Goal: Information Seeking & Learning: Learn about a topic

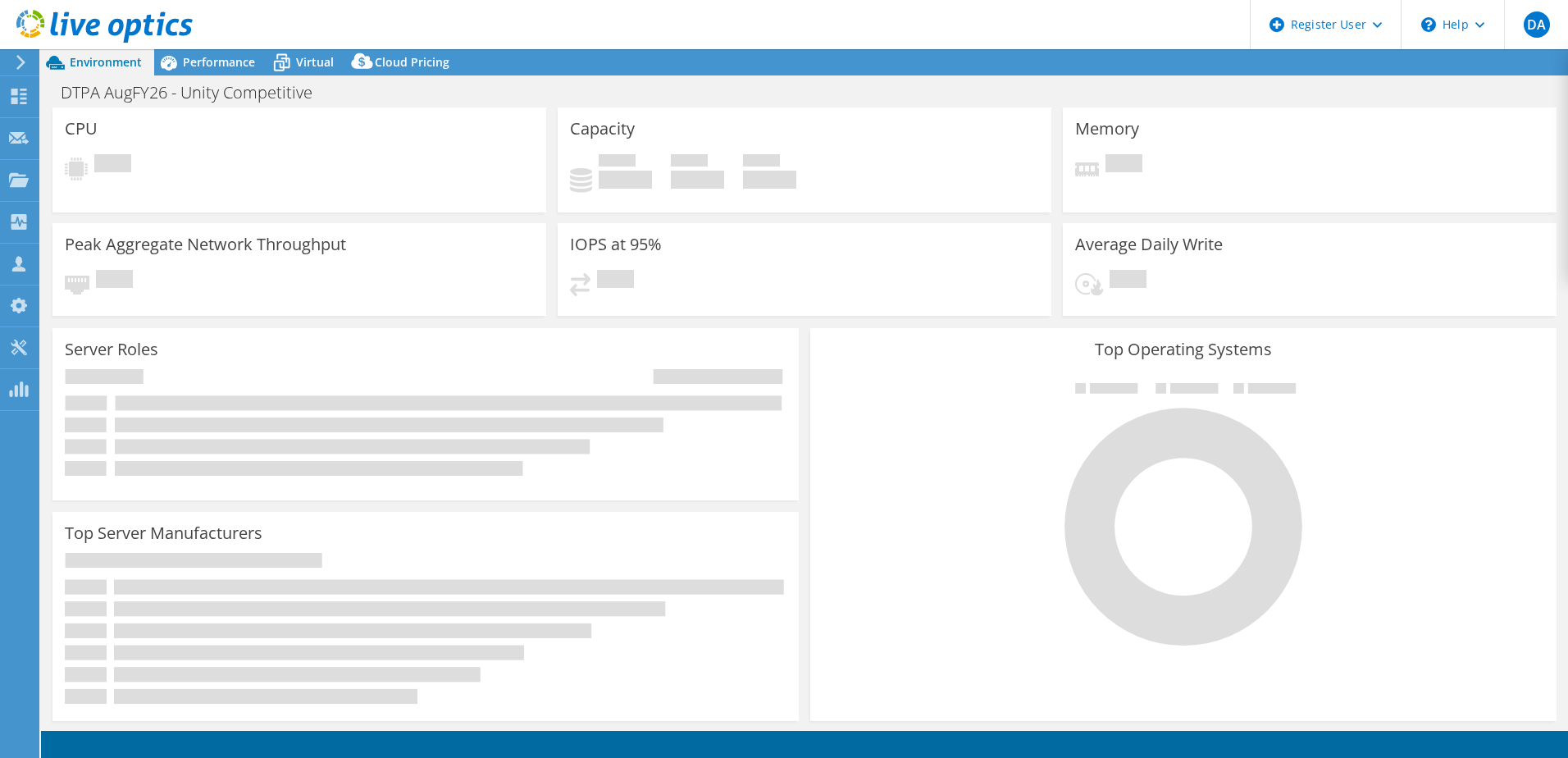
select select "USEast"
select select "USD"
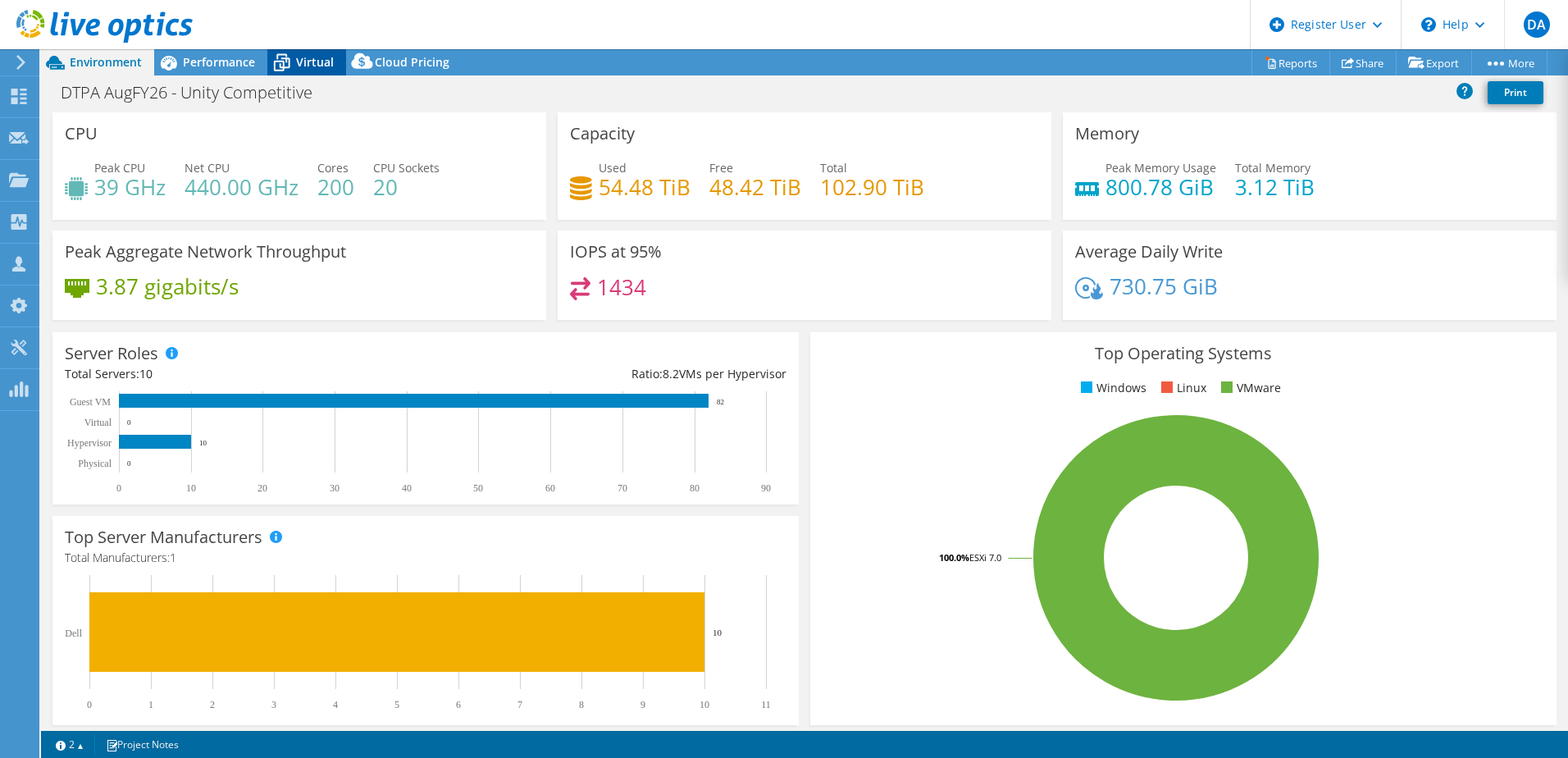
click at [311, 58] on span "Virtual" at bounding box center [314, 62] width 38 height 15
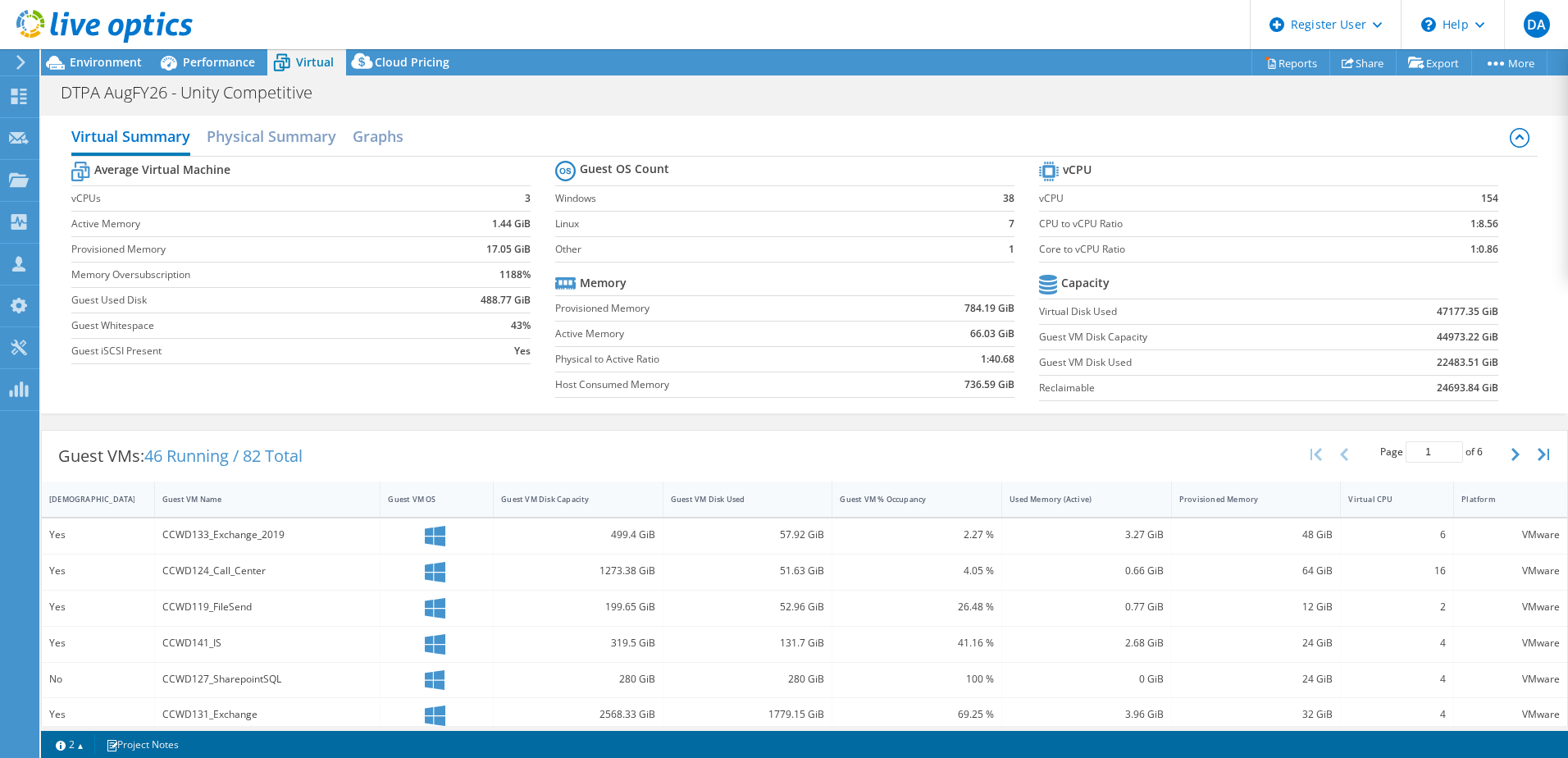
scroll to position [120, 0]
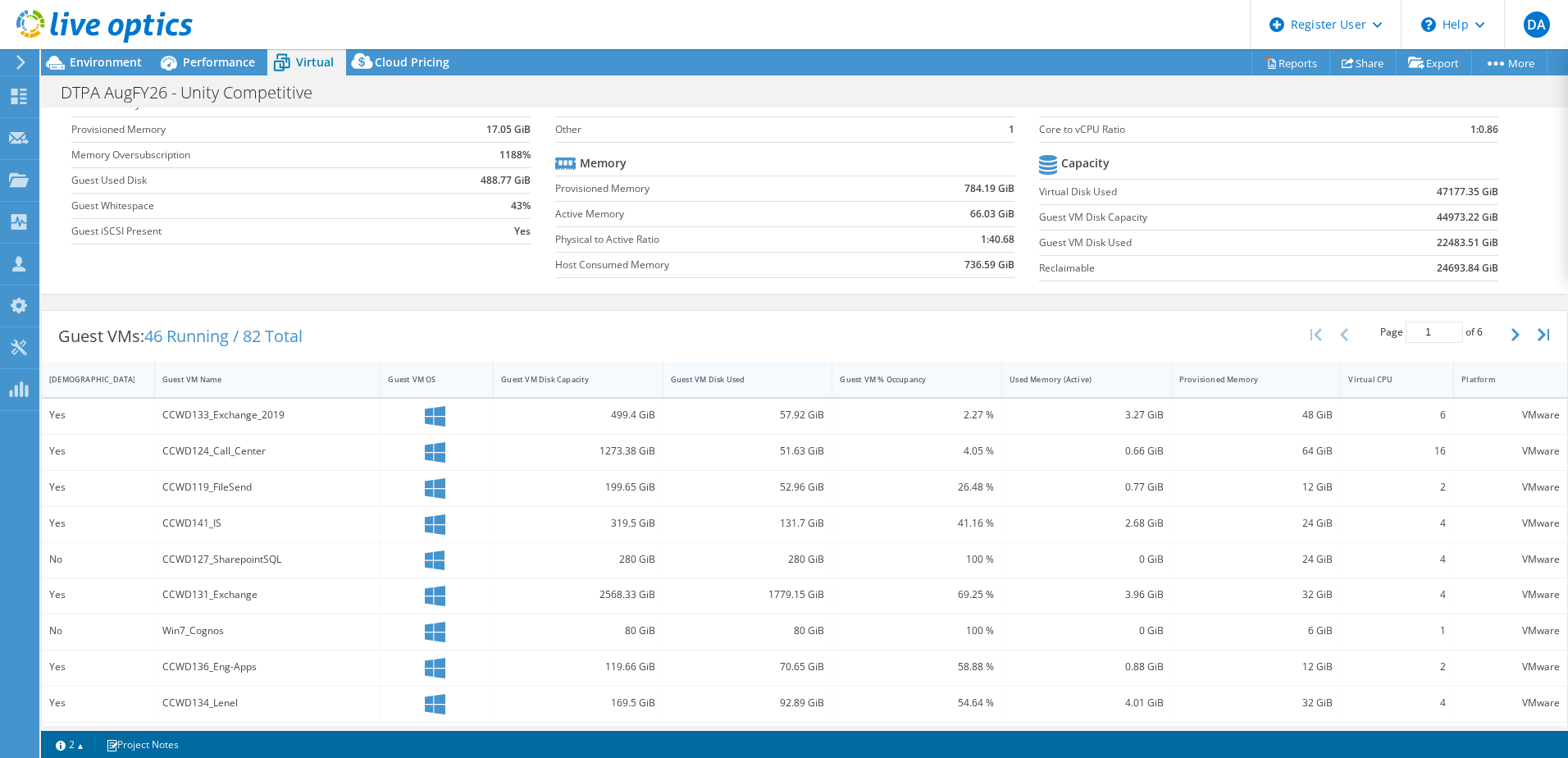
click at [767, 384] on div "Guest VM Disk Used" at bounding box center [737, 379] width 149 height 25
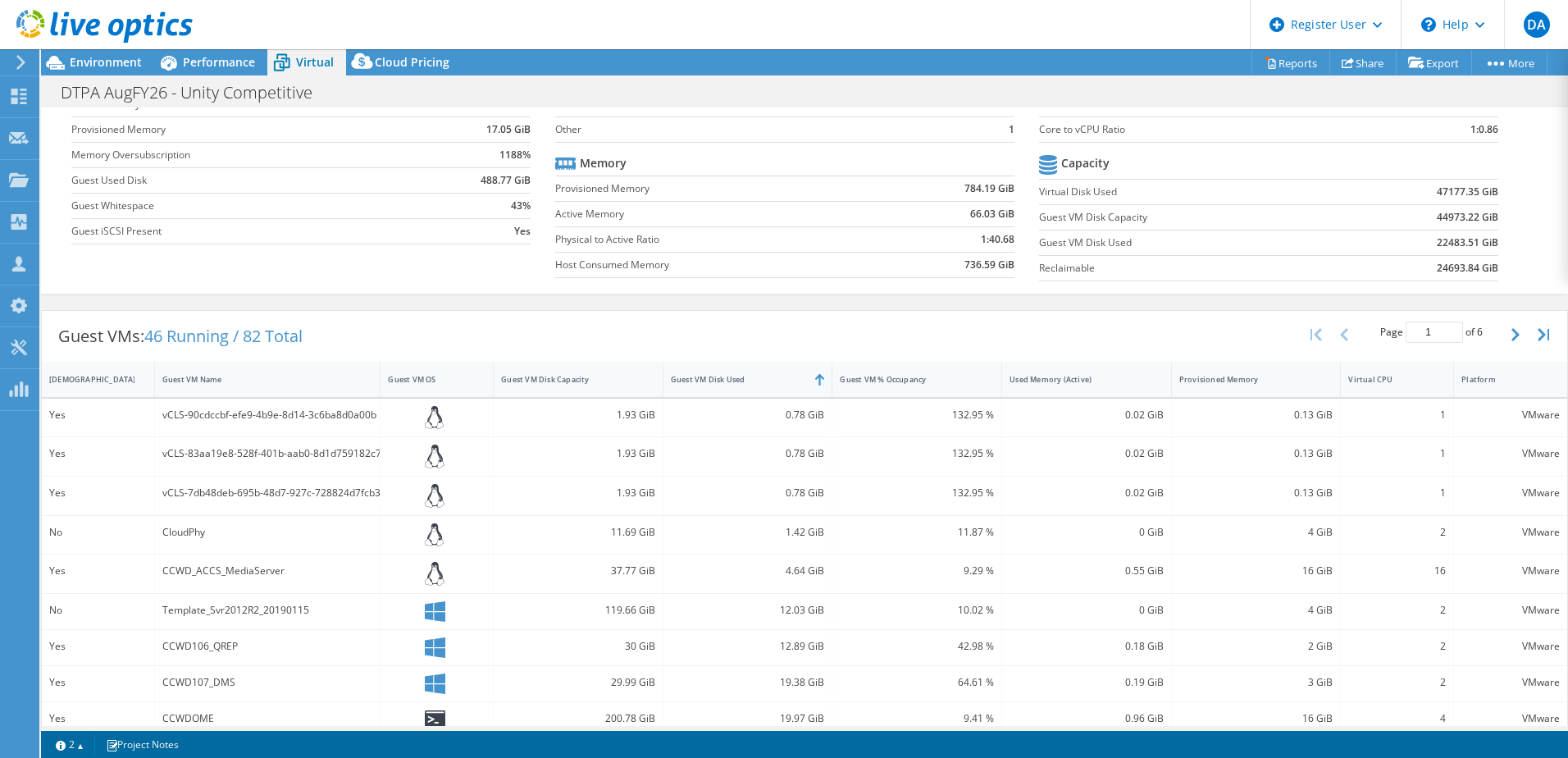
drag, startPoint x: 767, startPoint y: 384, endPoint x: 989, endPoint y: 720, distance: 402.7
click at [989, 720] on div "IsRunning Guest VM Name Guest VM OS Guest VM Disk Capacity Guest VM Disk Used G…" at bounding box center [804, 657] width 1525 height 590
click at [764, 367] on div "Guest VM Disk Used" at bounding box center [737, 379] width 149 height 25
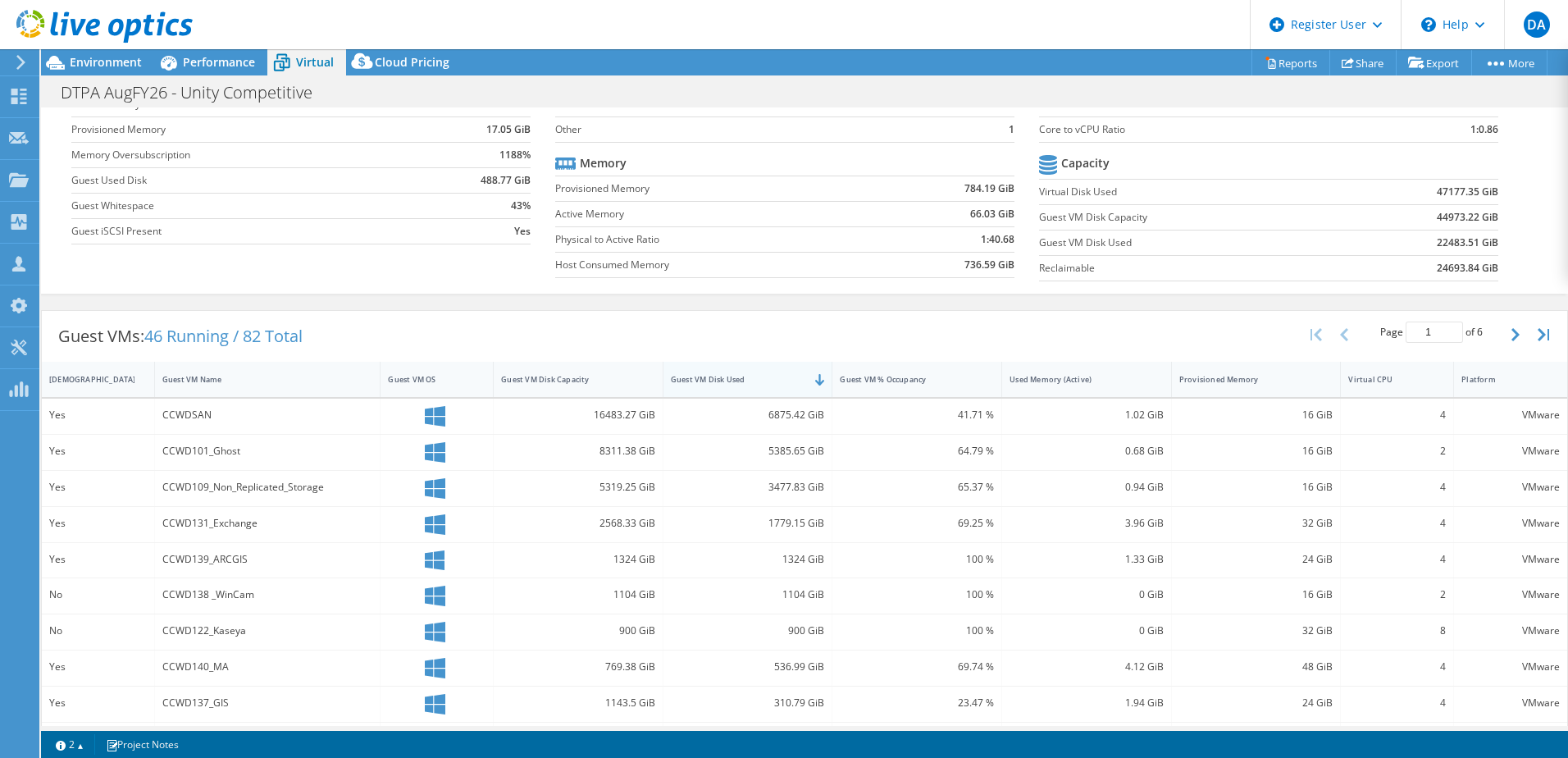
click at [779, 393] on div "Guest VM Disk Used" at bounding box center [748, 379] width 170 height 35
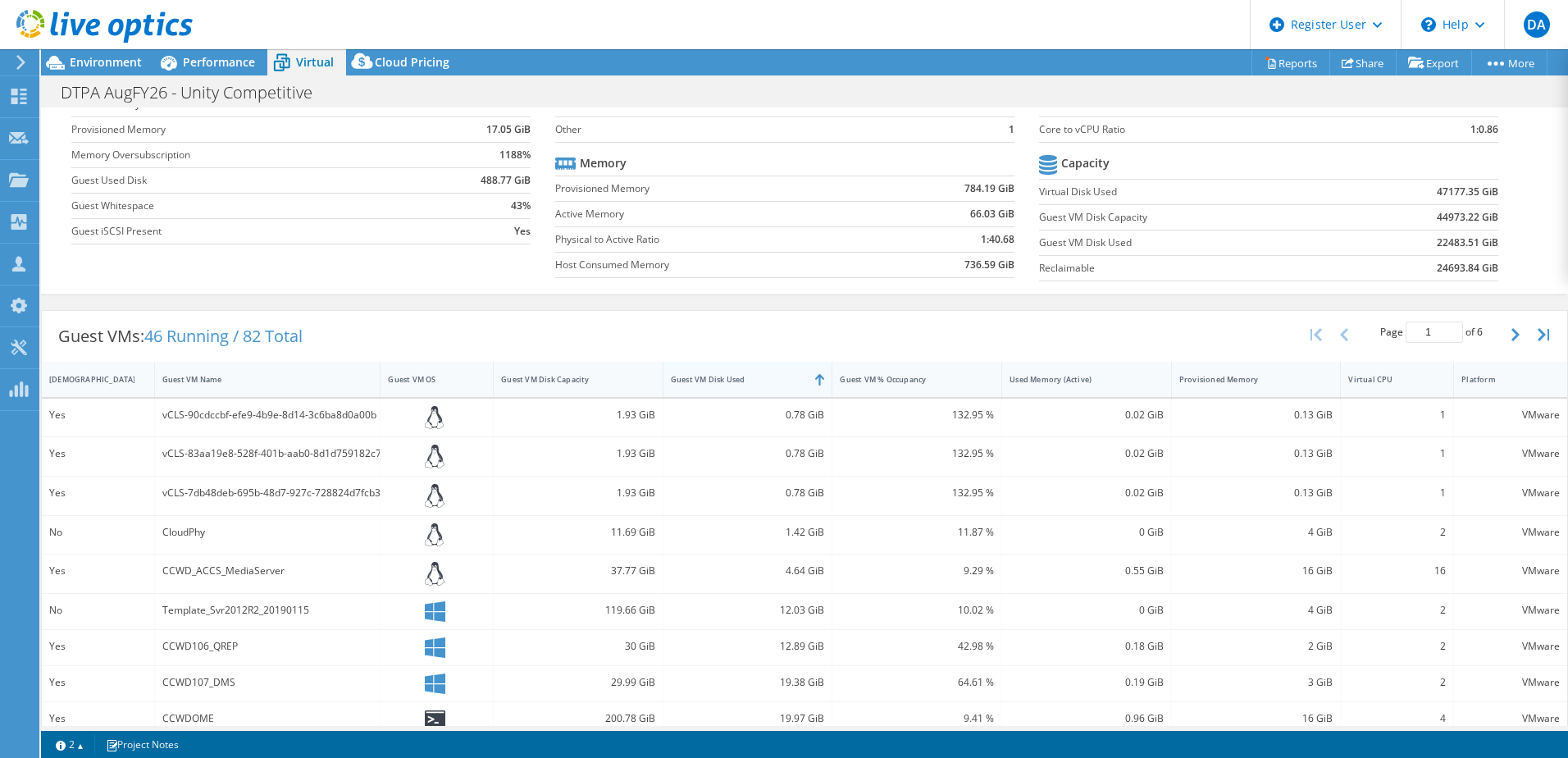
click at [780, 392] on div "Guest VM Disk Used" at bounding box center [748, 379] width 170 height 35
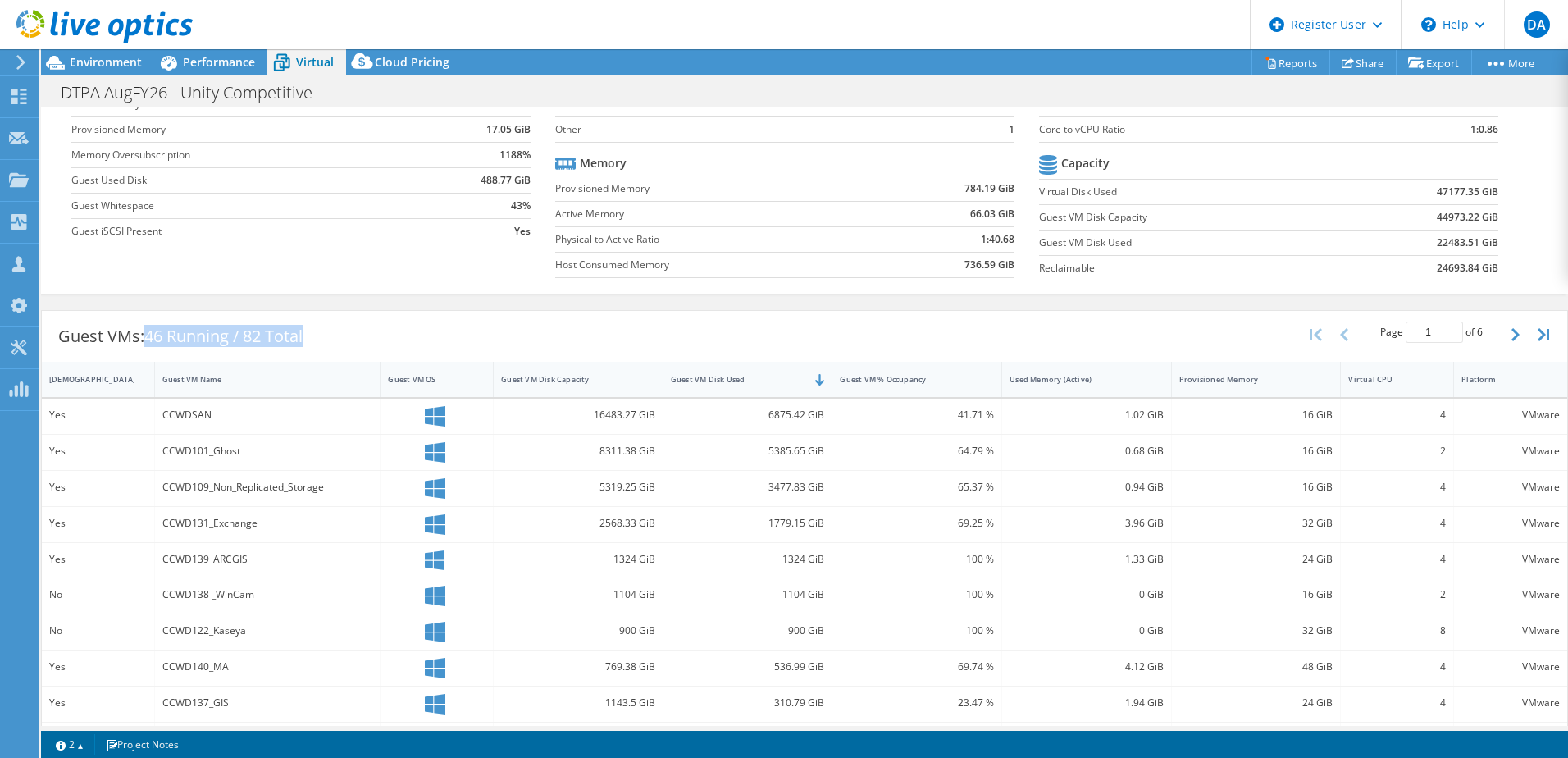
drag, startPoint x: 147, startPoint y: 329, endPoint x: 324, endPoint y: 324, distance: 177.1
click at [319, 324] on div "Guest VMs: 46 Running / 82 Total" at bounding box center [180, 336] width 277 height 51
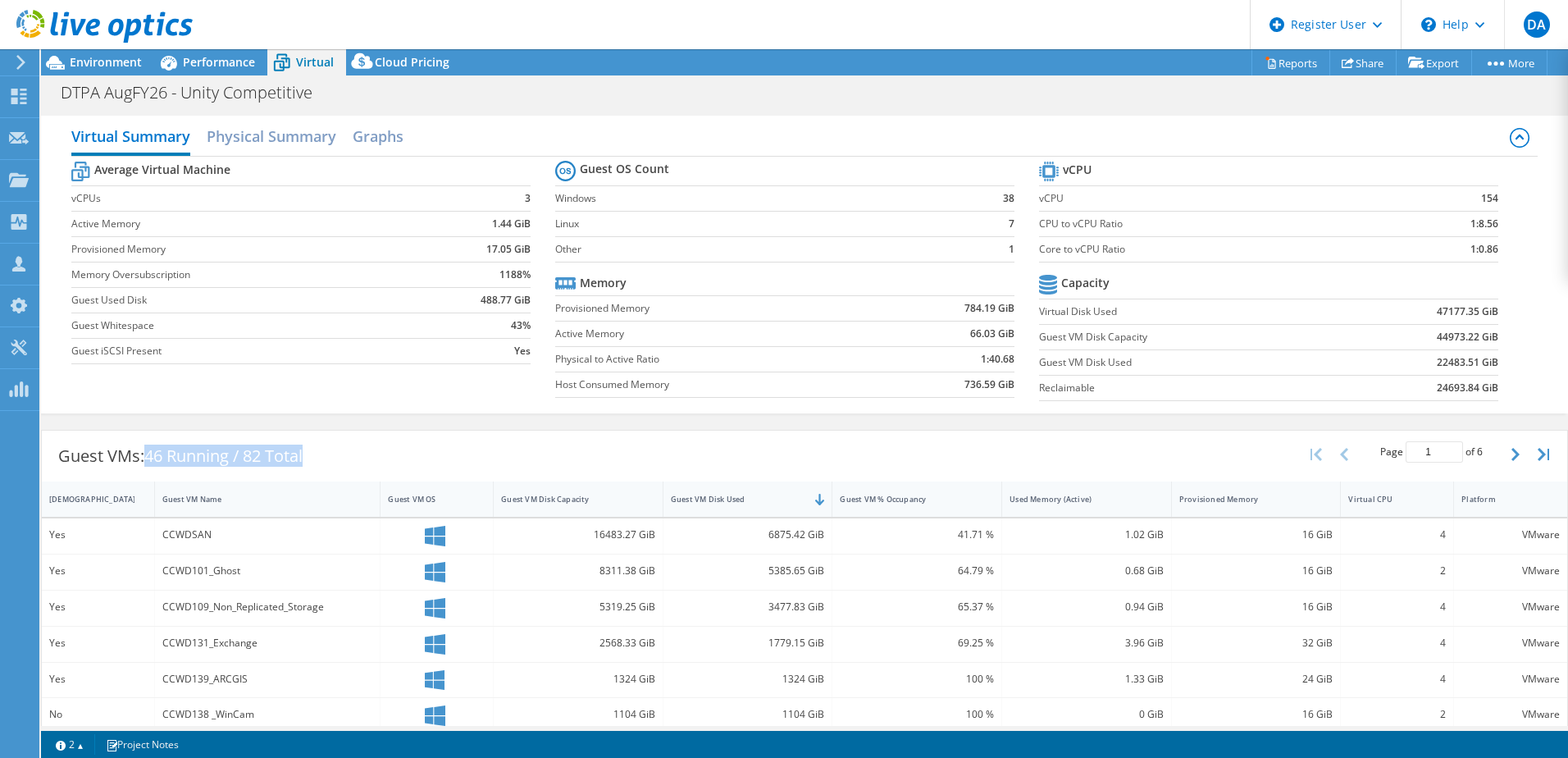
scroll to position [1, 0]
click at [314, 451] on div "Guest VMs: 46 Running / 82 Total" at bounding box center [180, 455] width 277 height 51
click at [80, 66] on span "Environment" at bounding box center [105, 62] width 72 height 15
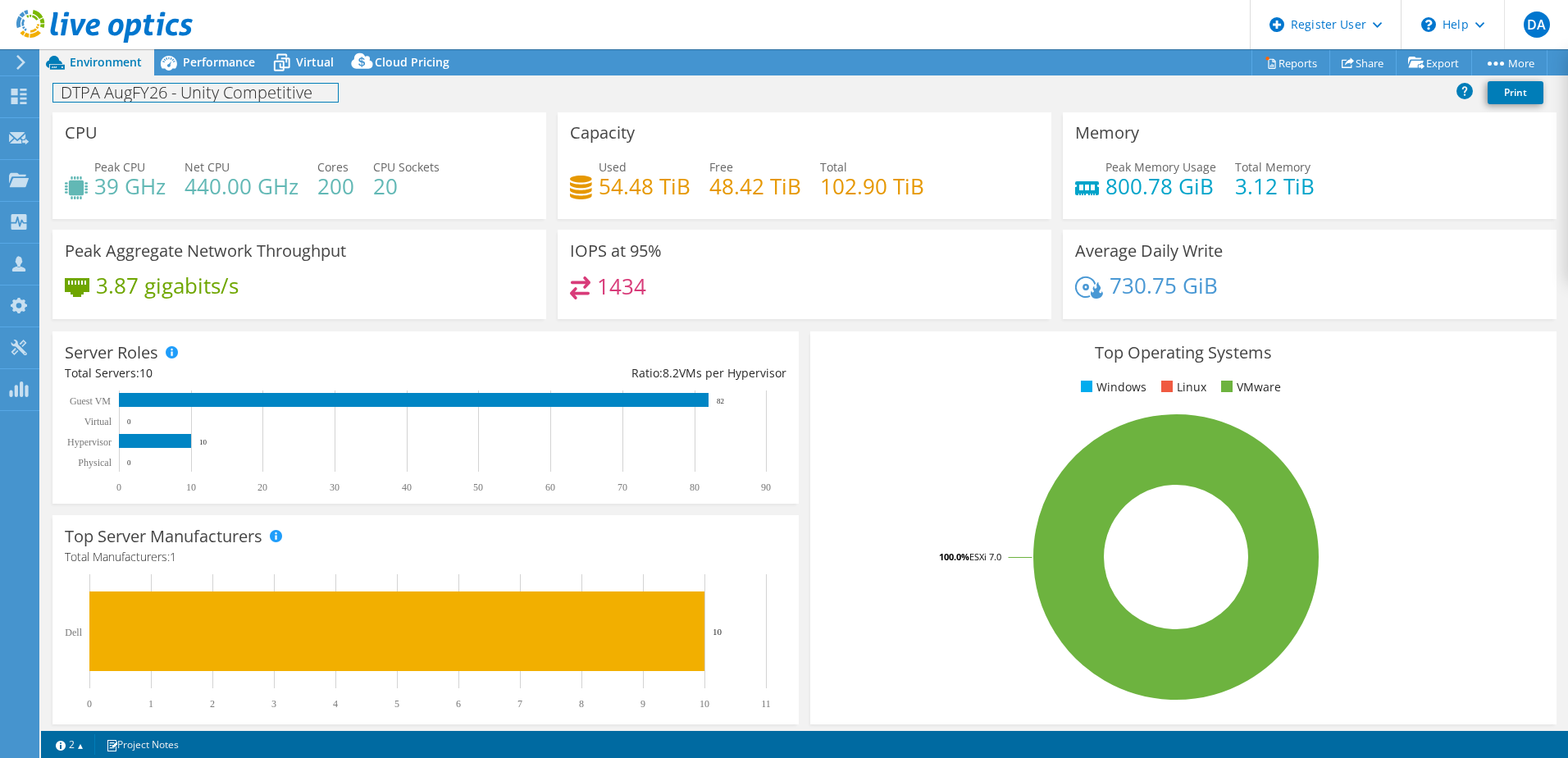
click at [225, 75] on div "DTPA AugFY26 - Unity Competitive Print" at bounding box center [804, 93] width 1527 height 37
click at [222, 55] on span "Performance" at bounding box center [219, 62] width 72 height 15
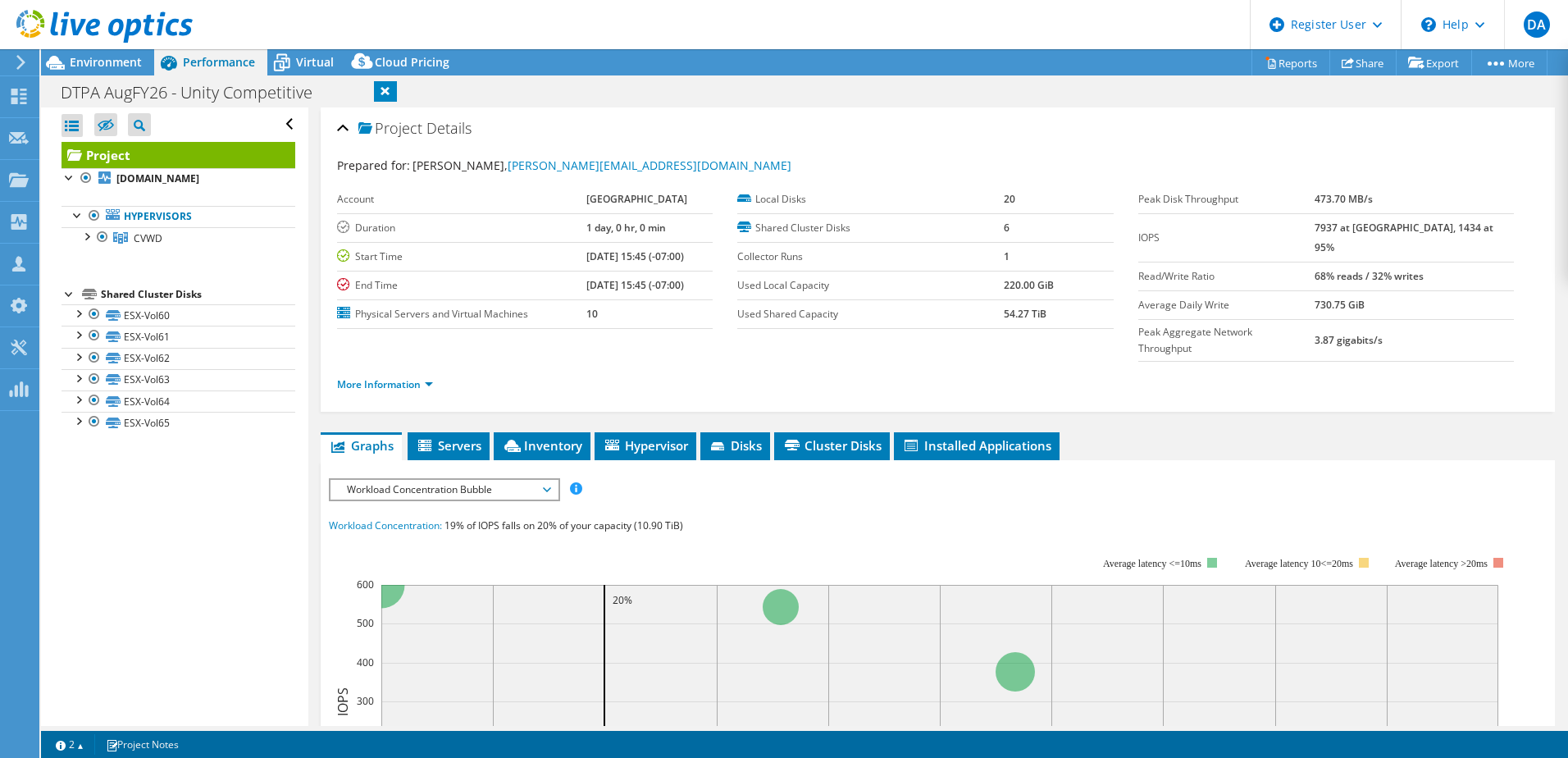
scroll to position [0, 0]
click at [81, 318] on div at bounding box center [78, 312] width 16 height 16
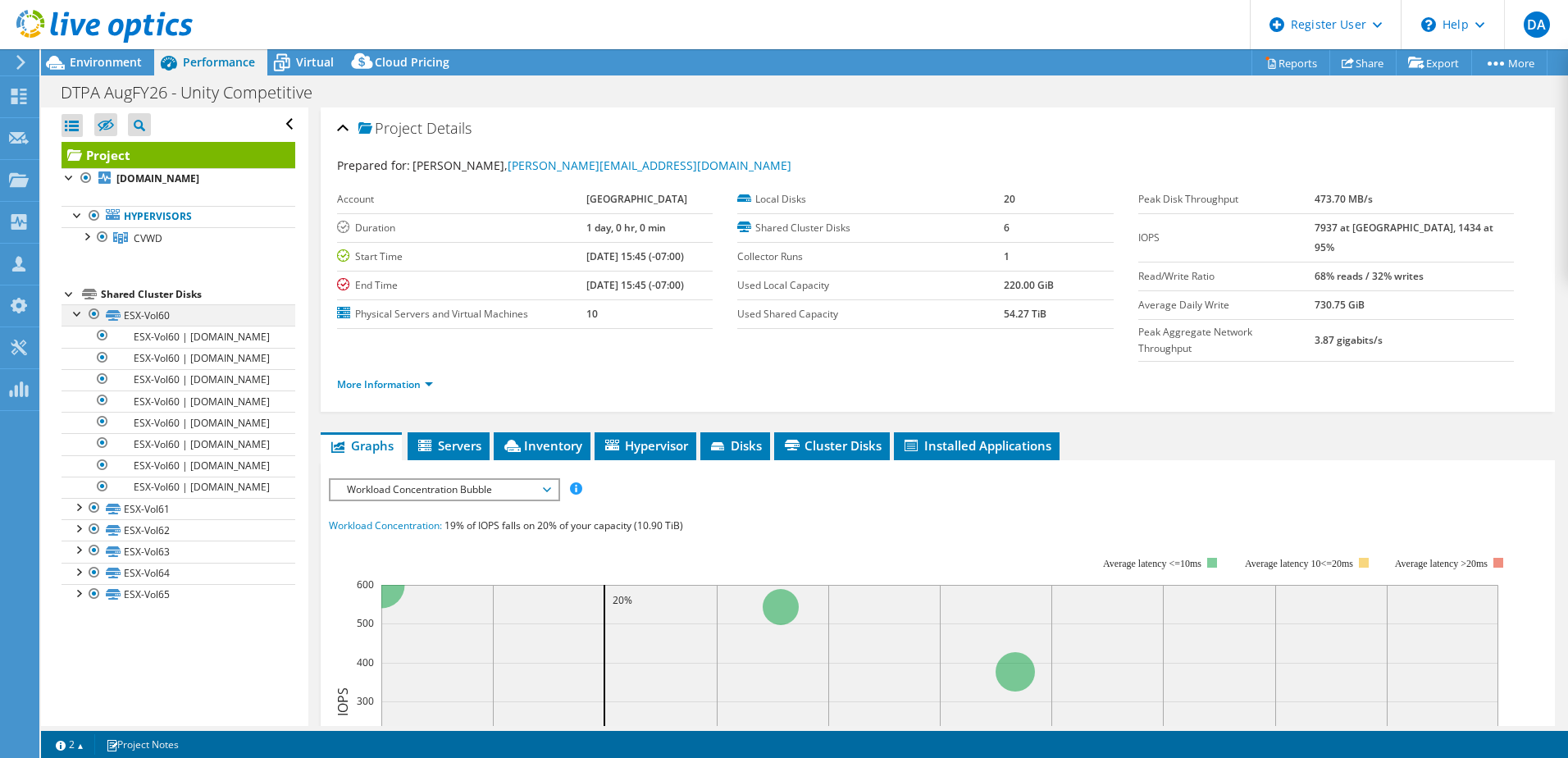
click at [81, 318] on div at bounding box center [78, 312] width 16 height 16
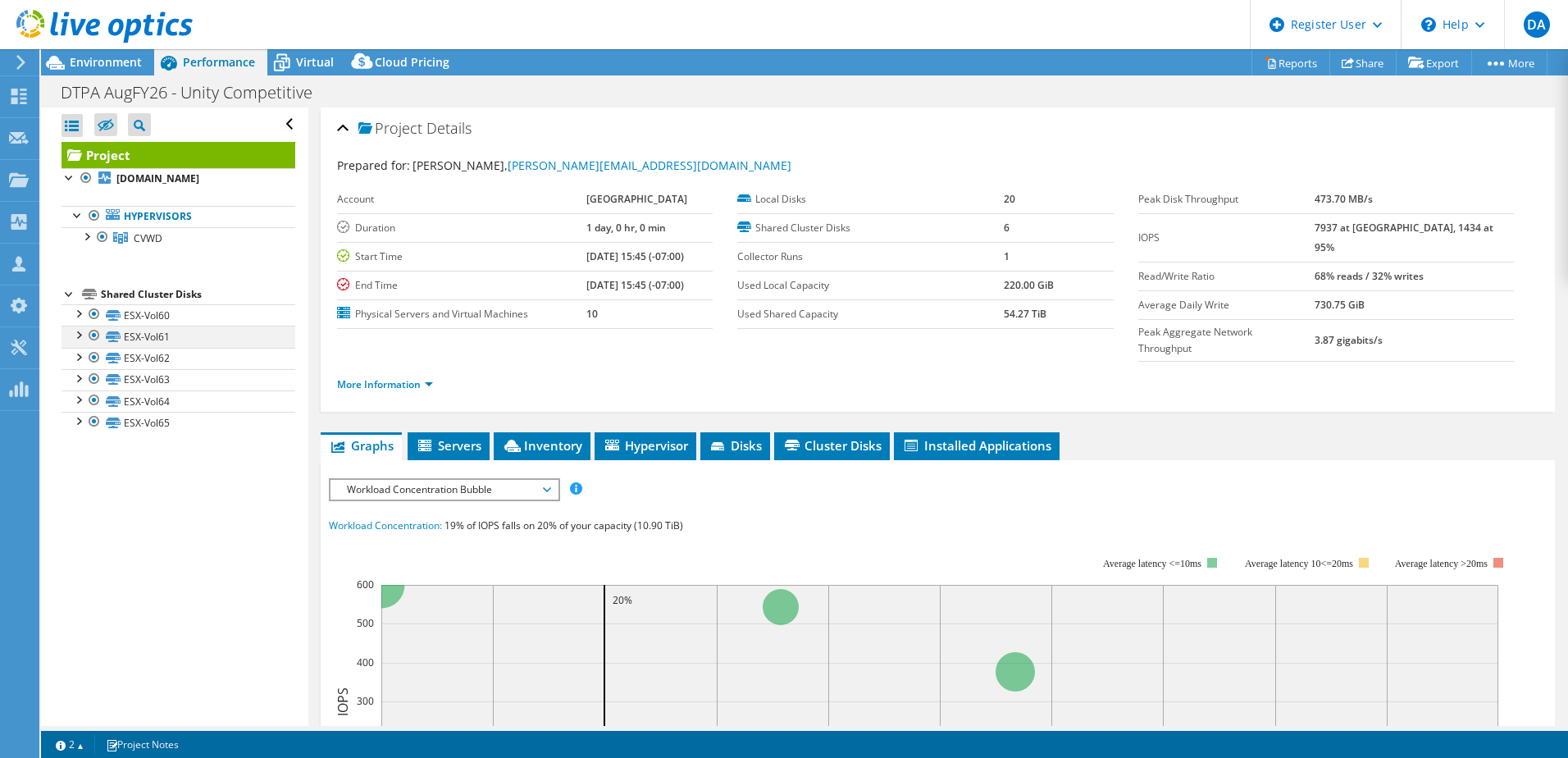
click at [77, 341] on div at bounding box center [78, 333] width 16 height 16
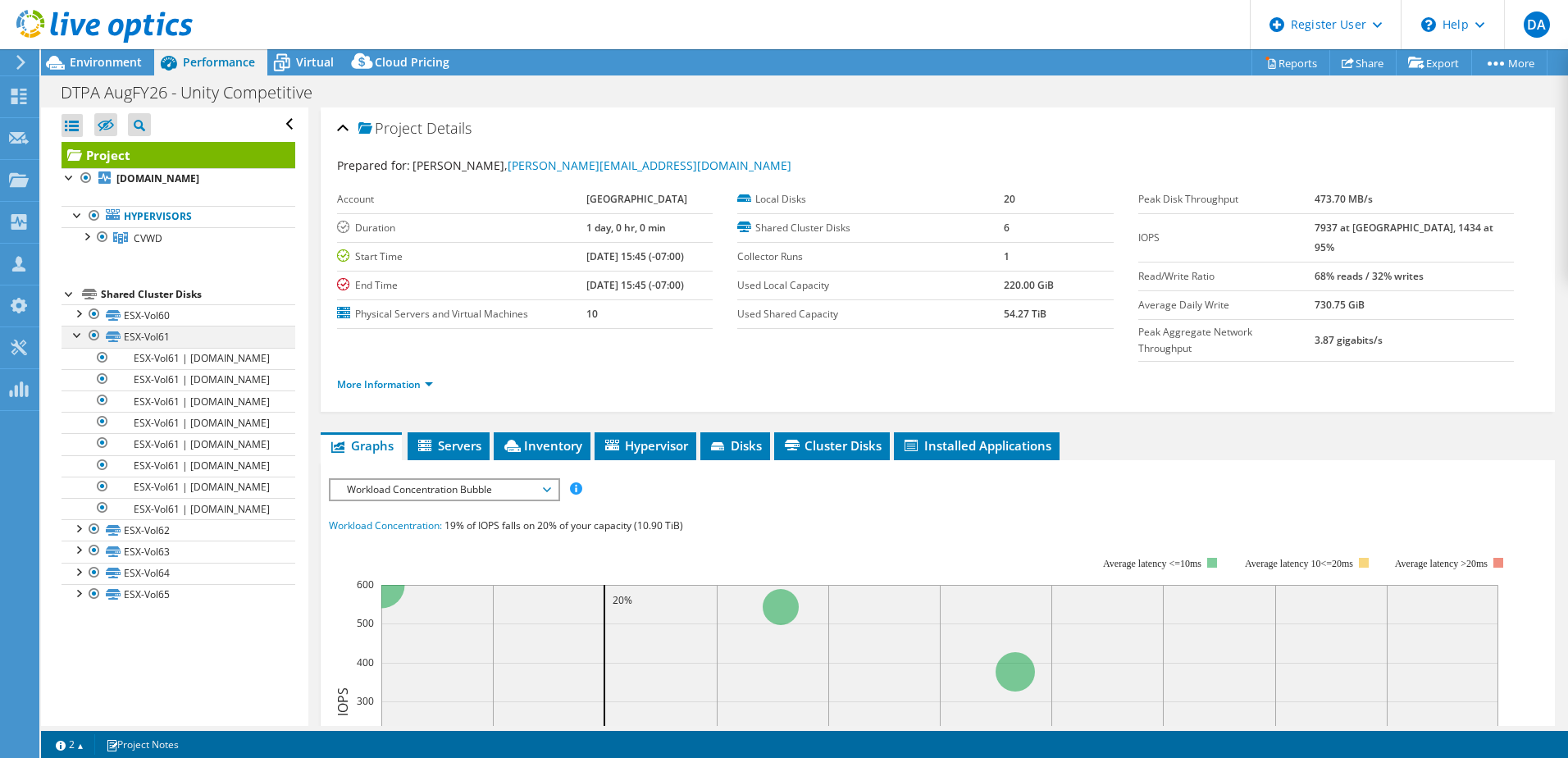
click at [77, 341] on div at bounding box center [78, 333] width 16 height 16
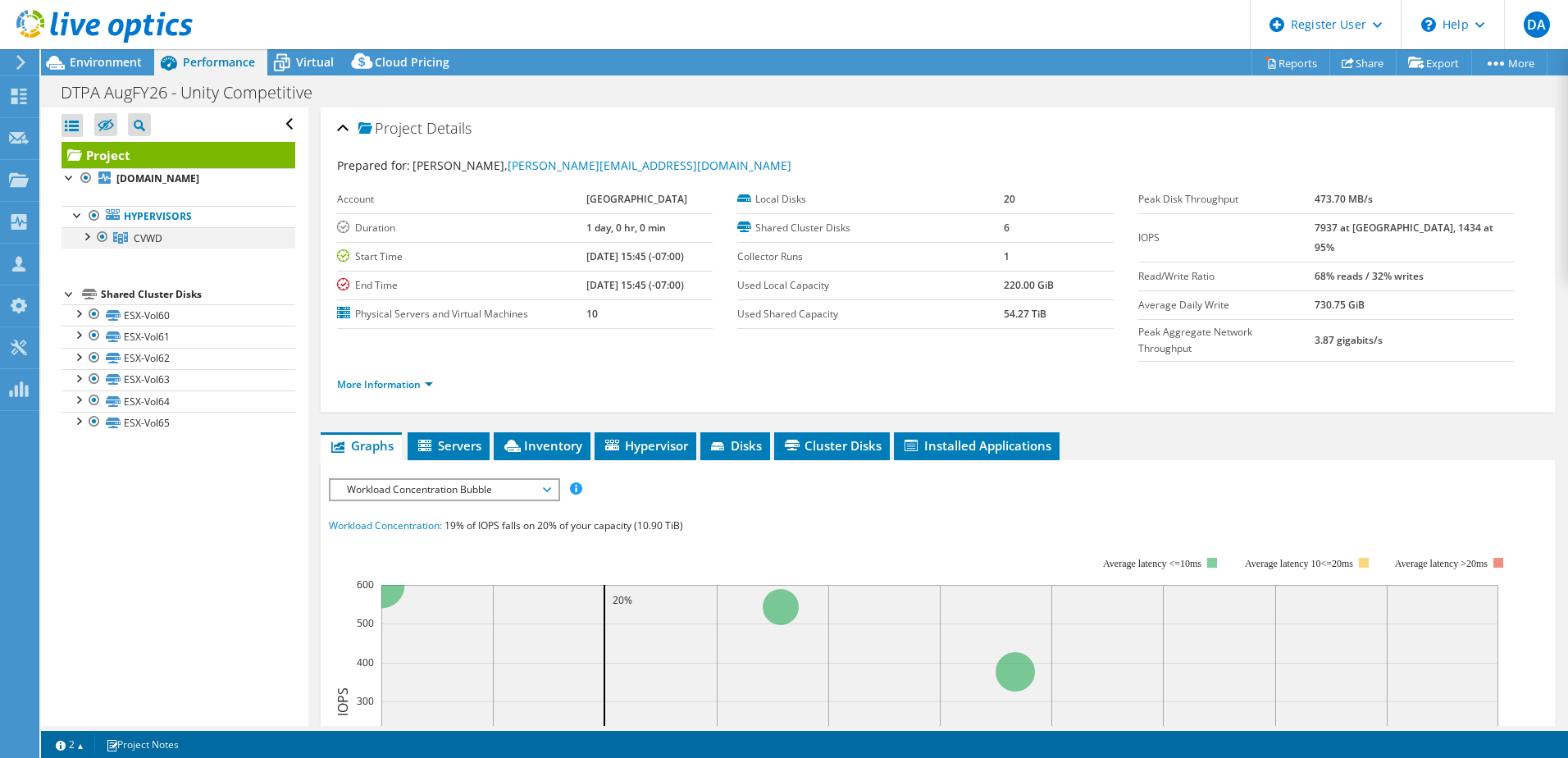
click at [88, 238] on div at bounding box center [86, 235] width 16 height 16
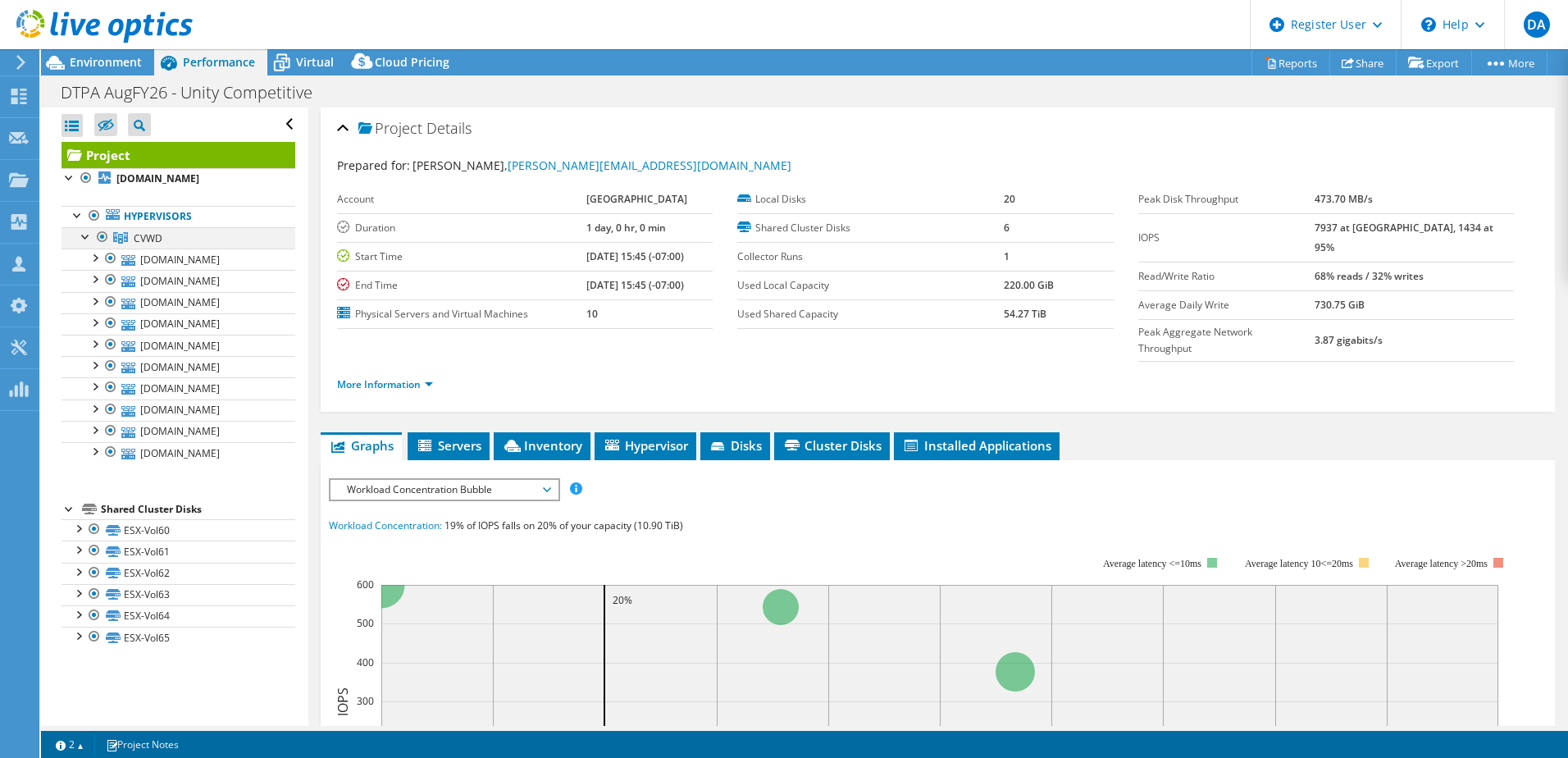
click at [88, 238] on div at bounding box center [86, 235] width 16 height 16
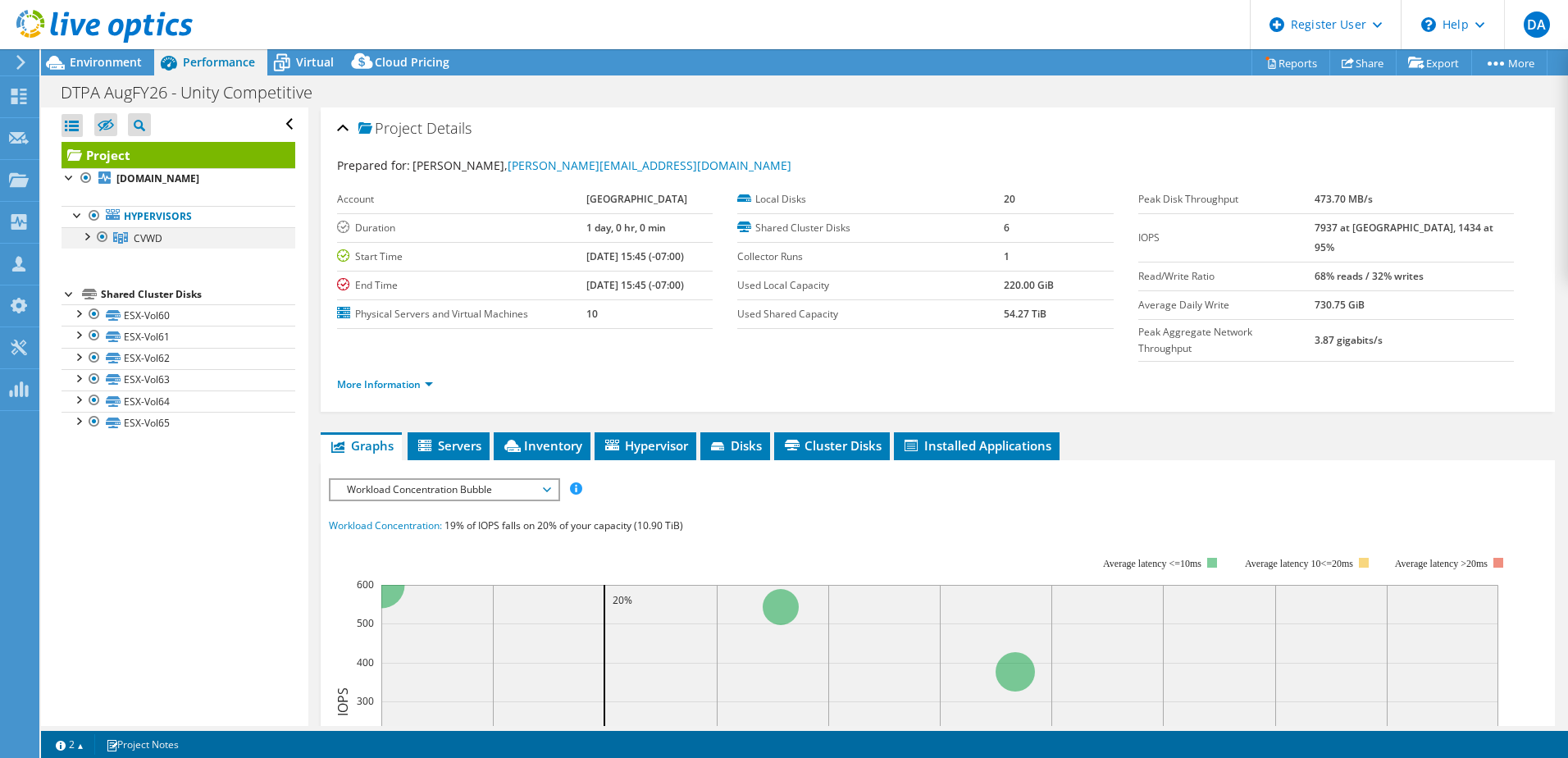
click at [87, 240] on div at bounding box center [86, 235] width 16 height 16
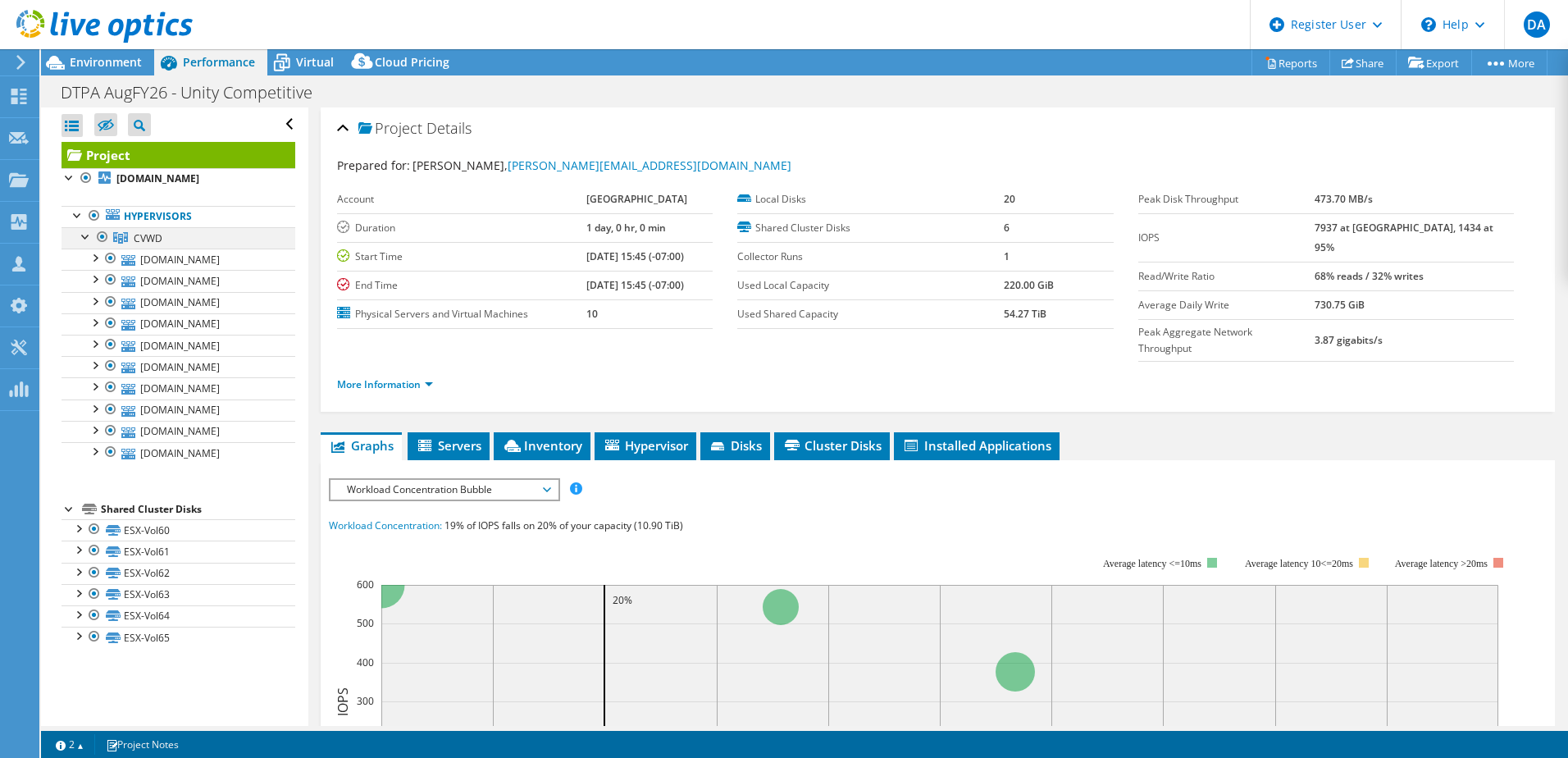
click at [86, 234] on div at bounding box center [86, 235] width 16 height 16
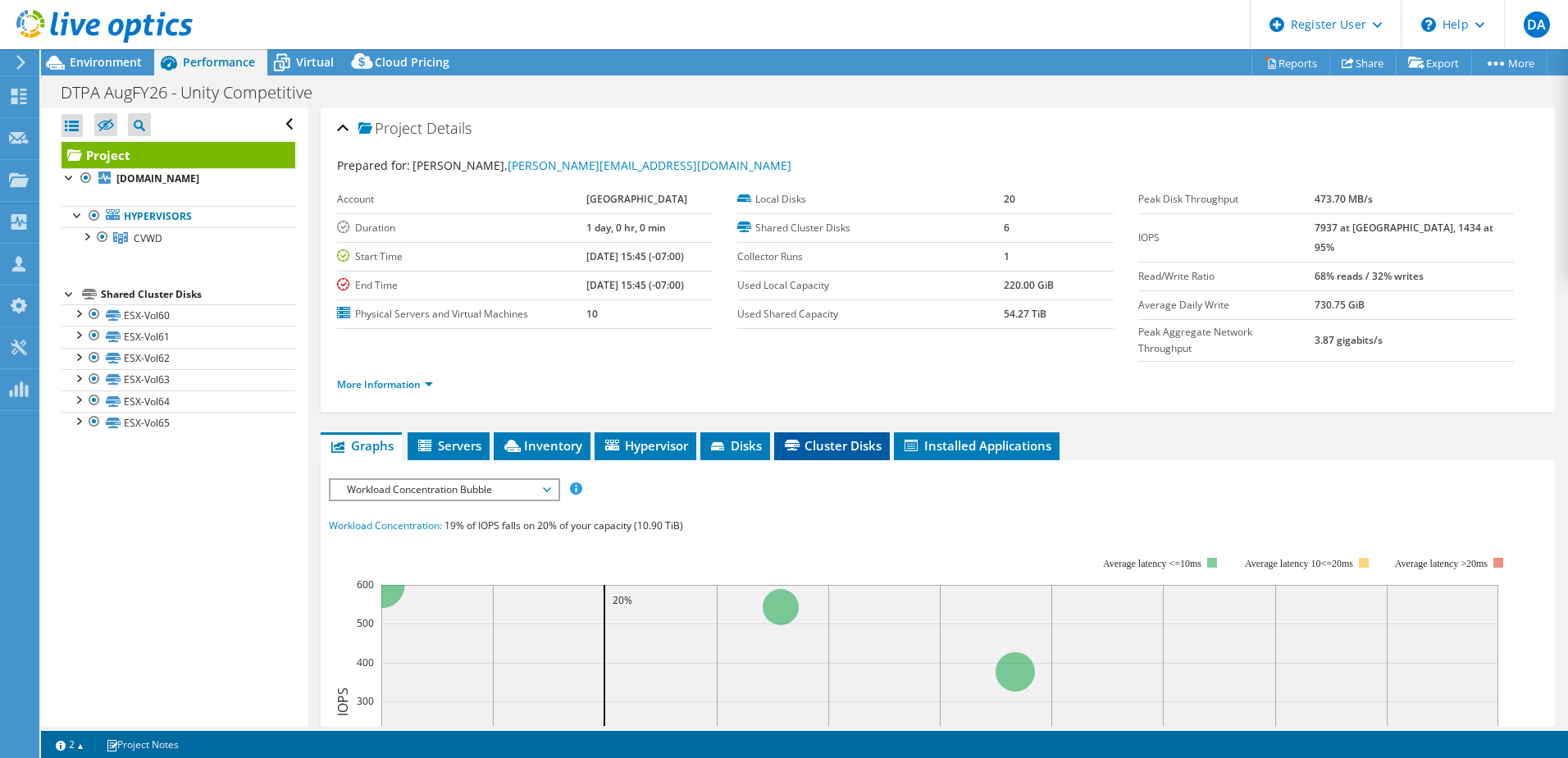
click at [834, 437] on span "Cluster Disks" at bounding box center [831, 445] width 99 height 16
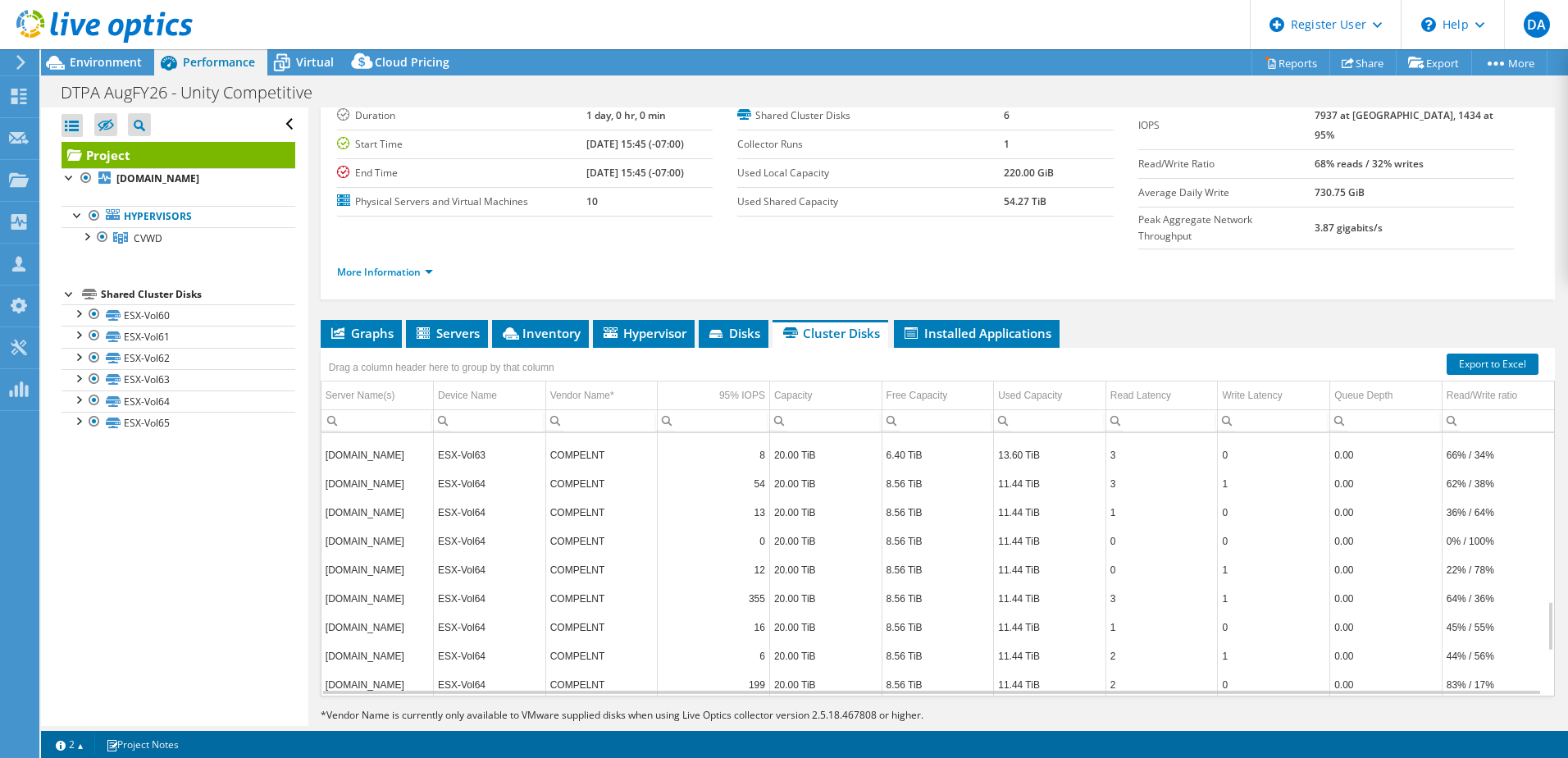
scroll to position [1116, 0]
click at [102, 64] on span "Environment" at bounding box center [105, 62] width 72 height 15
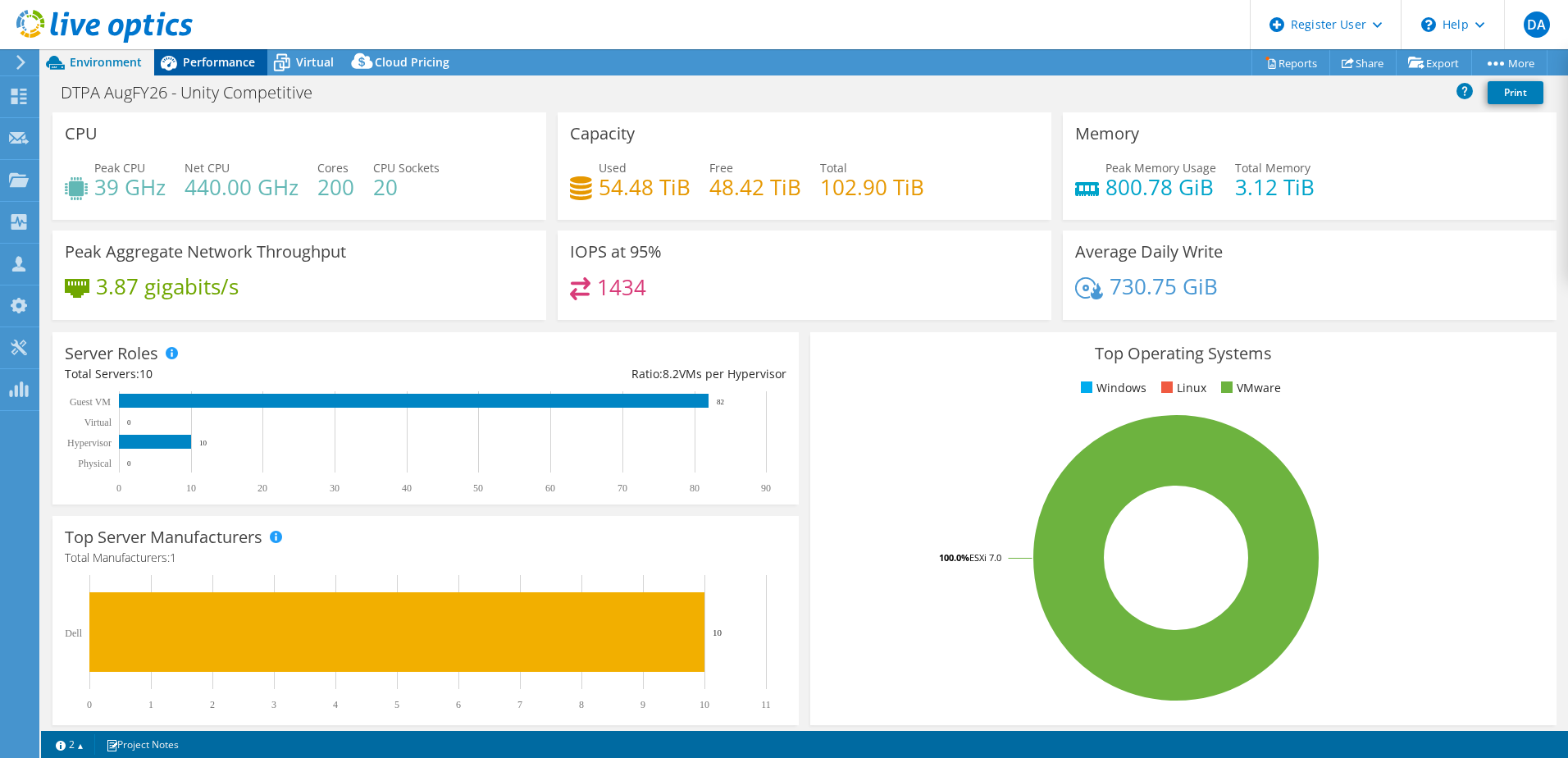
click at [206, 69] on span "Performance" at bounding box center [219, 62] width 72 height 15
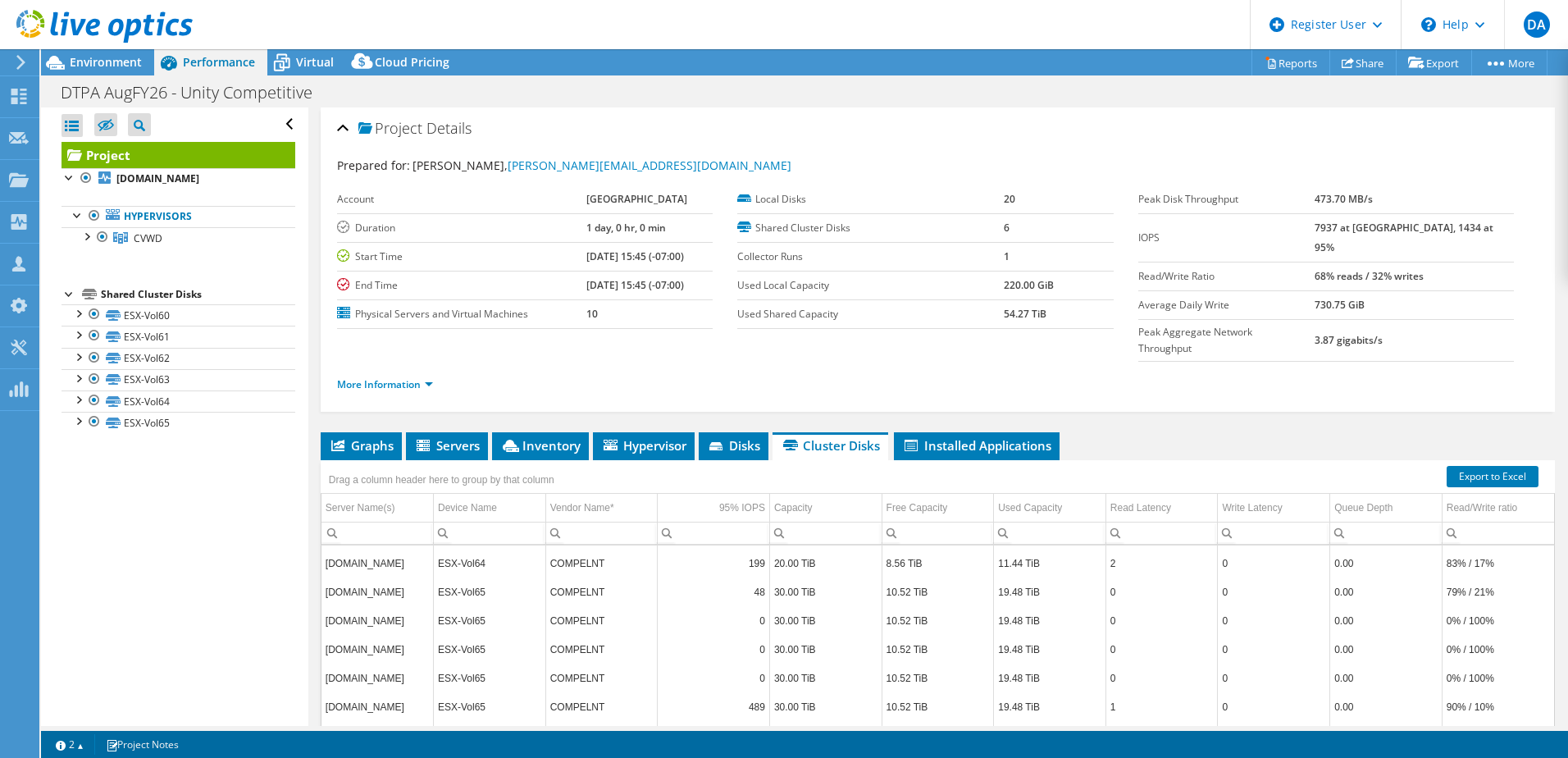
scroll to position [0, 0]
drag, startPoint x: 1337, startPoint y: 232, endPoint x: 1475, endPoint y: 225, distance: 138.2
click at [1475, 225] on tr "IOPS 7937 at Peak, 1434 at 95%" at bounding box center [1326, 238] width 375 height 48
click at [374, 437] on span "Graphs" at bounding box center [361, 445] width 64 height 16
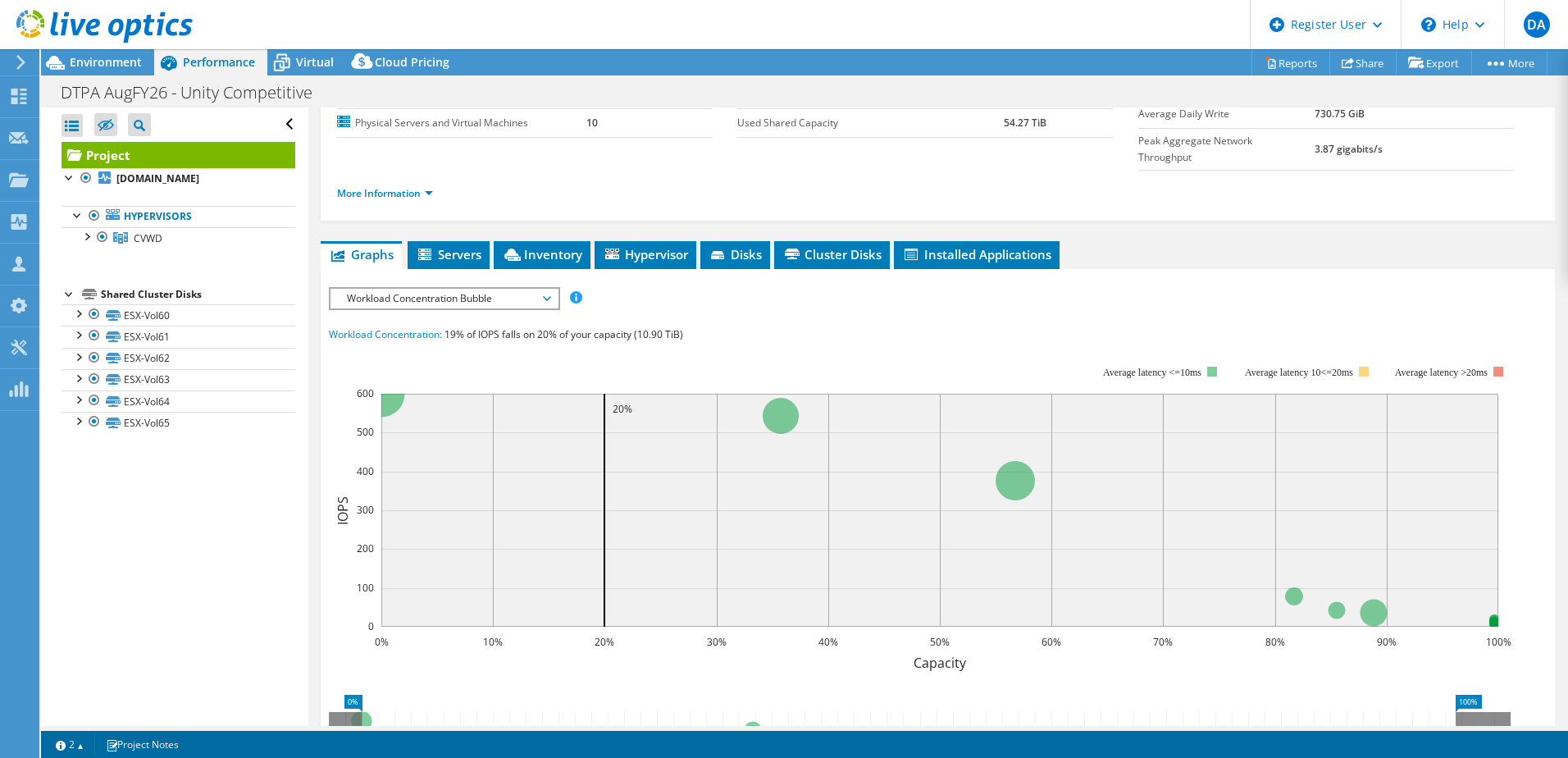
scroll to position [191, 0]
click at [472, 289] on span "Workload Concentration Bubble" at bounding box center [444, 299] width 211 height 20
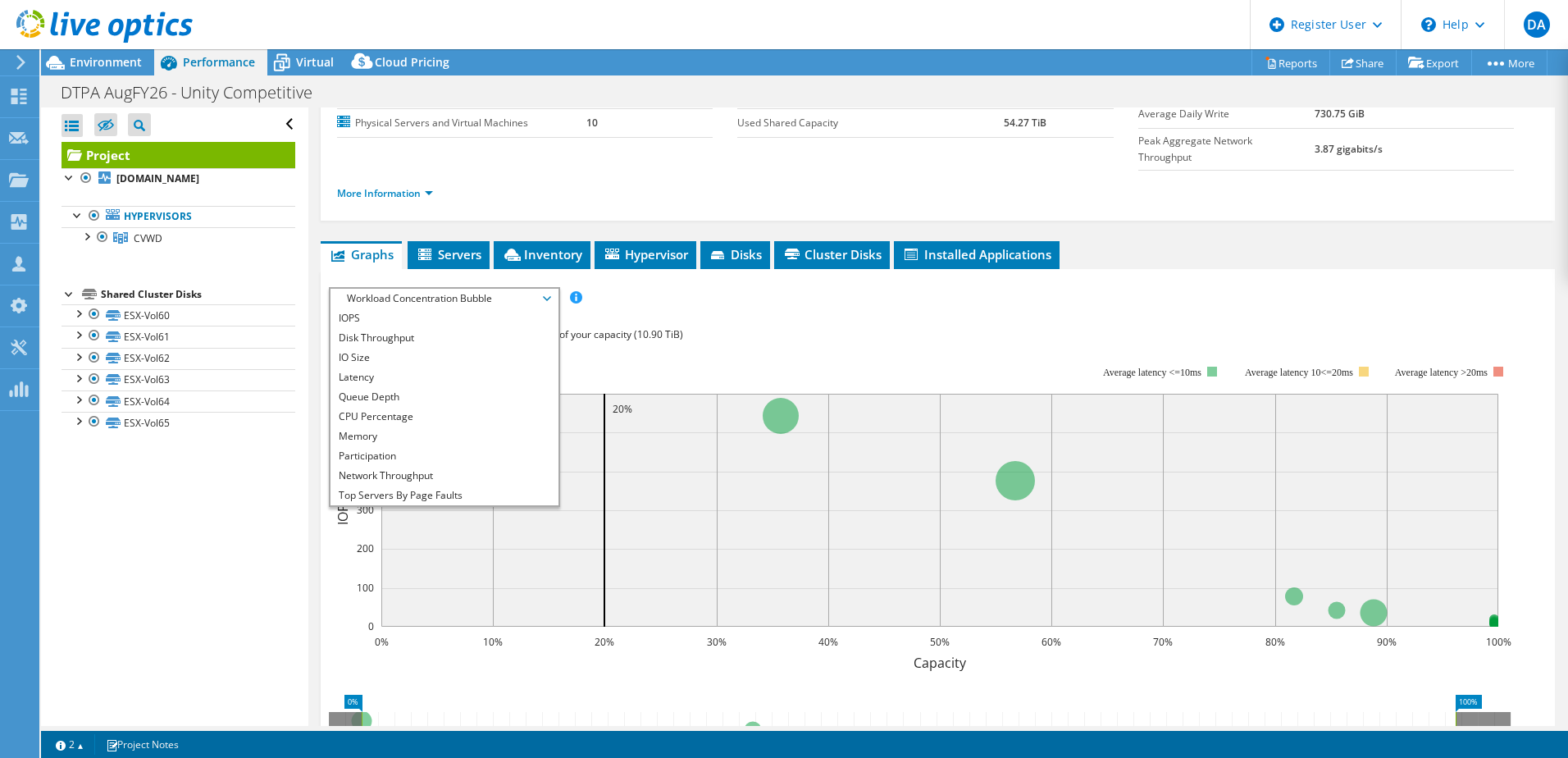
click at [472, 289] on span "Workload Concentration Bubble" at bounding box center [444, 299] width 211 height 20
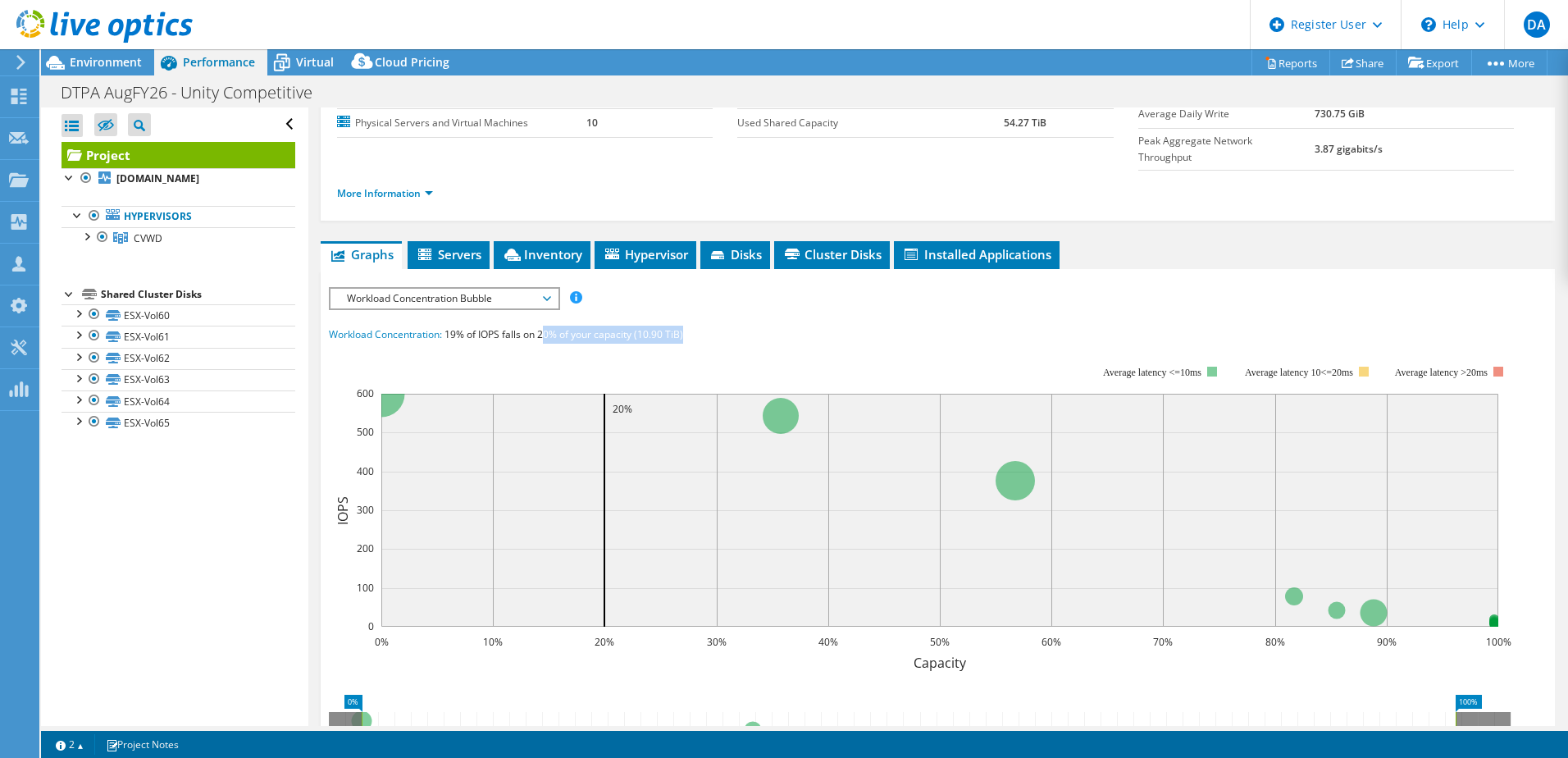
drag, startPoint x: 543, startPoint y: 299, endPoint x: 692, endPoint y: 308, distance: 149.3
click at [692, 325] on div "Workload Concentration: 19% of IOPS falls on 20% of your capacity (10.90 TiB)" at bounding box center [937, 334] width 1218 height 18
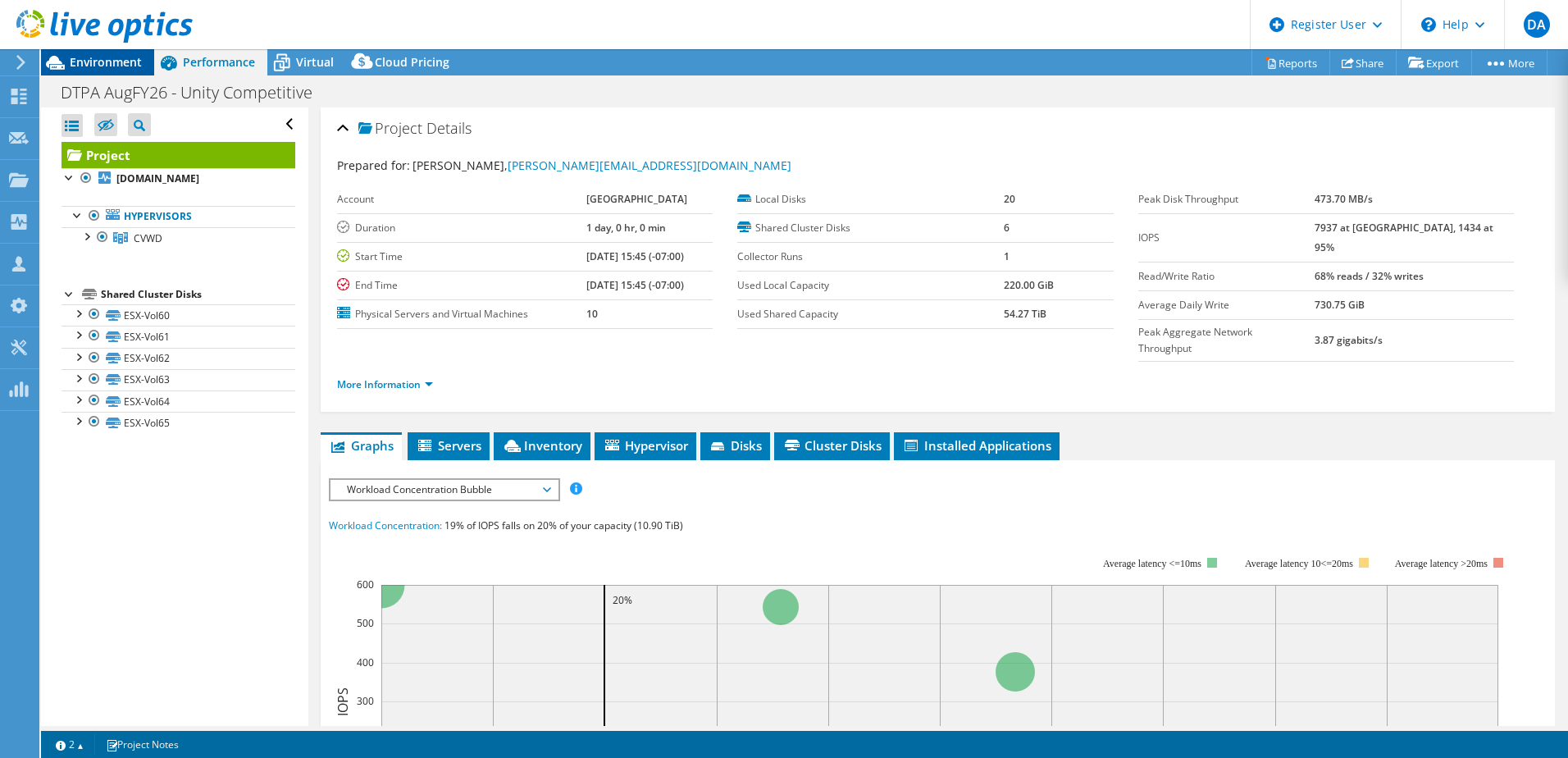
click at [123, 57] on span "Environment" at bounding box center [105, 62] width 72 height 15
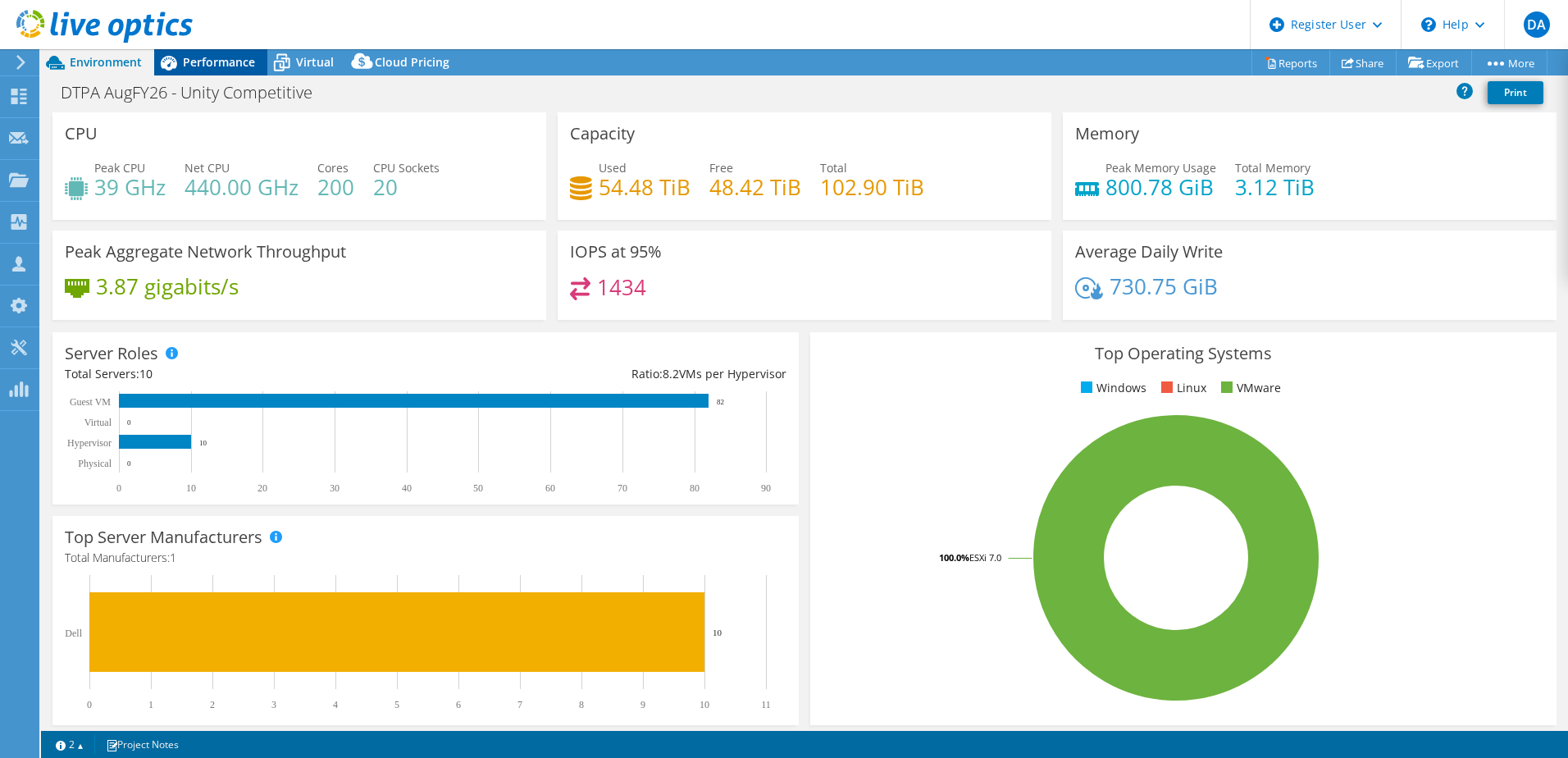
click at [250, 54] on div "Performance" at bounding box center [211, 62] width 113 height 26
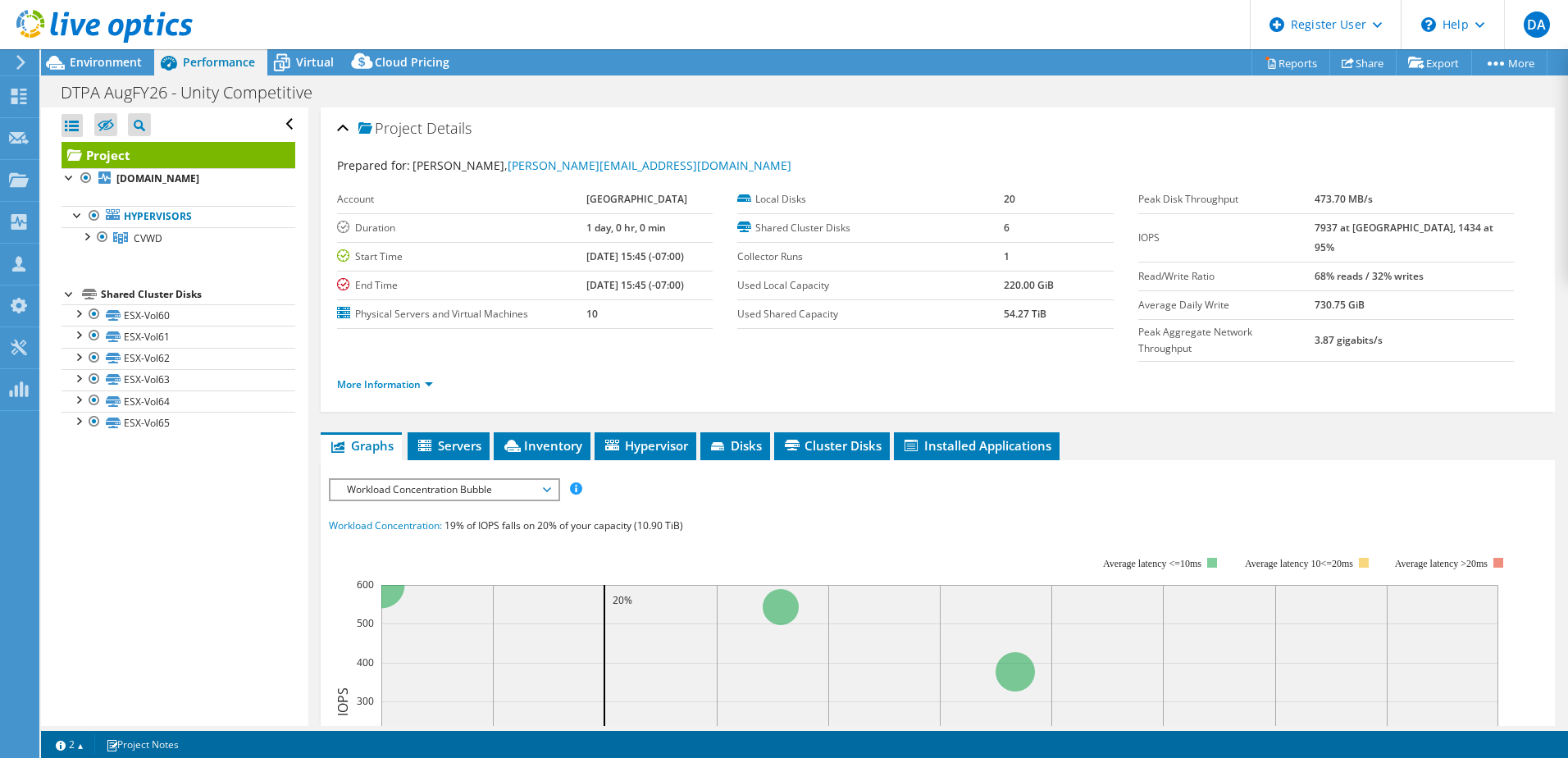
click at [96, 45] on link at bounding box center [104, 40] width 176 height 14
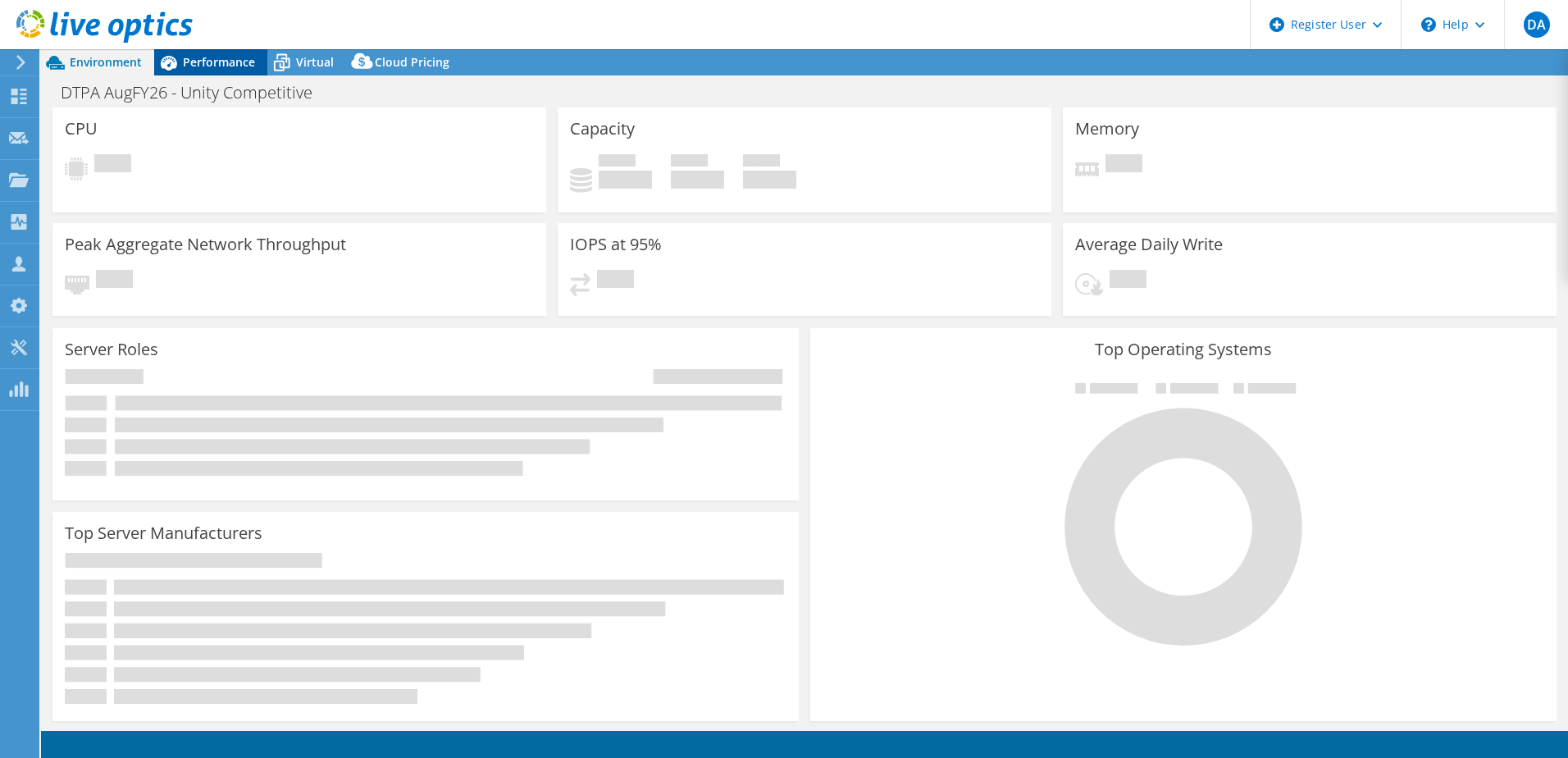
select select
select select "USEast"
select select "USD"
select select "USEast"
select select "USD"
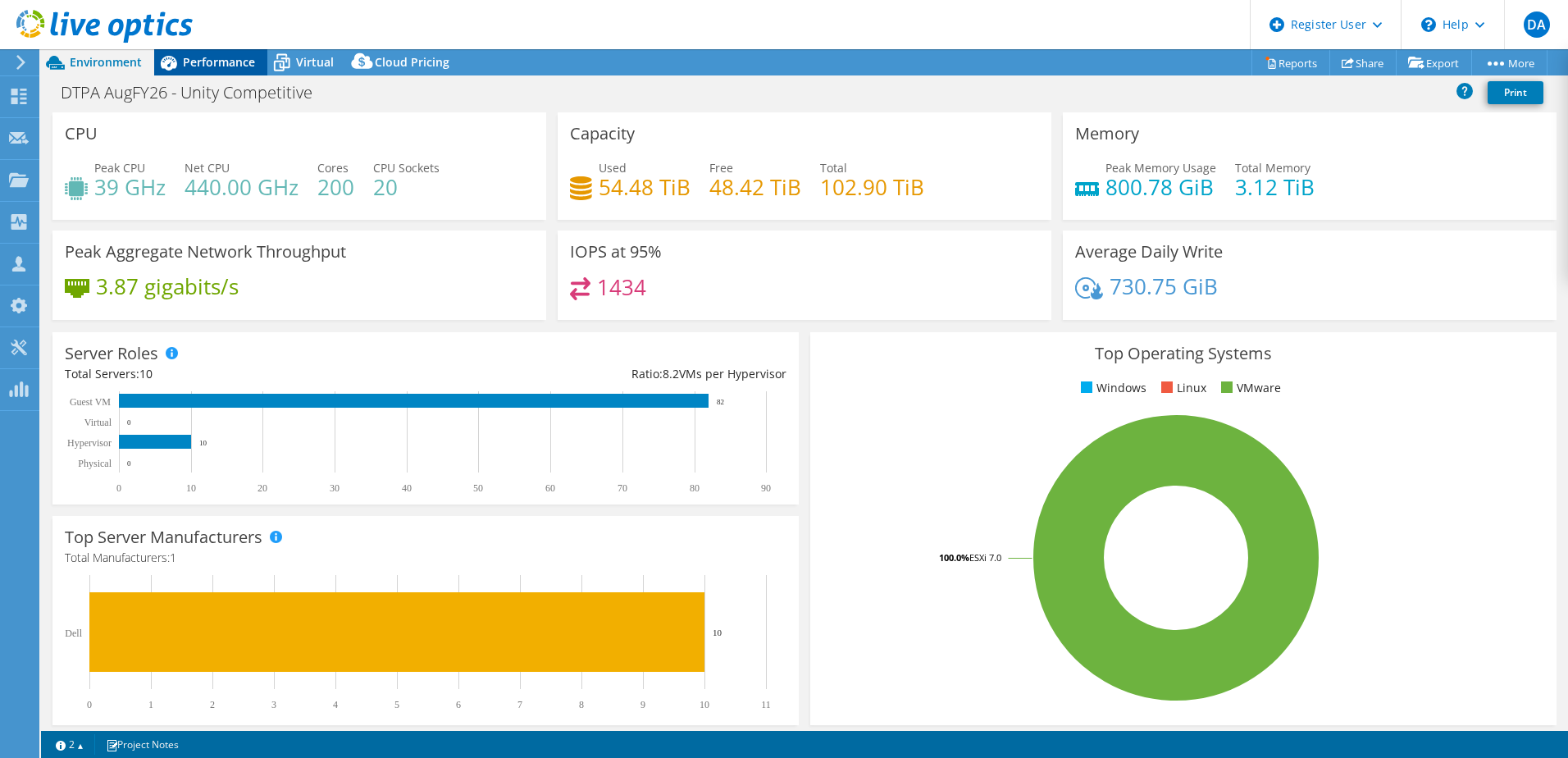
click at [189, 68] on span "Performance" at bounding box center [219, 62] width 72 height 15
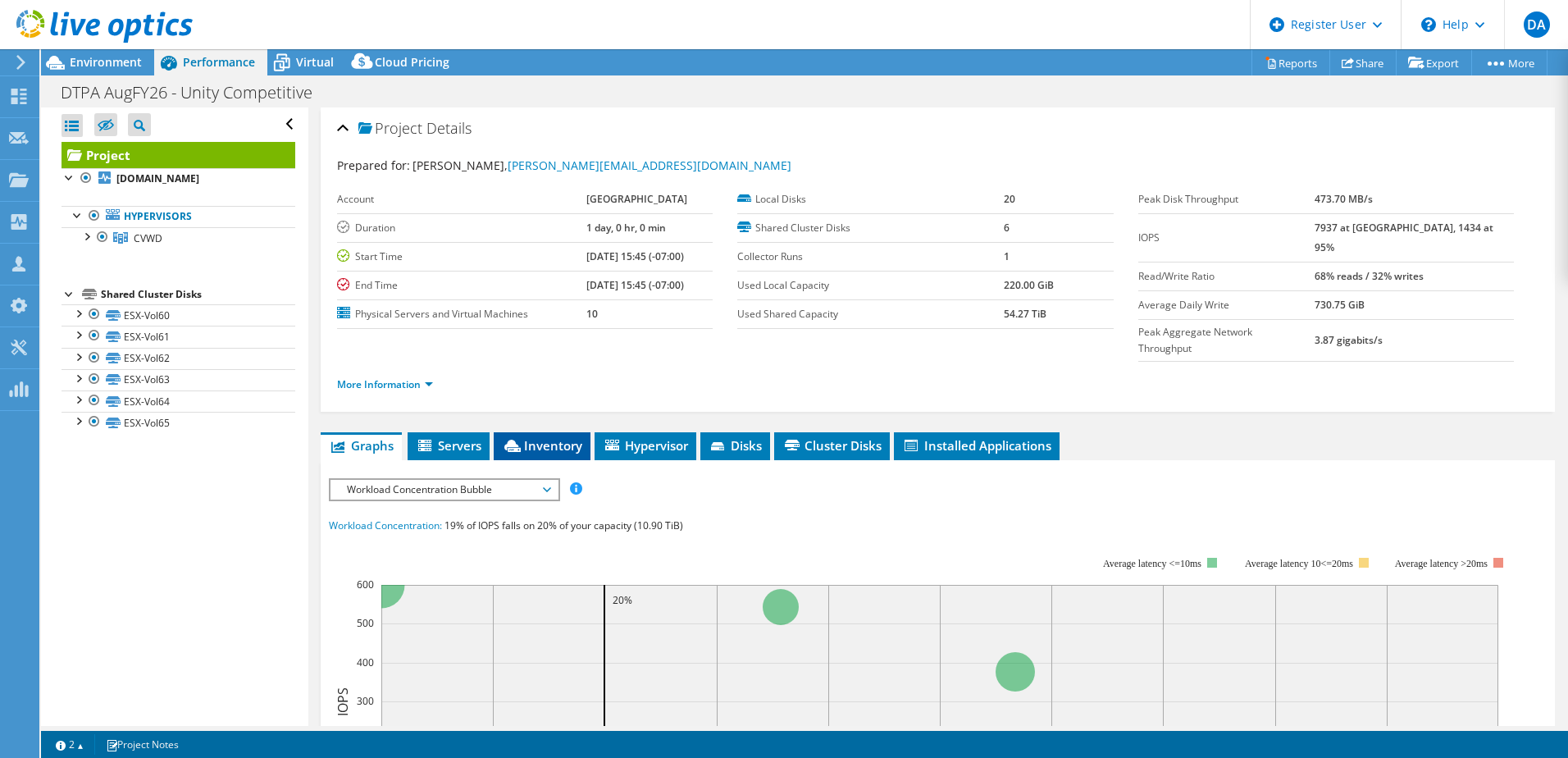
click at [539, 437] on span "Inventory" at bounding box center [542, 445] width 80 height 16
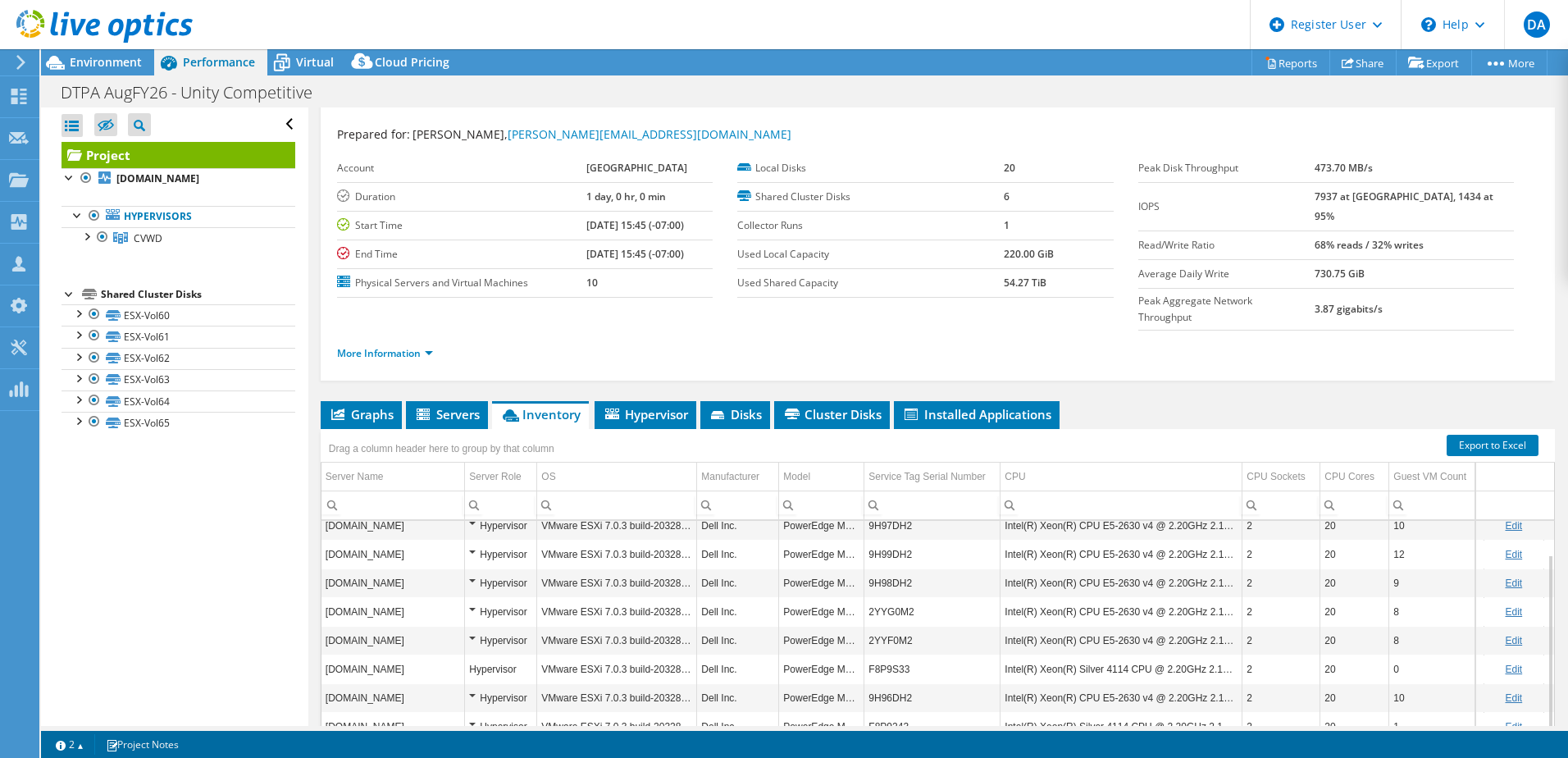
scroll to position [30, 0]
drag, startPoint x: 570, startPoint y: 223, endPoint x: 601, endPoint y: 216, distance: 31.8
click at [601, 216] on td "[DATE] 15:45 (-07:00)" at bounding box center [649, 226] width 126 height 29
drag, startPoint x: 601, startPoint y: 216, endPoint x: 505, endPoint y: 199, distance: 97.5
click at [505, 199] on label "Duration" at bounding box center [461, 198] width 249 height 16
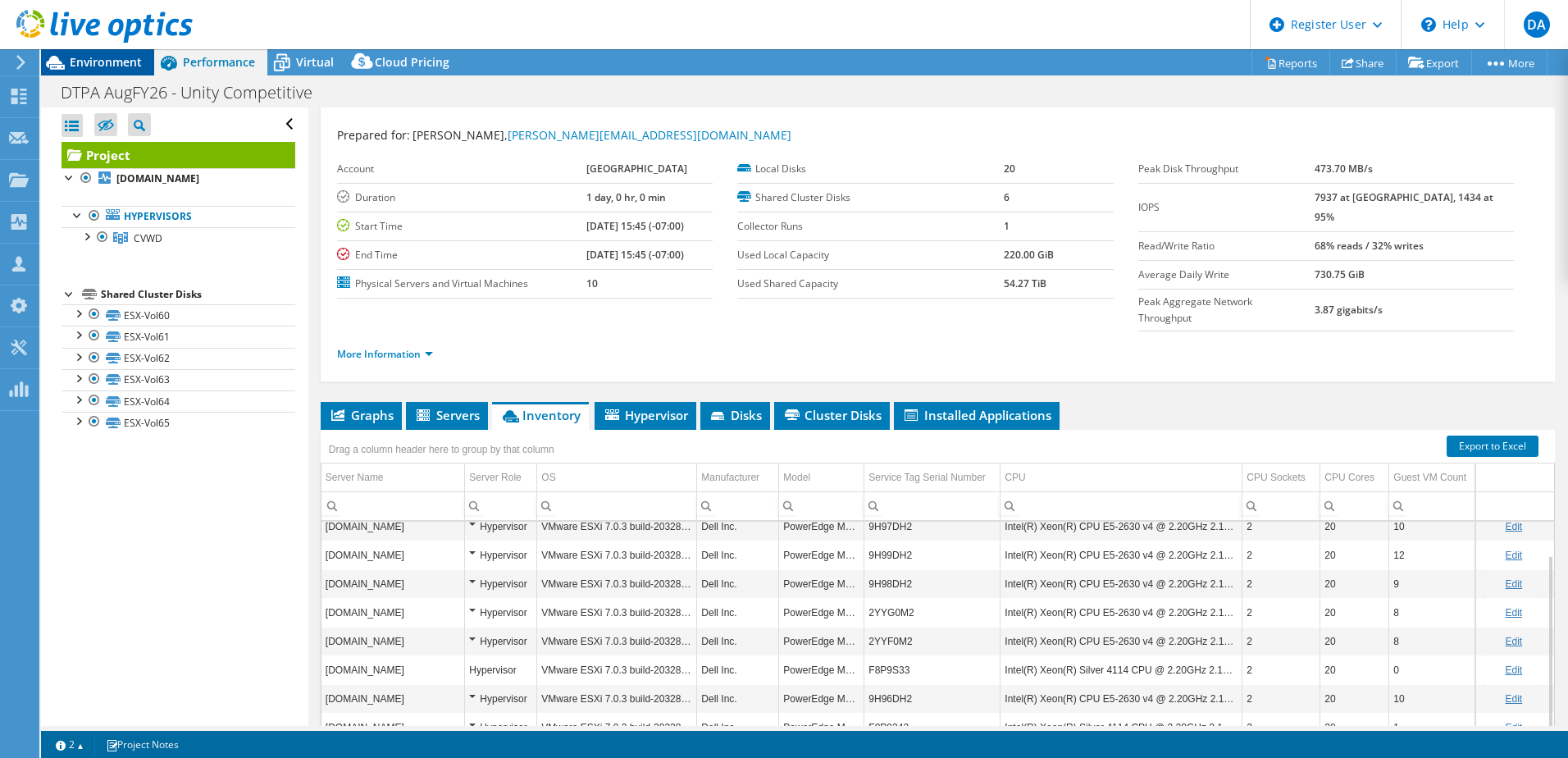
click at [105, 65] on span "Environment" at bounding box center [105, 62] width 72 height 15
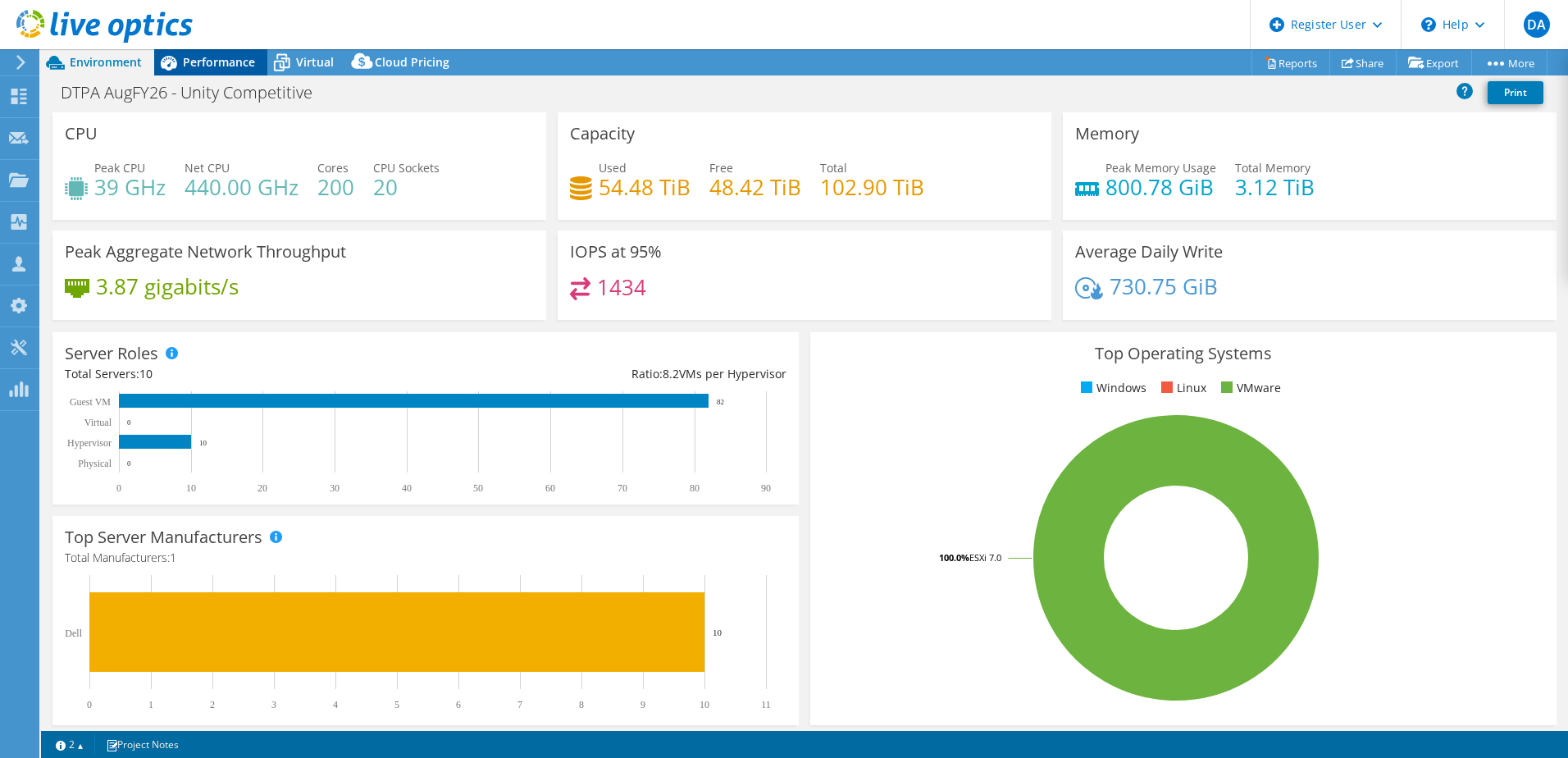
click at [224, 66] on span "Performance" at bounding box center [219, 62] width 72 height 15
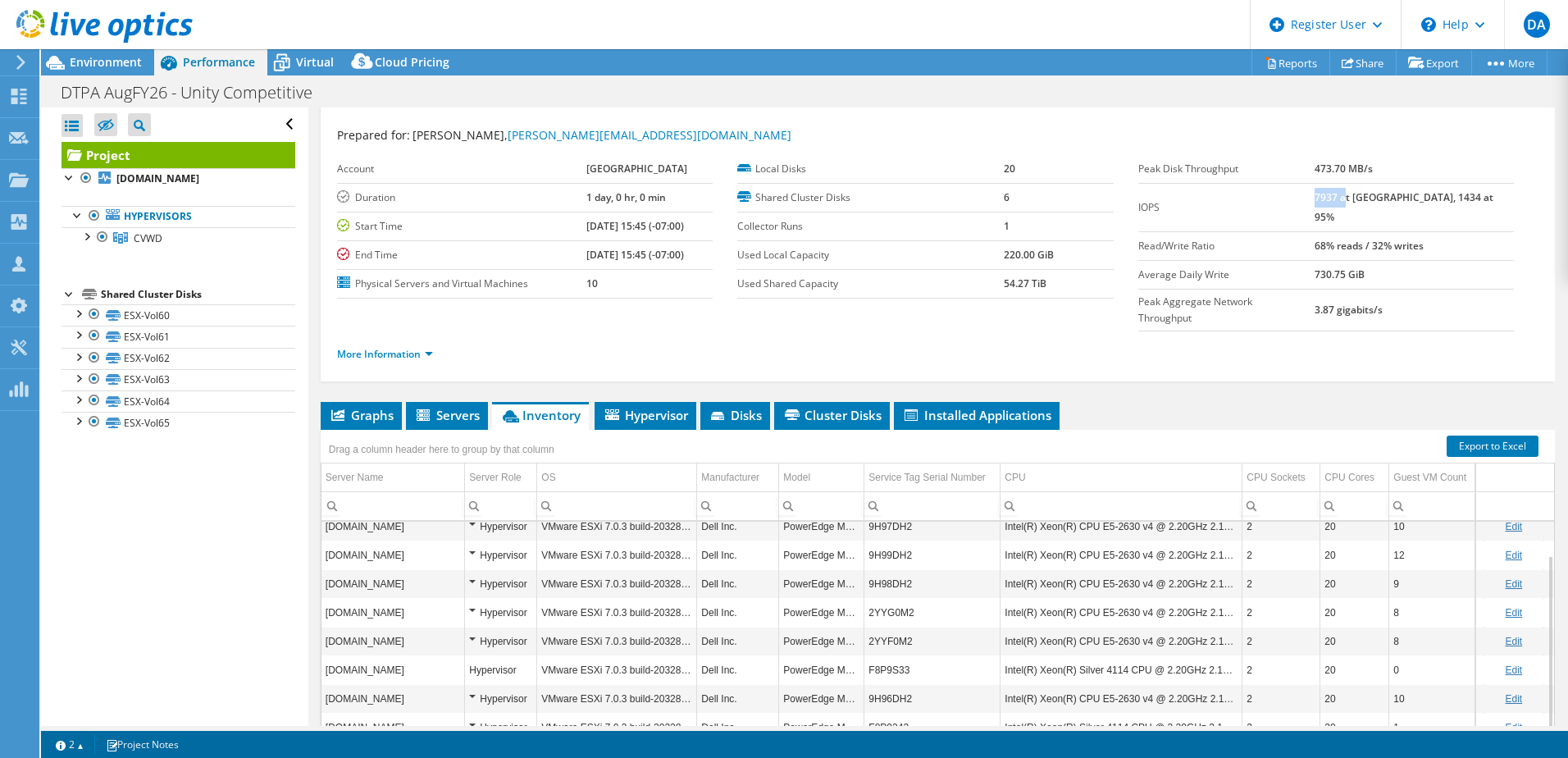
drag, startPoint x: 1349, startPoint y: 198, endPoint x: 1378, endPoint y: 195, distance: 29.2
click at [1378, 195] on b "7937 at [GEOGRAPHIC_DATA], 1434 at 95%" at bounding box center [1404, 207] width 179 height 34
click at [365, 407] on span "Graphs" at bounding box center [361, 415] width 64 height 16
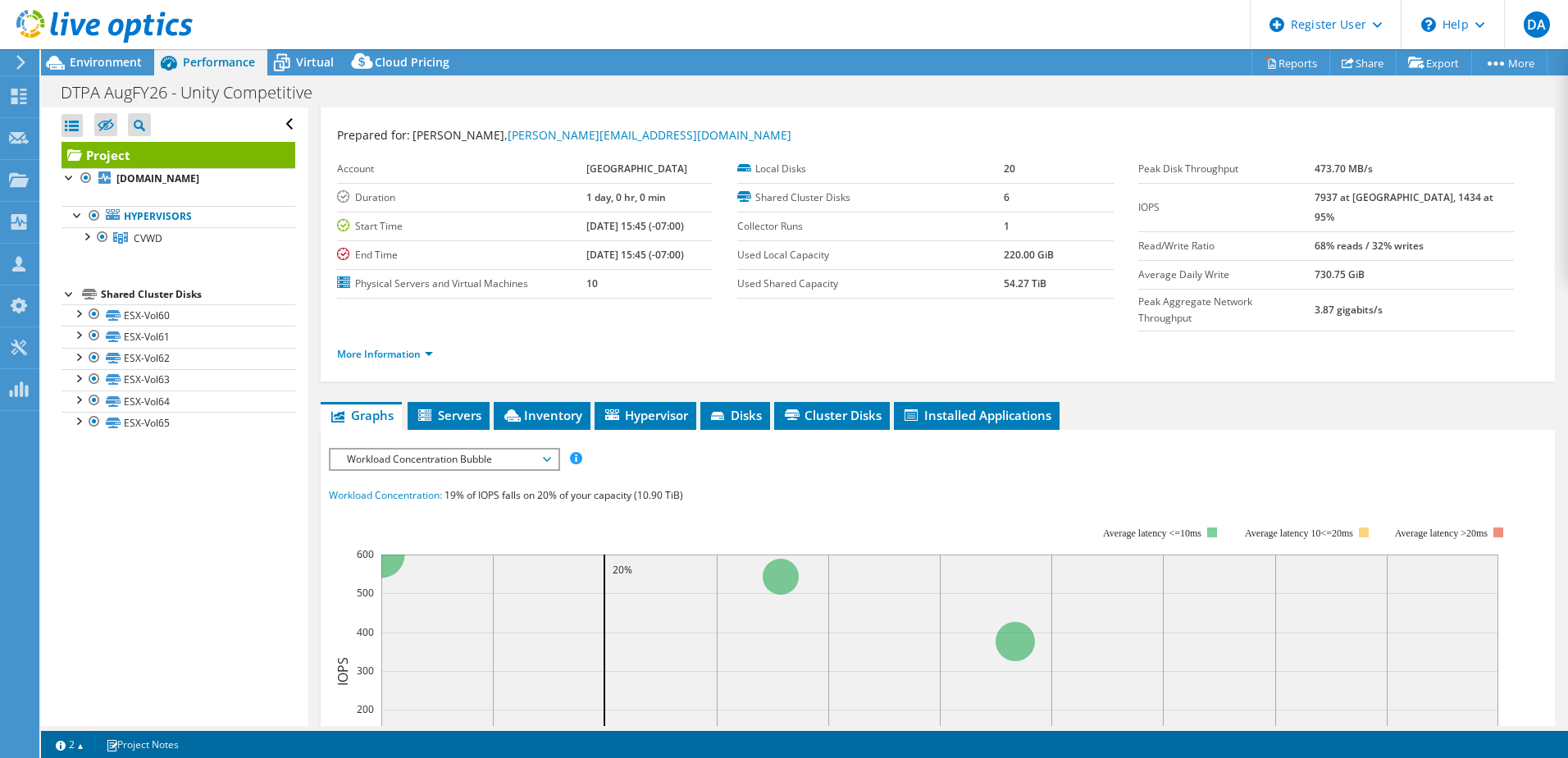
click at [537, 450] on span "Workload Concentration Bubble" at bounding box center [444, 459] width 211 height 20
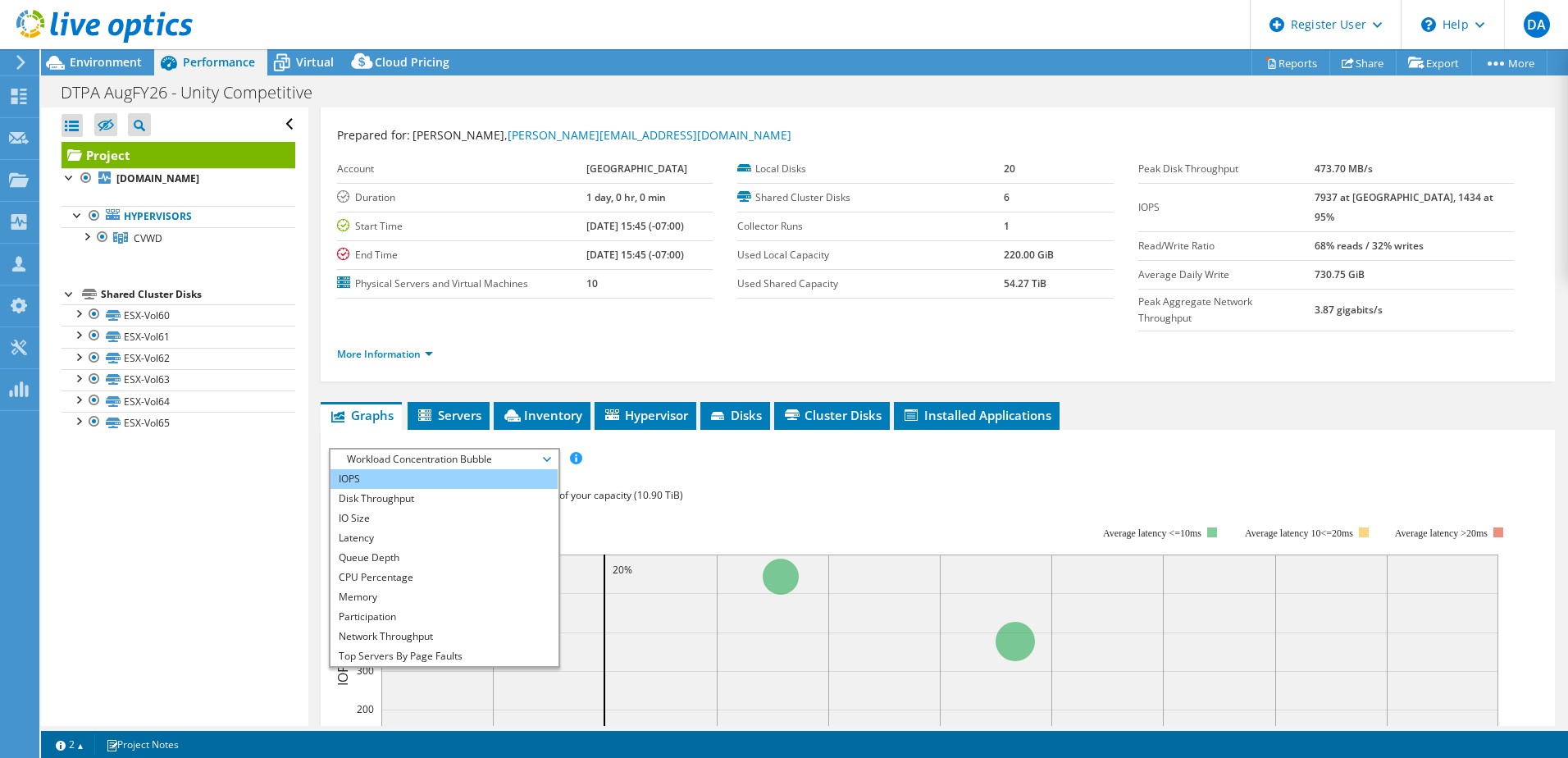
click at [358, 469] on li "IOPS" at bounding box center [444, 479] width 227 height 20
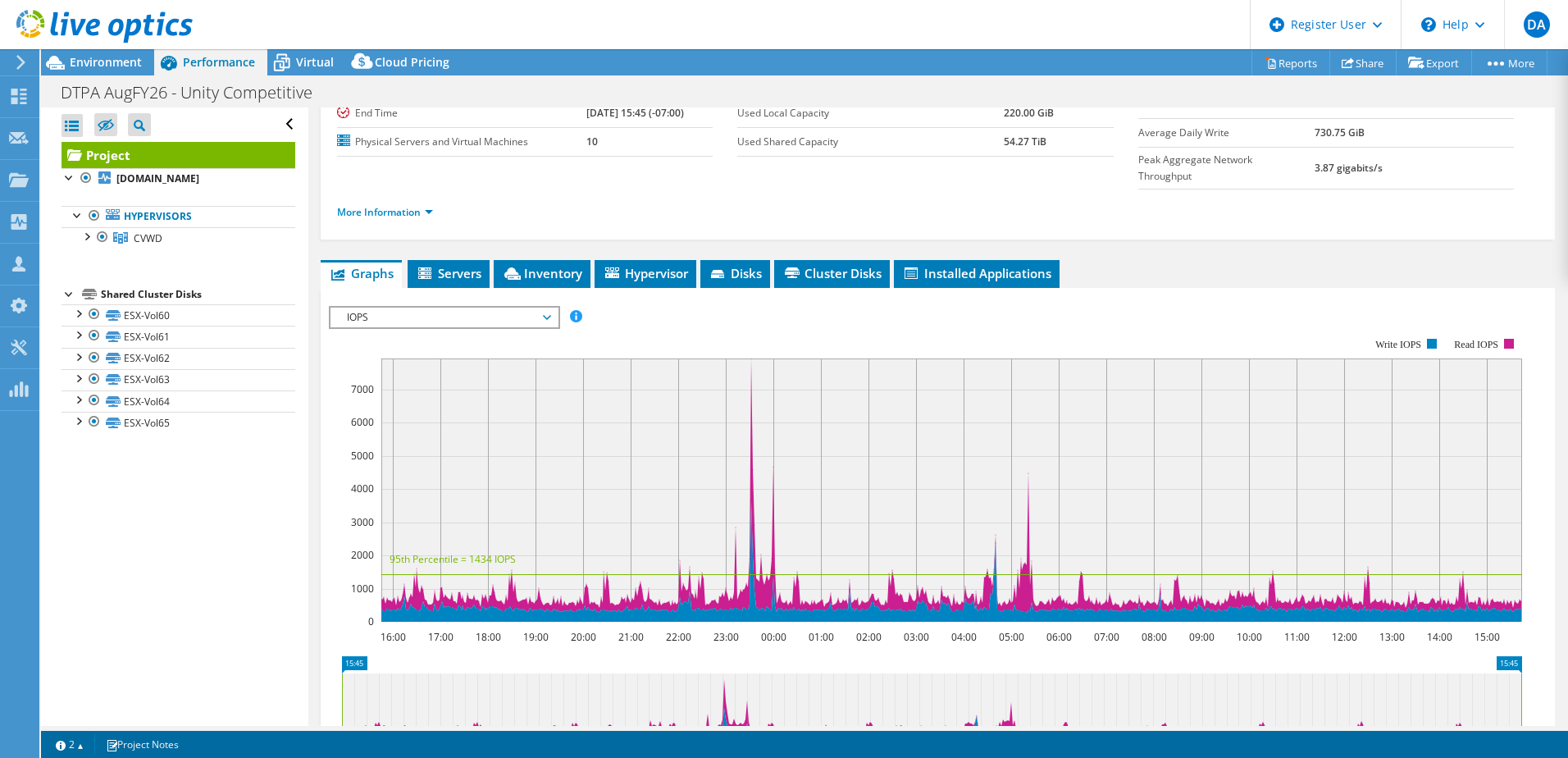
scroll to position [173, 0]
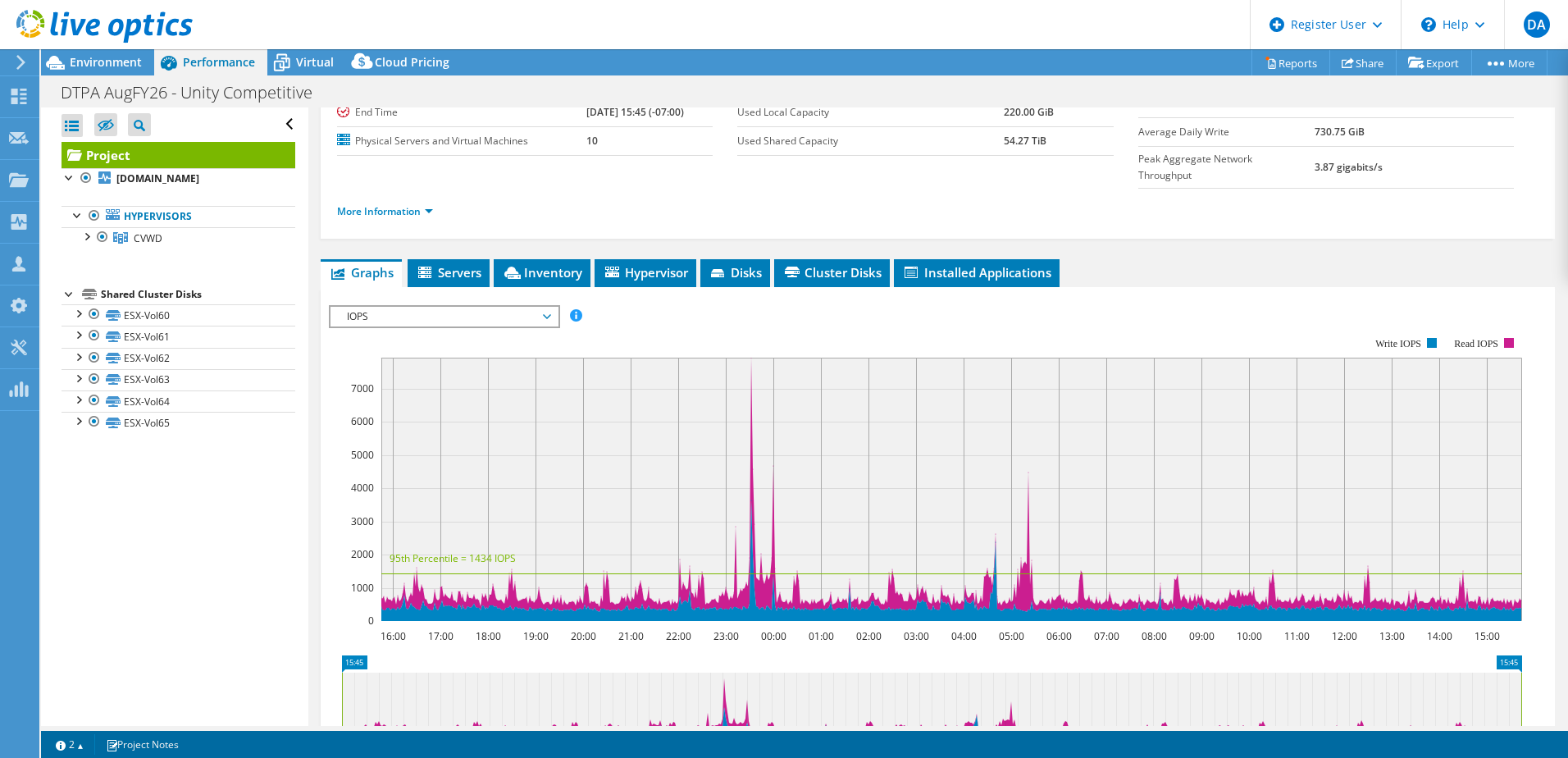
click at [473, 315] on rect at bounding box center [925, 478] width 1193 height 328
click at [532, 307] on span "IOPS" at bounding box center [444, 316] width 211 height 20
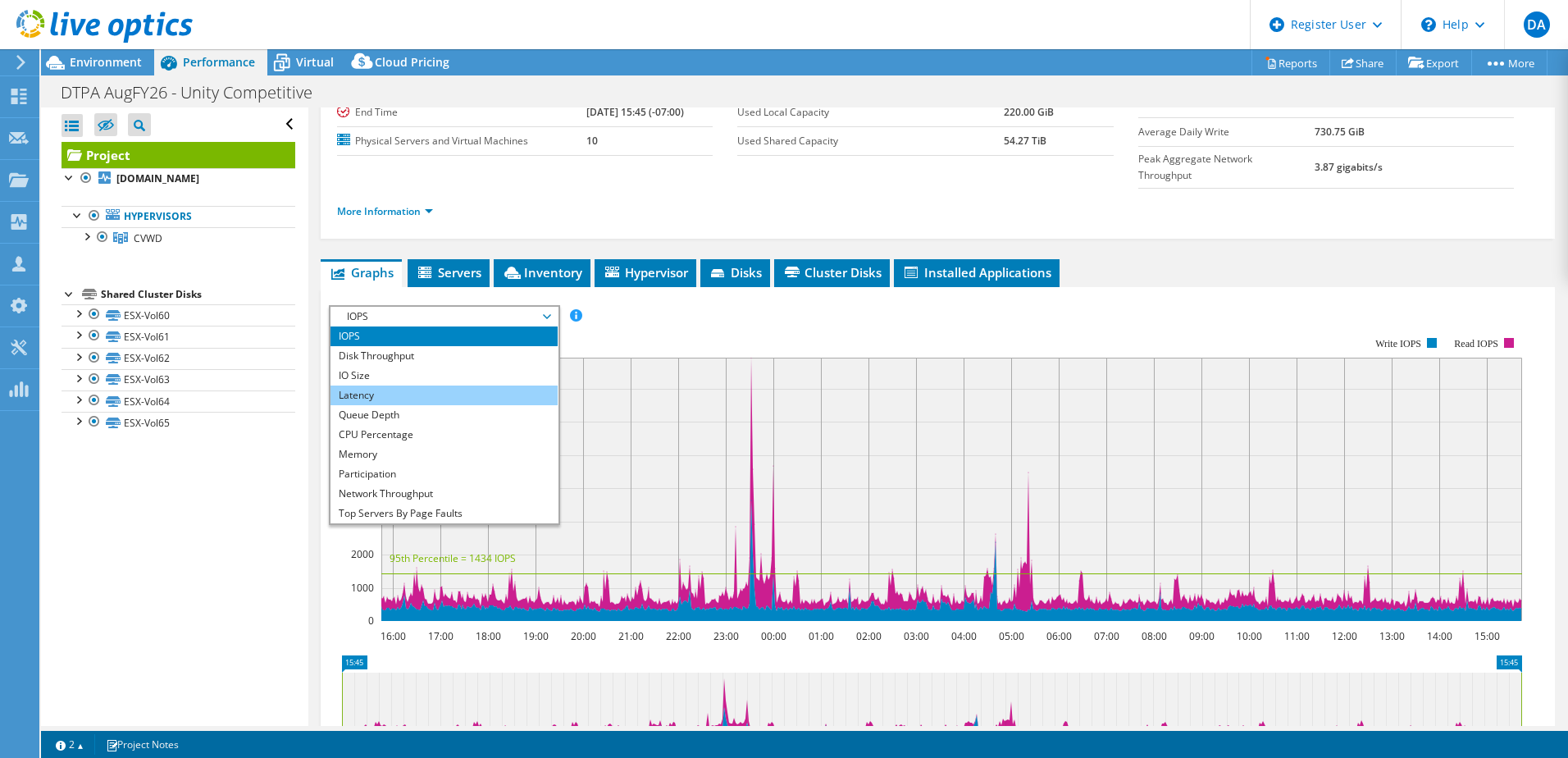
click at [419, 385] on li "Latency" at bounding box center [444, 395] width 227 height 20
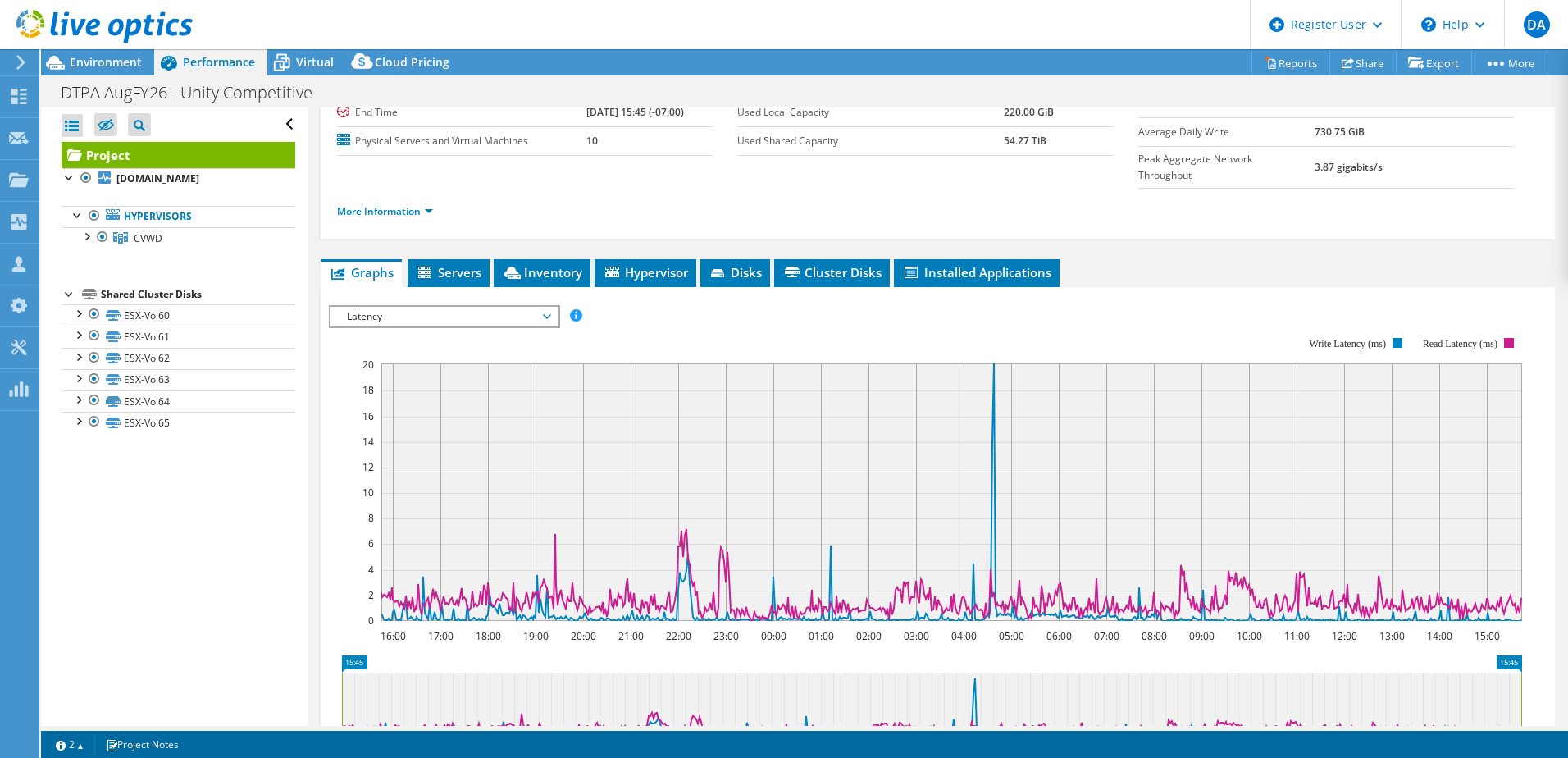
click at [481, 307] on span "Latency" at bounding box center [444, 316] width 211 height 20
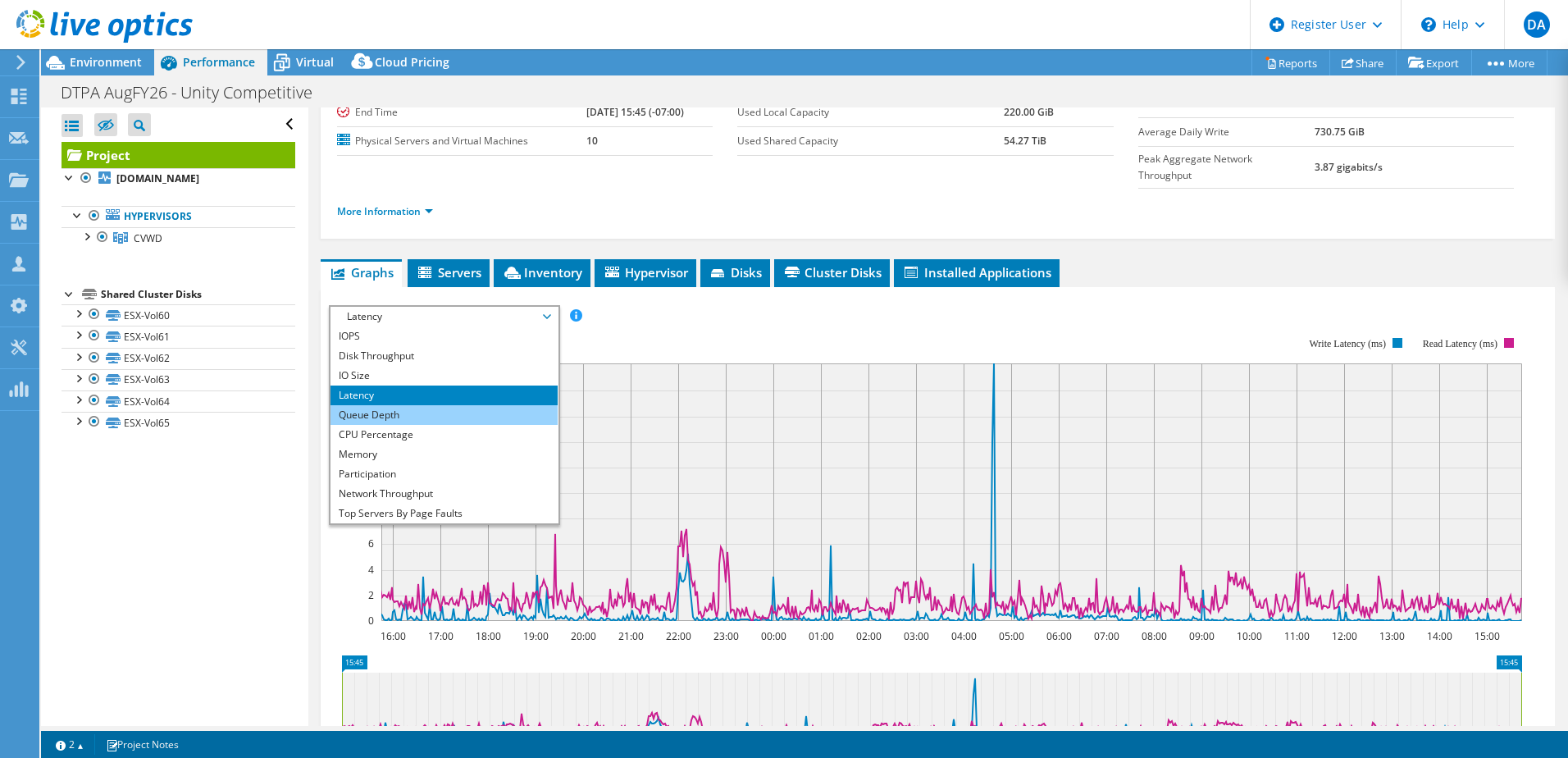
click at [343, 405] on li "Queue Depth" at bounding box center [444, 415] width 227 height 20
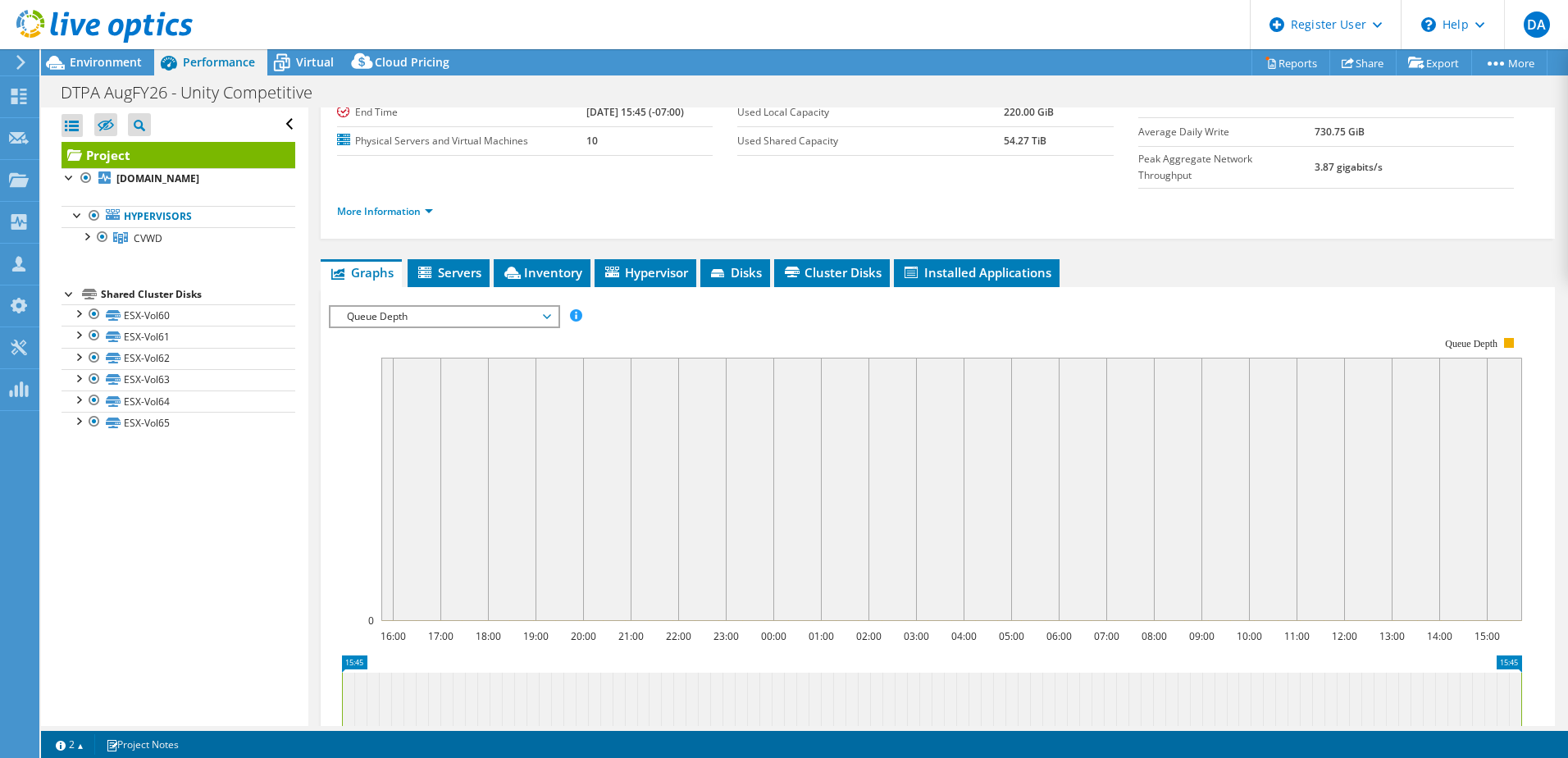
click at [382, 307] on span "Queue Depth" at bounding box center [444, 316] width 211 height 20
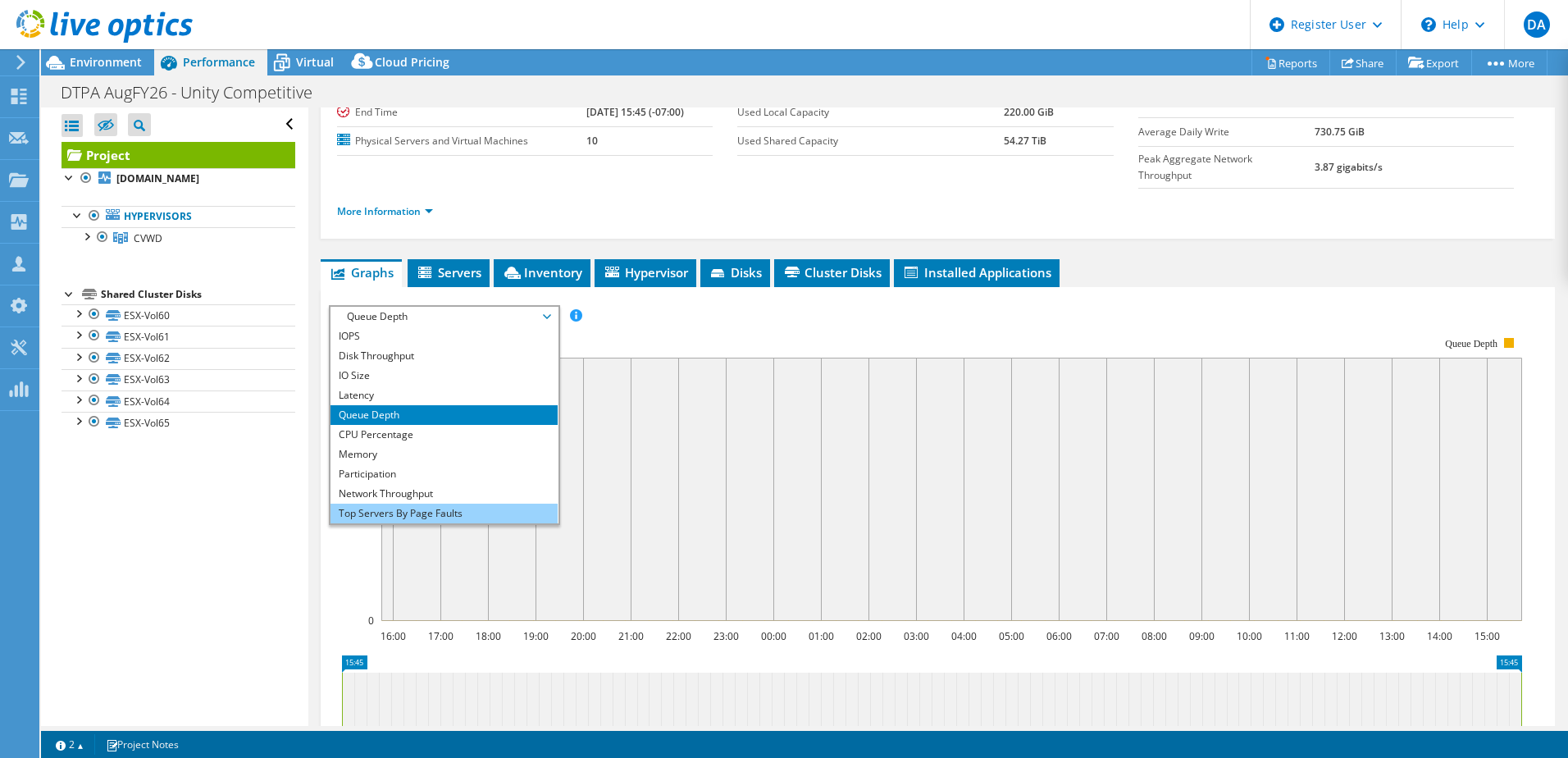
scroll to position [59, 0]
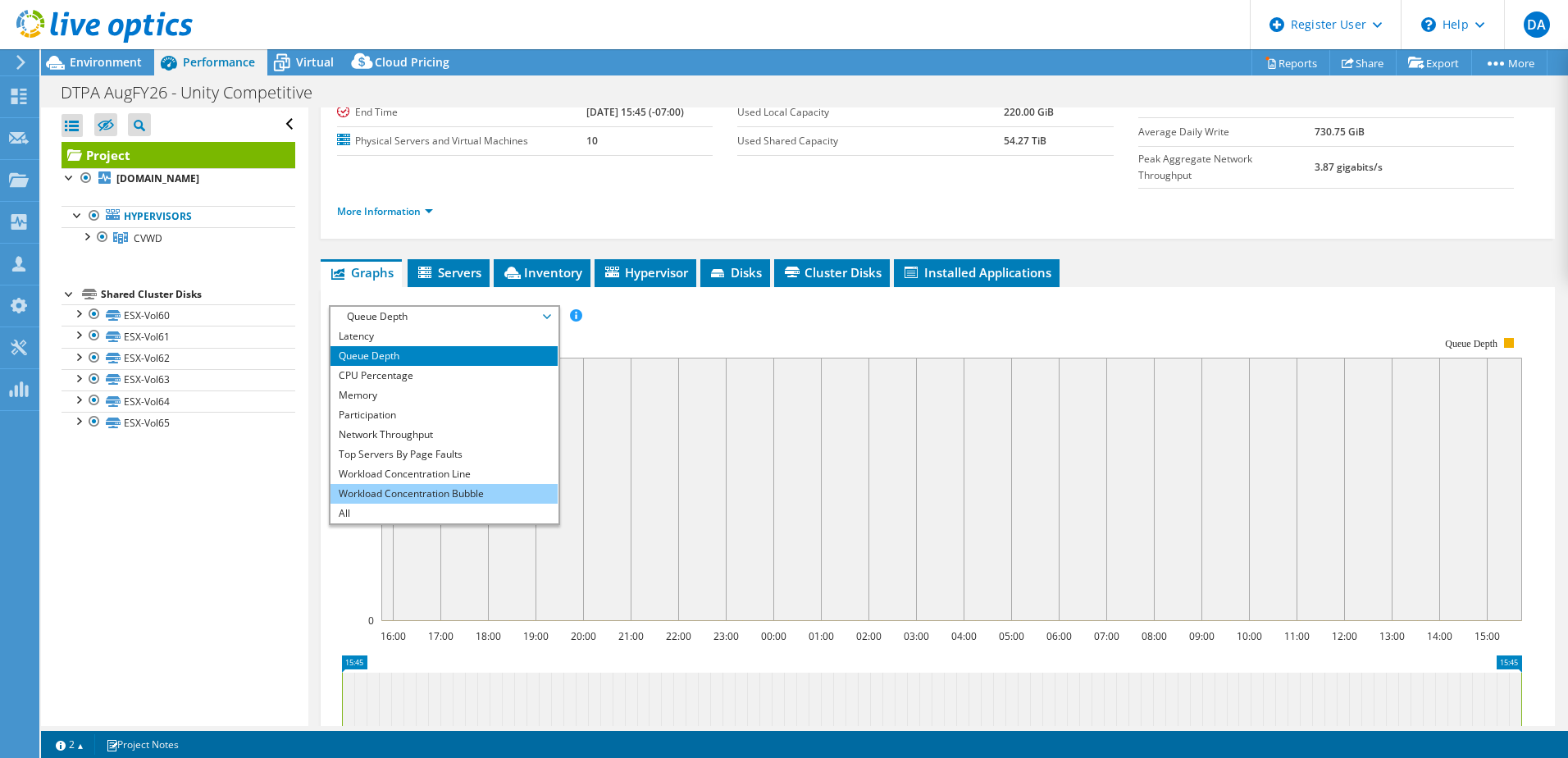
click at [449, 484] on li "Workload Concentration Bubble" at bounding box center [444, 493] width 227 height 20
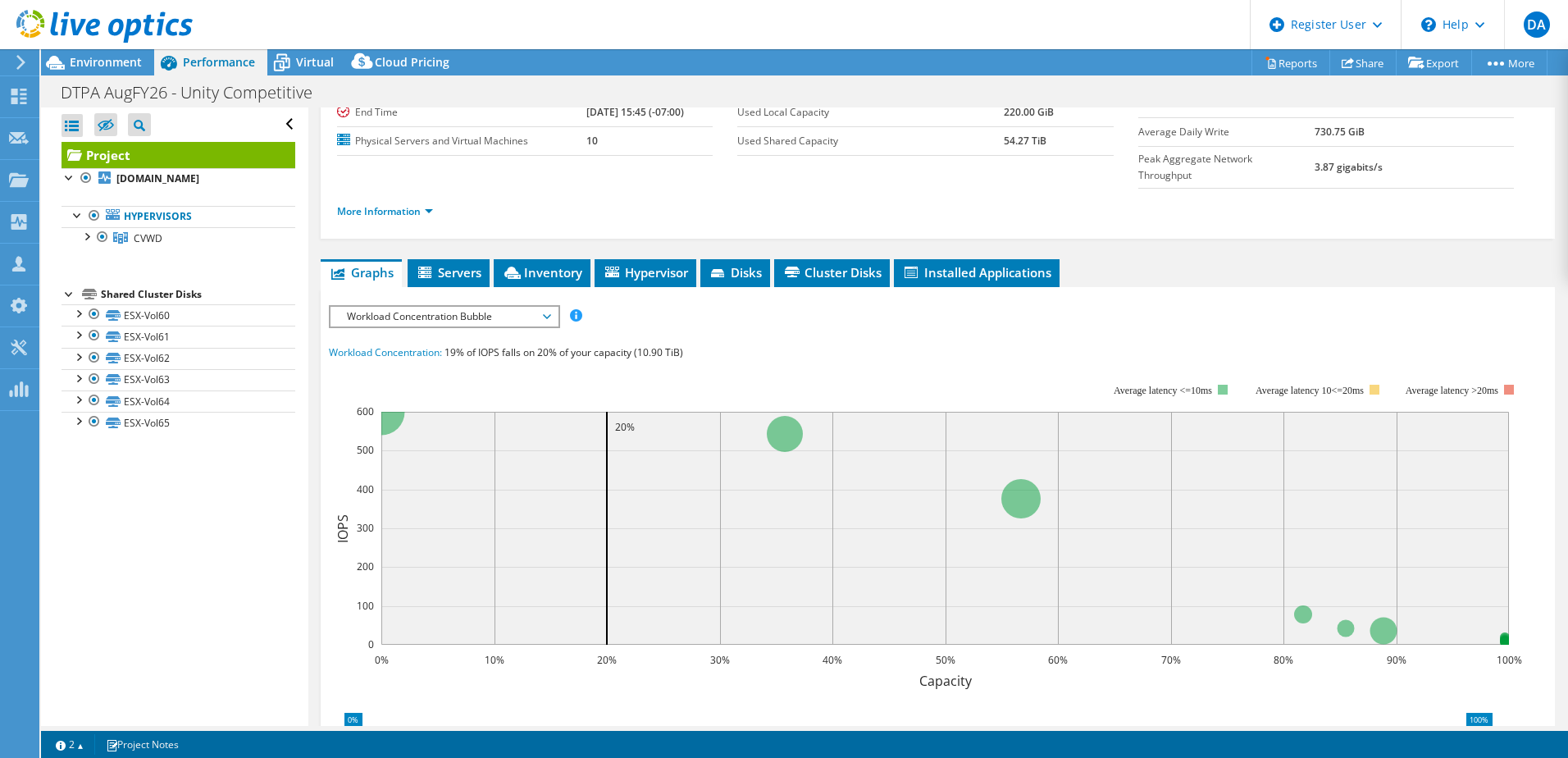
scroll to position [0, 0]
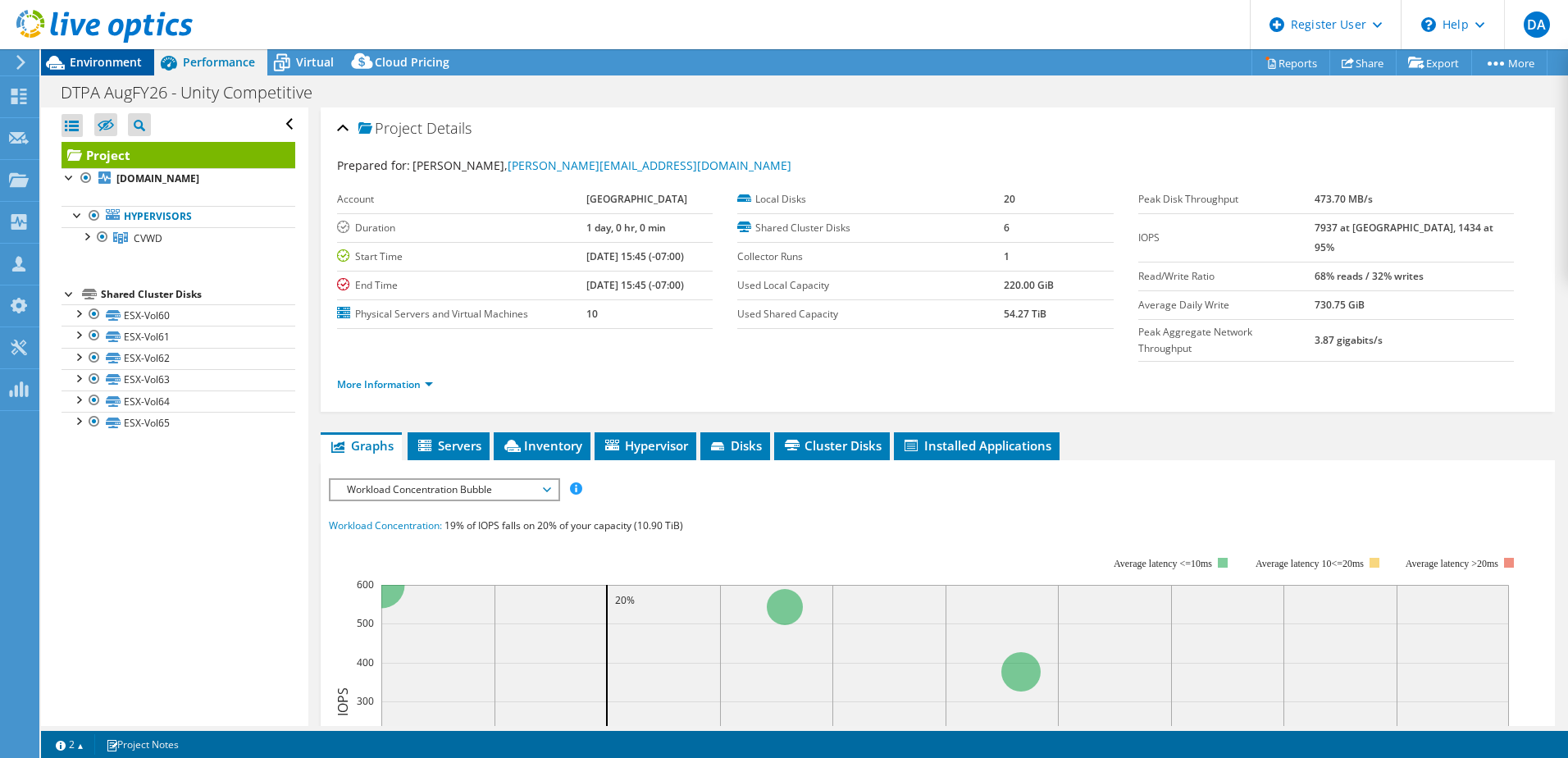
click at [126, 55] on span "Environment" at bounding box center [105, 62] width 72 height 15
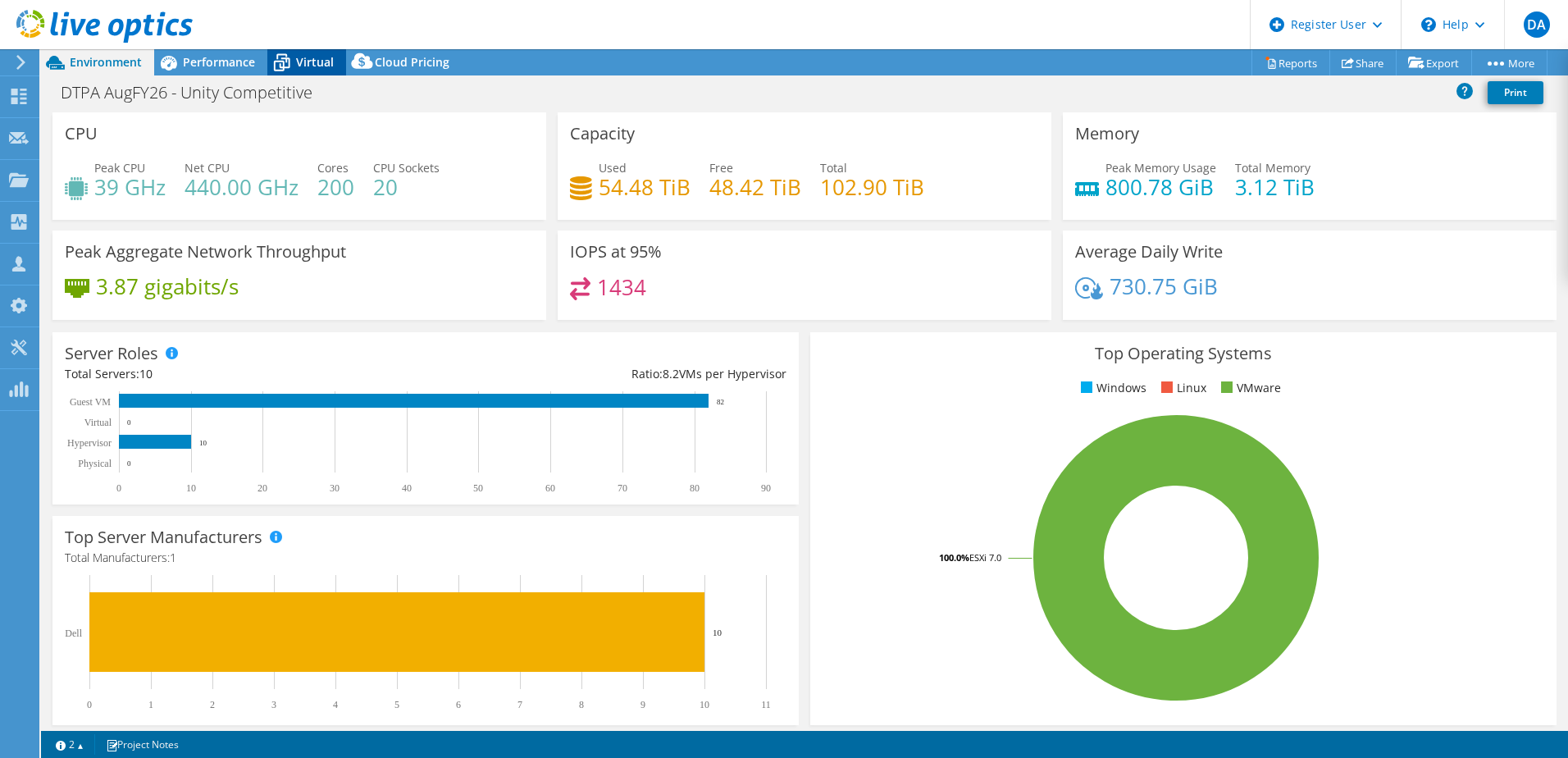
click at [298, 63] on span "Virtual" at bounding box center [314, 62] width 38 height 15
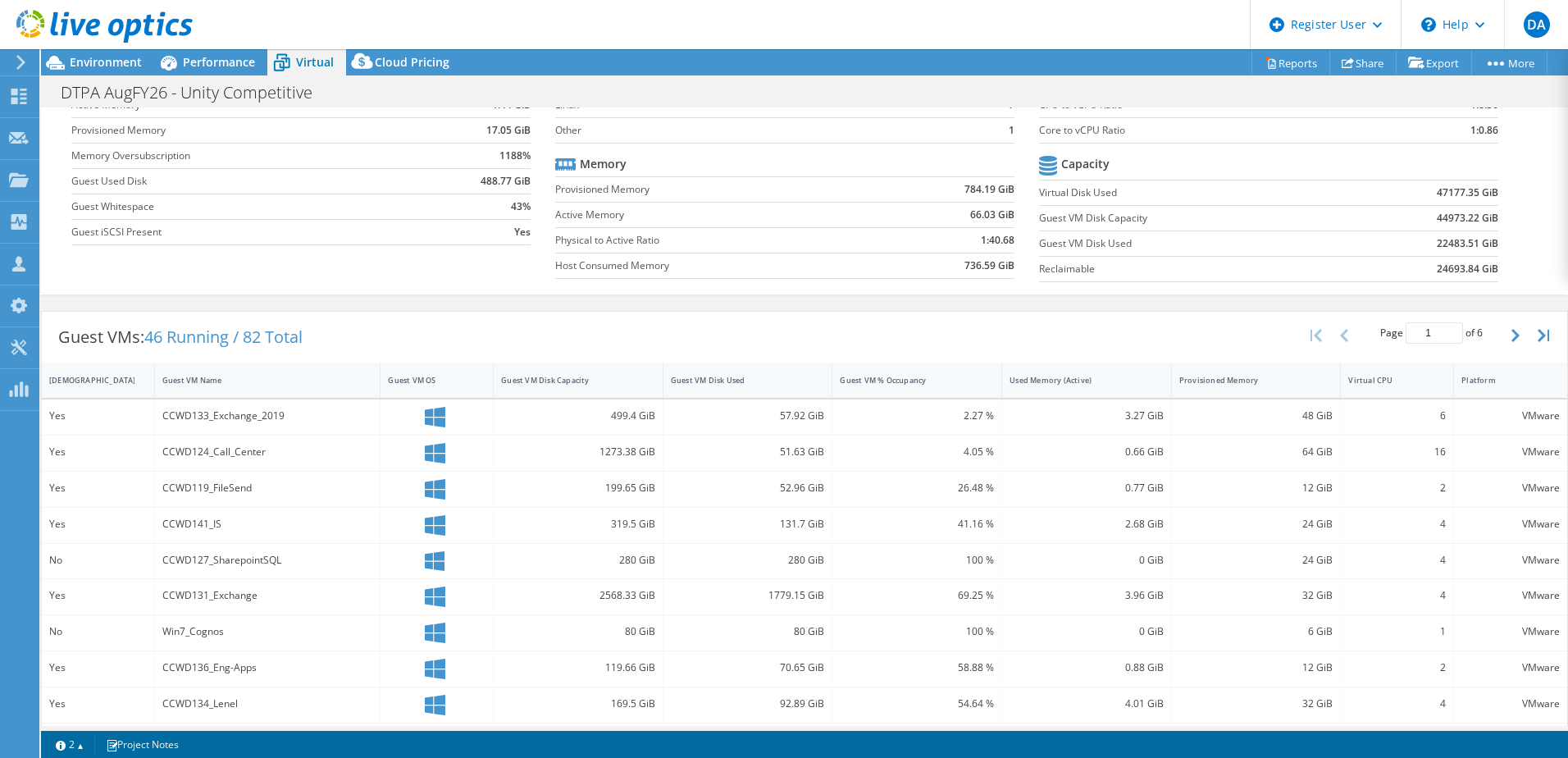
scroll to position [119, 0]
click at [723, 396] on div "Guest VM Disk Used" at bounding box center [748, 380] width 170 height 35
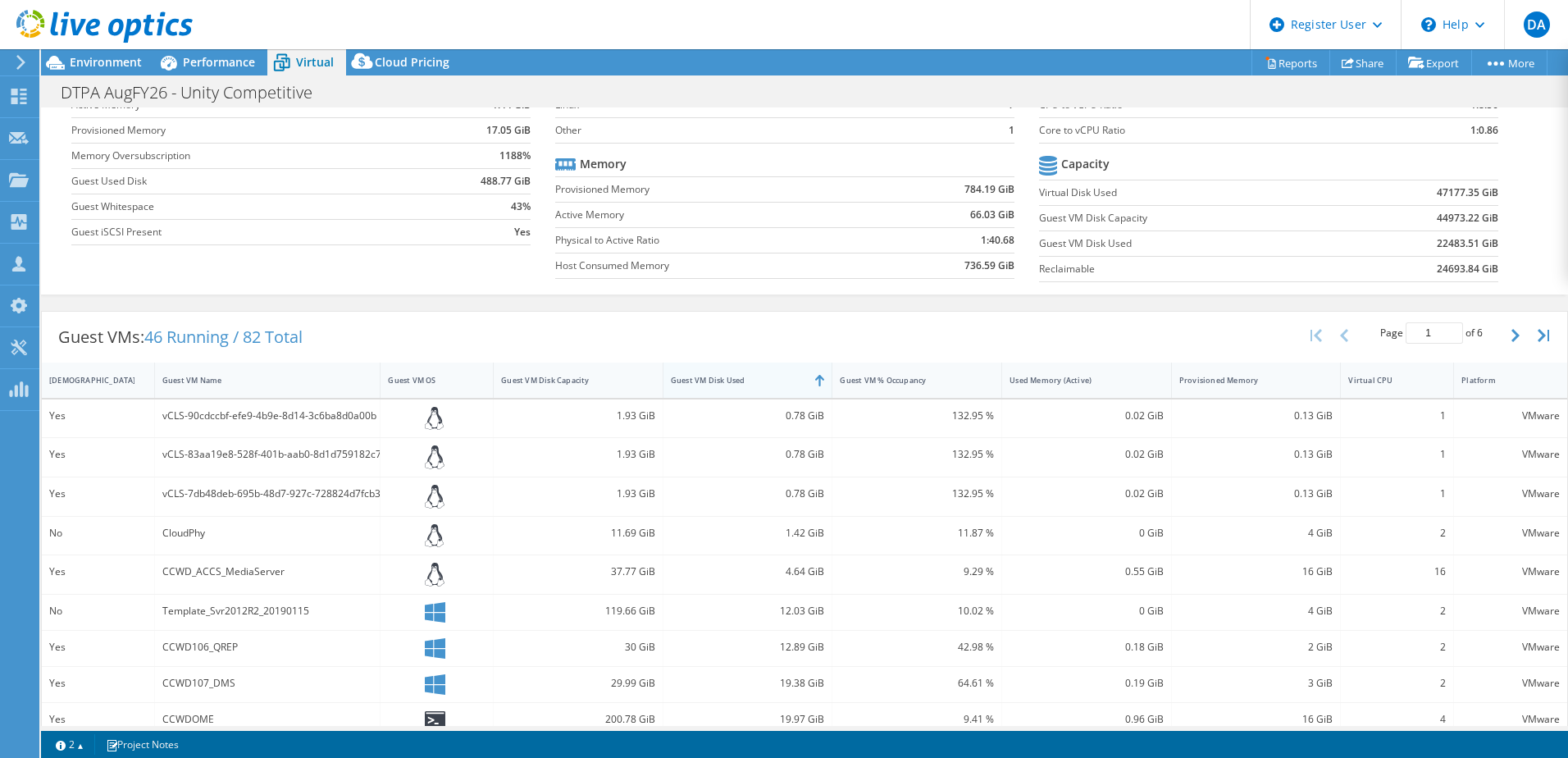
click at [723, 396] on div "Guest VM Disk Used" at bounding box center [748, 380] width 170 height 35
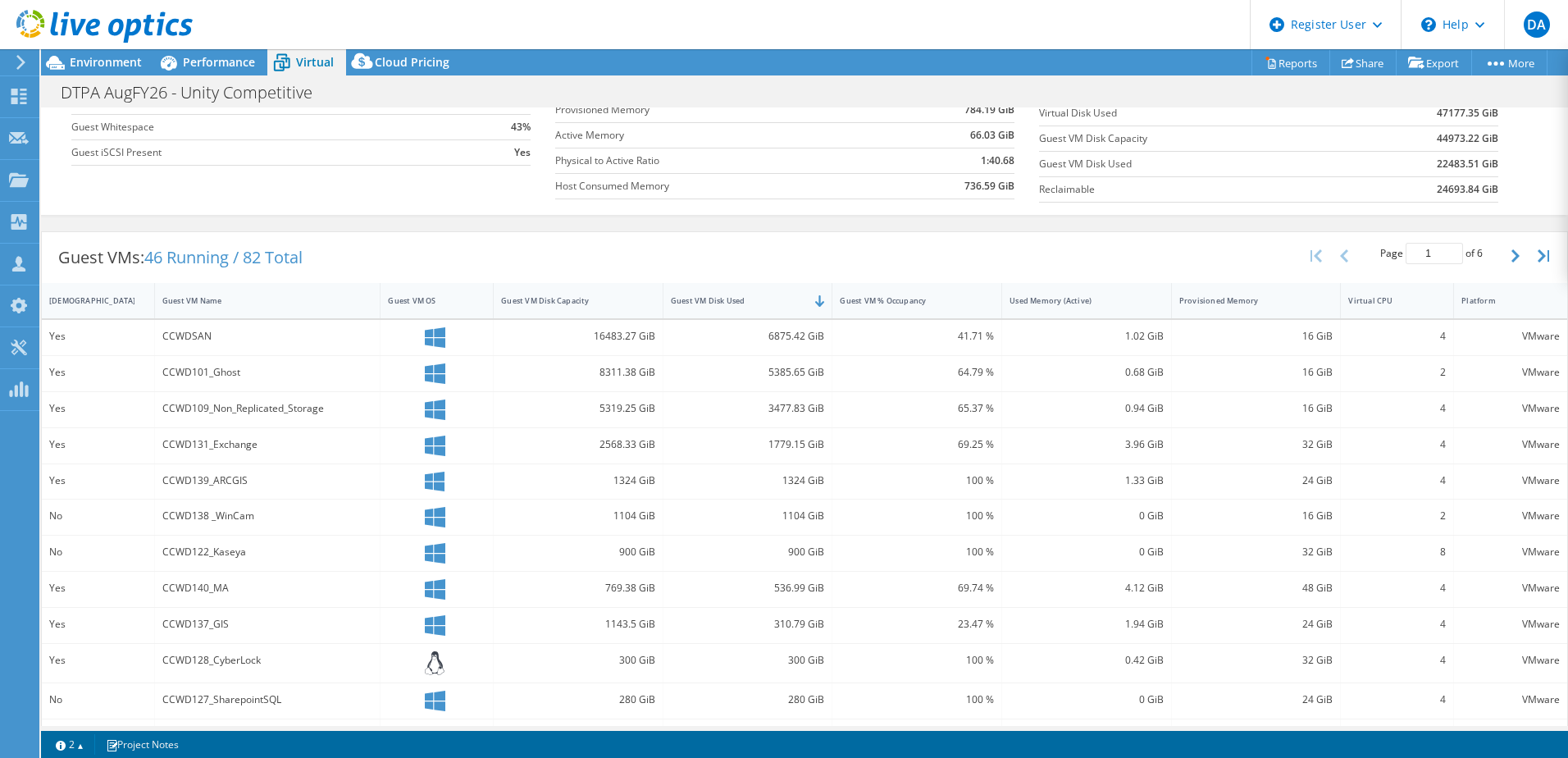
scroll to position [206, 0]
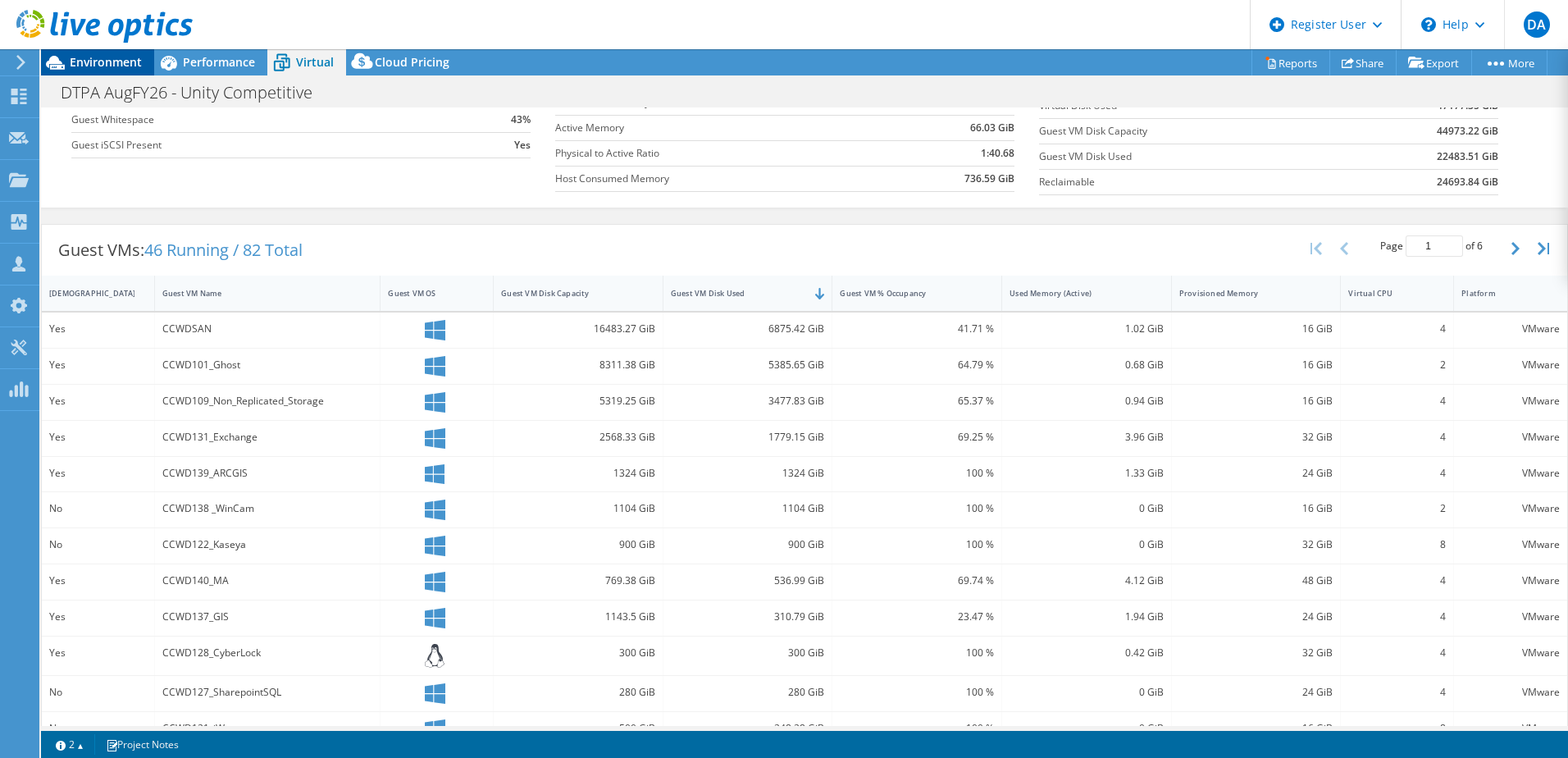
click at [111, 61] on span "Environment" at bounding box center [105, 62] width 72 height 15
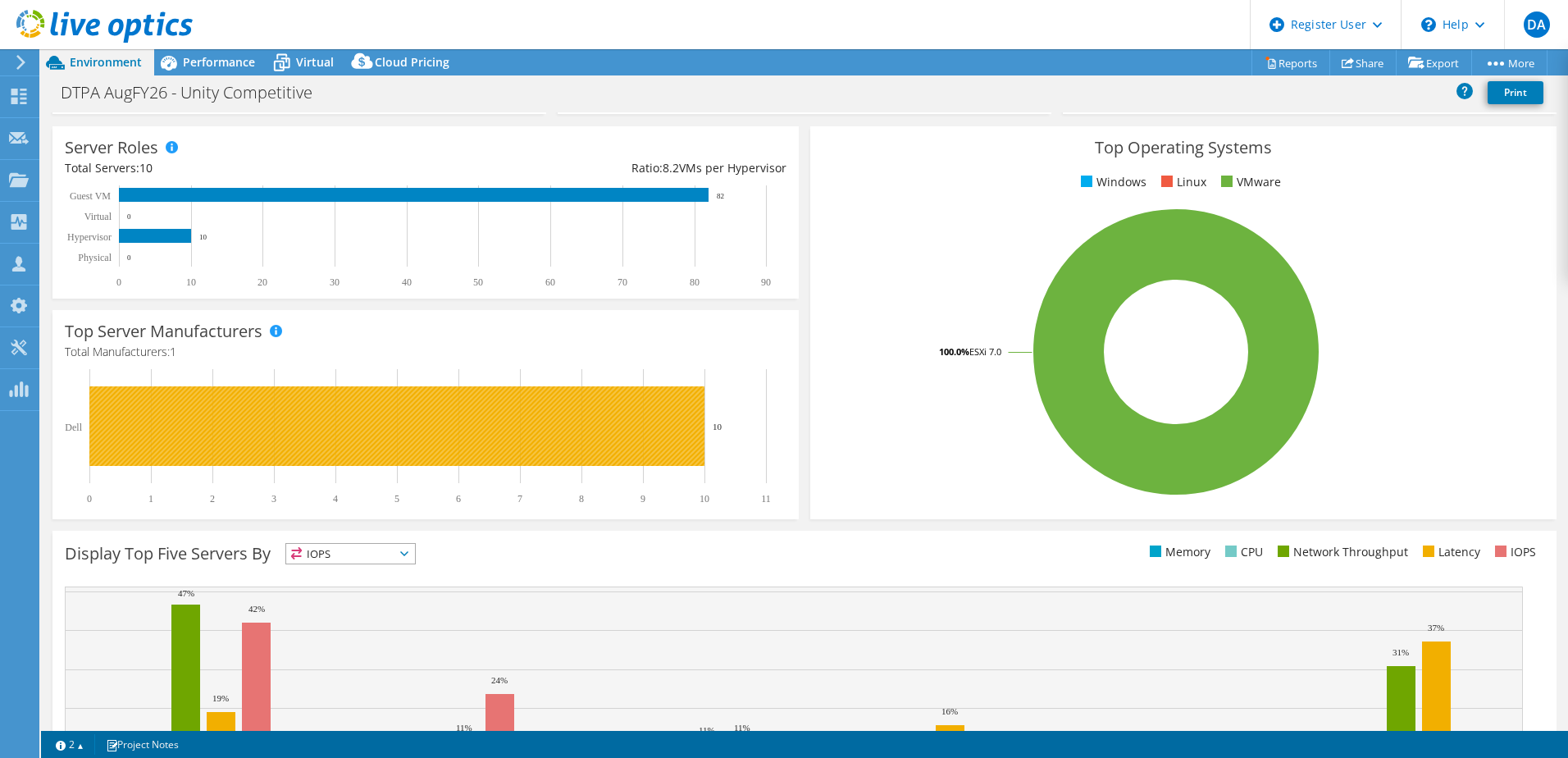
scroll to position [0, 0]
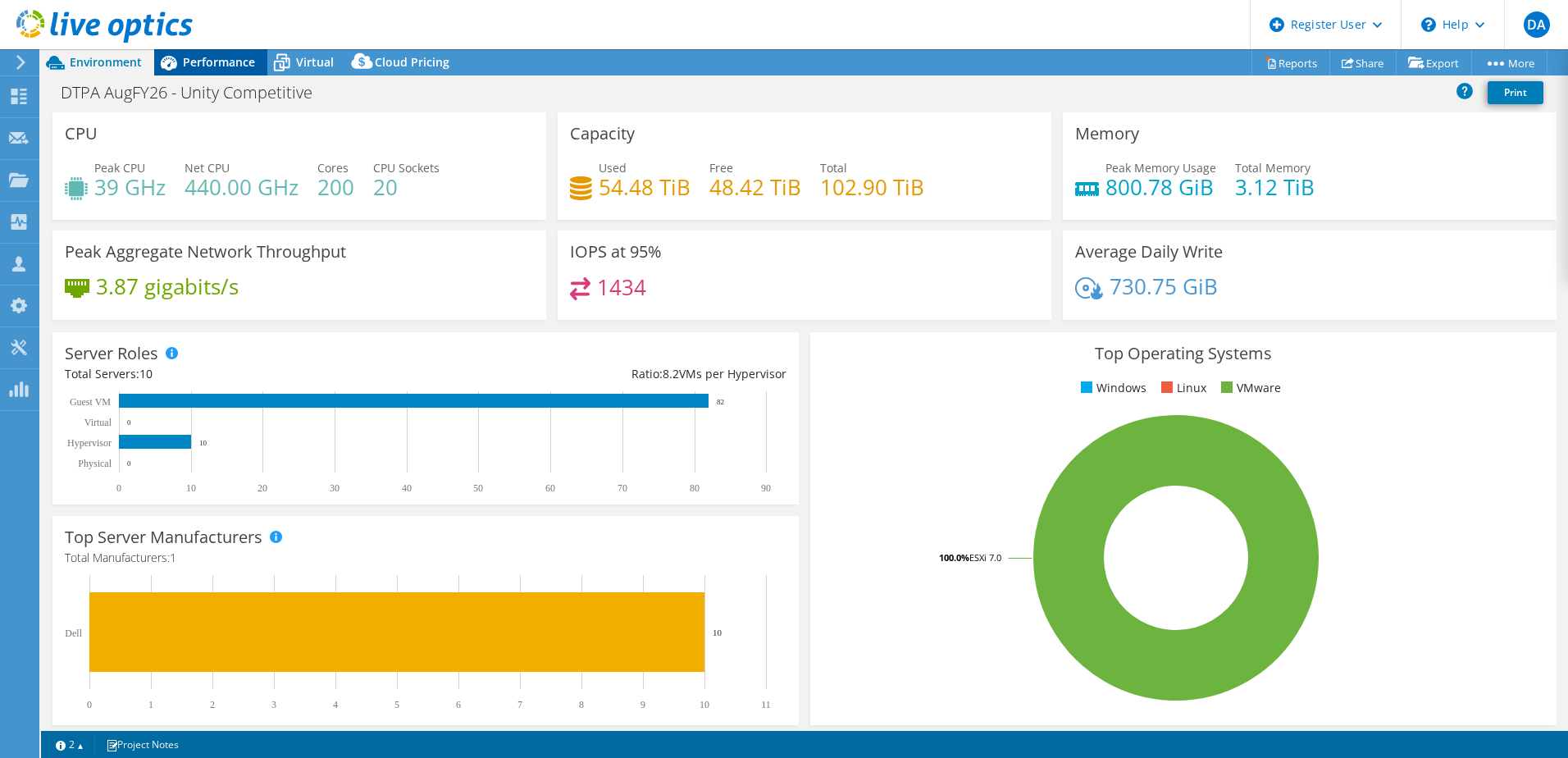
click at [194, 66] on span "Performance" at bounding box center [219, 62] width 72 height 15
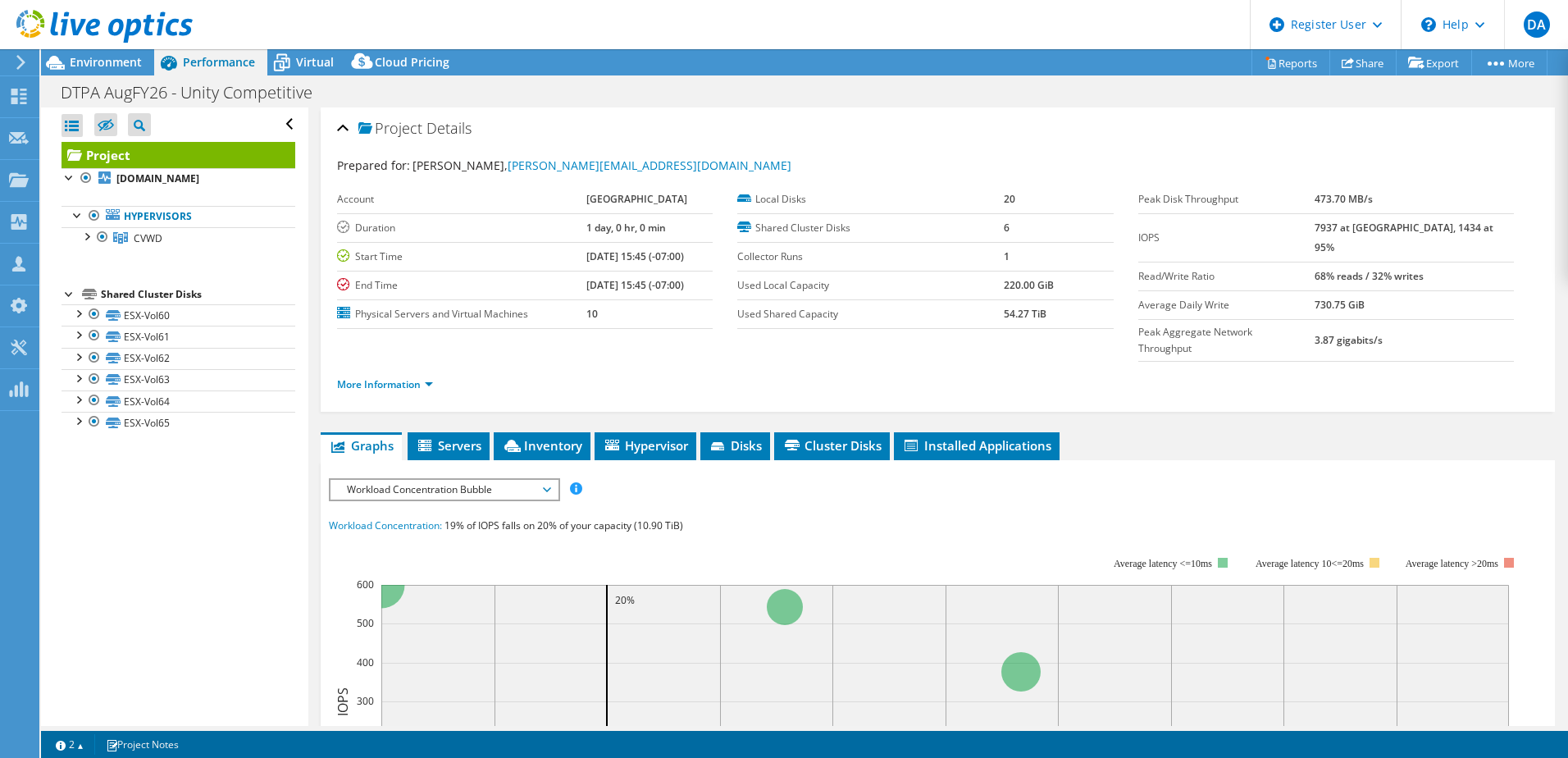
click at [82, 54] on div at bounding box center [96, 27] width 193 height 55
click at [122, 63] on span "Environment" at bounding box center [105, 62] width 72 height 15
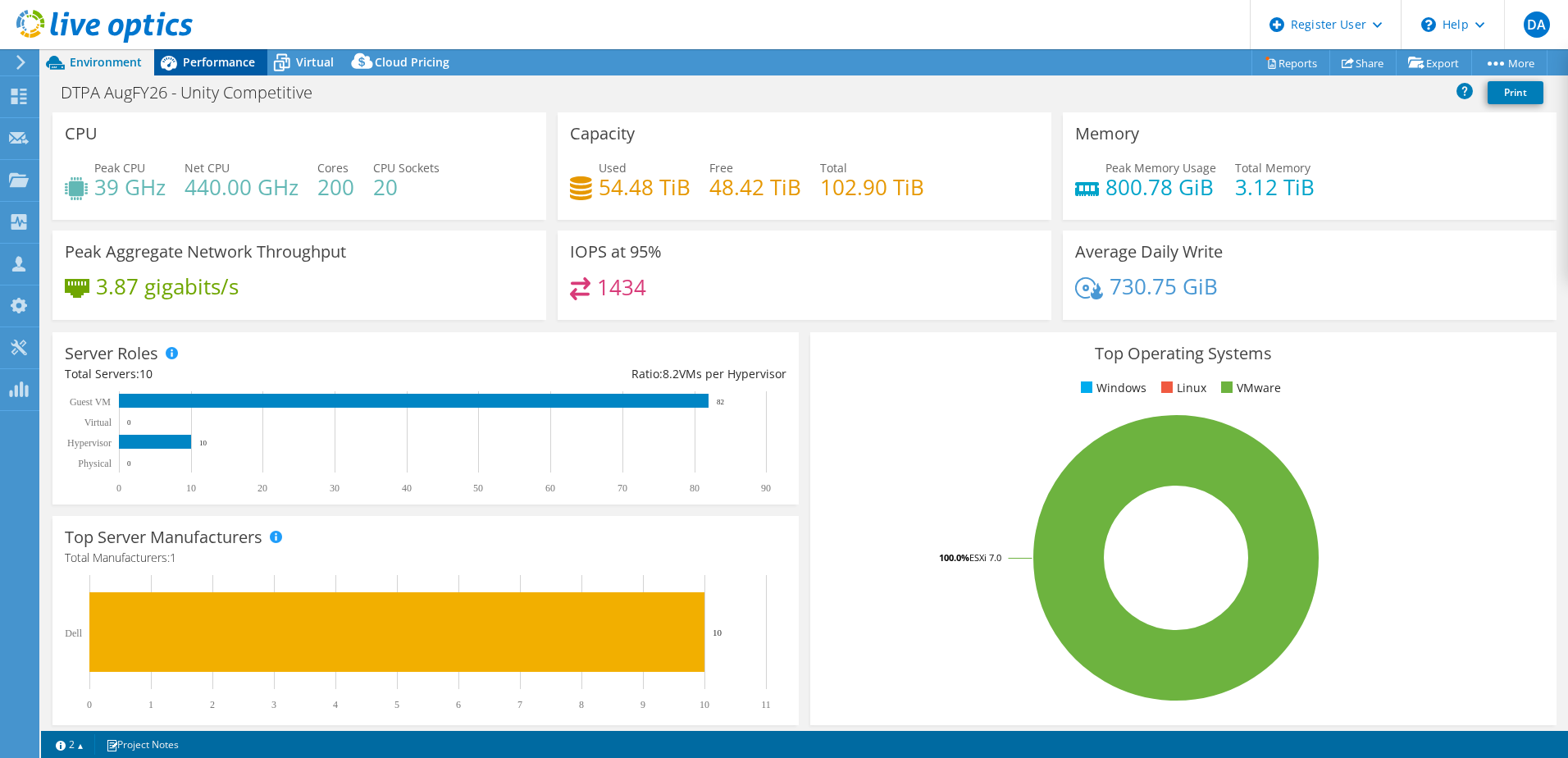
click at [242, 62] on span "Performance" at bounding box center [219, 62] width 72 height 15
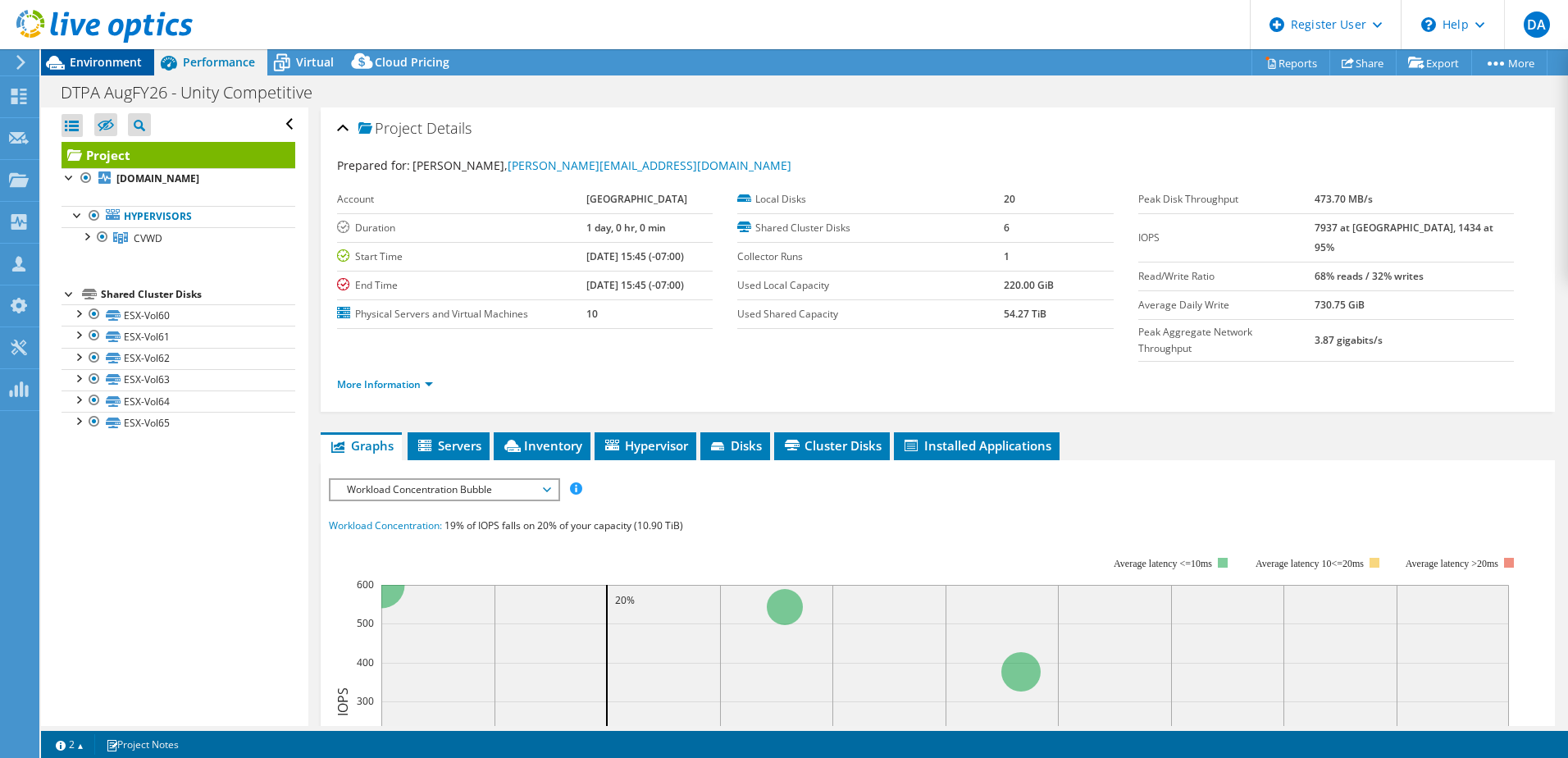
click at [95, 64] on span "Environment" at bounding box center [105, 62] width 72 height 15
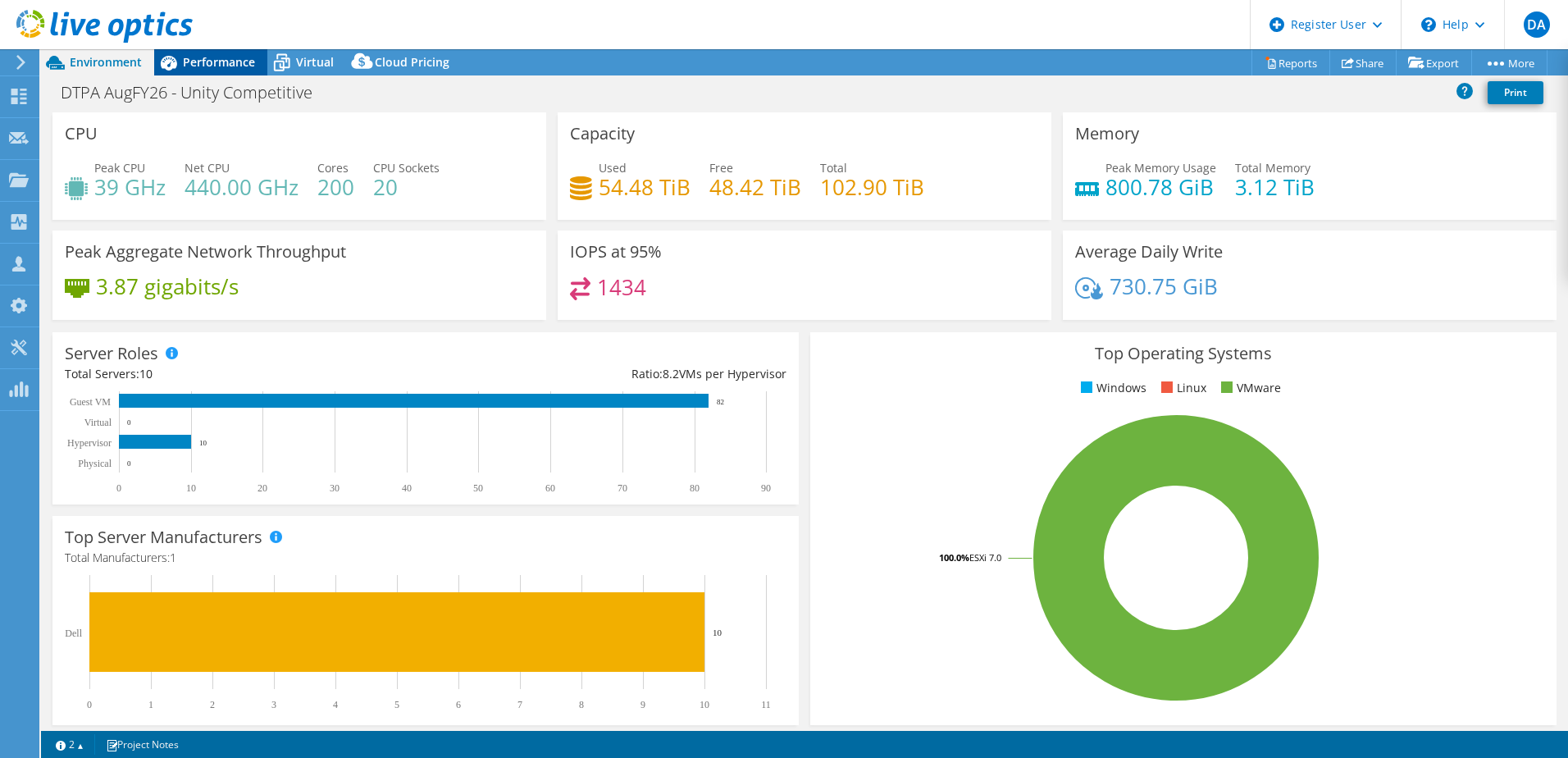
click at [223, 74] on div "Performance" at bounding box center [211, 62] width 113 height 26
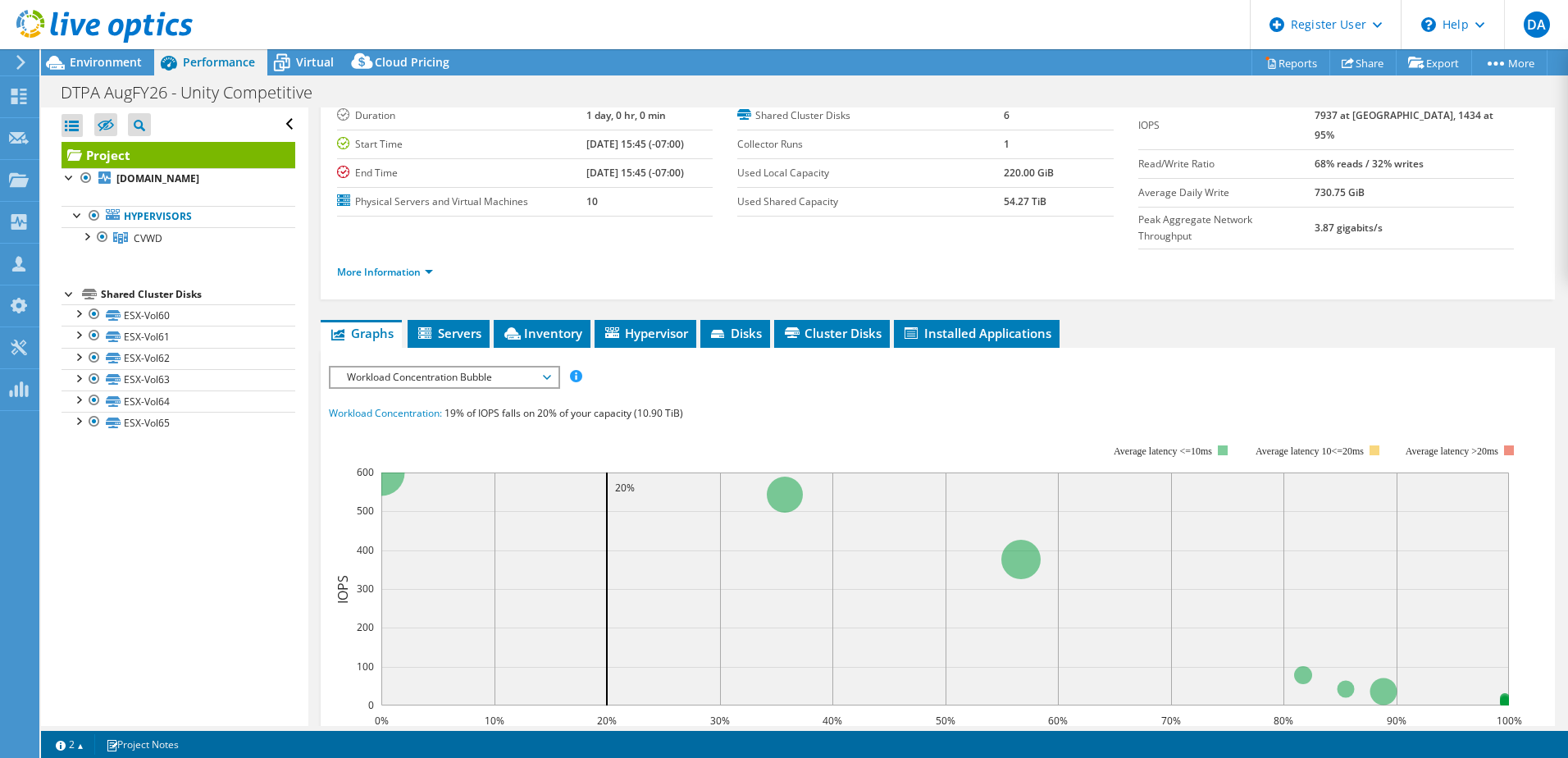
scroll to position [114, 0]
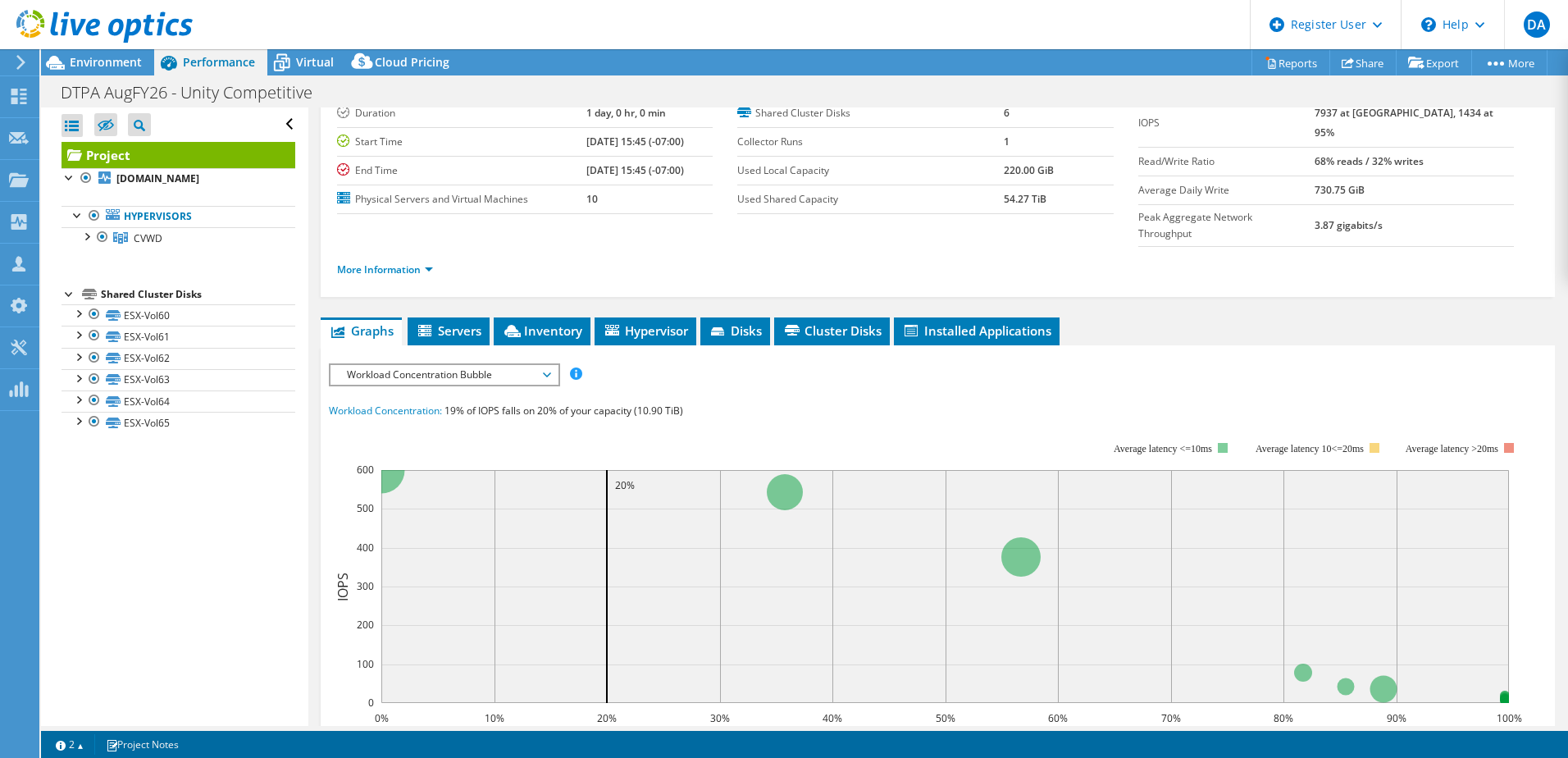
click at [387, 257] on ul "More Information" at bounding box center [937, 267] width 1201 height 22
click at [403, 263] on link "More Information" at bounding box center [384, 270] width 96 height 14
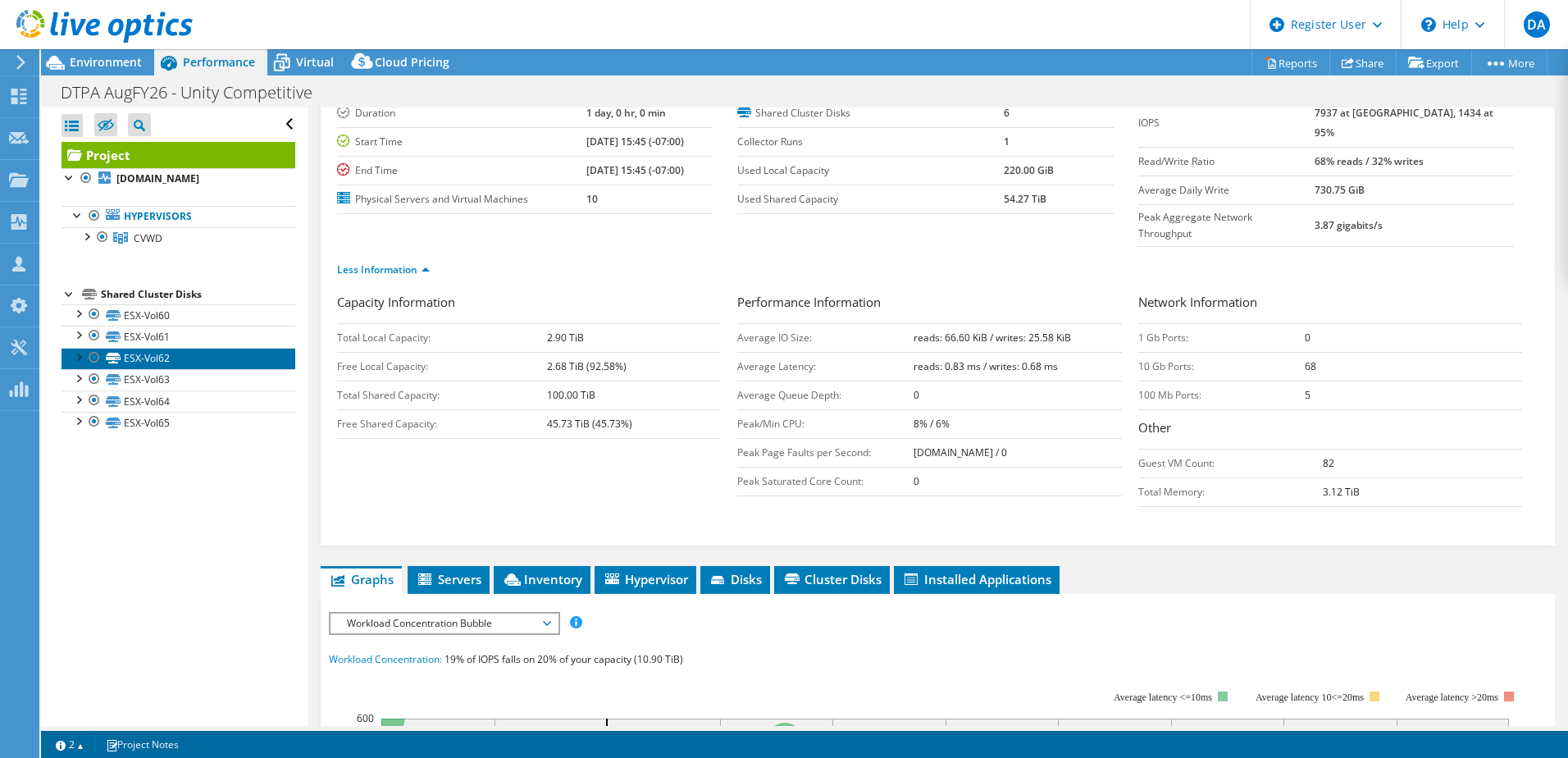
click at [192, 363] on link "ESX-Vol62" at bounding box center [179, 358] width 234 height 21
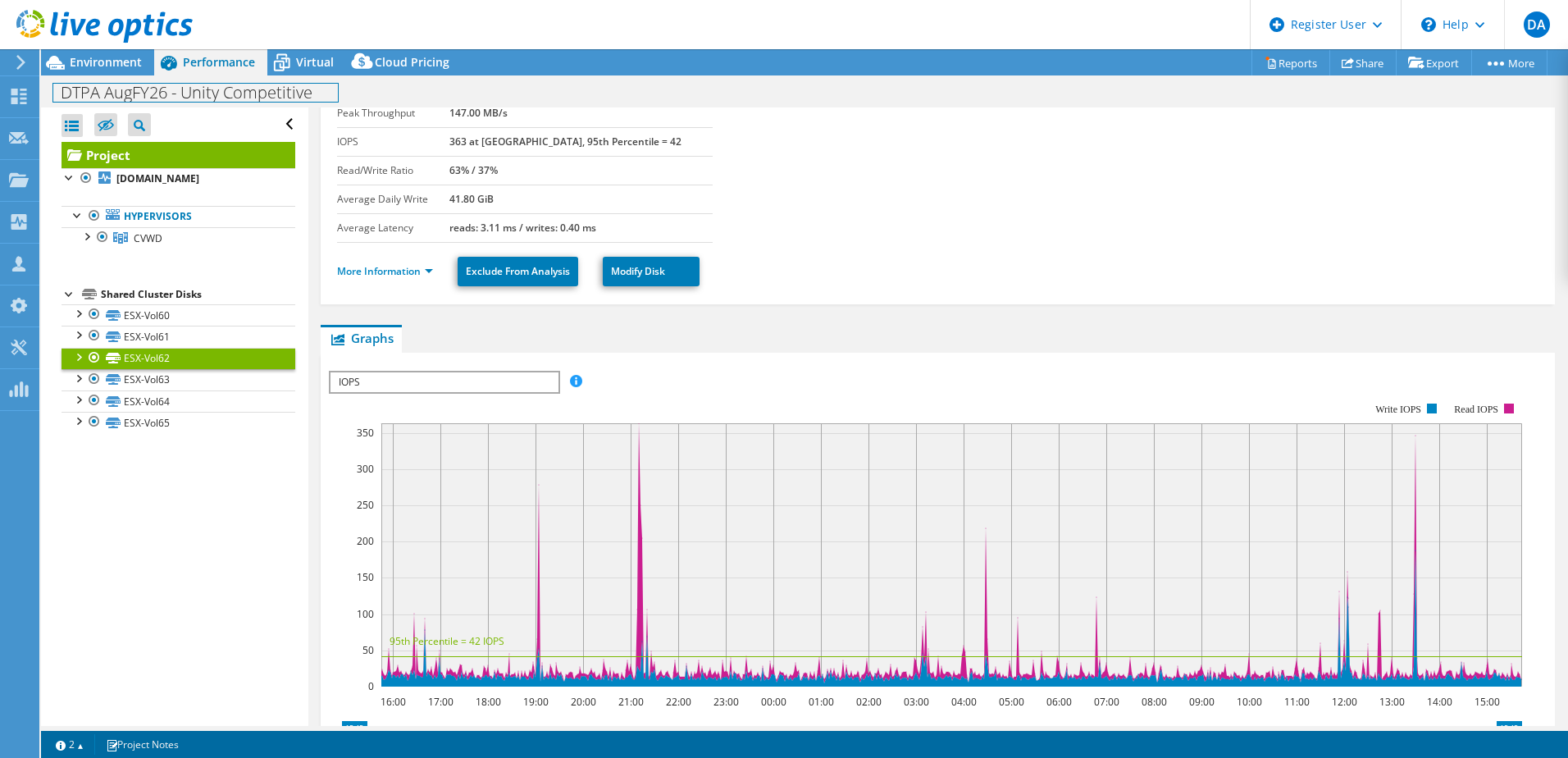
click at [213, 89] on h1 "DTPA AugFY26 - Unity Competitive" at bounding box center [196, 93] width 284 height 18
click at [150, 63] on div "Environment" at bounding box center [97, 62] width 113 height 26
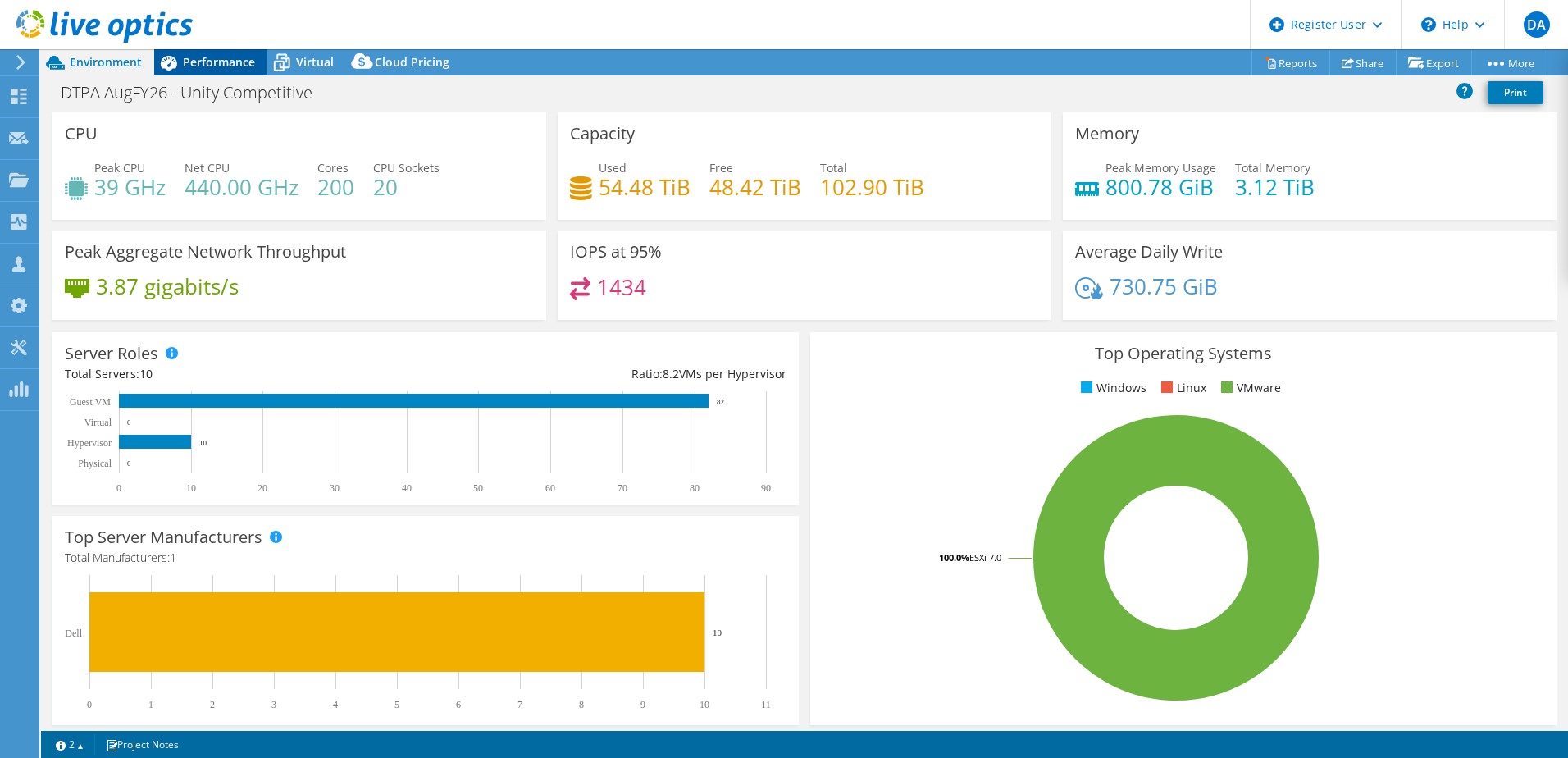
click at [223, 57] on span "Performance" at bounding box center [219, 62] width 72 height 15
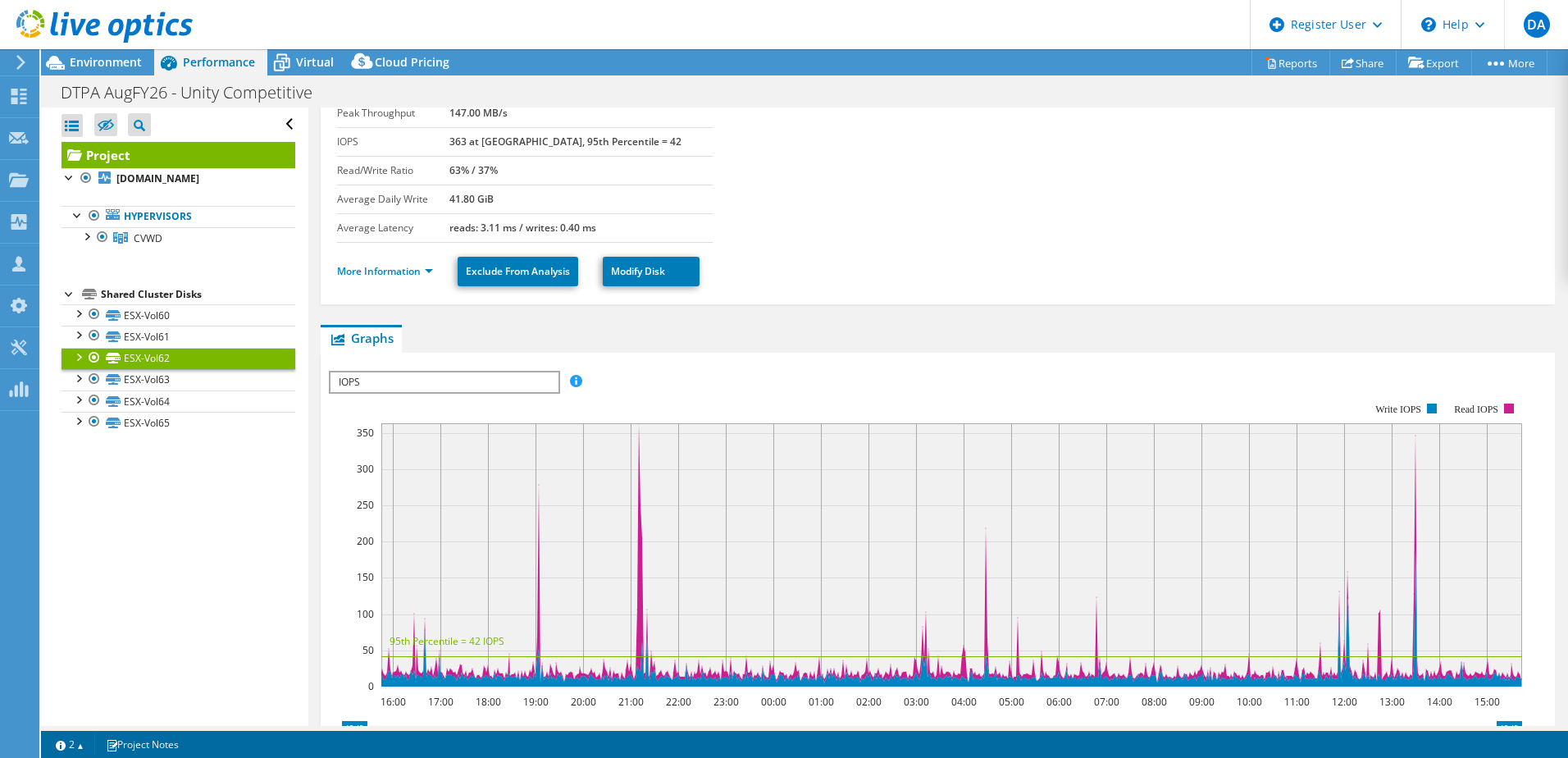
scroll to position [0, 0]
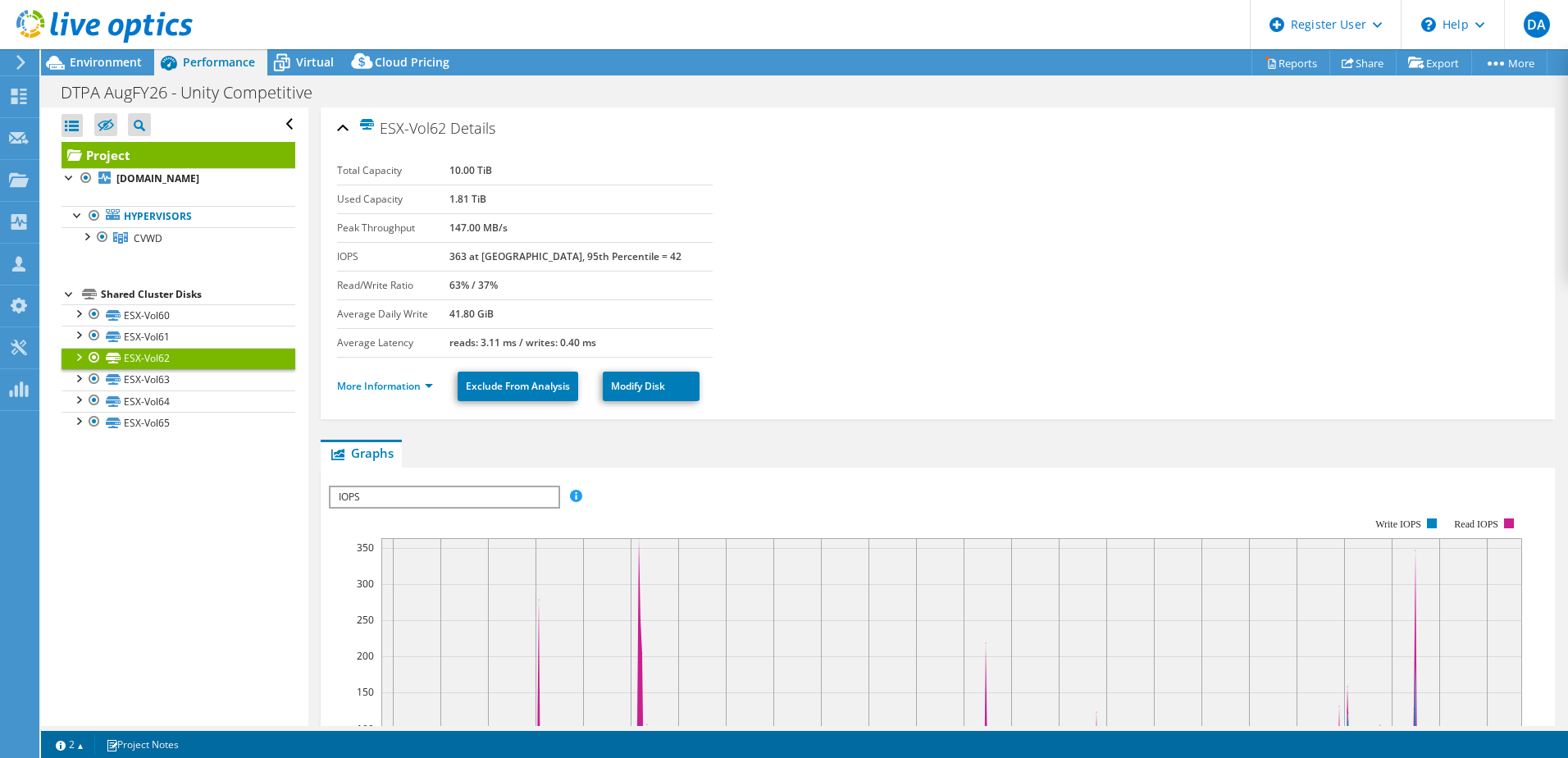
click at [337, 130] on div "ESX-Vol62 Details" at bounding box center [937, 129] width 1201 height 35
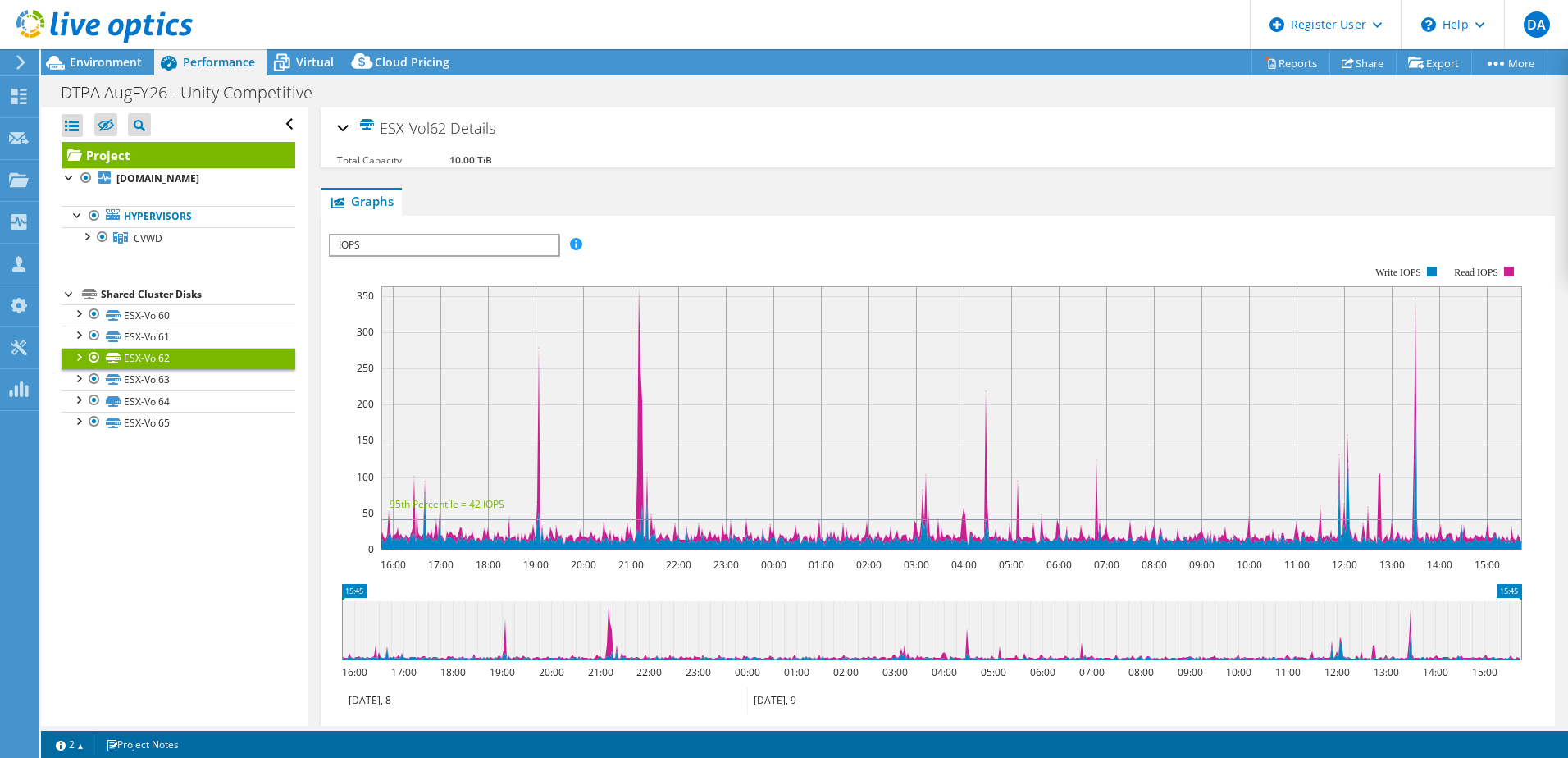
click at [337, 130] on div "ESX-Vol62 Details" at bounding box center [937, 129] width 1201 height 35
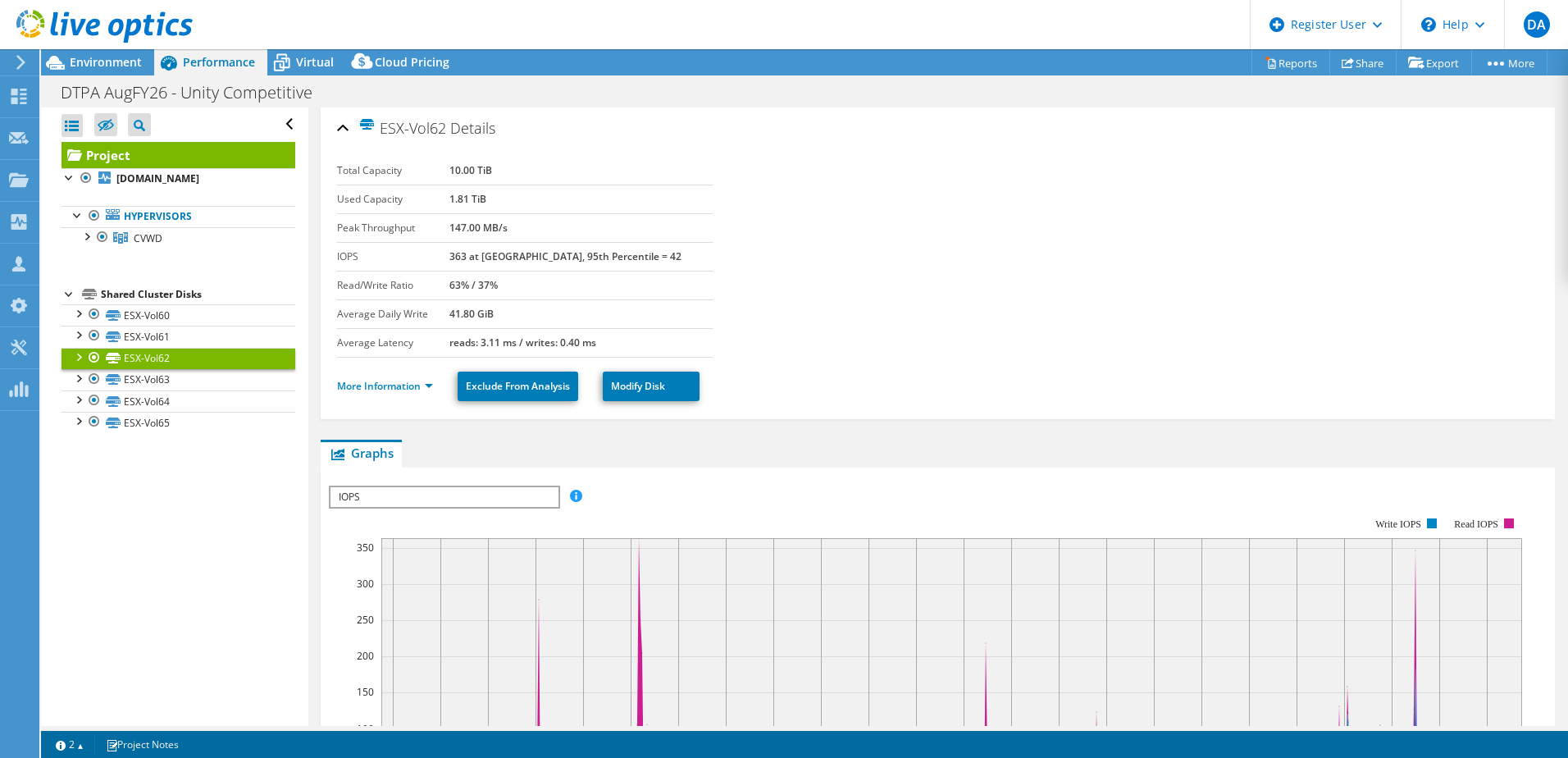
click at [182, 360] on link "ESX-Vol62" at bounding box center [179, 358] width 234 height 21
click at [84, 356] on div at bounding box center [78, 356] width 16 height 16
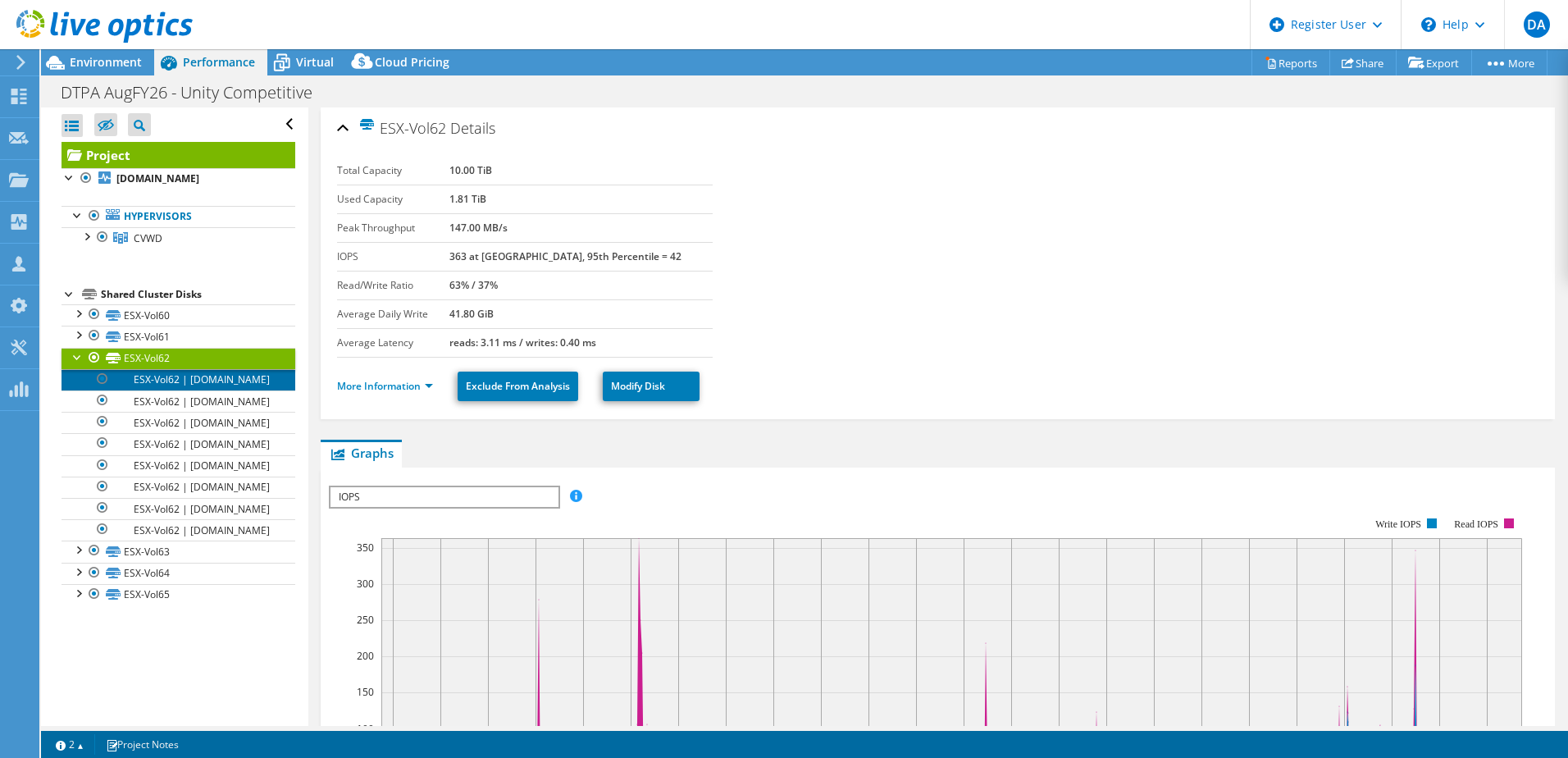
click at [73, 374] on link "ESX-Vol62 | [DOMAIN_NAME]" at bounding box center [179, 380] width 234 height 21
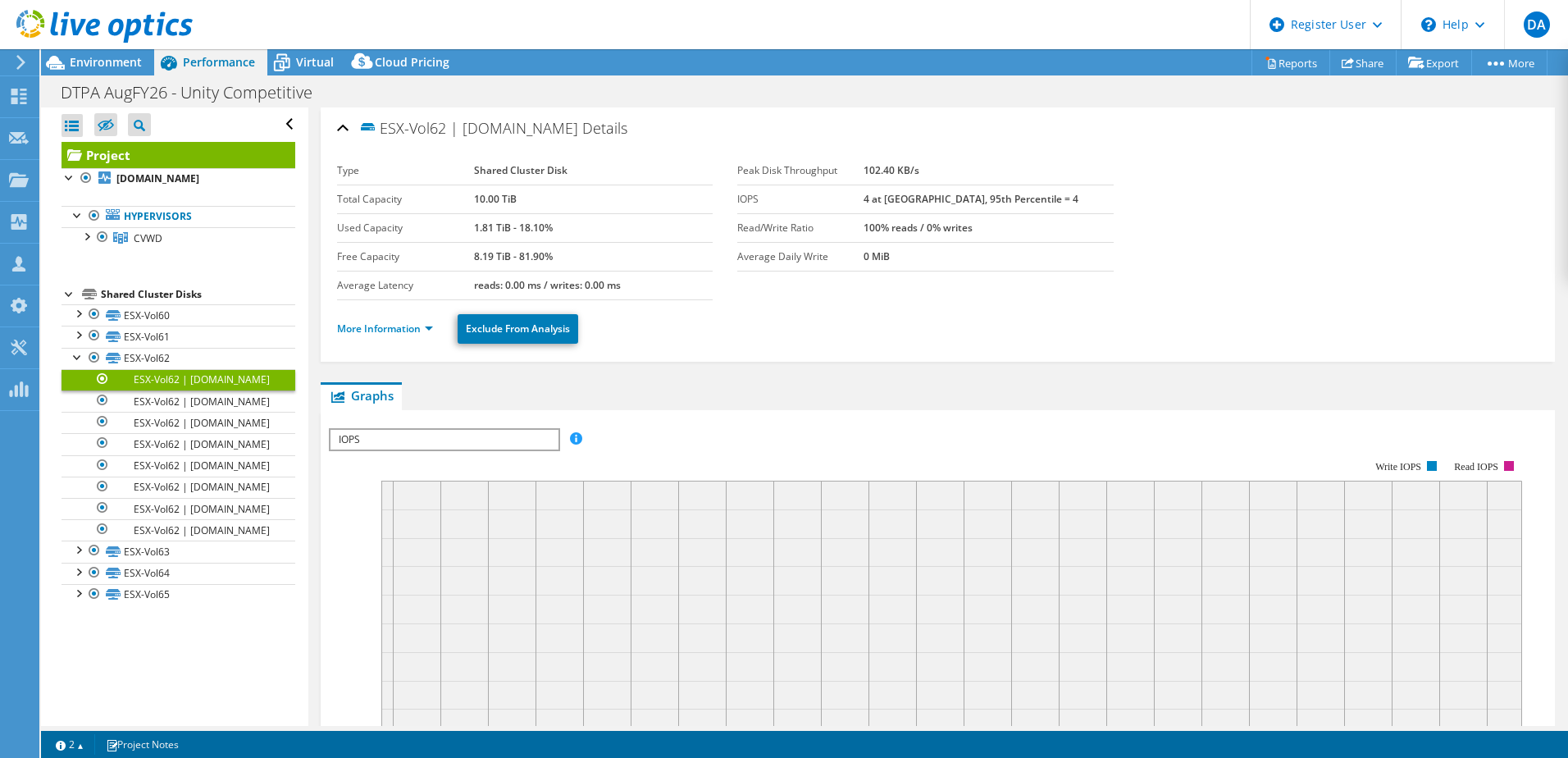
click at [81, 155] on icon at bounding box center [75, 156] width 14 height 7
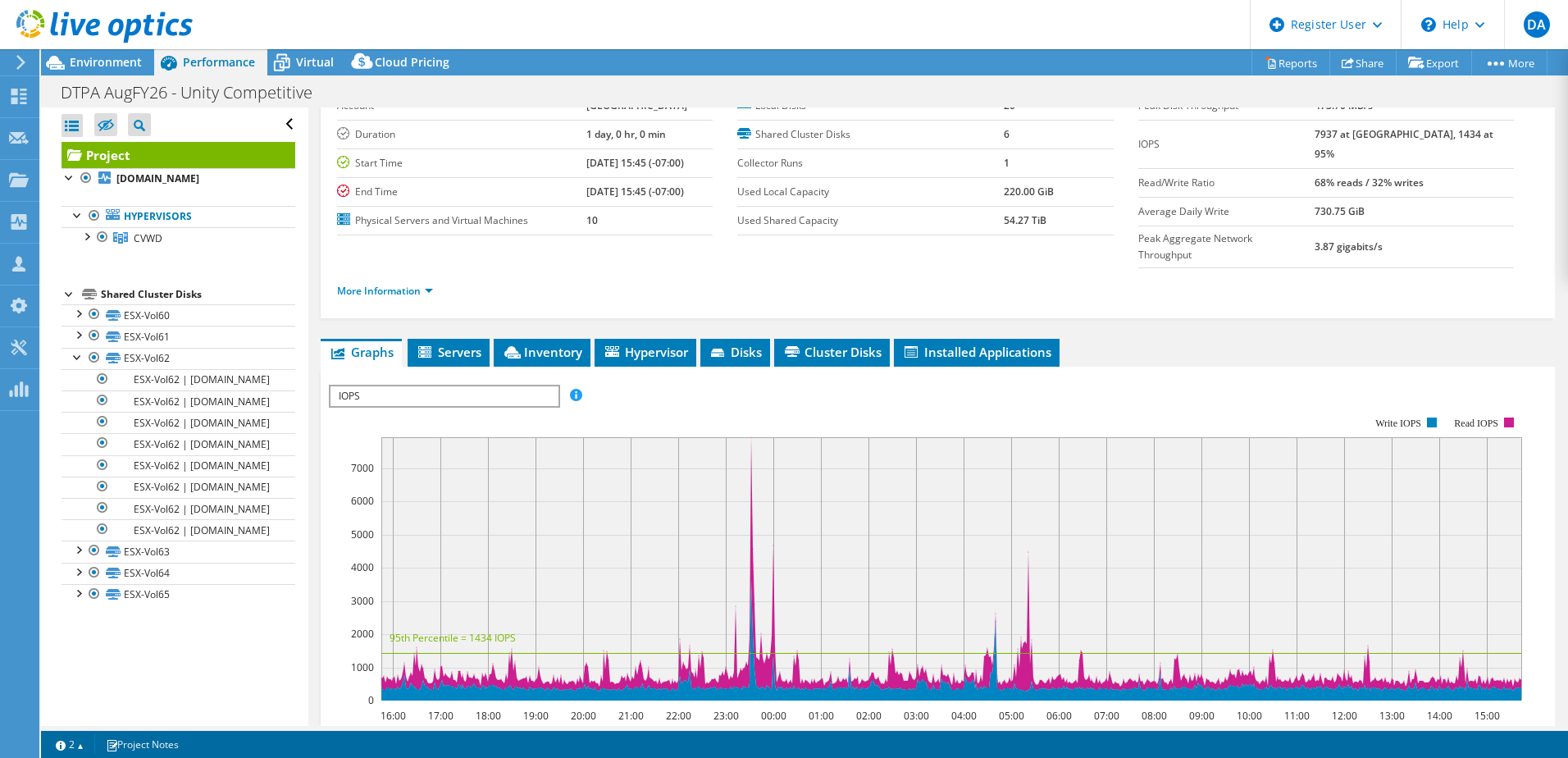
scroll to position [96, 0]
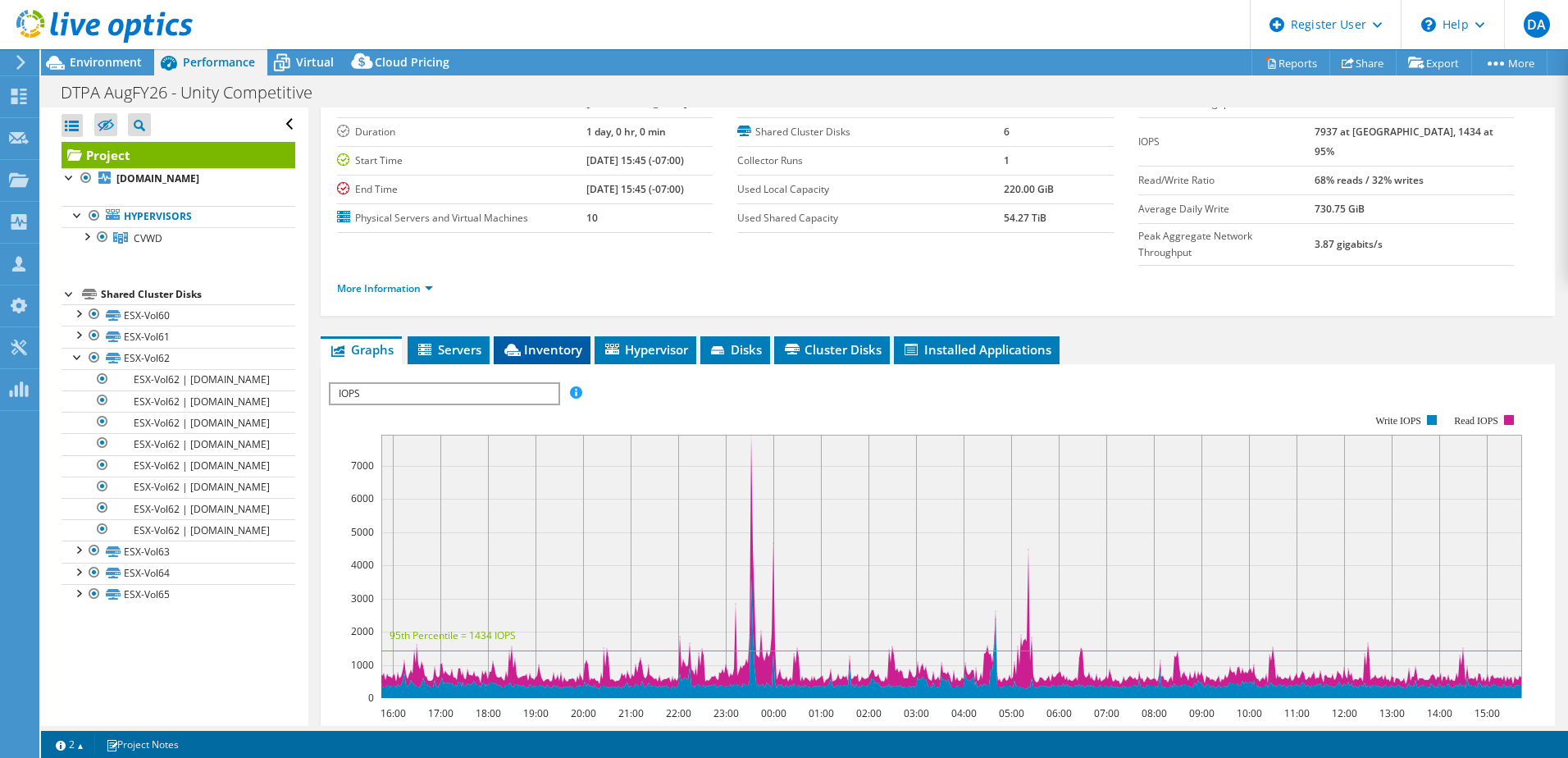
click at [548, 336] on li "Inventory" at bounding box center [541, 350] width 96 height 28
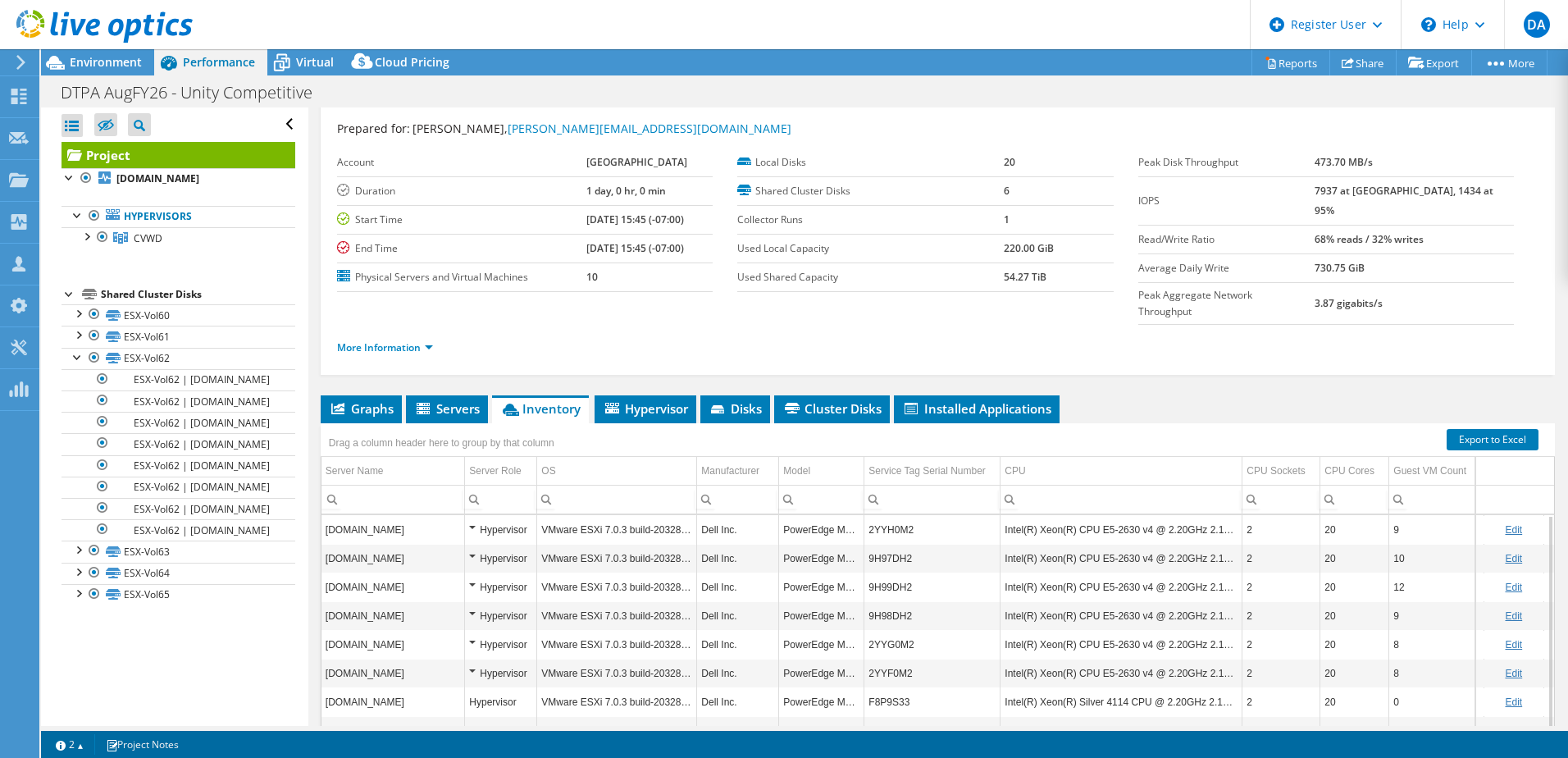
scroll to position [0, 0]
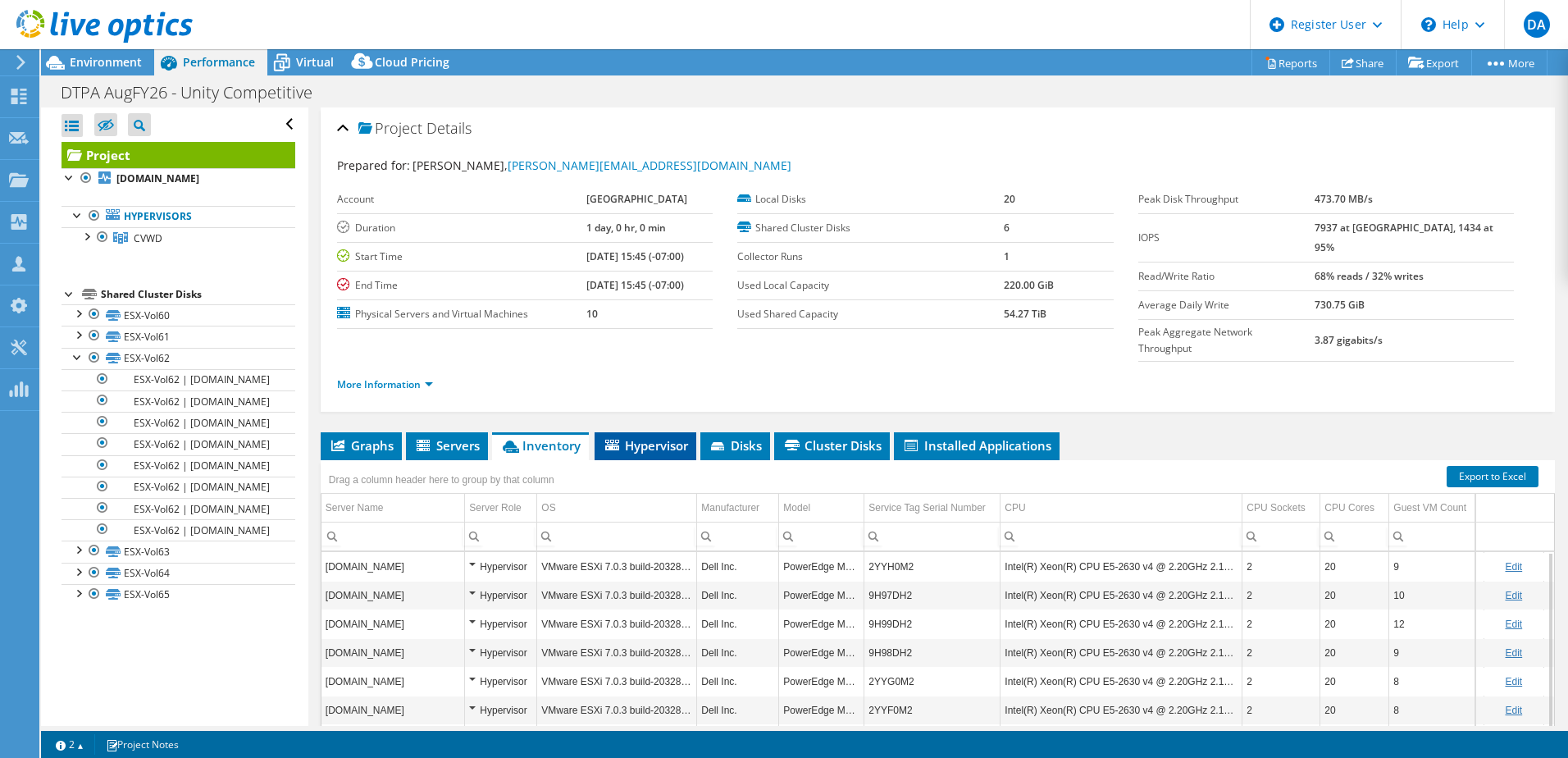
click at [639, 437] on span "Hypervisor" at bounding box center [644, 445] width 85 height 16
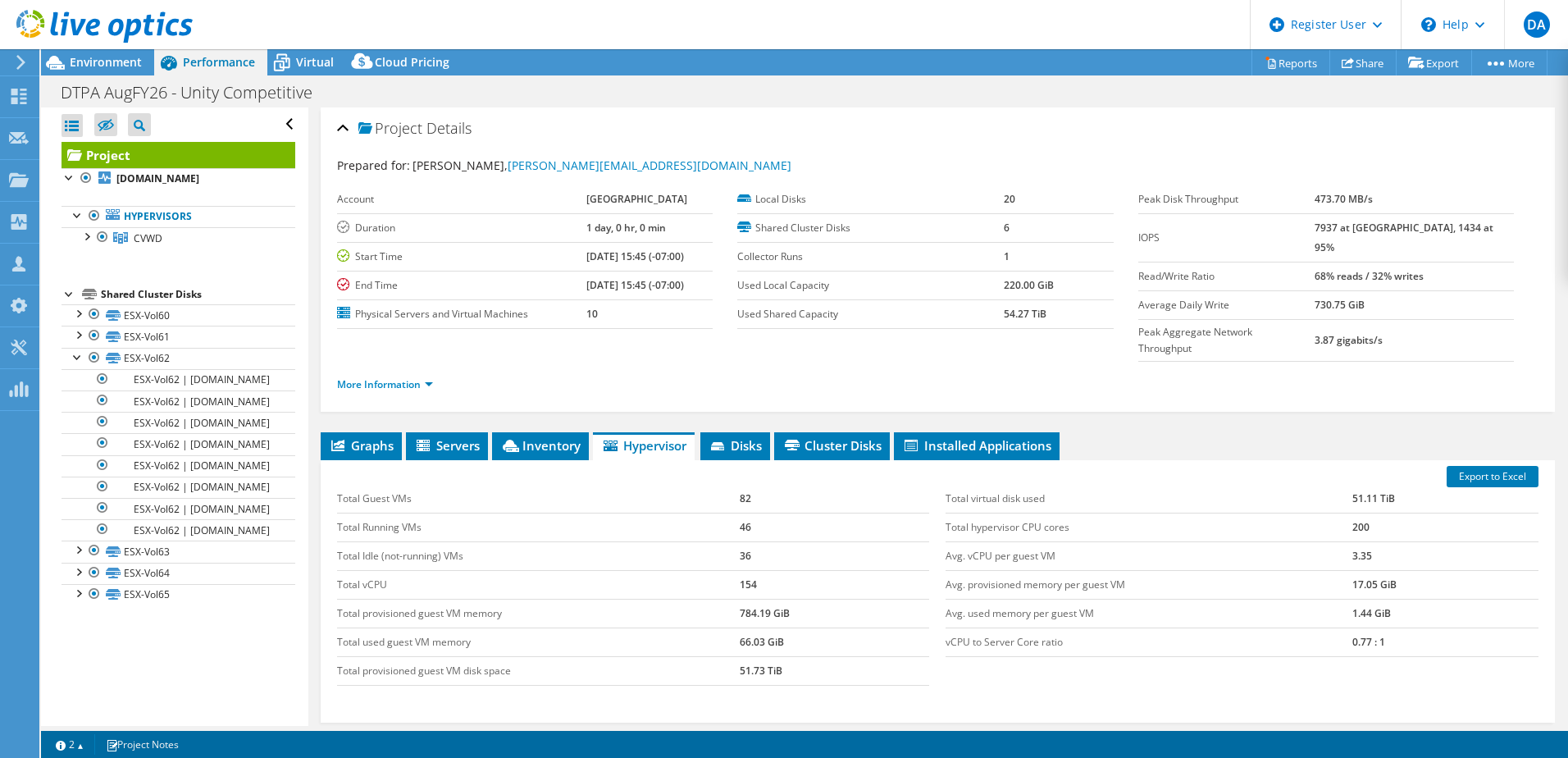
scroll to position [113, 0]
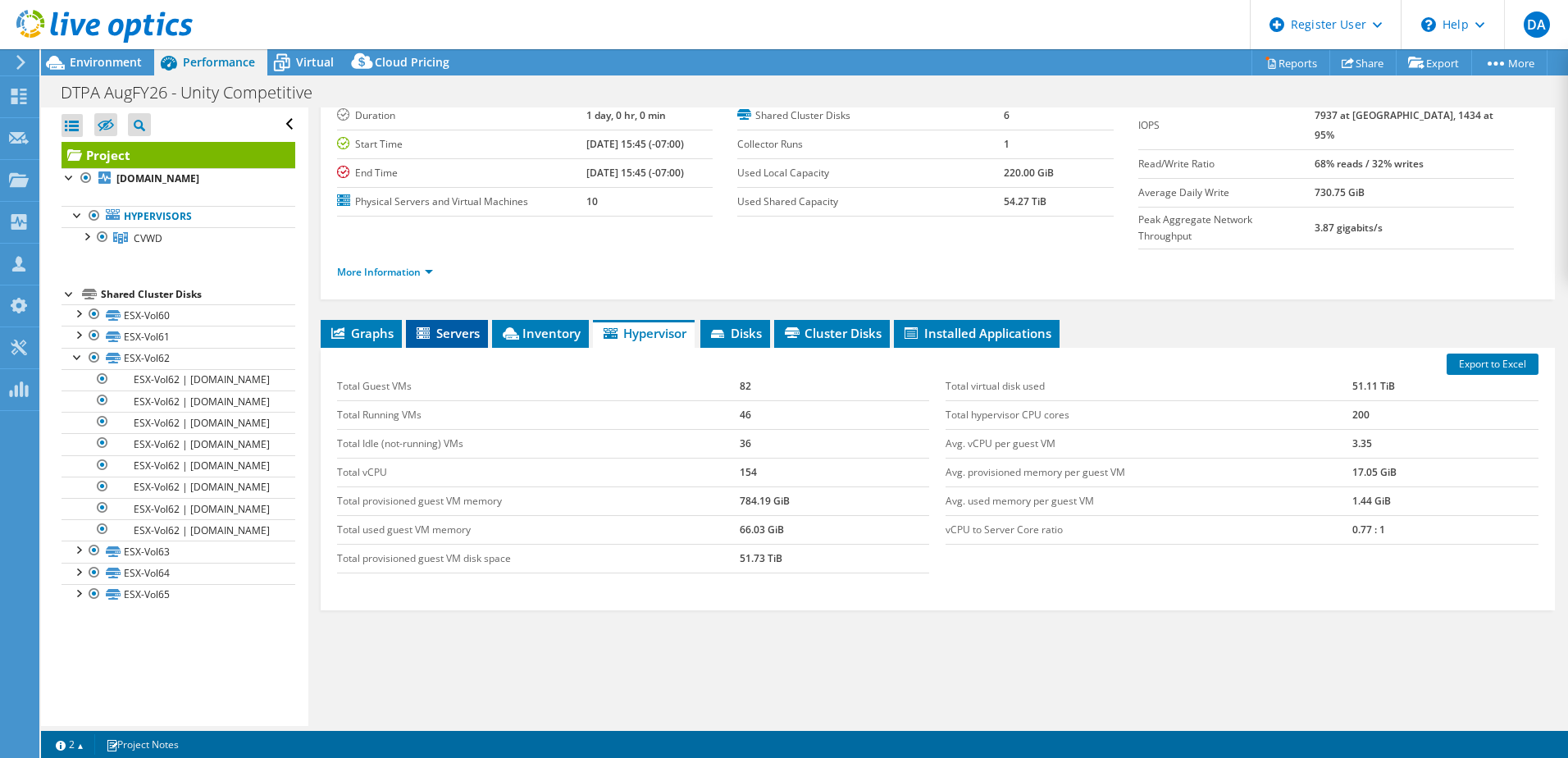
click at [430, 327] on icon at bounding box center [423, 333] width 13 height 12
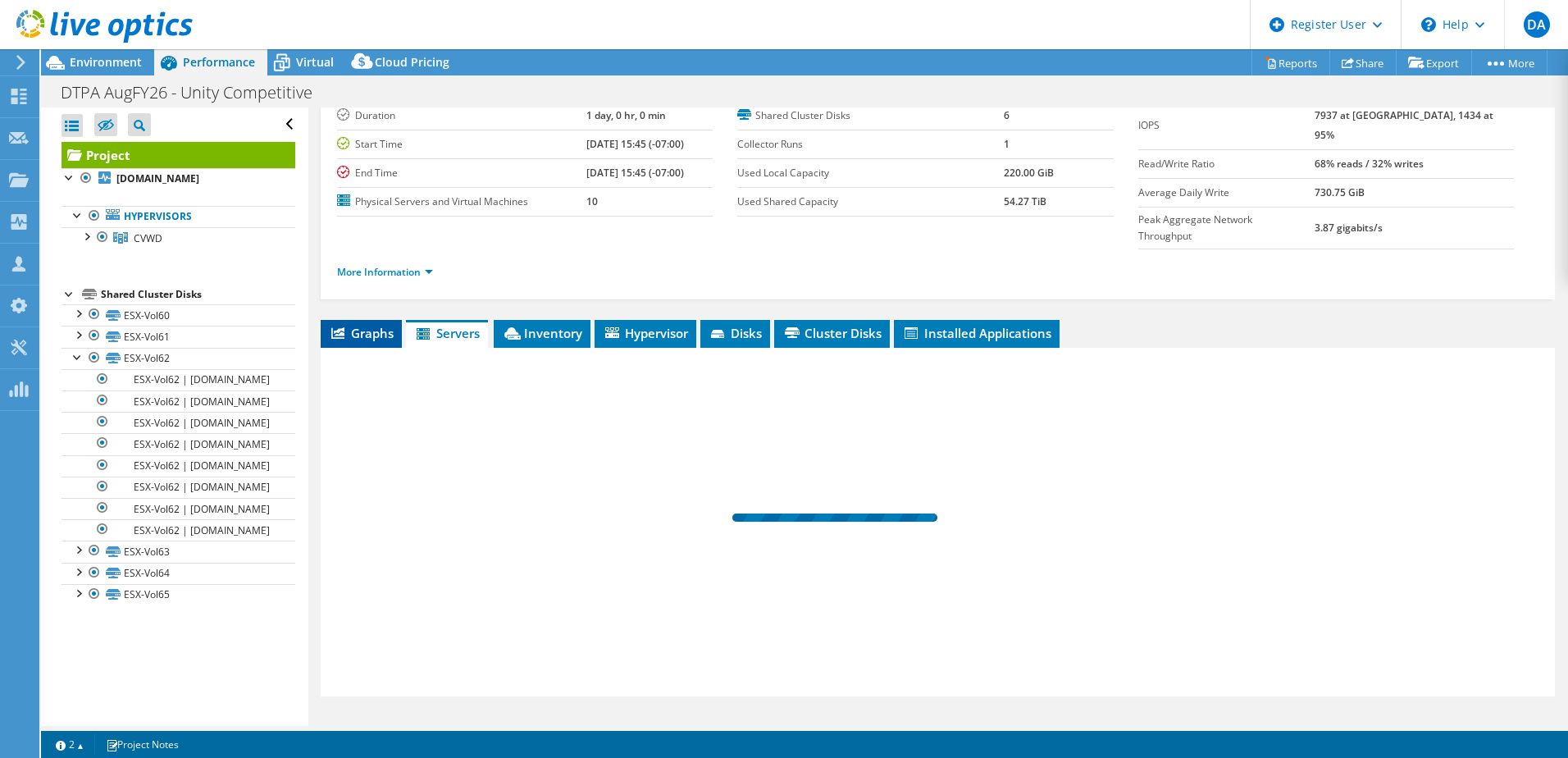
click at [373, 320] on li "Graphs" at bounding box center [361, 333] width 81 height 28
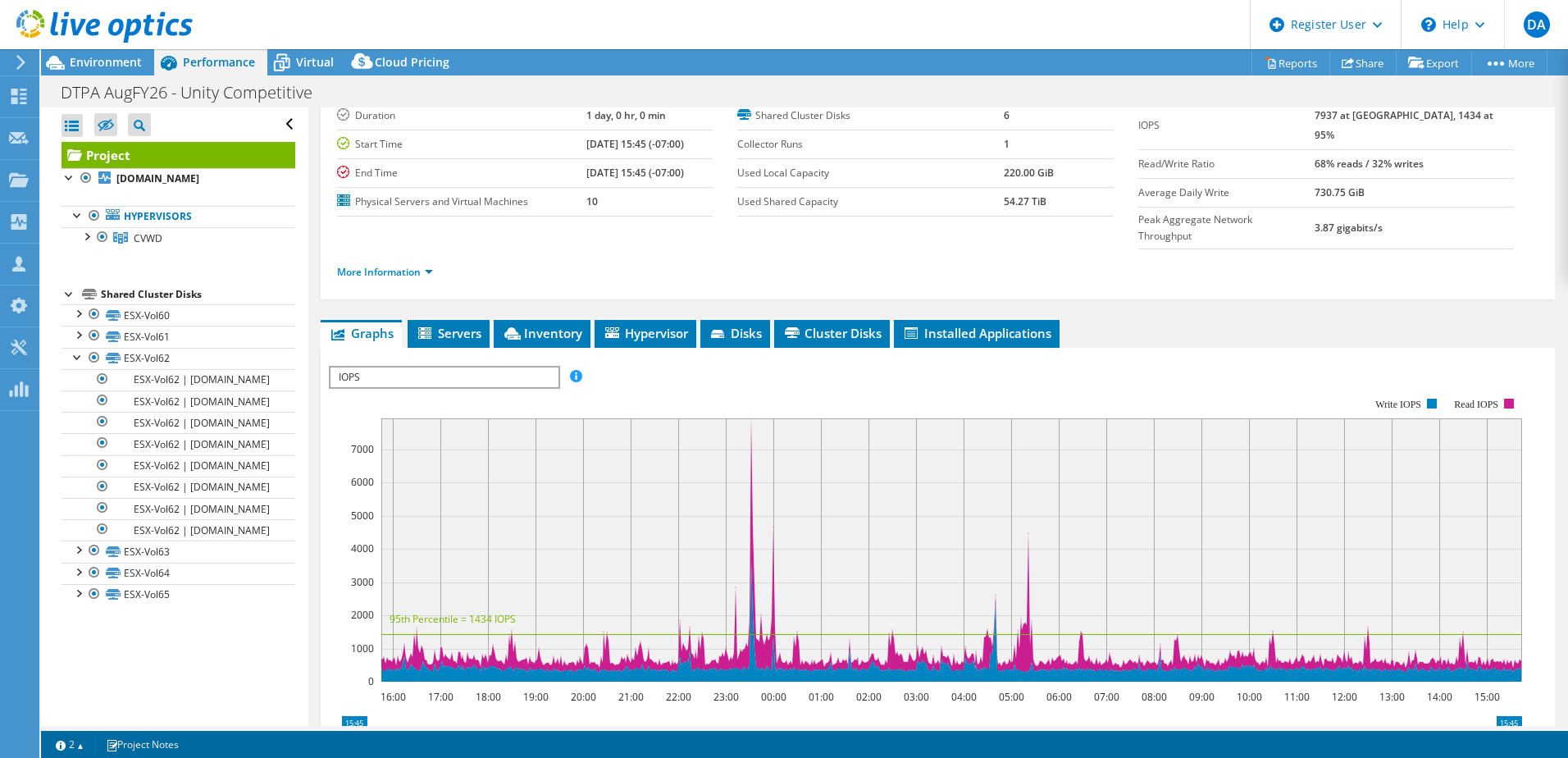
scroll to position [0, 0]
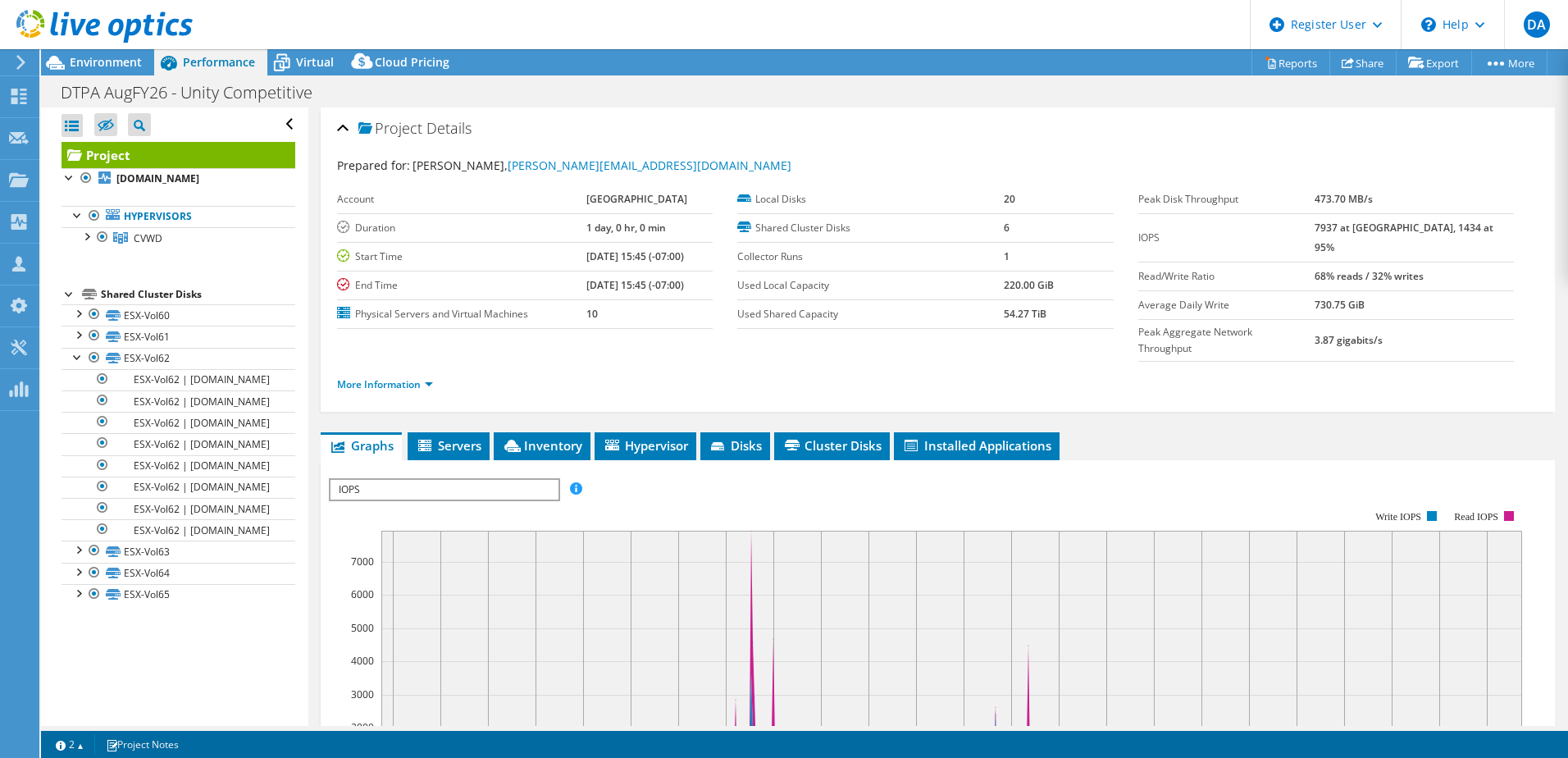
click at [105, 53] on div at bounding box center [96, 27] width 193 height 55
click at [172, 84] on h1 "DTPA AugFY26 - Unity Competitive" at bounding box center [196, 93] width 284 height 18
click at [135, 70] on div "Environment" at bounding box center [97, 62] width 113 height 26
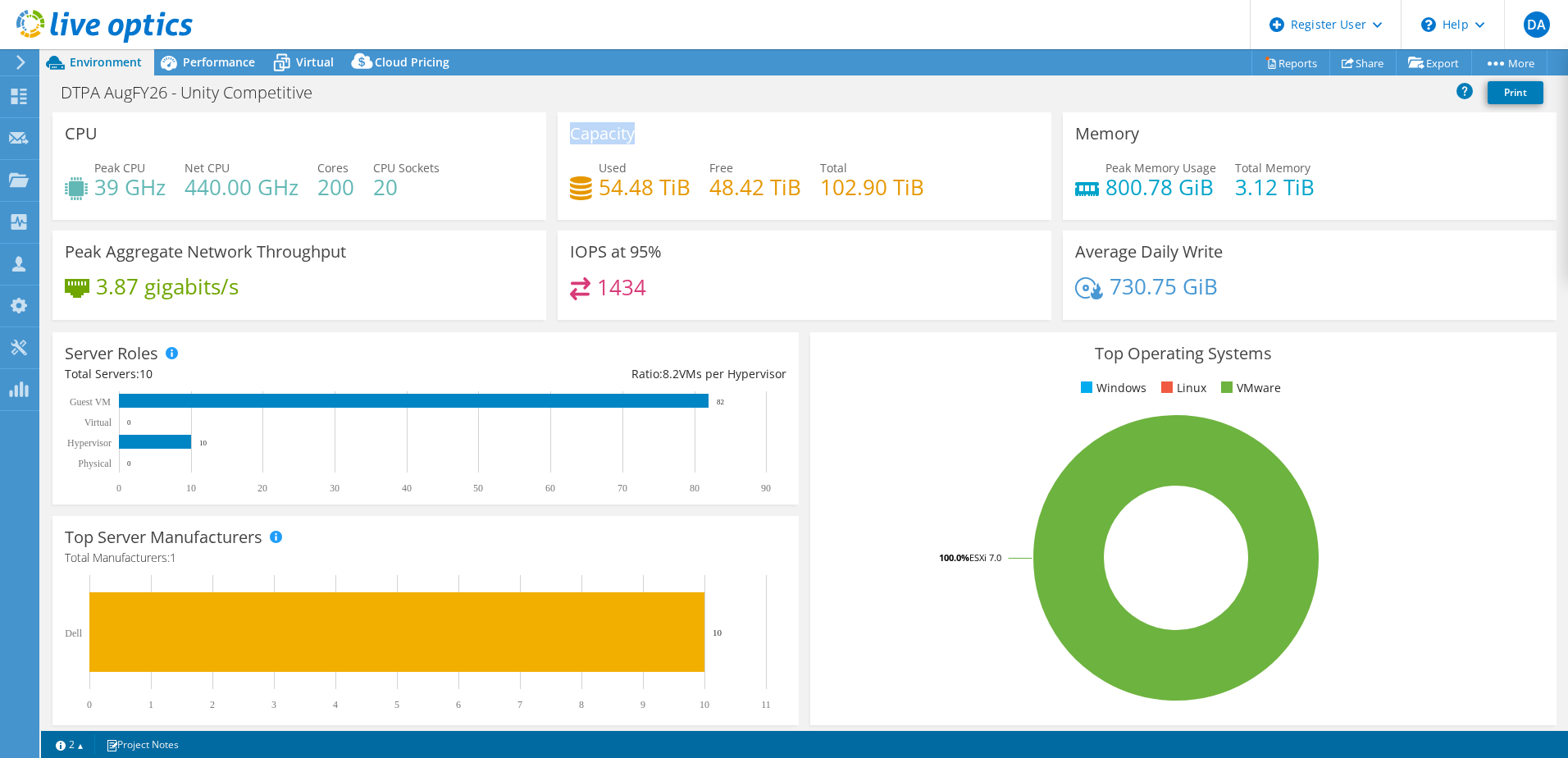
drag, startPoint x: 559, startPoint y: 129, endPoint x: 705, endPoint y: 125, distance: 146.1
click at [705, 125] on div "Capacity Used 54.48 TiB Free 48.42 TiB Total 102.90 TiB" at bounding box center [804, 166] width 493 height 107
drag, startPoint x: 705, startPoint y: 125, endPoint x: 644, endPoint y: 176, distance: 79.5
click at [644, 176] on div "Used 54.48 TiB" at bounding box center [630, 177] width 121 height 37
drag, startPoint x: 284, startPoint y: 291, endPoint x: 83, endPoint y: 289, distance: 201.0
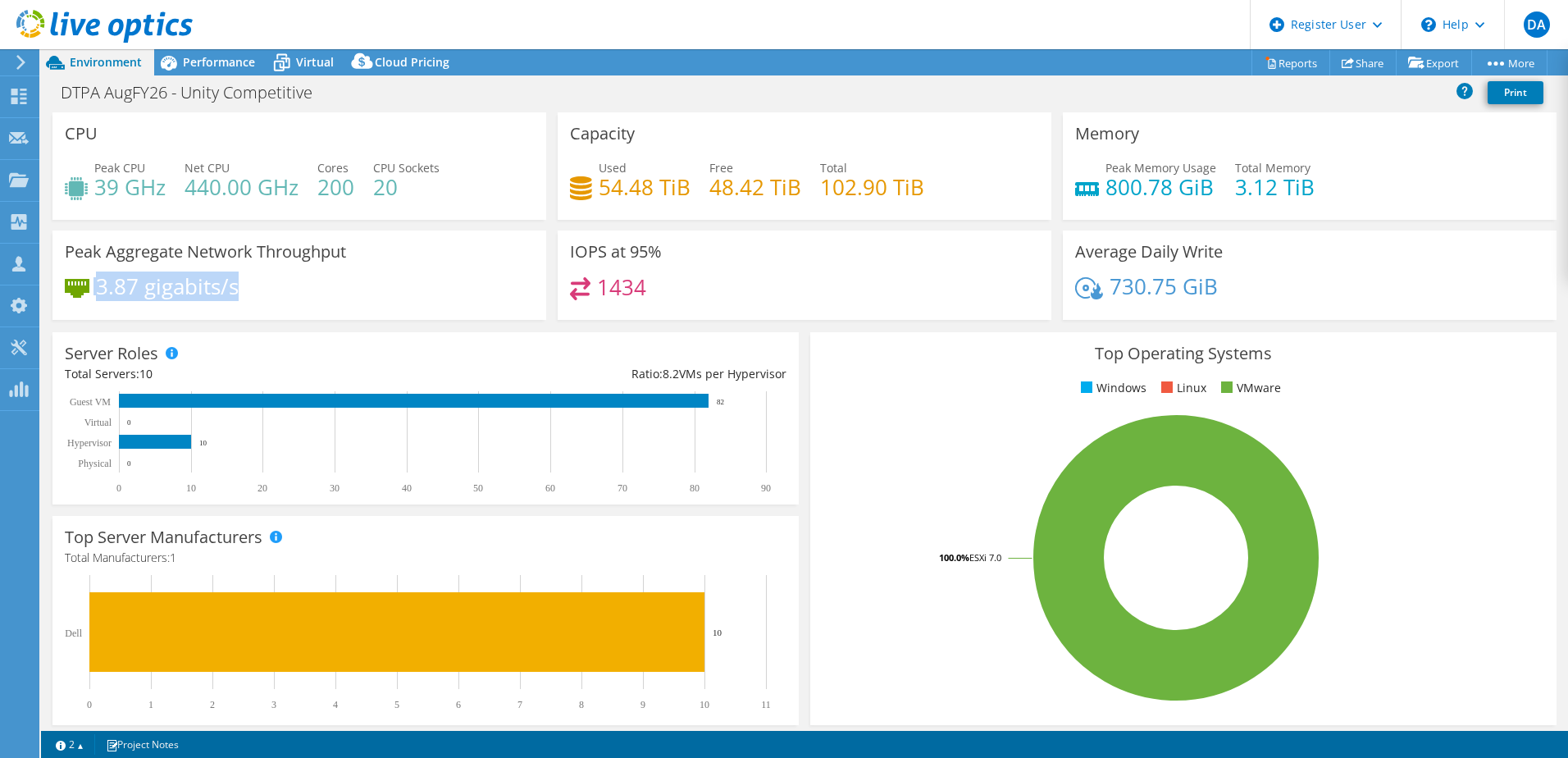
click at [83, 289] on div "3.87 gigabits/s" at bounding box center [298, 294] width 469 height 35
click at [558, 277] on div "IOPS at 95% 1434" at bounding box center [804, 275] width 493 height 89
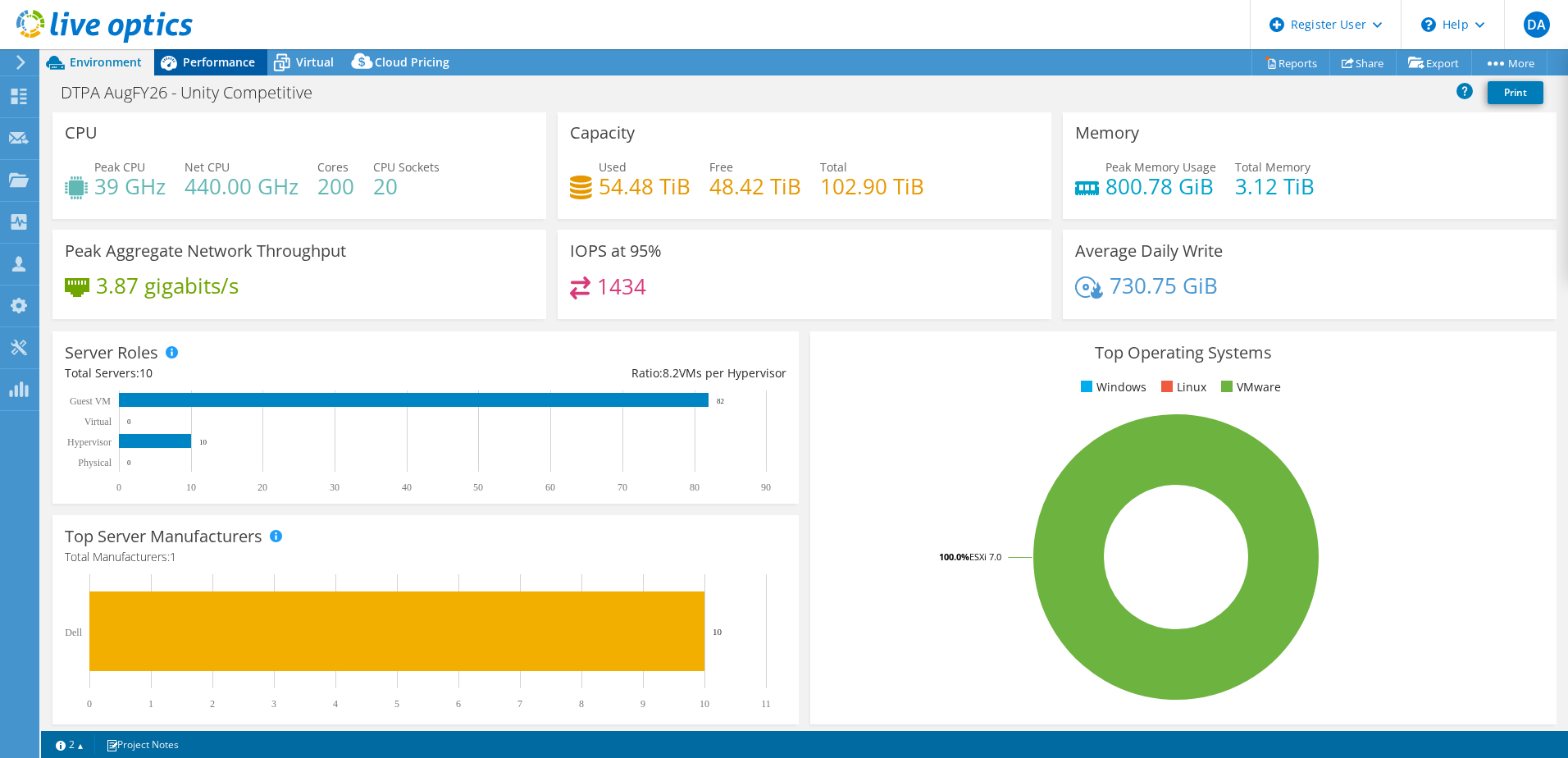
click at [219, 65] on span "Performance" at bounding box center [219, 62] width 72 height 15
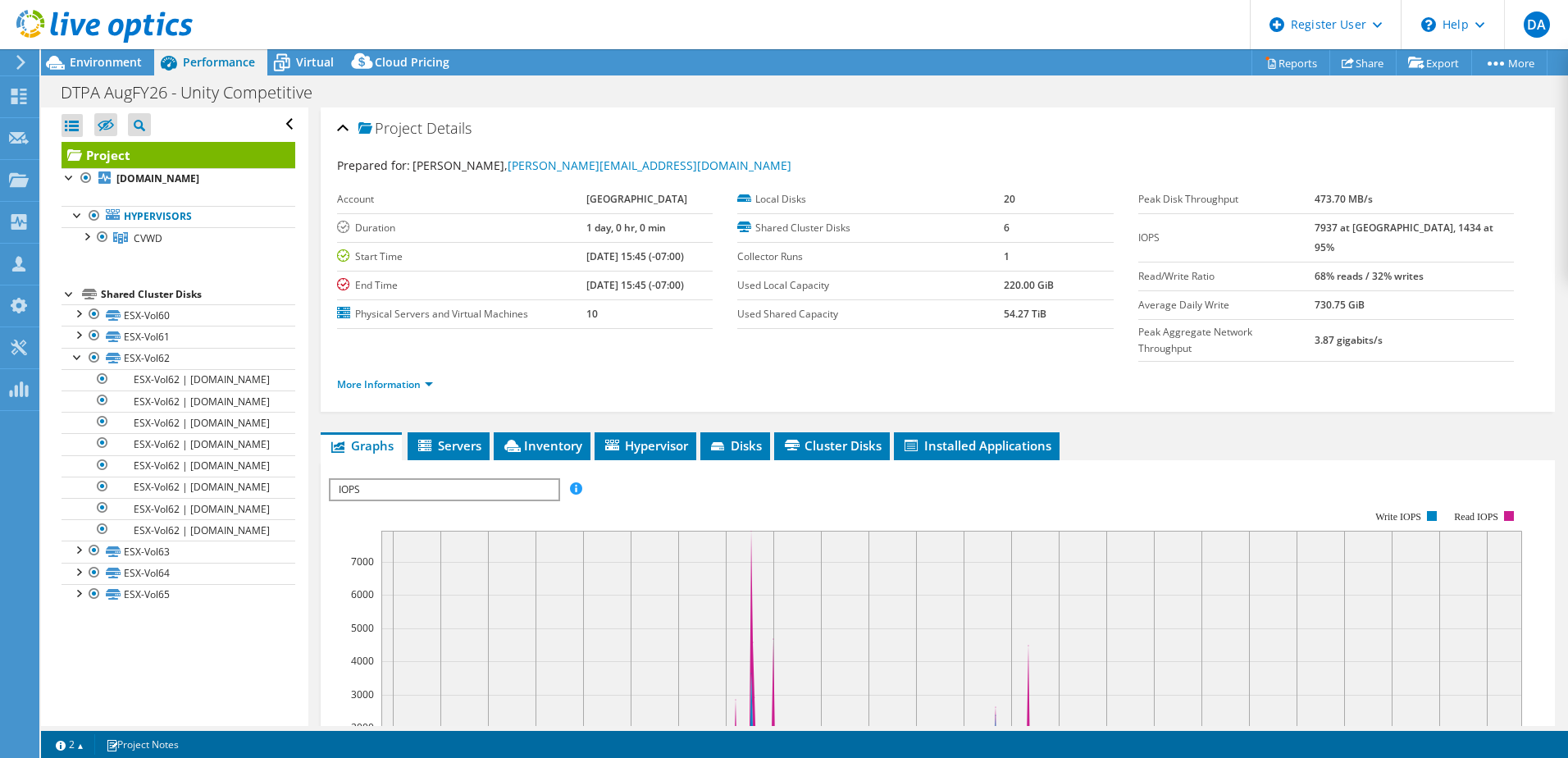
scroll to position [0, 0]
click at [415, 377] on link "More Information" at bounding box center [384, 384] width 96 height 14
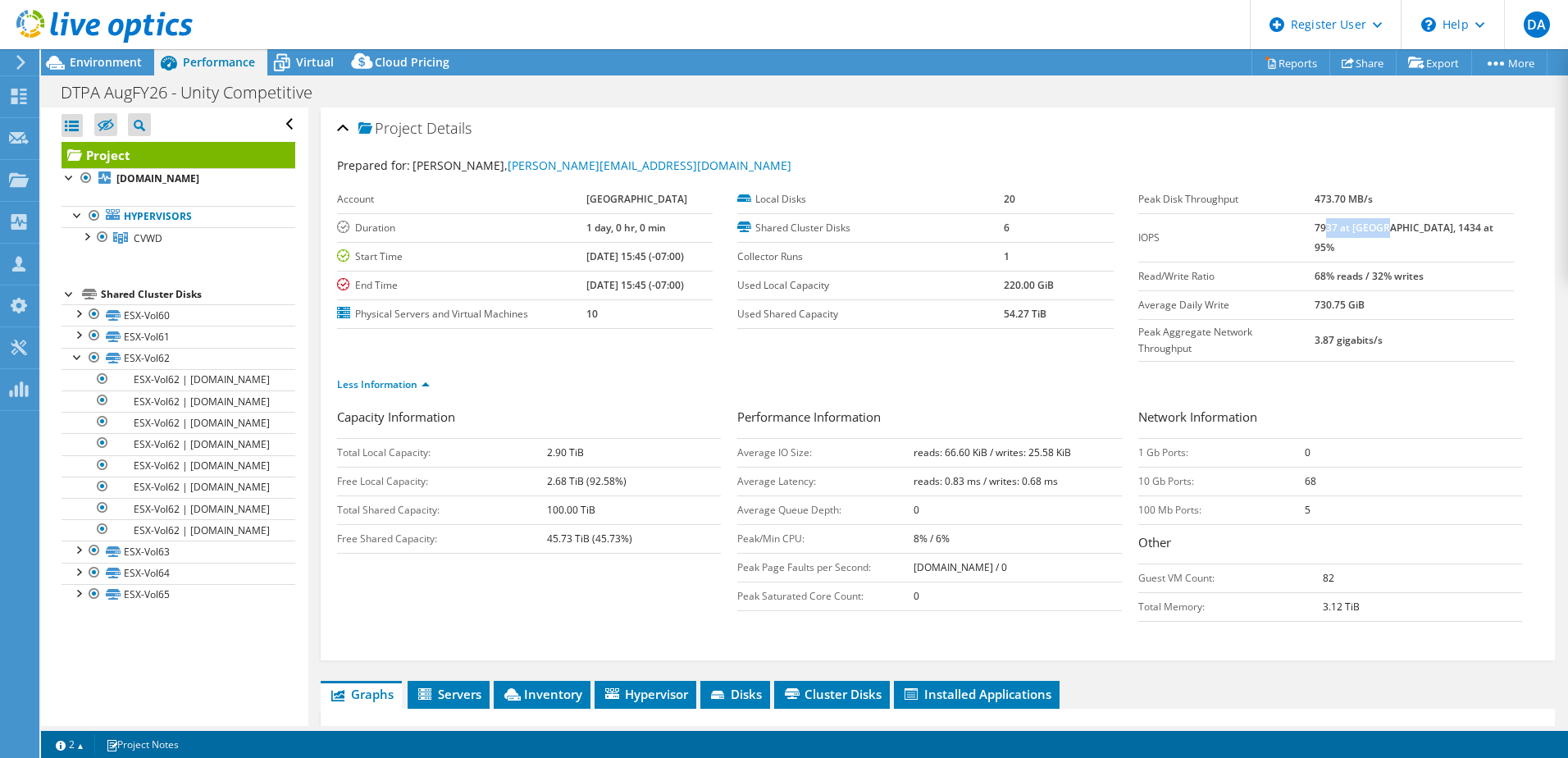
drag, startPoint x: 1361, startPoint y: 231, endPoint x: 1417, endPoint y: 231, distance: 56.0
click at [1417, 231] on b "7937 at [GEOGRAPHIC_DATA], 1434 at 95%" at bounding box center [1404, 238] width 179 height 34
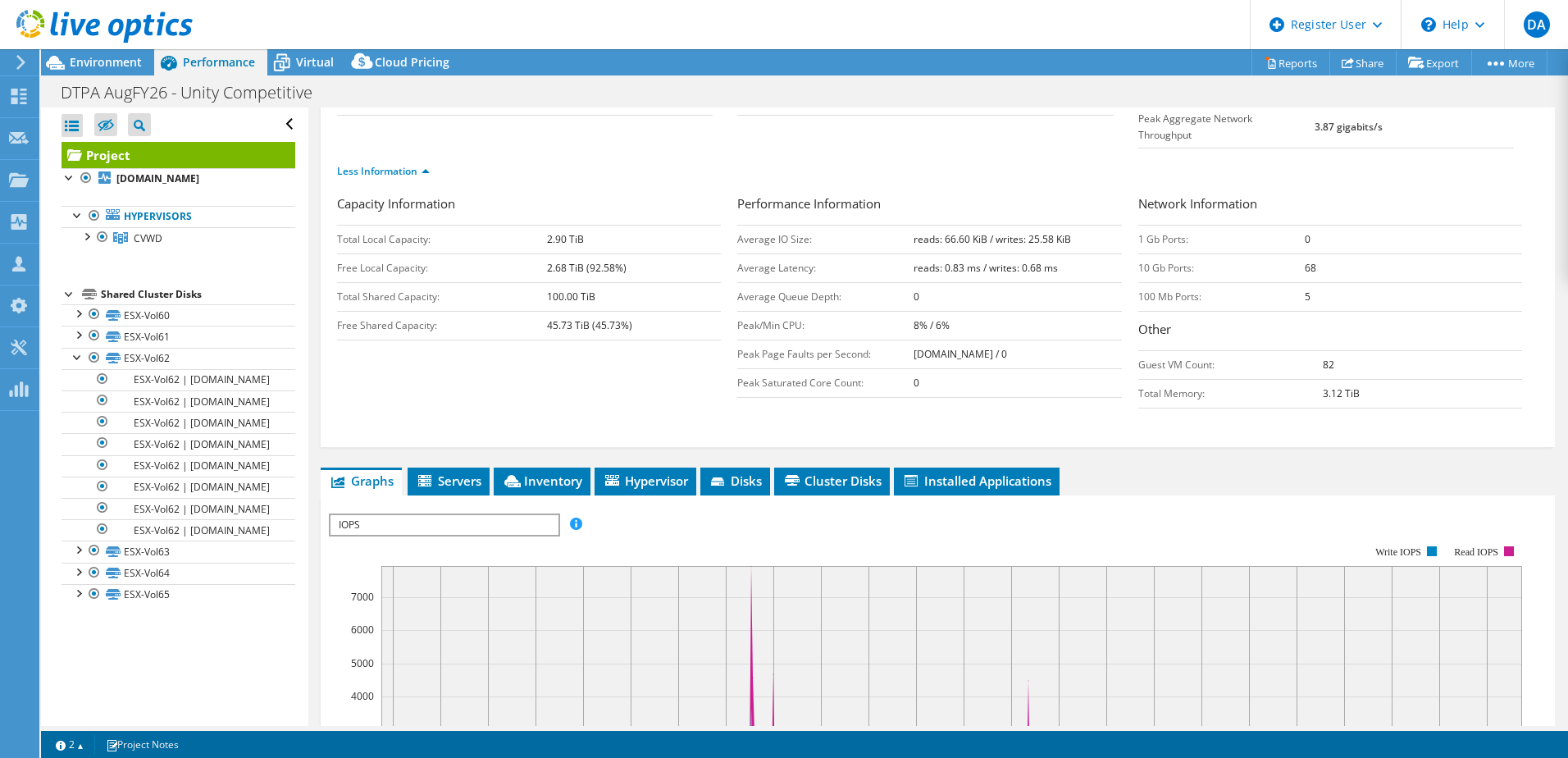
scroll to position [215, 0]
drag, startPoint x: 923, startPoint y: 207, endPoint x: 1083, endPoint y: 200, distance: 160.2
click at [1083, 224] on td "reads: 66.60 KiB / writes: 25.58 KiB" at bounding box center [1017, 239] width 207 height 29
drag, startPoint x: 1083, startPoint y: 200, endPoint x: 905, endPoint y: 190, distance: 178.3
click at [905, 194] on div "Performance Information Average IO Size: reads: 66.60 KiB / writes: 25.58 KiB A…" at bounding box center [937, 296] width 400 height 204
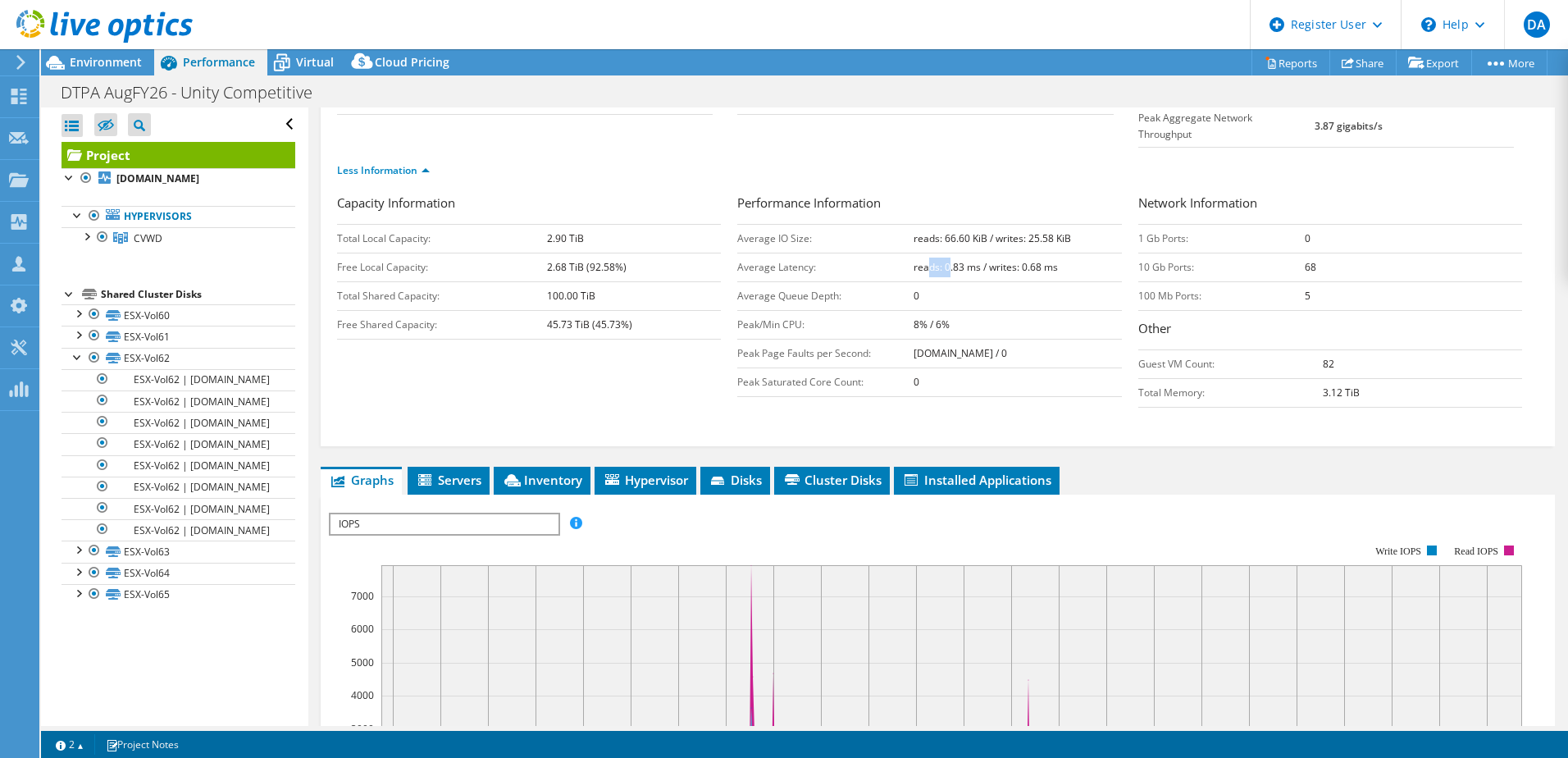
drag, startPoint x: 942, startPoint y: 232, endPoint x: 920, endPoint y: 235, distance: 22.2
click at [920, 260] on b "reads: 0.83 ms / writes: 0.68 ms" at bounding box center [985, 267] width 145 height 14
drag, startPoint x: 1144, startPoint y: 167, endPoint x: 1309, endPoint y: 264, distance: 191.4
click at [1309, 264] on div "Network Information 1 Gb Ports: 0 10 Gb Ports: 68 100 Mb Ports: 5 Other Guest V…" at bounding box center [1338, 301] width 400 height 215
drag, startPoint x: 1309, startPoint y: 264, endPoint x: 1141, endPoint y: 196, distance: 181.2
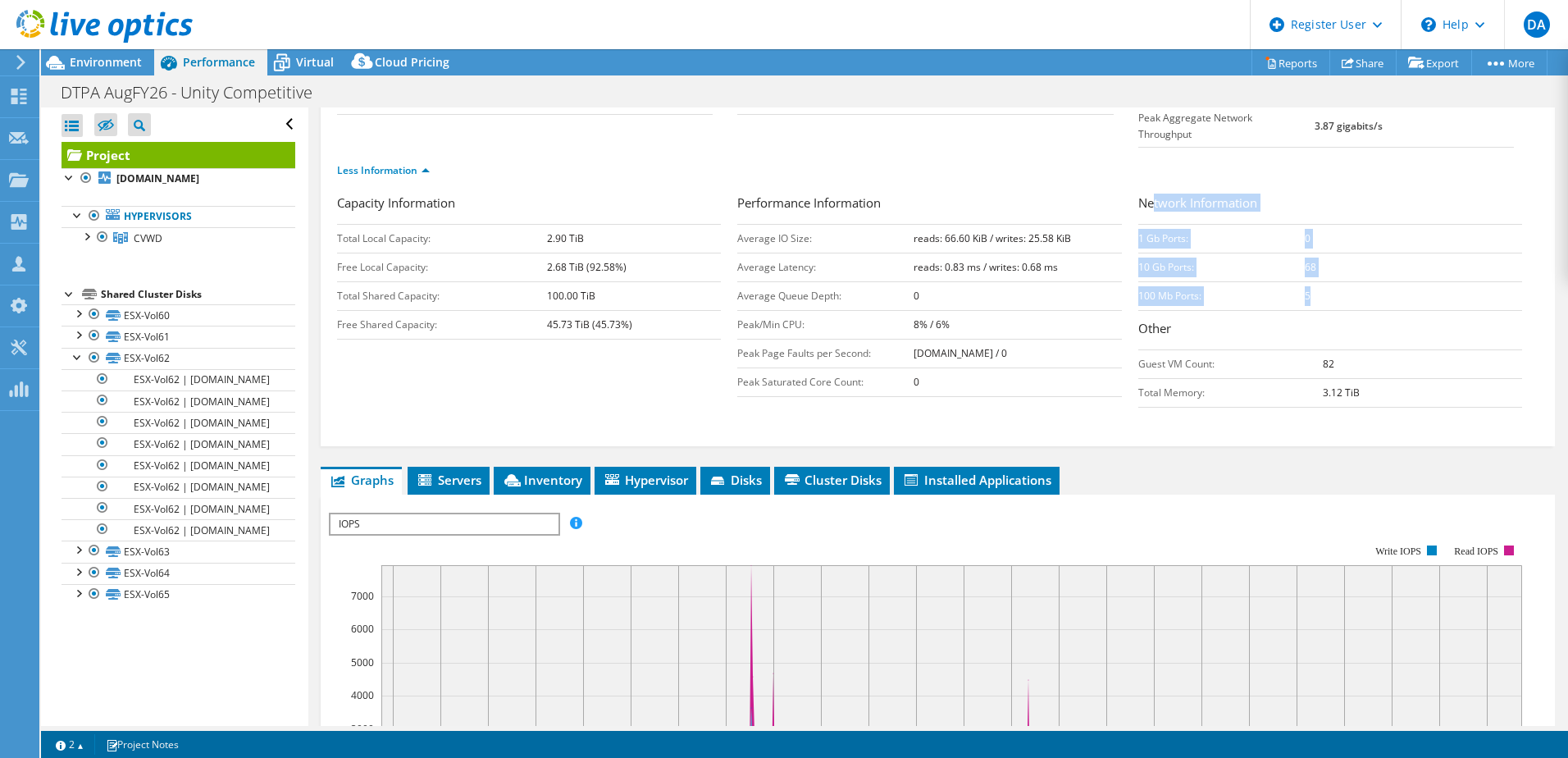
click at [1141, 224] on td "1 Gb Ports:" at bounding box center [1221, 239] width 167 height 29
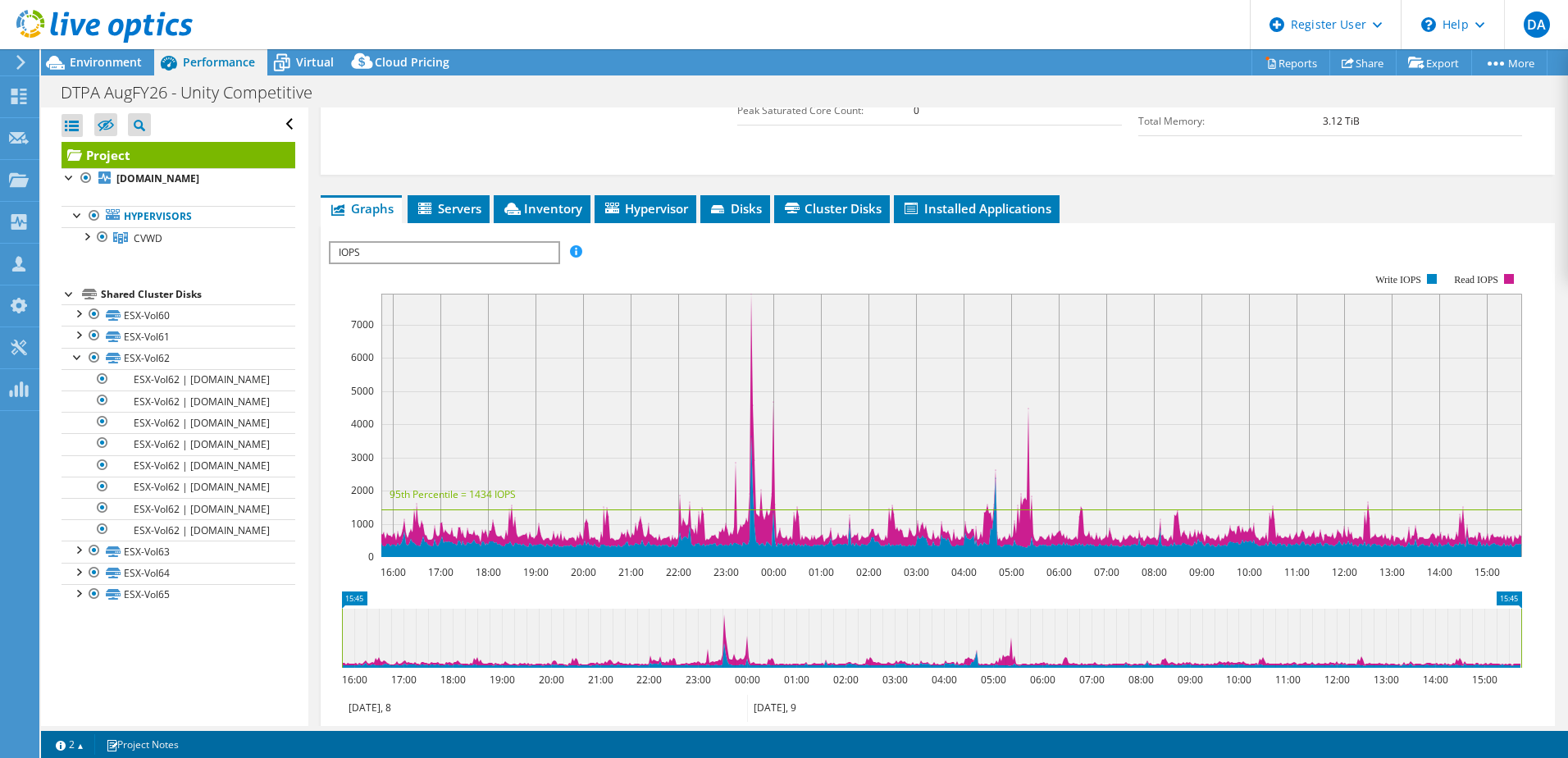
scroll to position [467, 0]
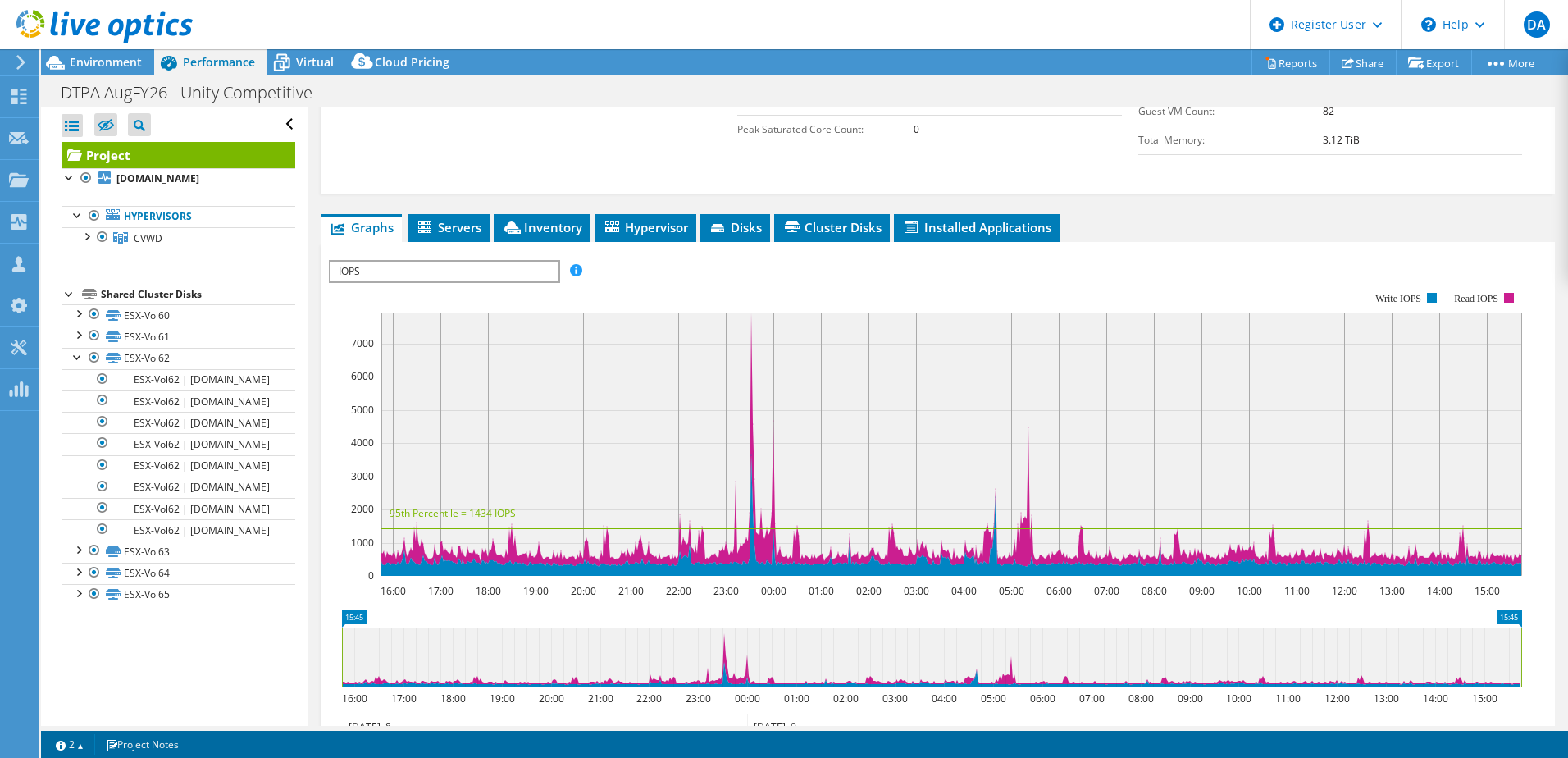
click at [525, 262] on span "IOPS" at bounding box center [444, 272] width 227 height 20
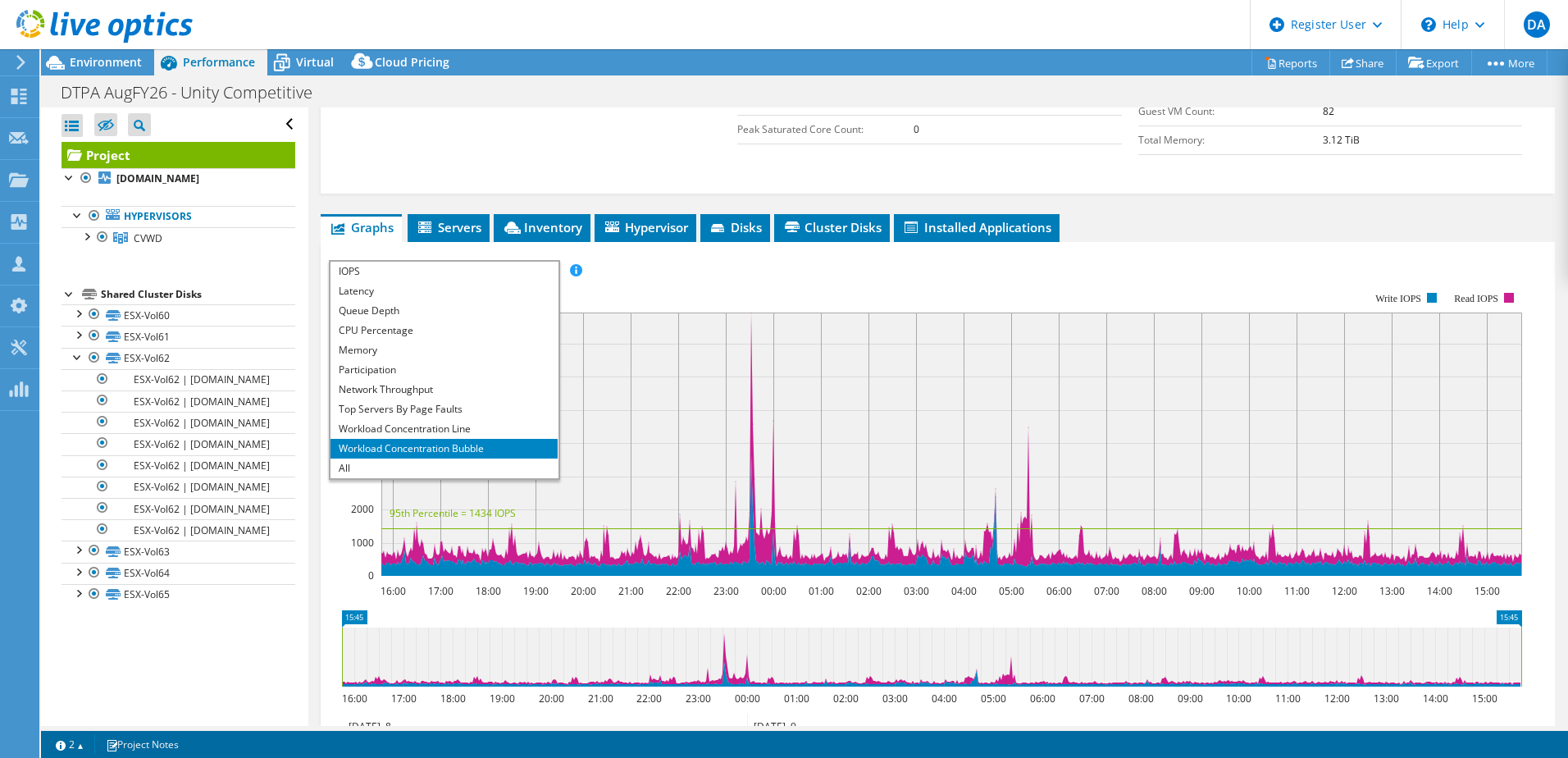
click at [410, 262] on span "IOPS" at bounding box center [444, 272] width 227 height 20
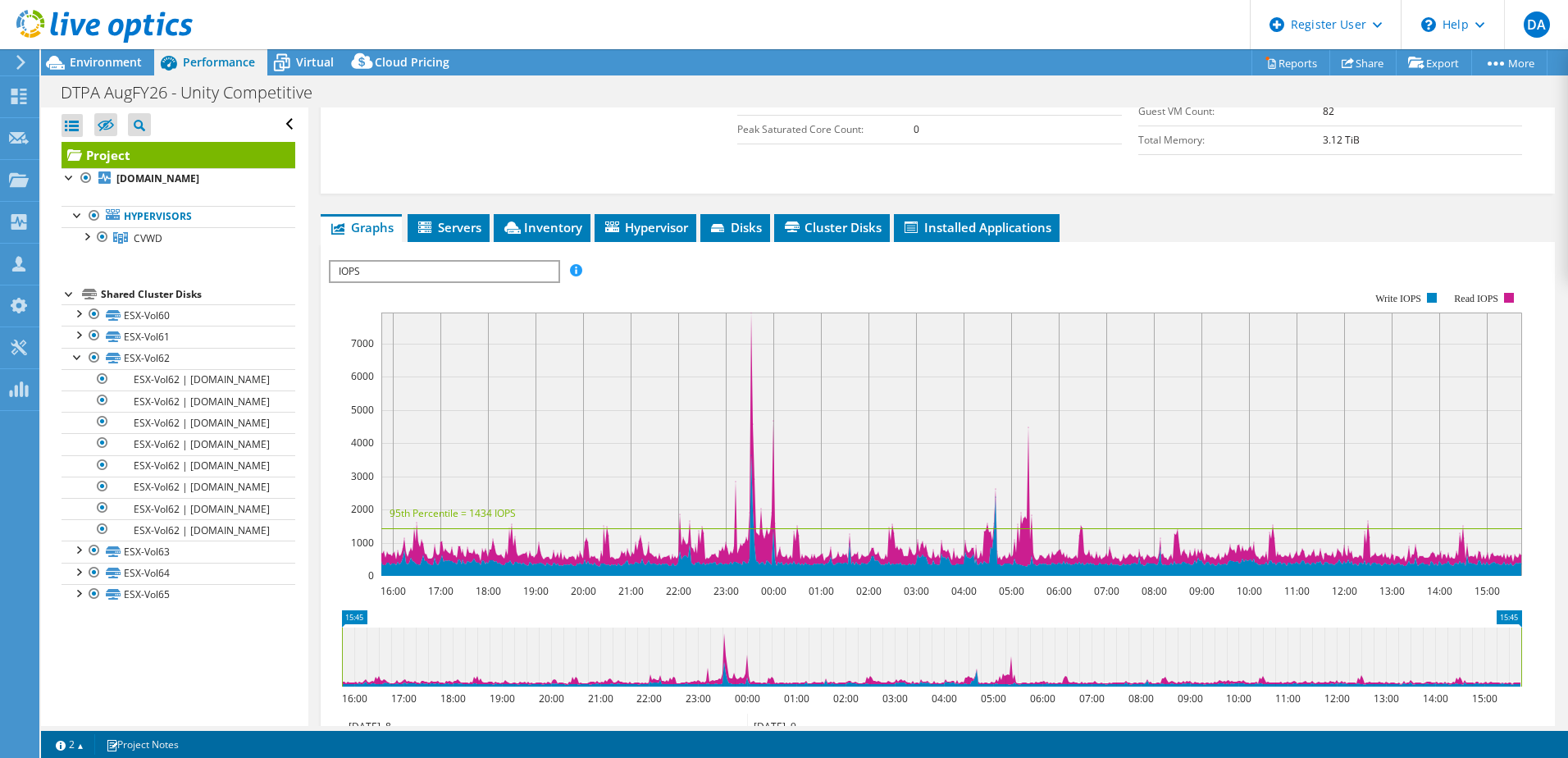
click at [414, 260] on div "IOPS IOPS Disk Throughput IO Size Latency Queue Depth CPU Percentage Memory Pag…" at bounding box center [444, 272] width 231 height 23
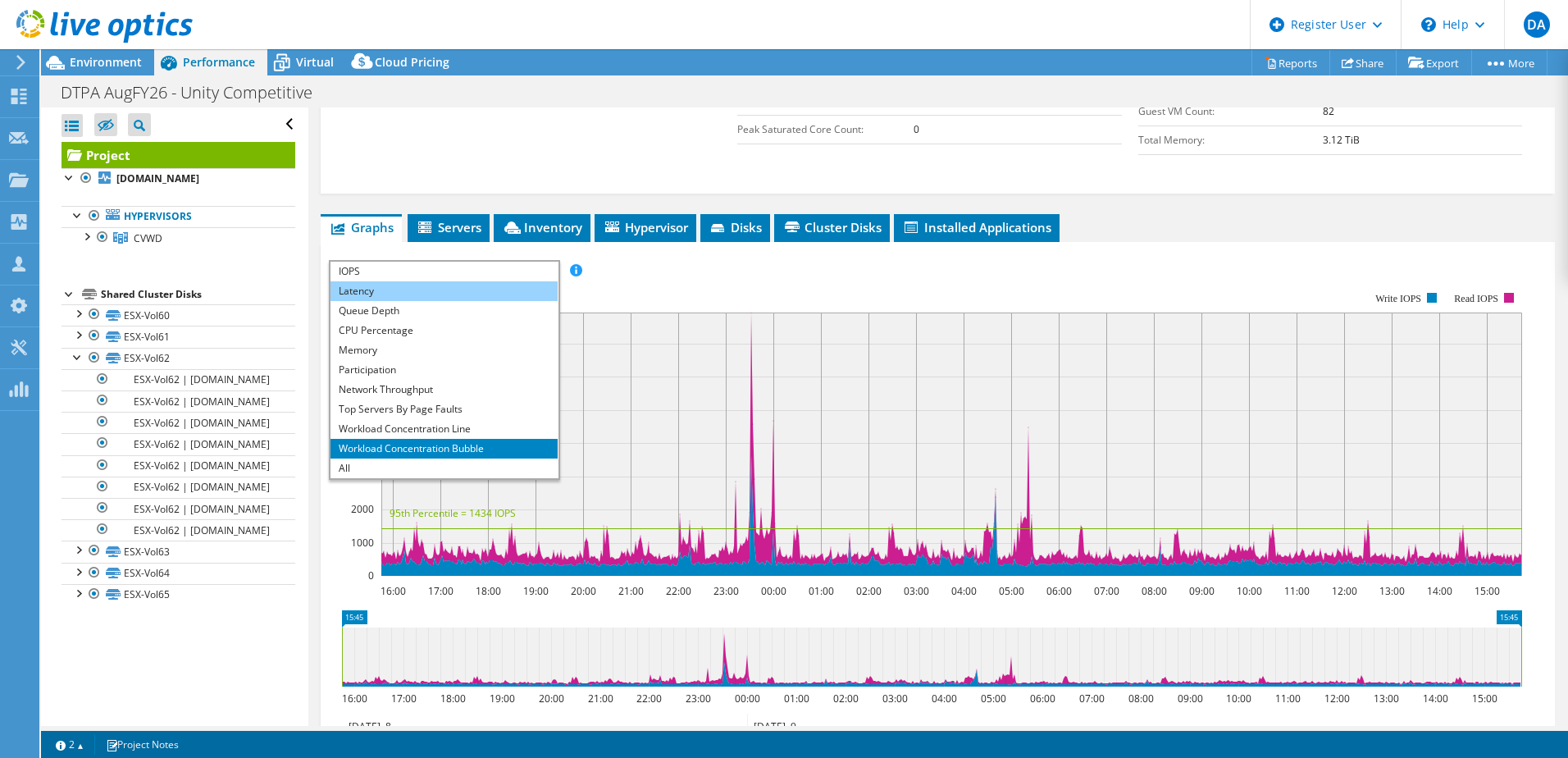
click at [386, 282] on li "Latency" at bounding box center [444, 291] width 227 height 20
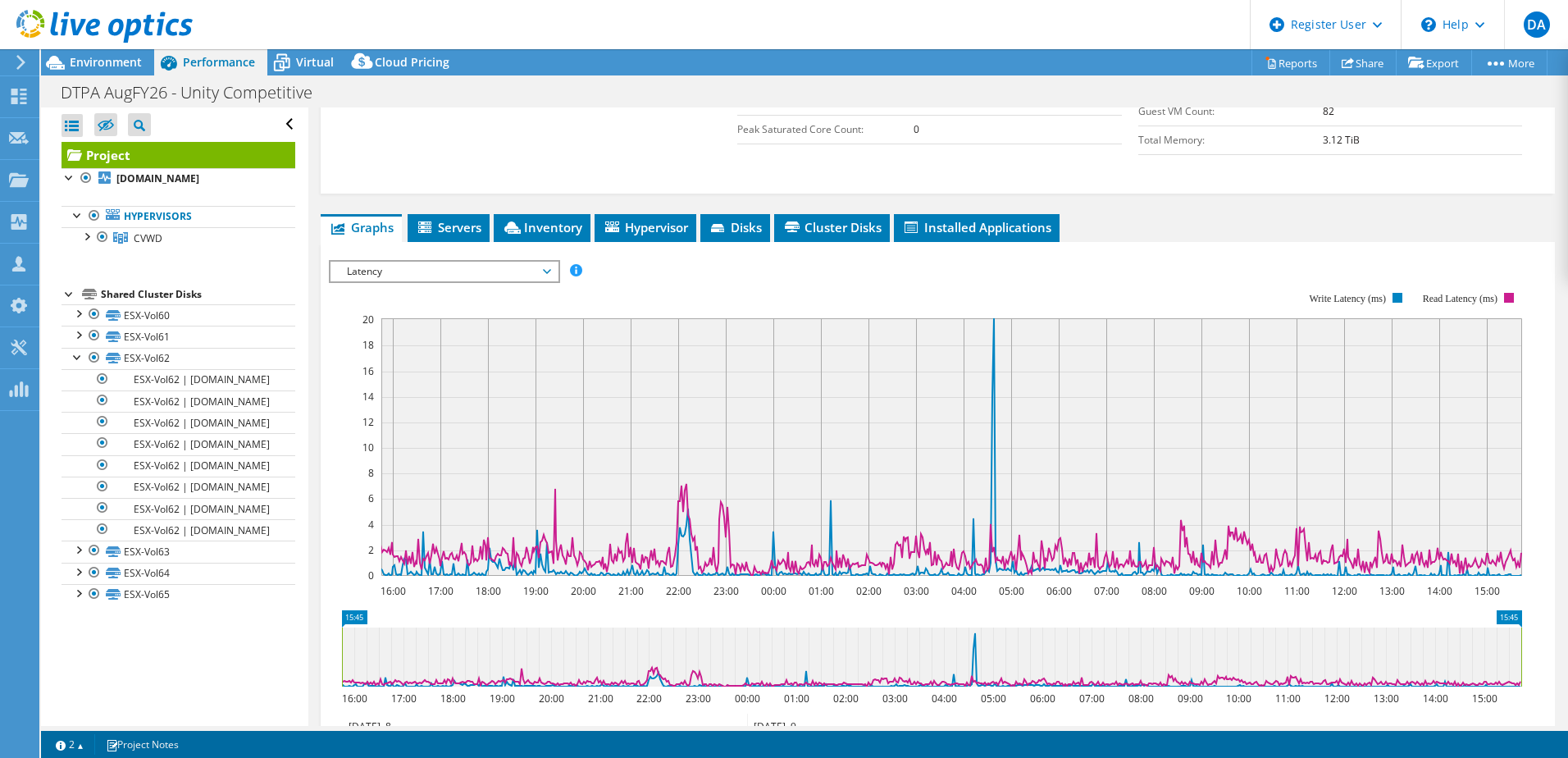
click at [482, 262] on span "Latency" at bounding box center [444, 272] width 211 height 20
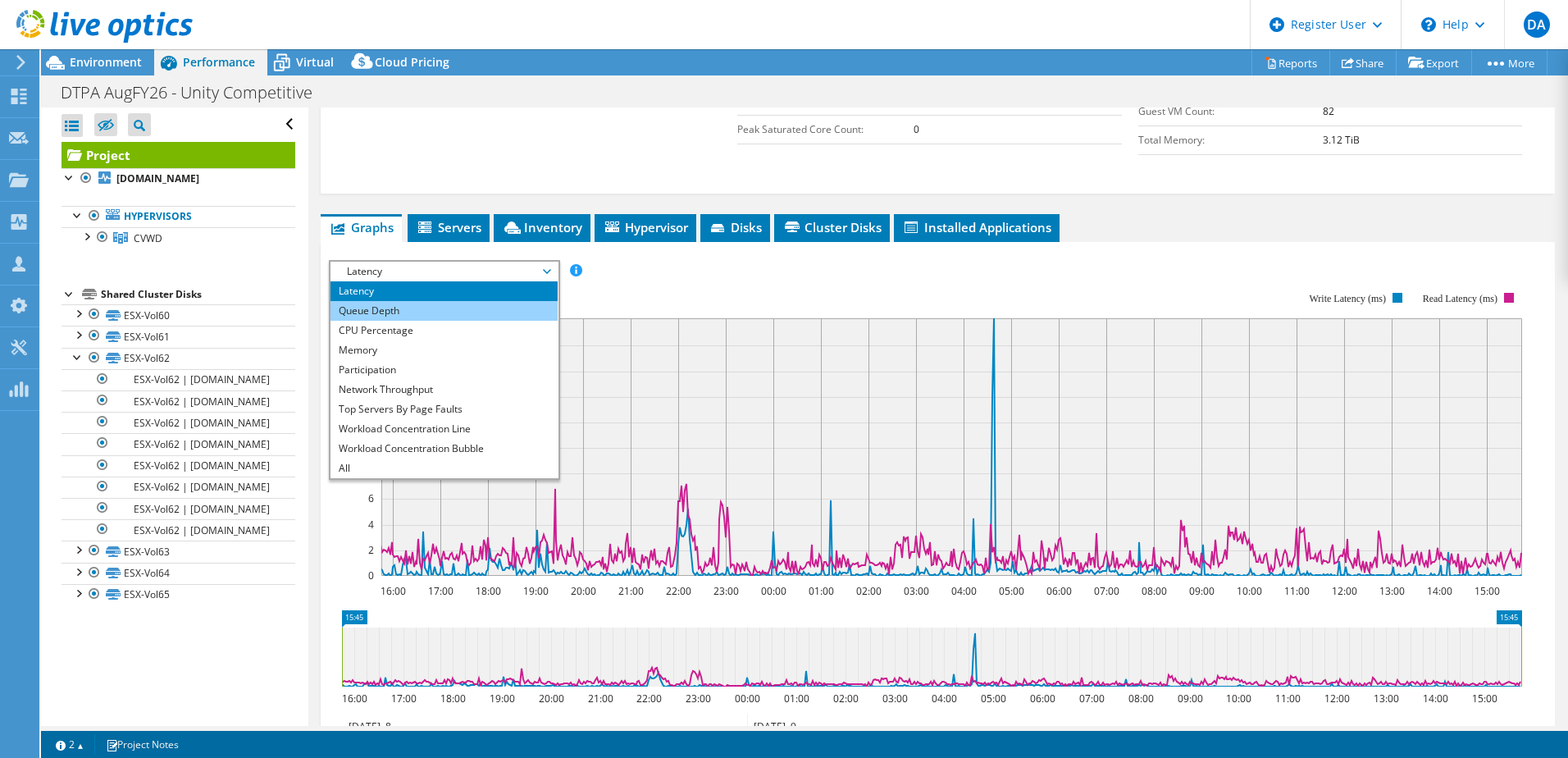
click at [433, 301] on li "Queue Depth" at bounding box center [444, 311] width 227 height 20
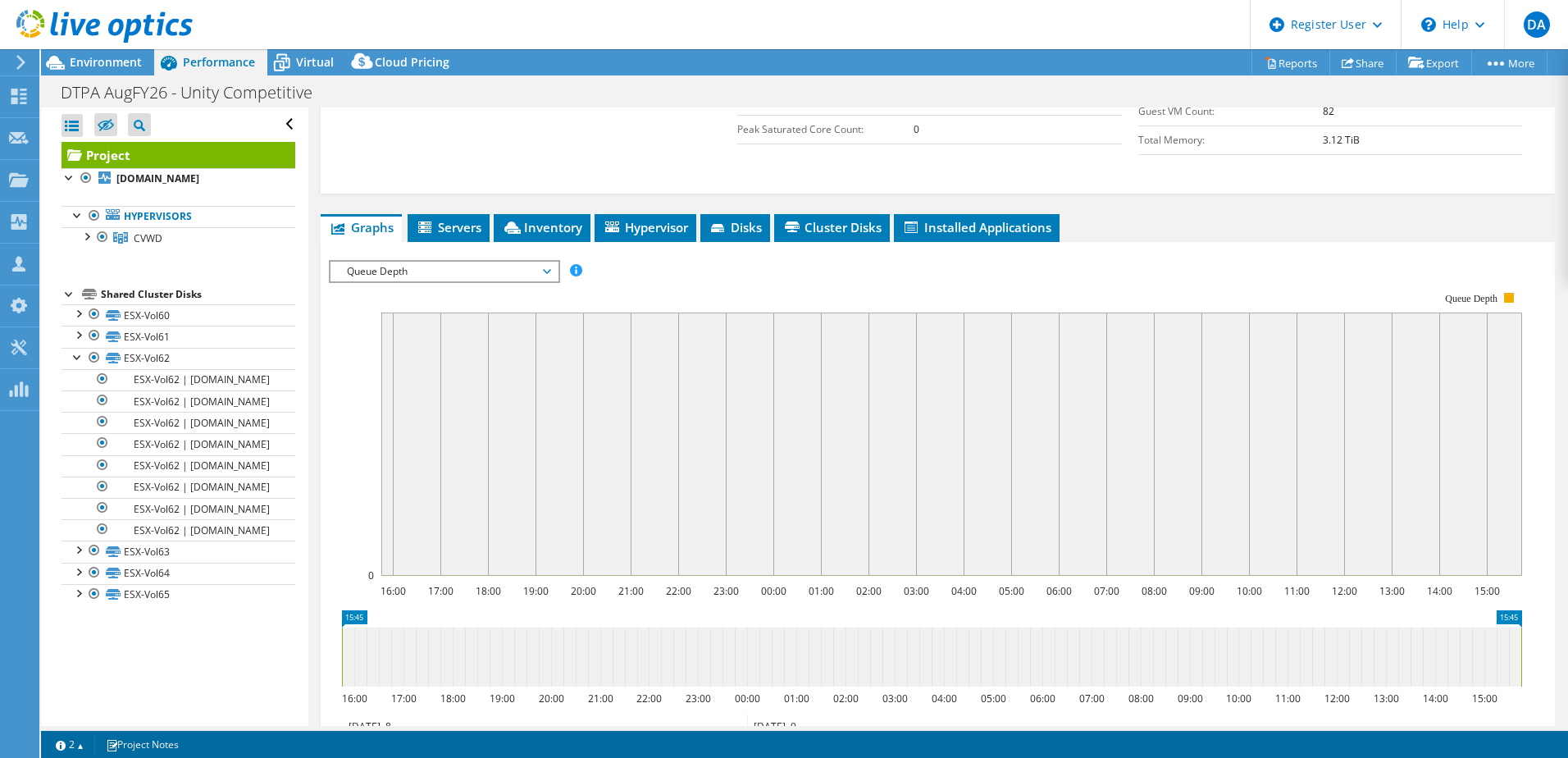
click at [487, 262] on span "Queue Depth" at bounding box center [444, 272] width 211 height 20
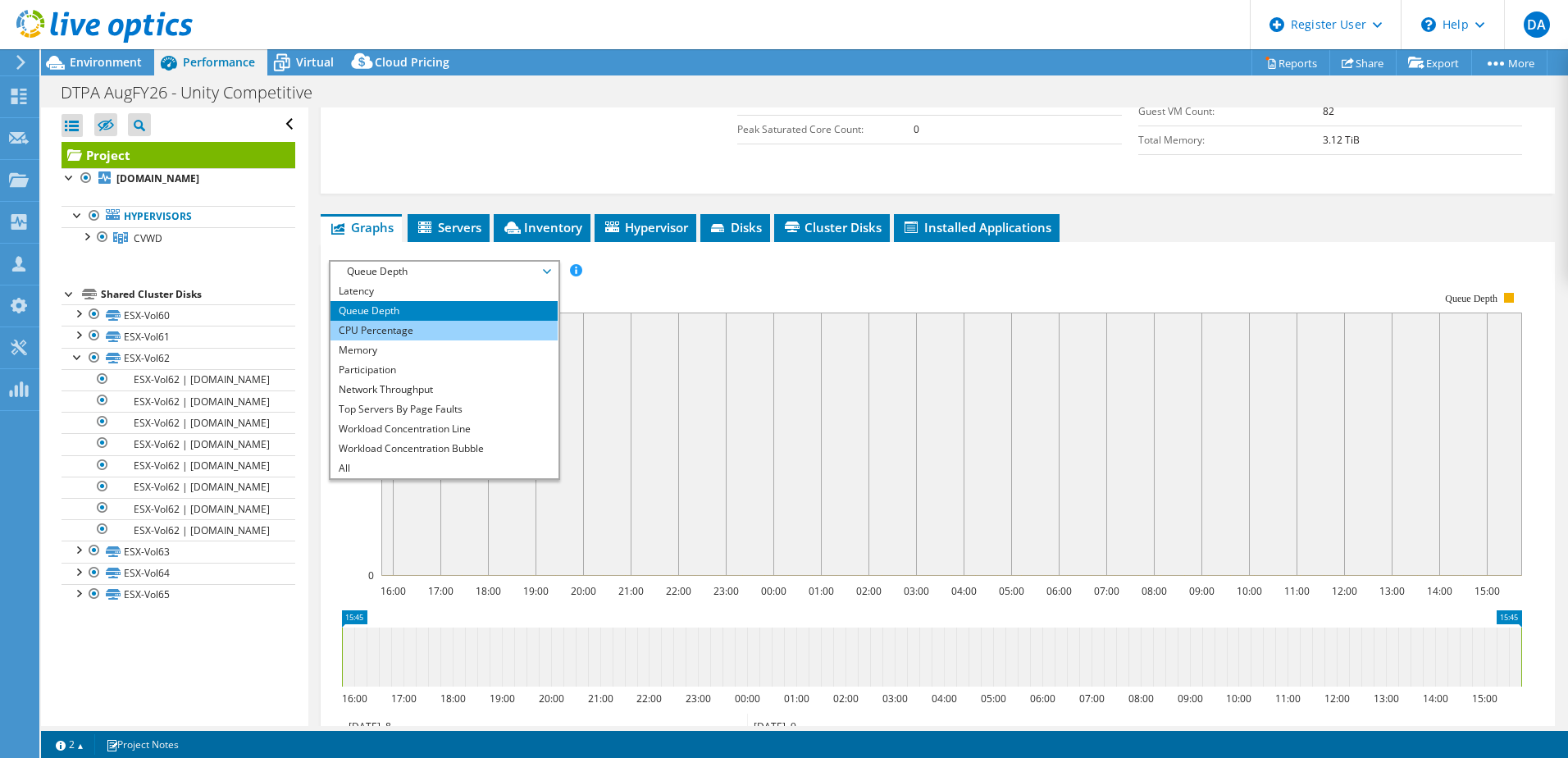
click at [390, 321] on li "CPU Percentage" at bounding box center [444, 331] width 227 height 20
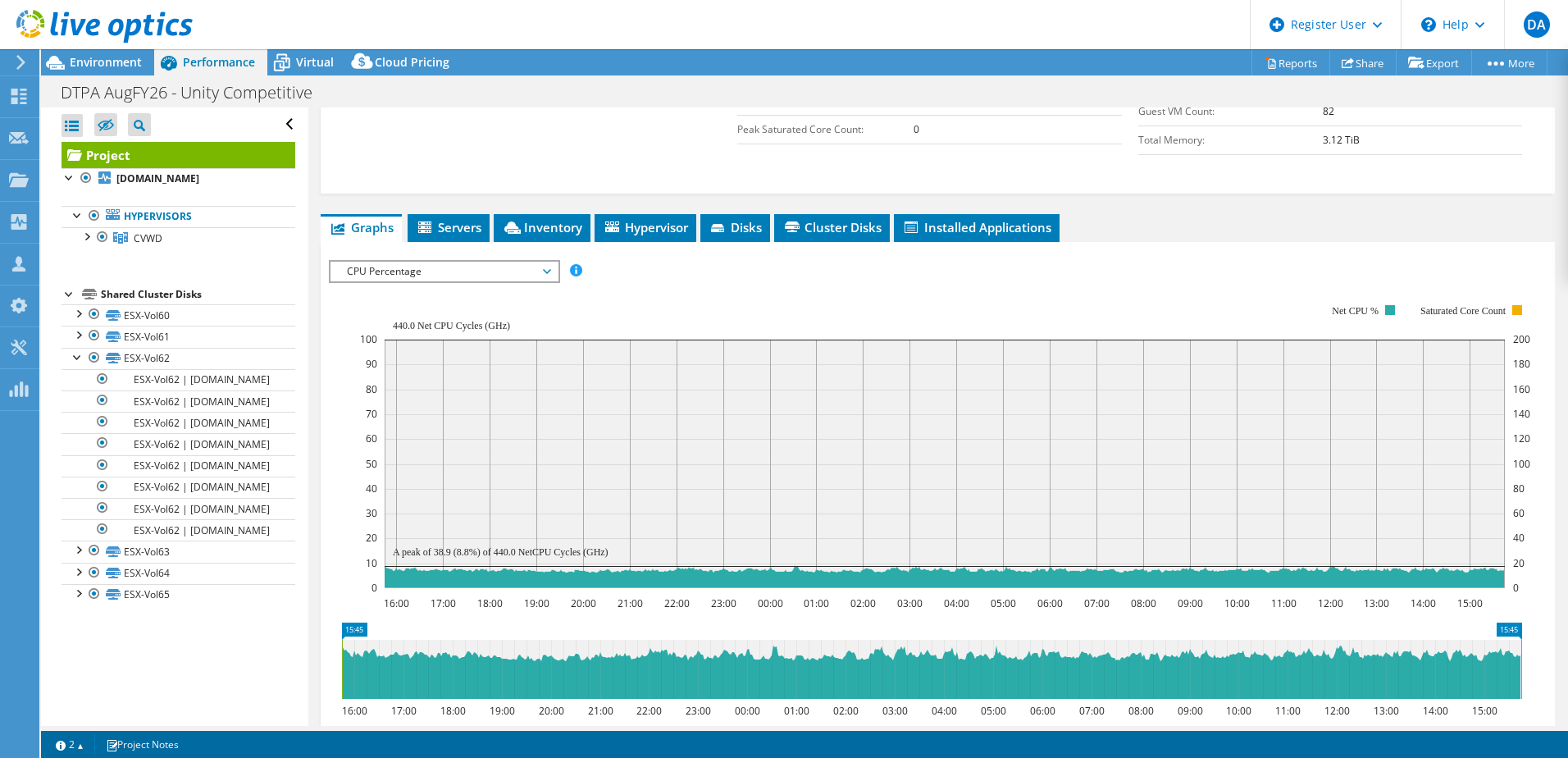
click at [445, 260] on div "CPU Percentage IOPS Disk Throughput IO Size Latency Queue Depth CPU Percentage …" at bounding box center [444, 272] width 231 height 23
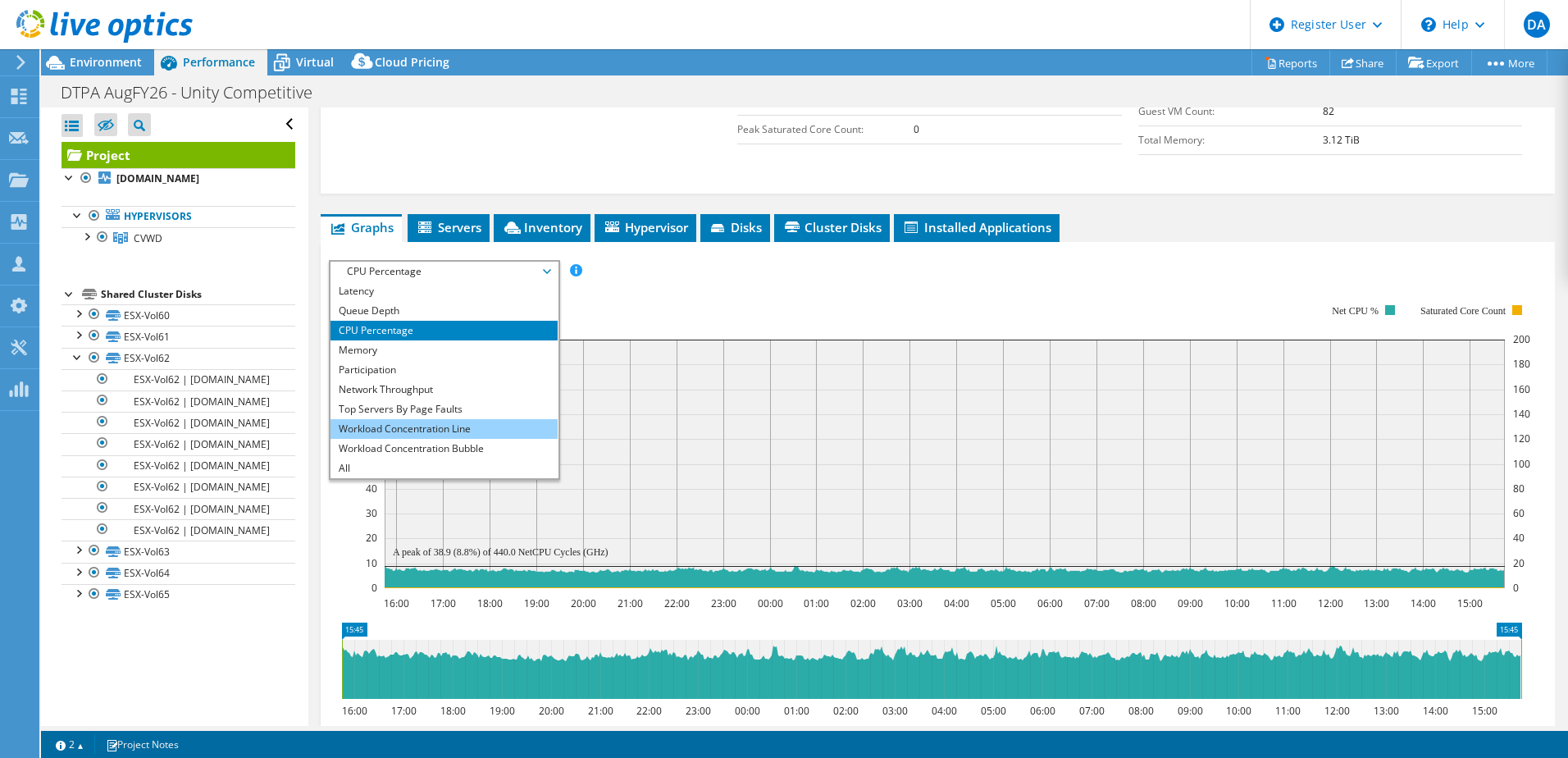
scroll to position [493, 0]
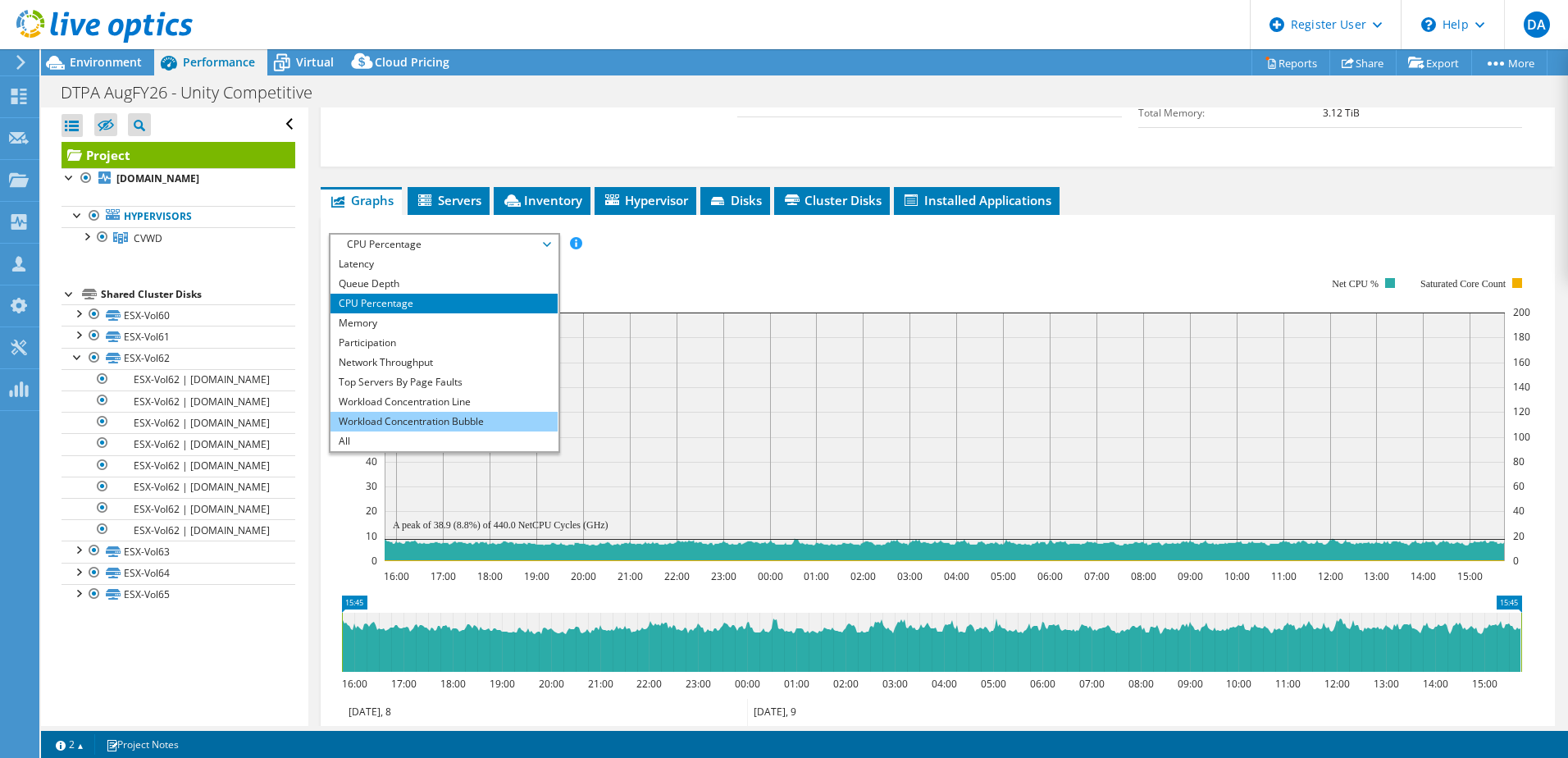
click at [389, 412] on li "Workload Concentration Bubble" at bounding box center [444, 422] width 227 height 20
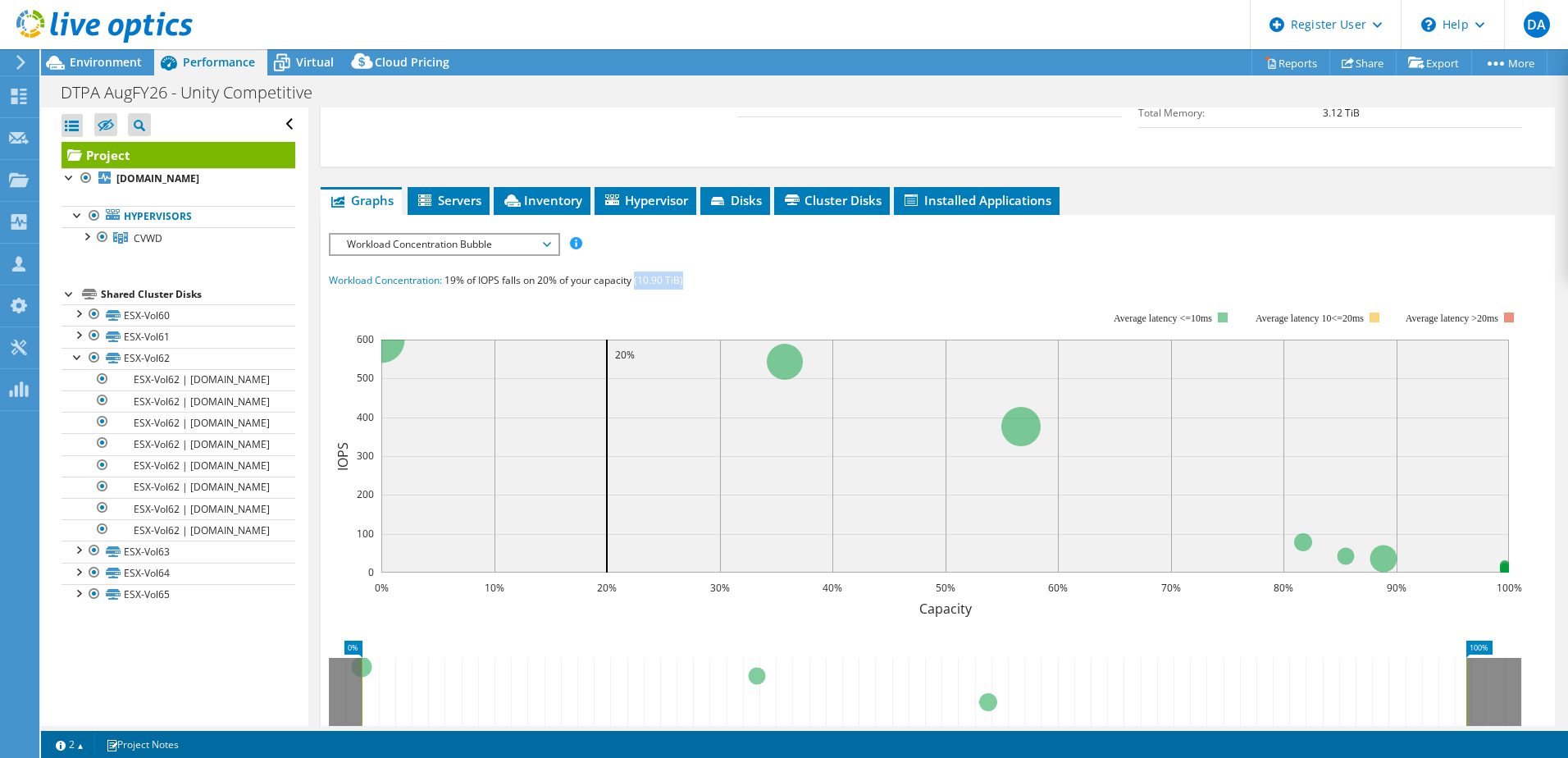
drag, startPoint x: 635, startPoint y: 244, endPoint x: 726, endPoint y: 240, distance: 91.1
click at [726, 272] on div "Workload Concentration: 19% of IOPS falls on 20% of your capacity (10.90 TiB)" at bounding box center [937, 281] width 1218 height 18
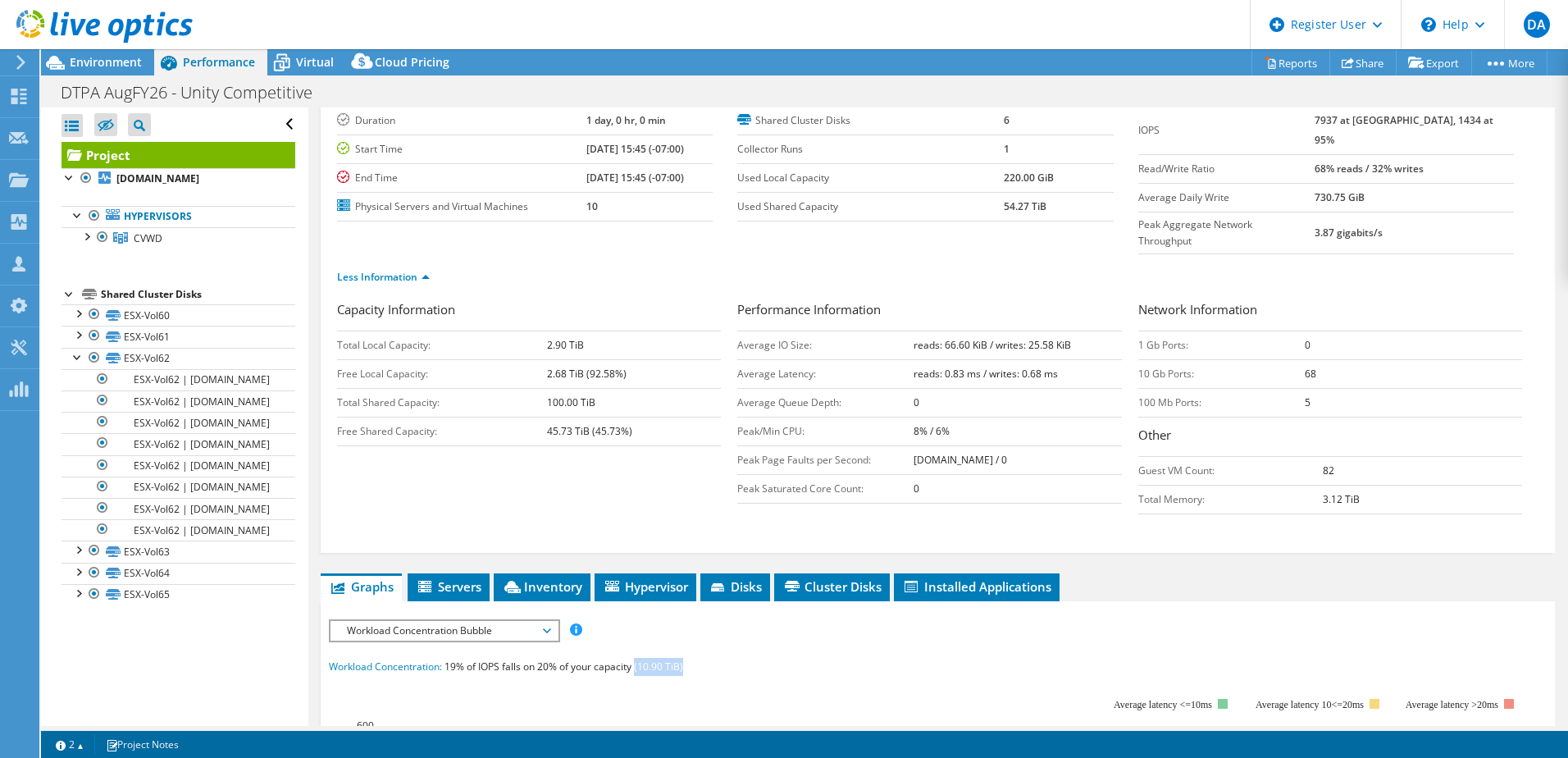
scroll to position [0, 0]
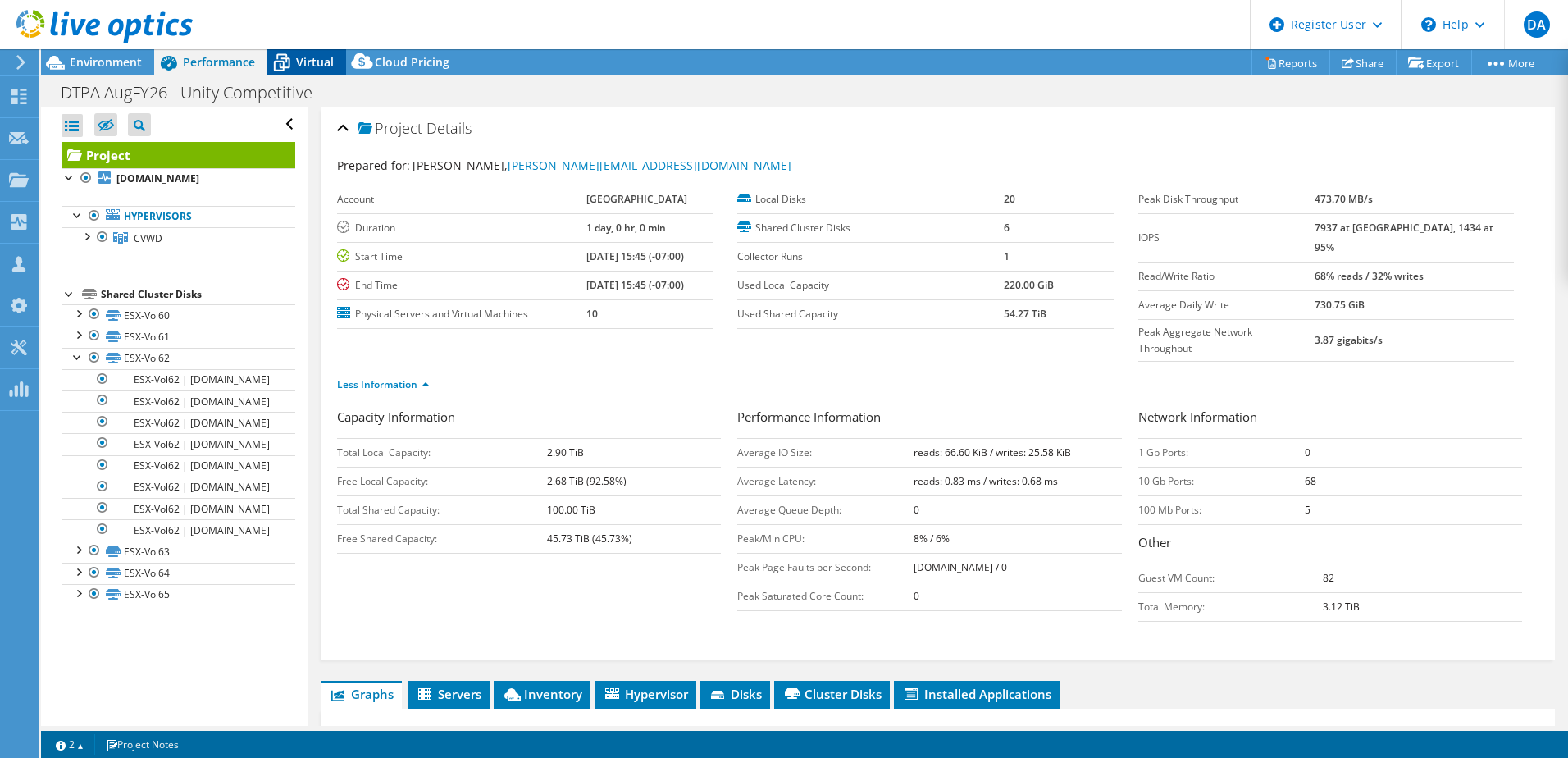
click at [294, 67] on icon at bounding box center [281, 63] width 29 height 29
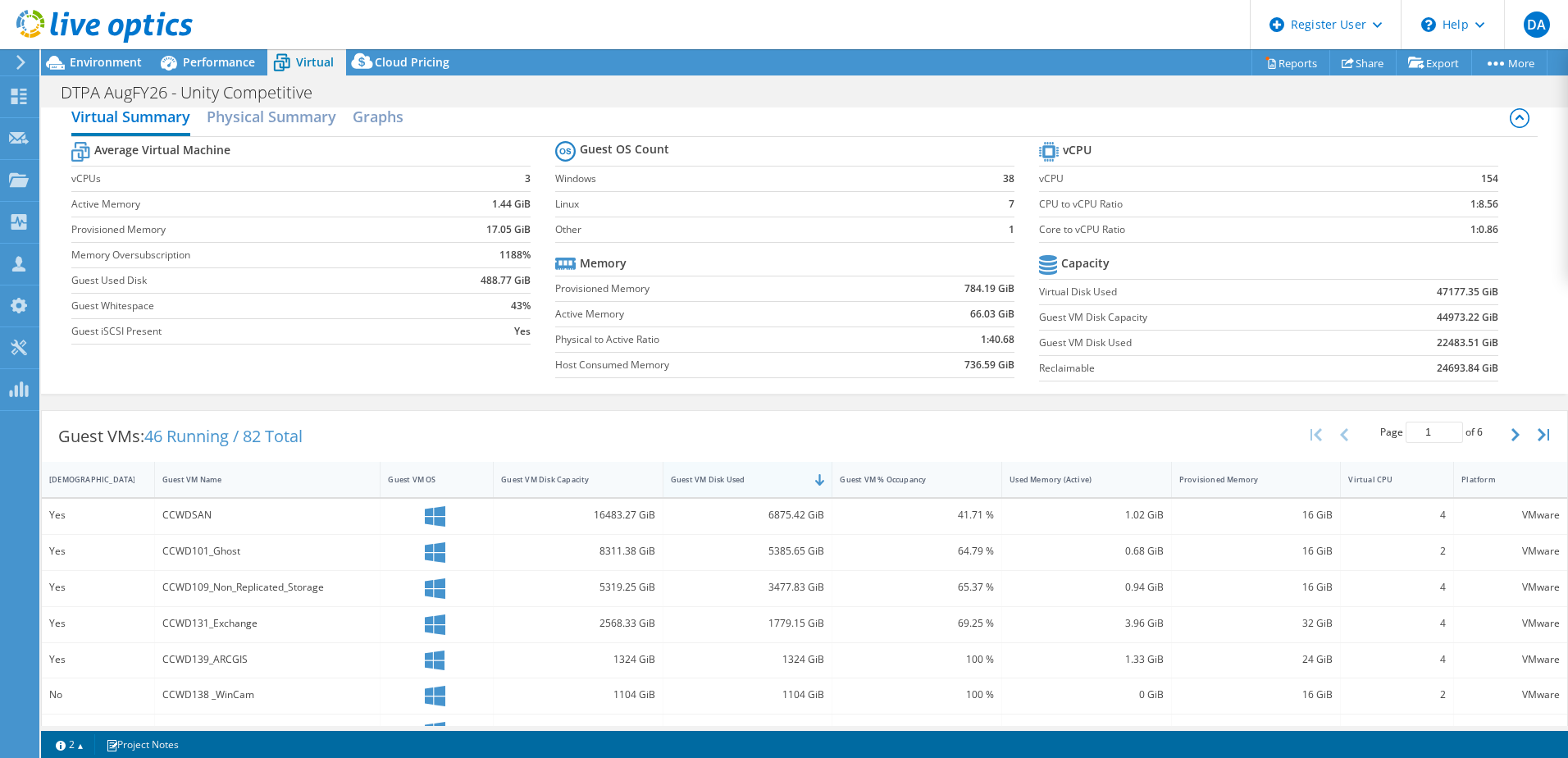
scroll to position [20, 0]
drag, startPoint x: 148, startPoint y: 432, endPoint x: 325, endPoint y: 443, distance: 177.3
click at [319, 443] on div "Guest VMs: 46 Running / 82 Total" at bounding box center [180, 436] width 277 height 51
click at [580, 379] on section "Guest OS Count Windows 38 Linux 7 Other 1 Memory Provisioned Memory 784.19 GiB …" at bounding box center [796, 261] width 483 height 249
click at [215, 84] on h1 "DTPA AugFY26 - Unity Competitive" at bounding box center [196, 93] width 284 height 18
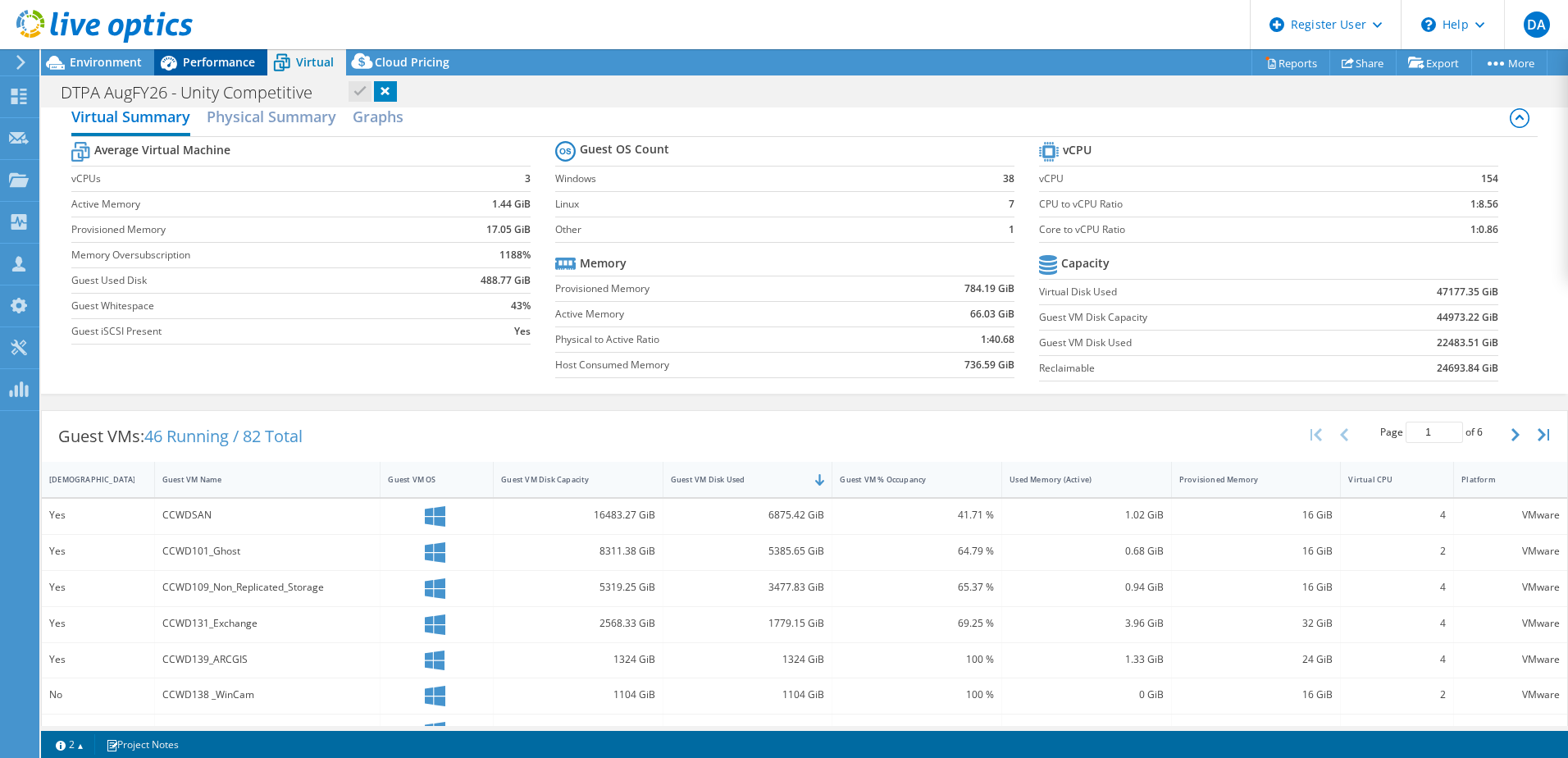
click at [187, 63] on span "Performance" at bounding box center [219, 62] width 72 height 15
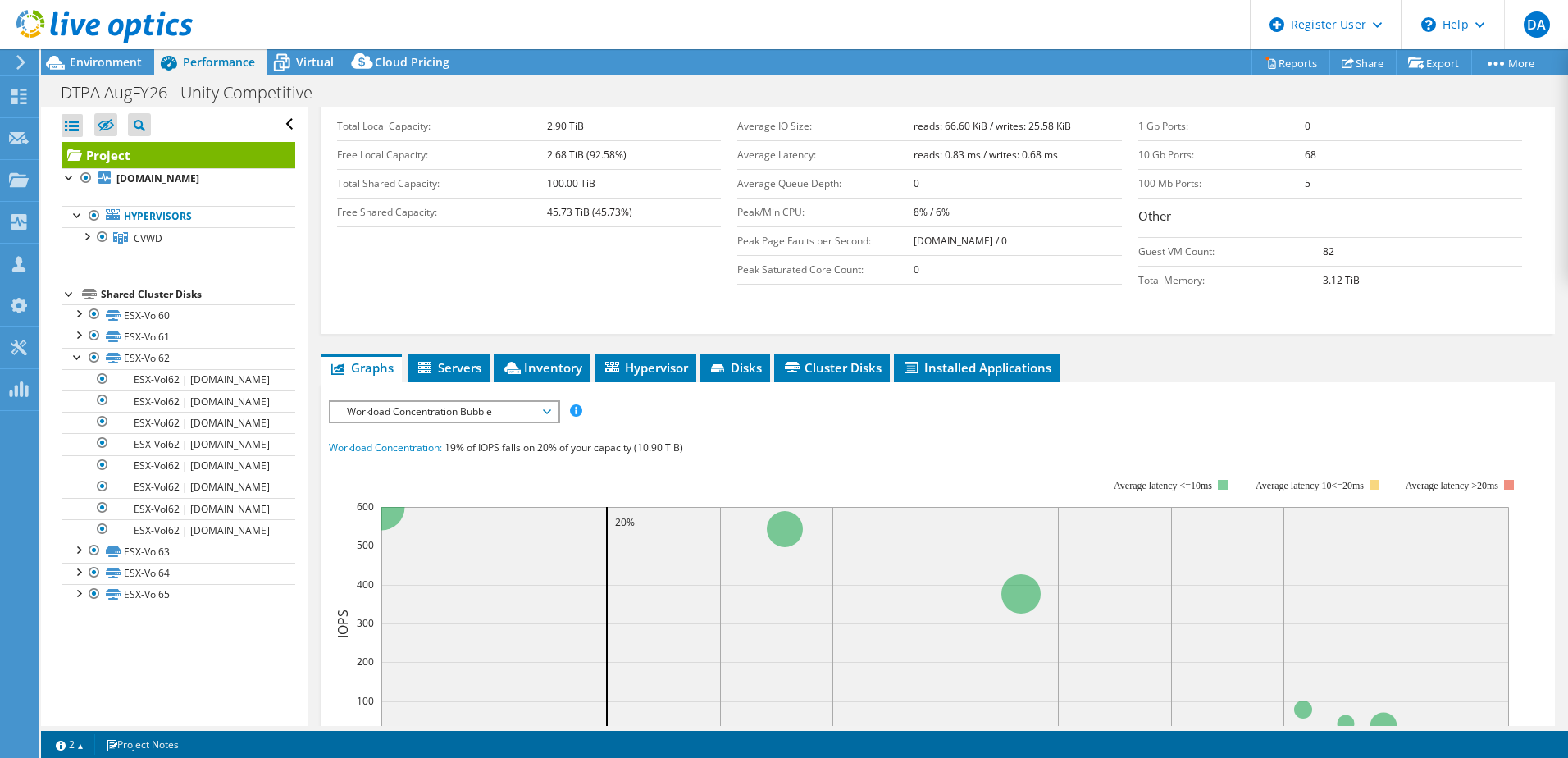
scroll to position [327, 0]
click at [549, 319] on div "Project Details Prepared for: [PERSON_NAME], [PERSON_NAME][EMAIL_ADDRESS][DOMAI…" at bounding box center [937, 624] width 1259 height 1689
click at [558, 358] on span "Inventory" at bounding box center [542, 366] width 80 height 16
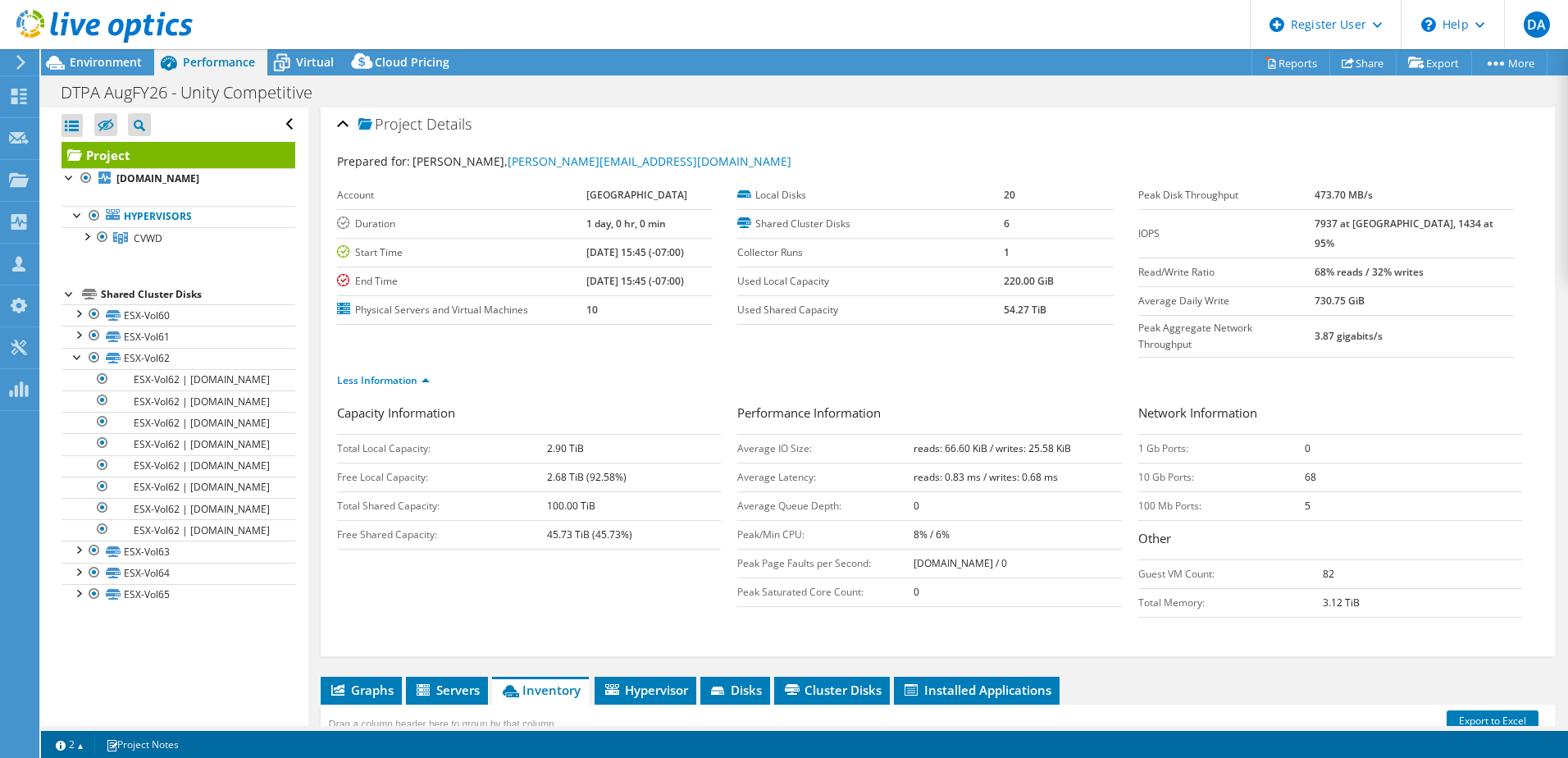
scroll to position [0, 0]
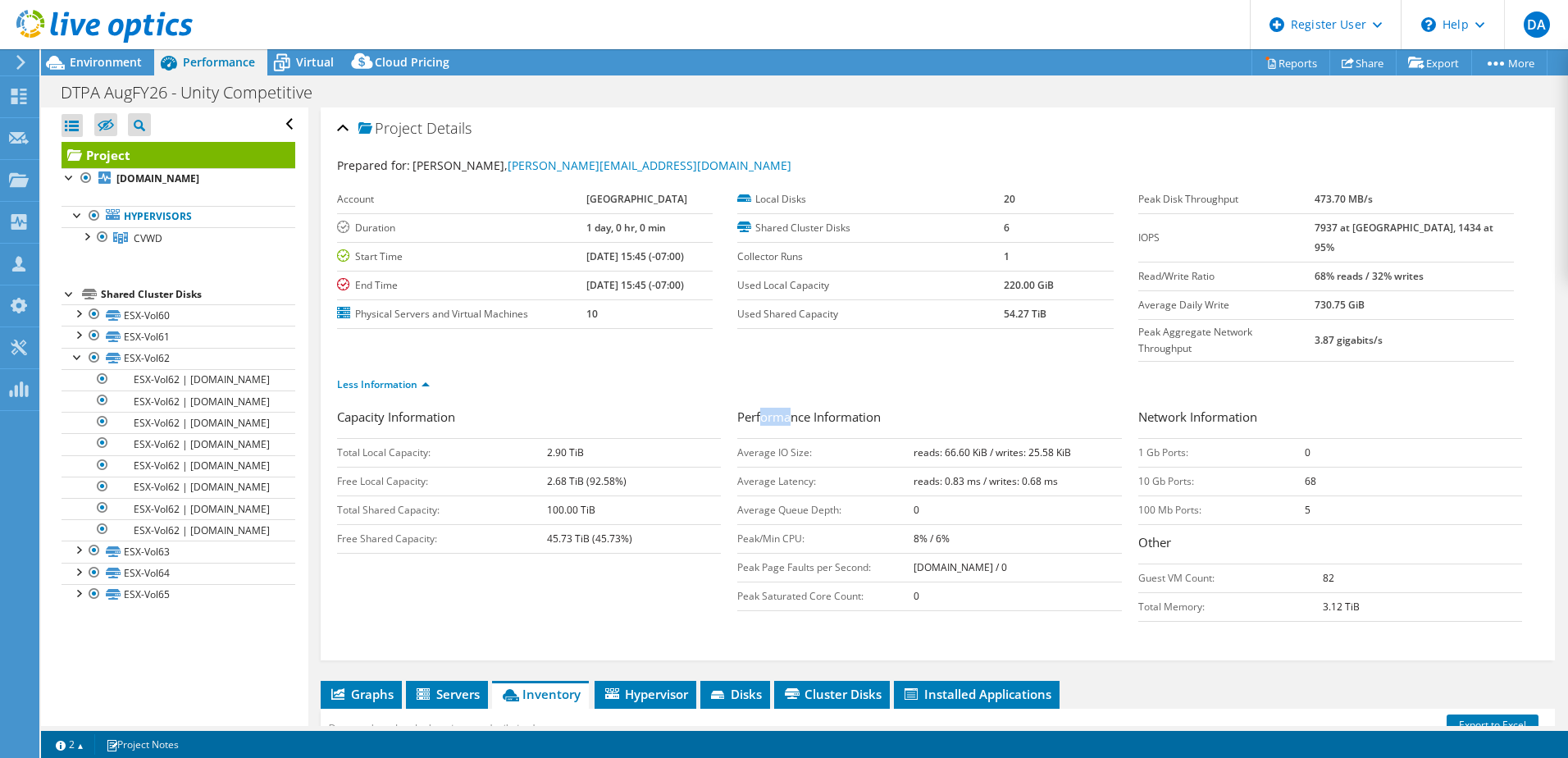
drag, startPoint x: 786, startPoint y: 375, endPoint x: 753, endPoint y: 372, distance: 33.1
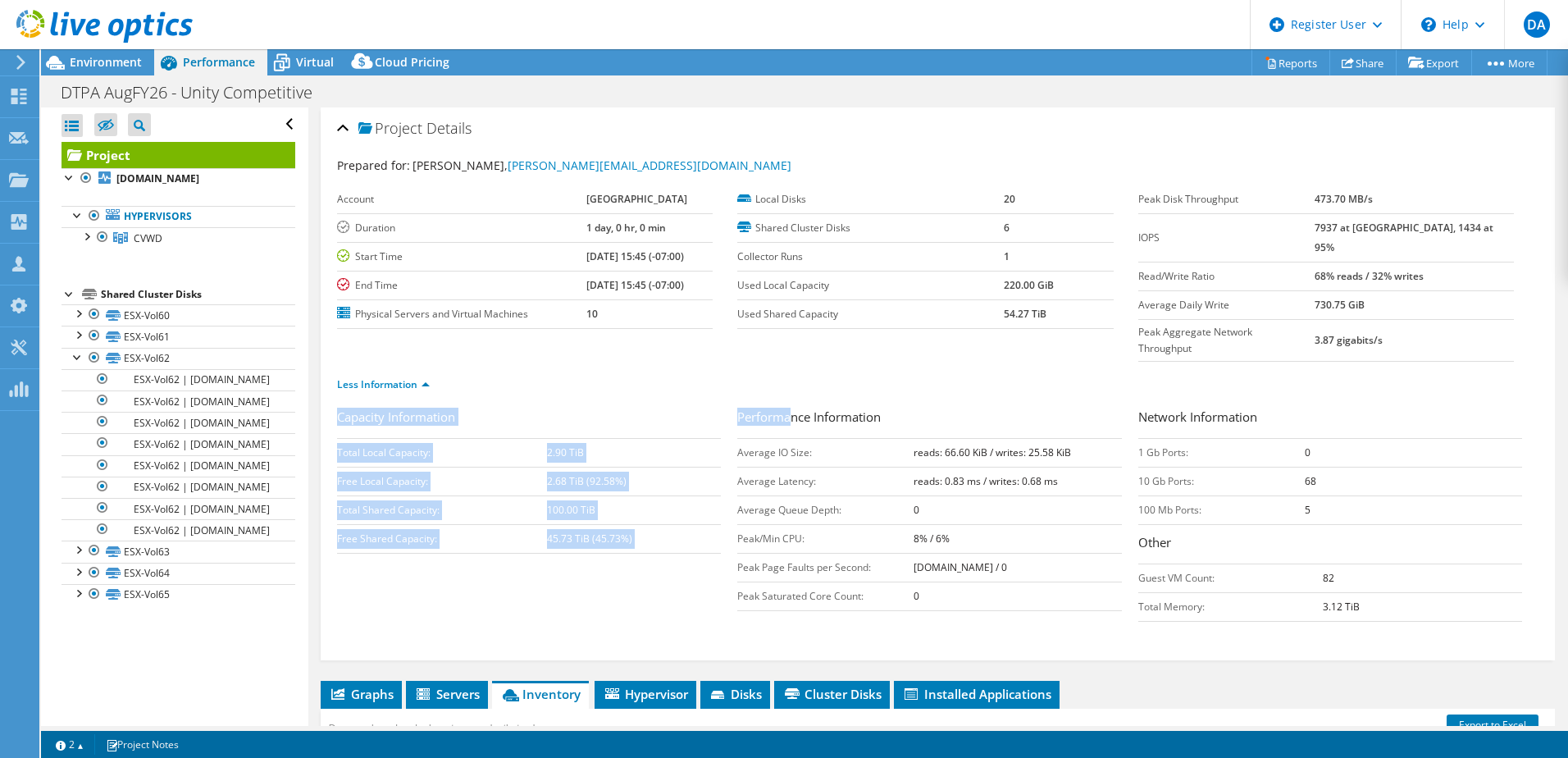
click at [753, 372] on div "Prepared for: [PERSON_NAME], [PERSON_NAME][EMAIL_ADDRESS][DOMAIN_NAME] Account …" at bounding box center [937, 401] width 1201 height 510
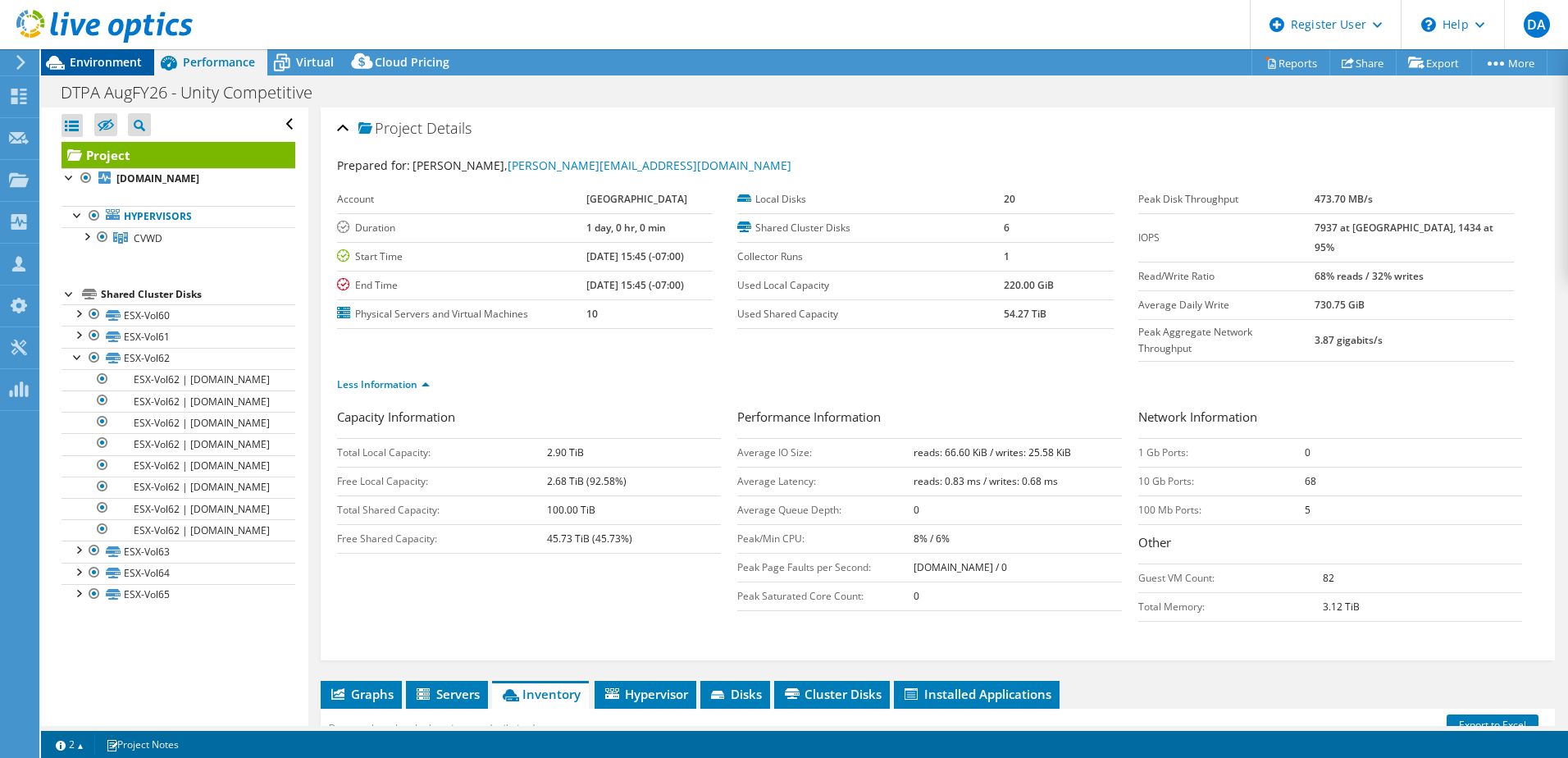
click at [143, 64] on div "Environment" at bounding box center [97, 62] width 113 height 26
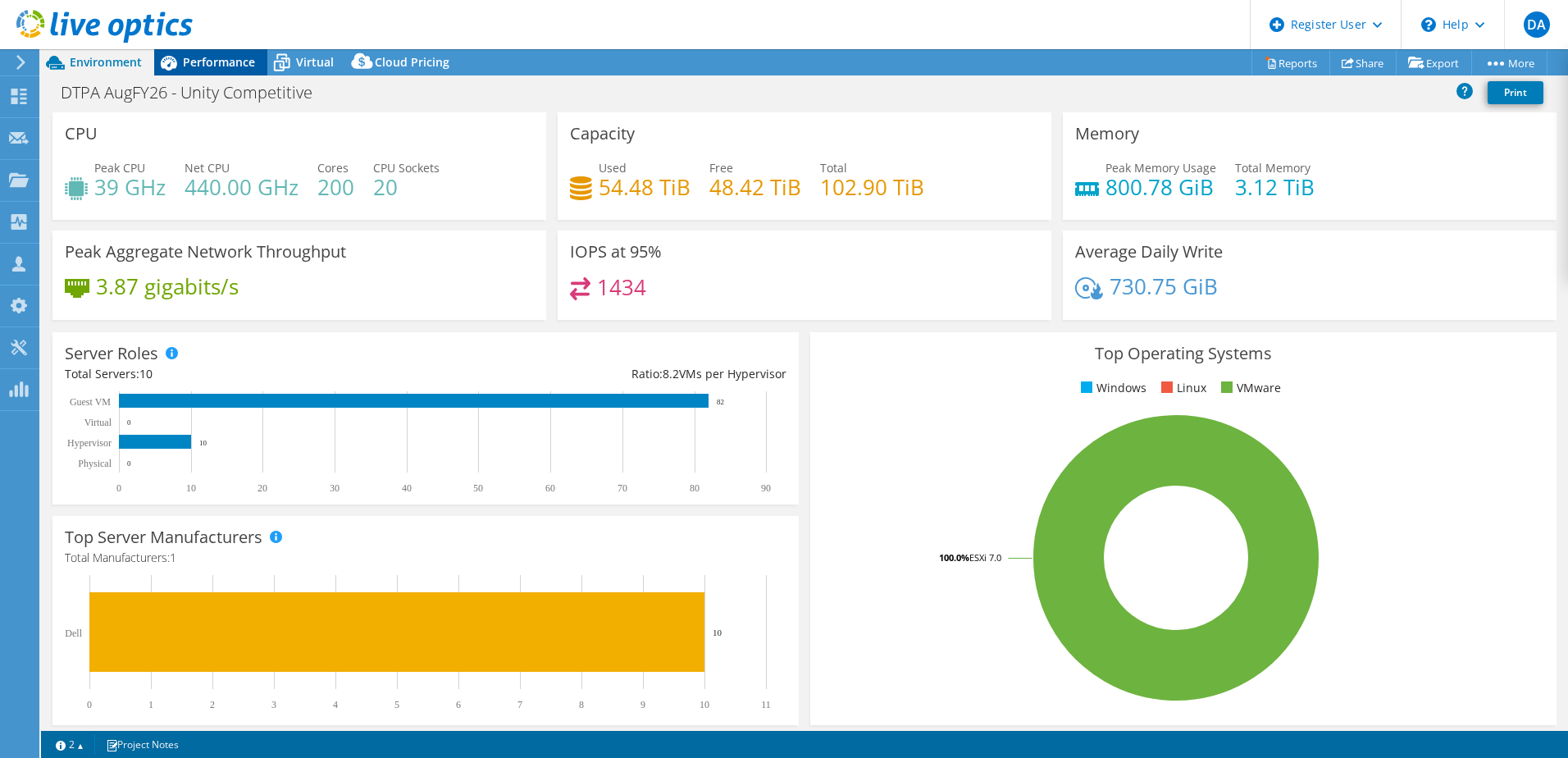
click at [214, 58] on span "Performance" at bounding box center [219, 62] width 72 height 15
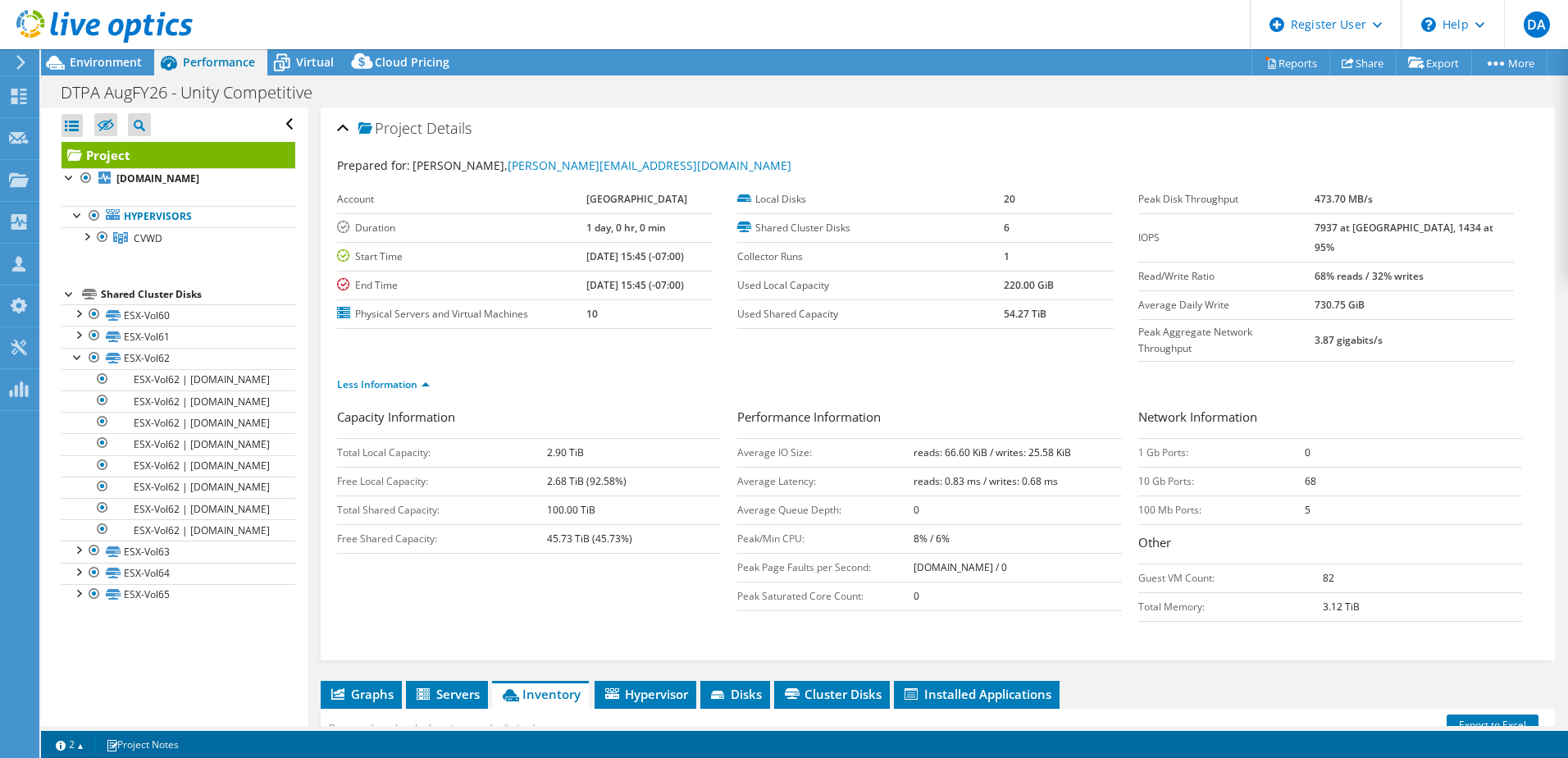
scroll to position [361, 0]
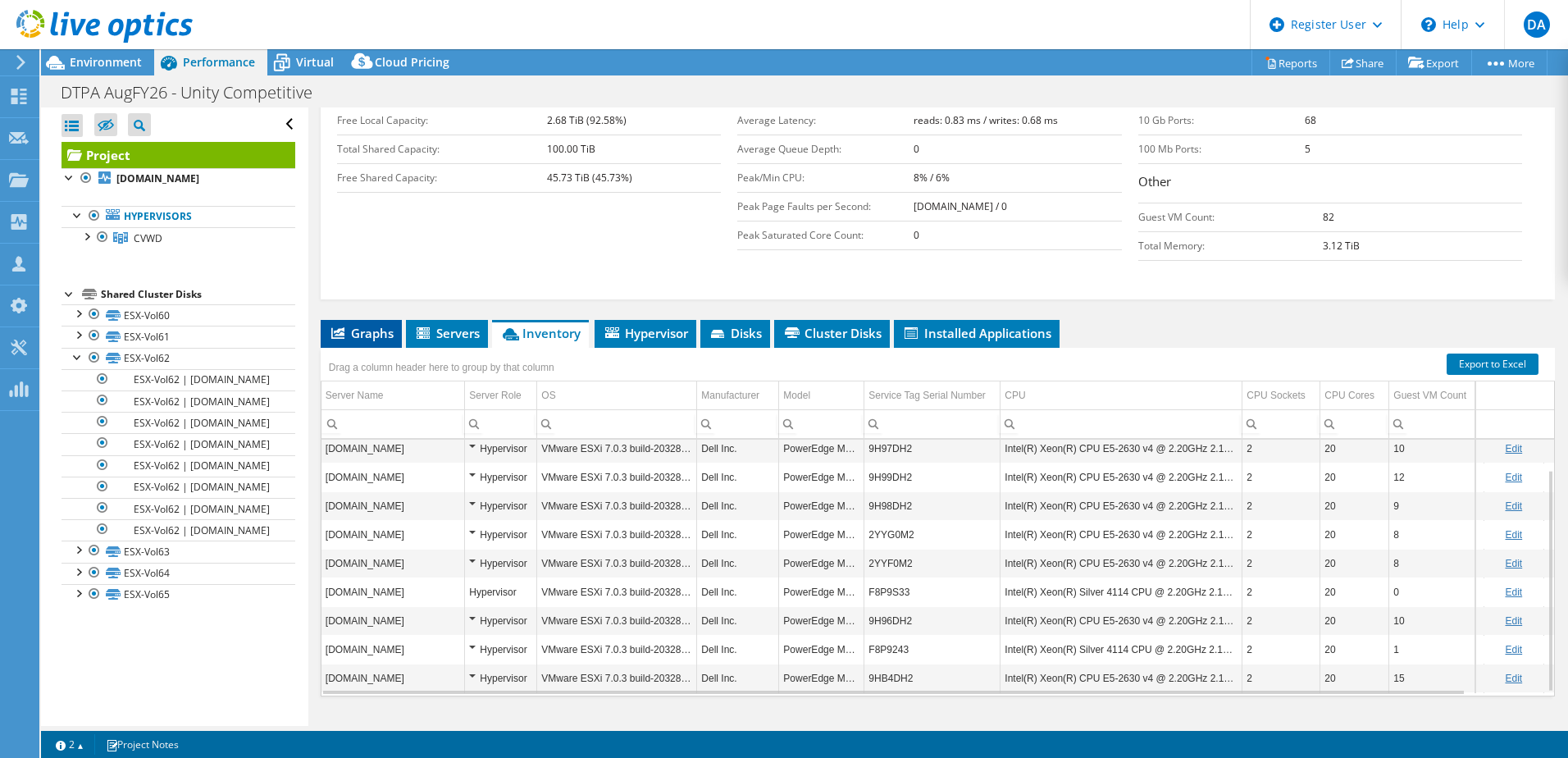
click at [348, 324] on span "Graphs" at bounding box center [361, 333] width 64 height 16
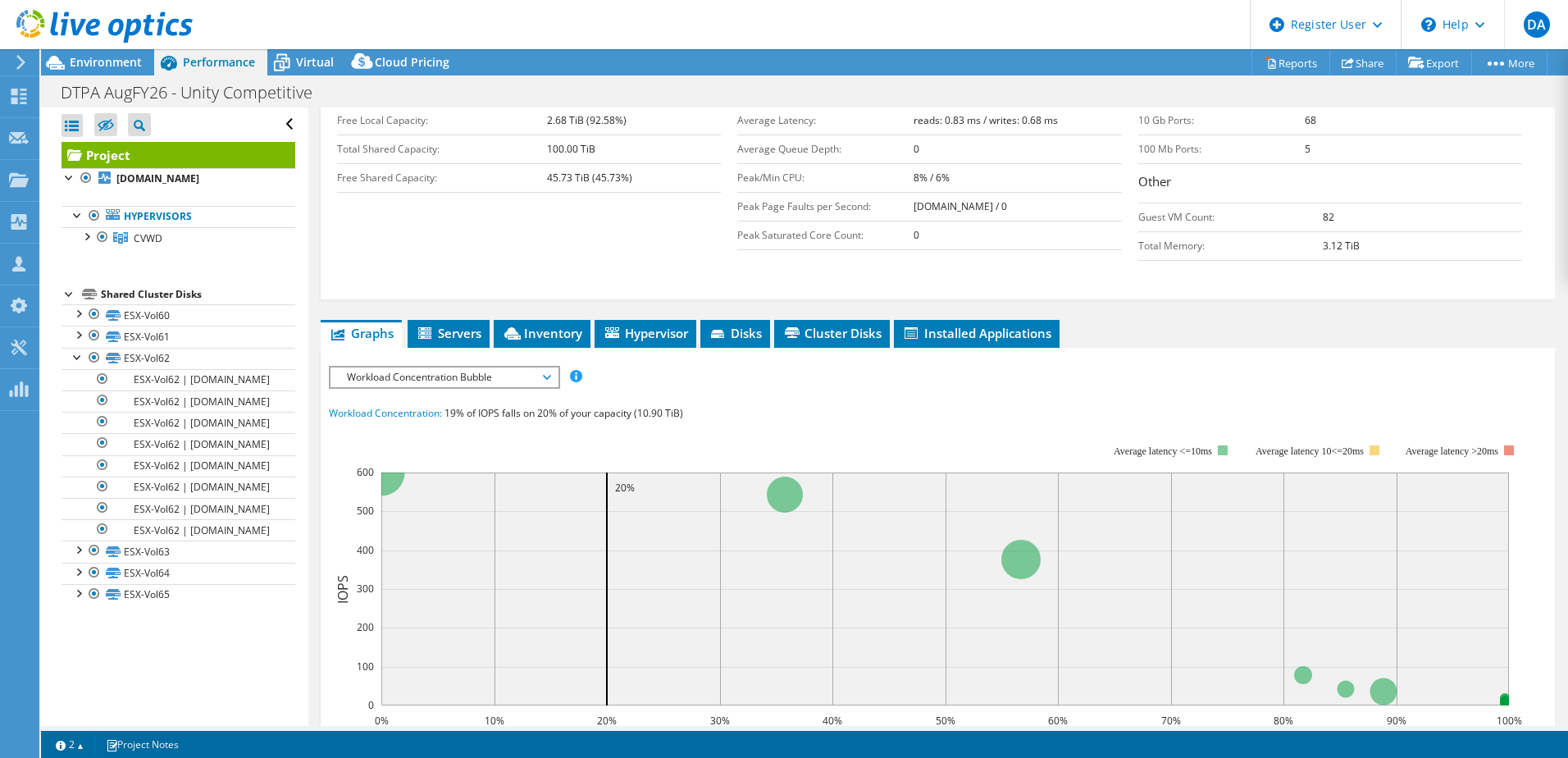
click at [388, 367] on span "Workload Concentration Bubble" at bounding box center [444, 377] width 211 height 20
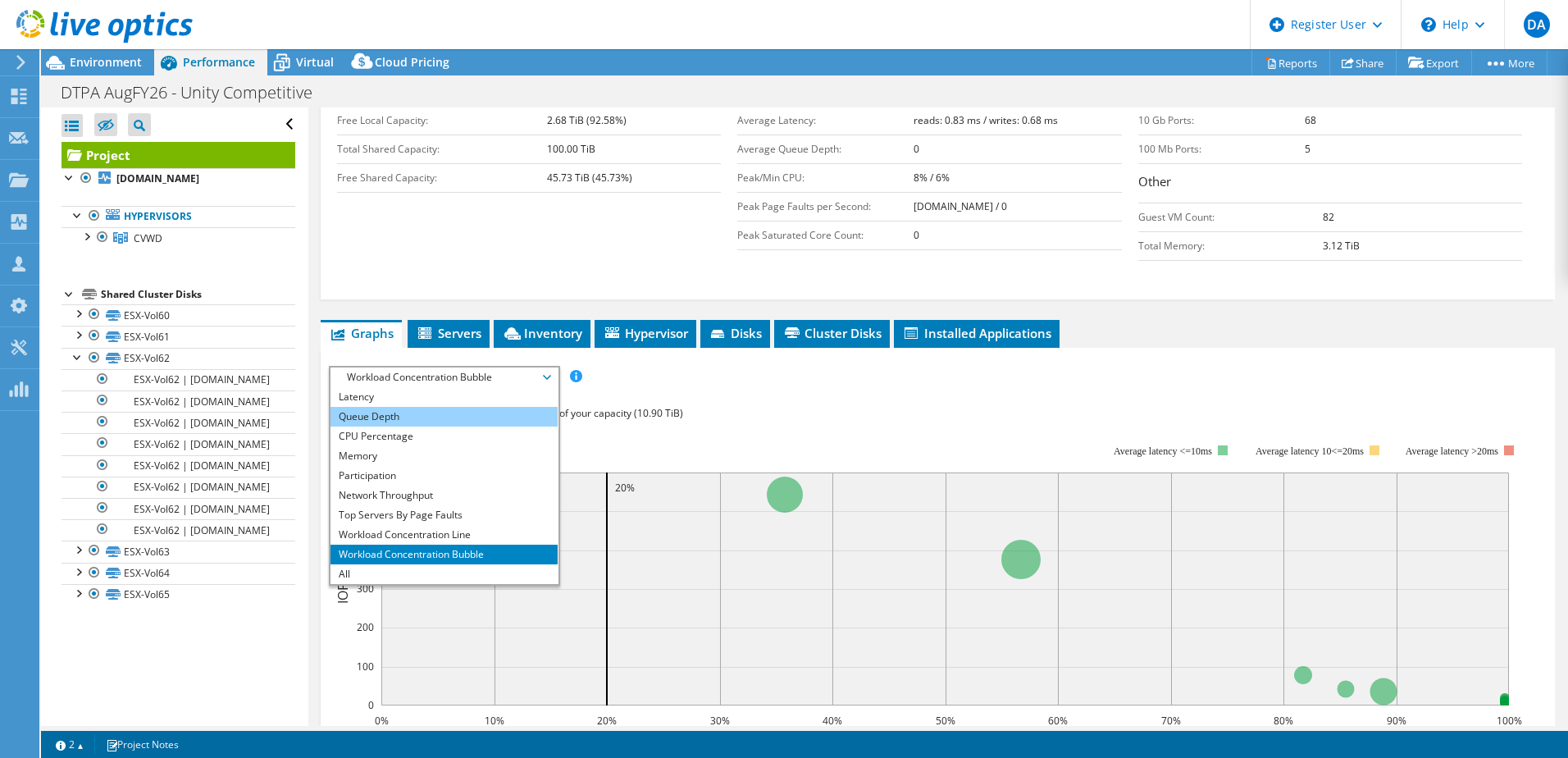
click at [377, 407] on li "Queue Depth" at bounding box center [444, 417] width 227 height 20
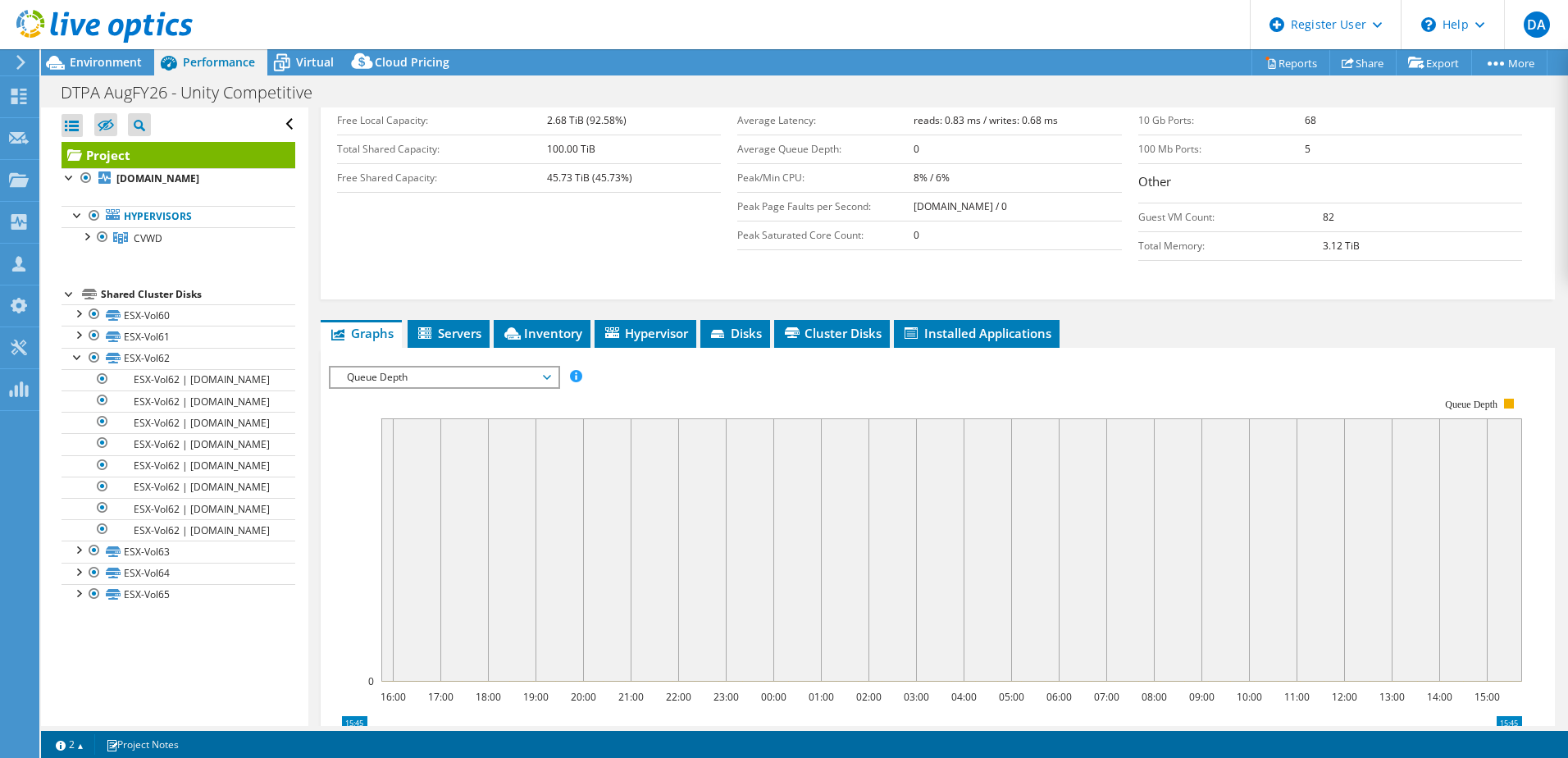
click at [473, 367] on span "Queue Depth" at bounding box center [444, 377] width 211 height 20
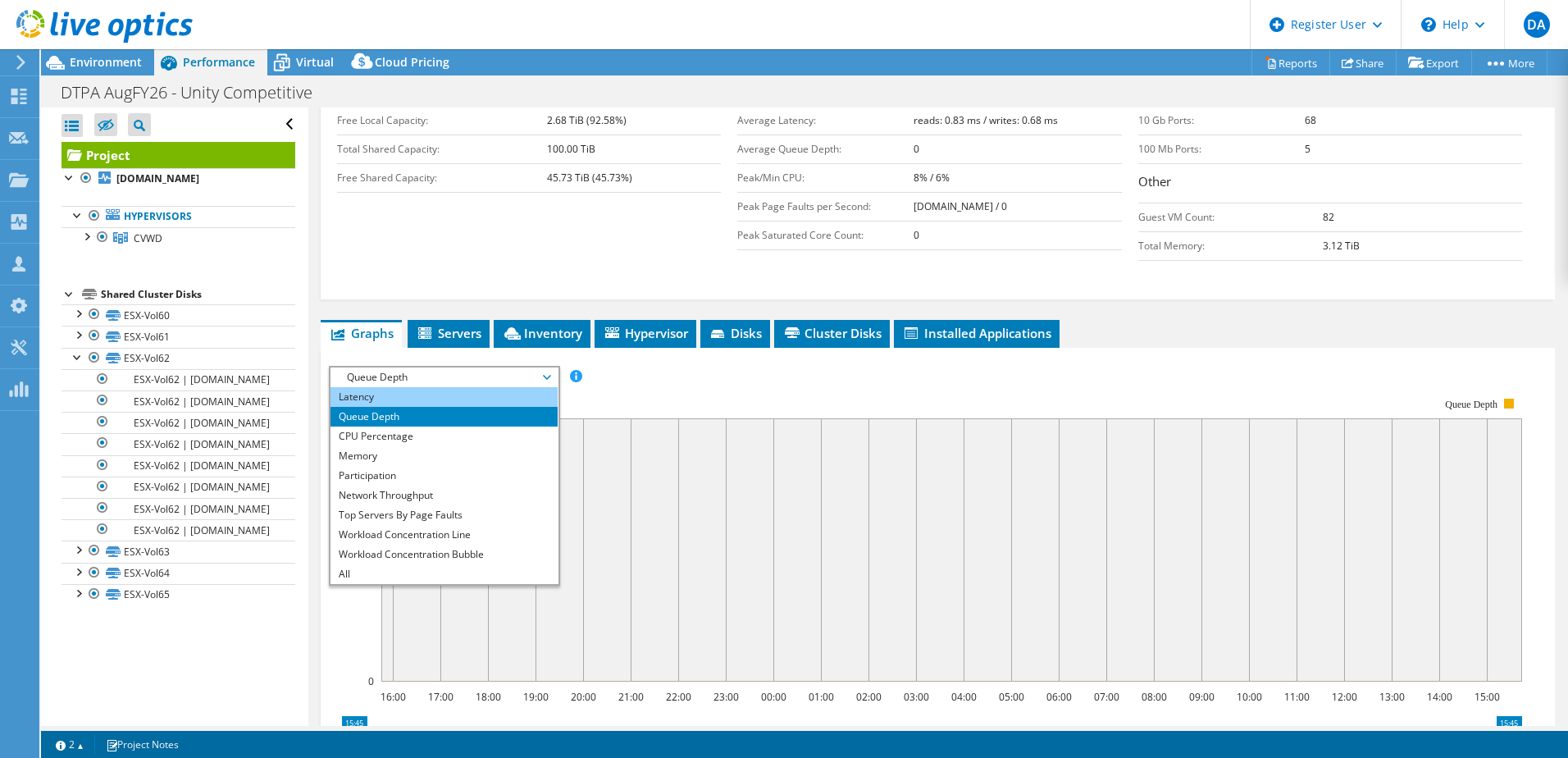
click at [357, 387] on li "Latency" at bounding box center [444, 397] width 227 height 20
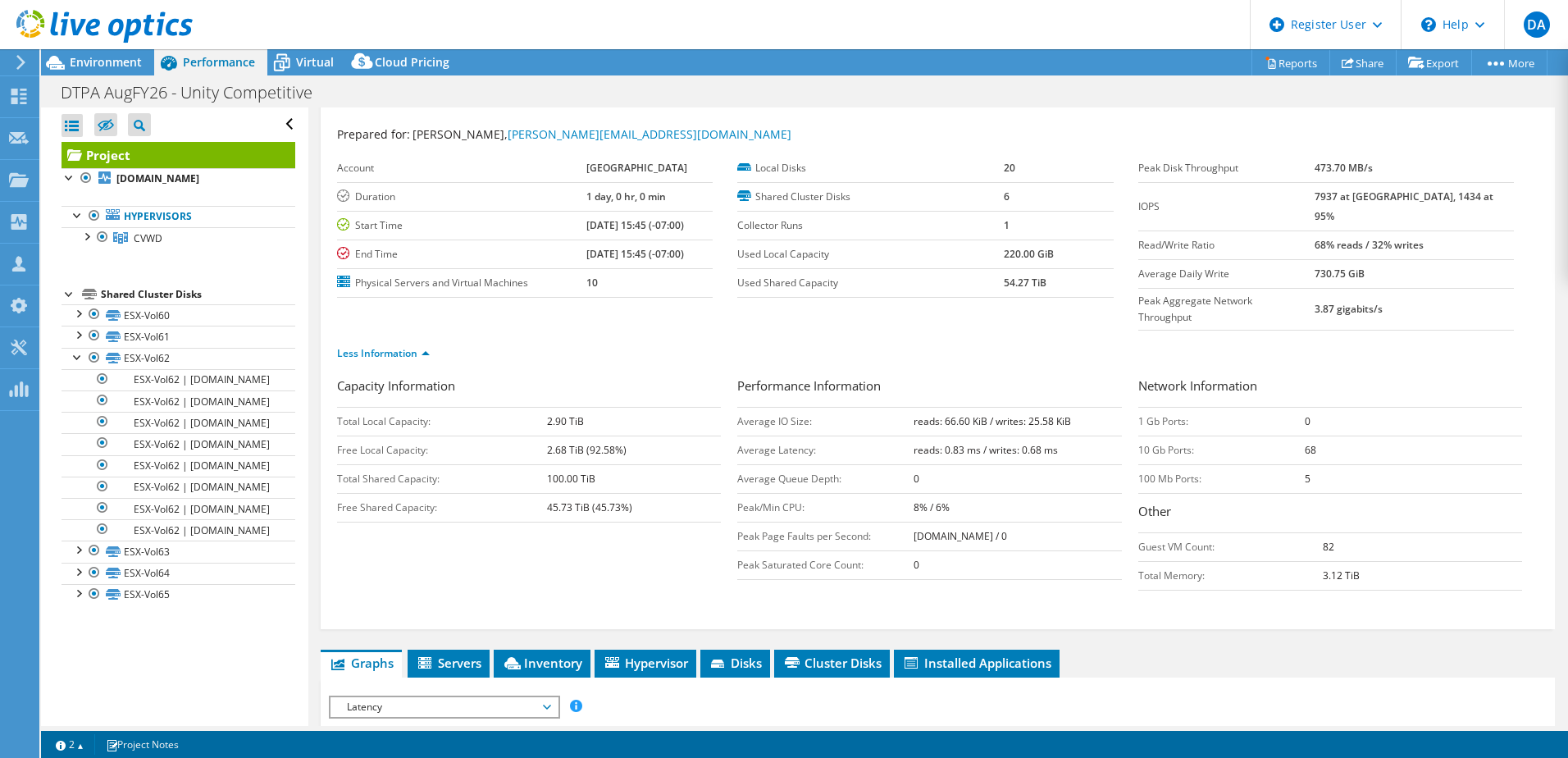
scroll to position [0, 0]
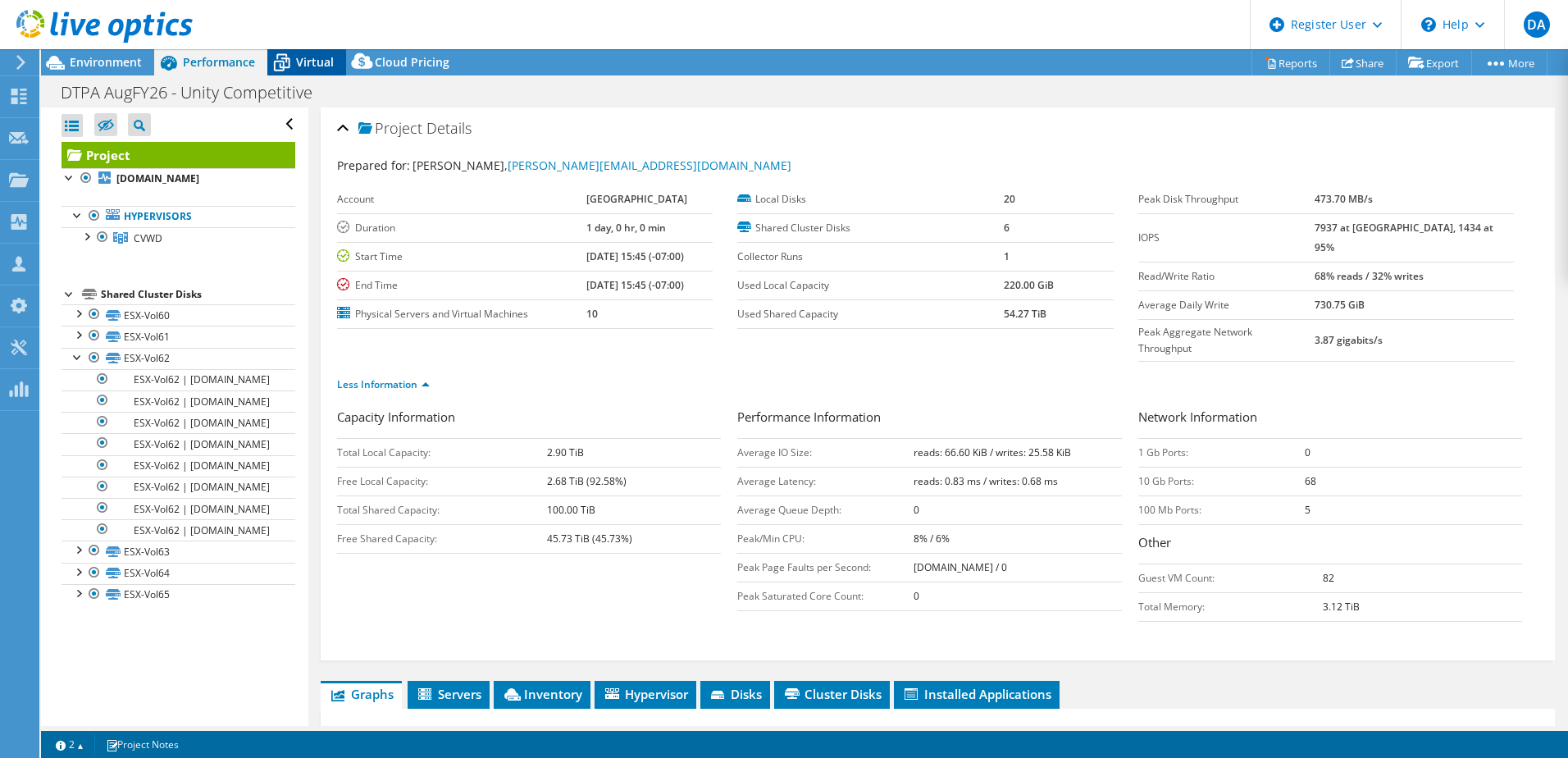
click at [304, 60] on span "Virtual" at bounding box center [314, 62] width 38 height 15
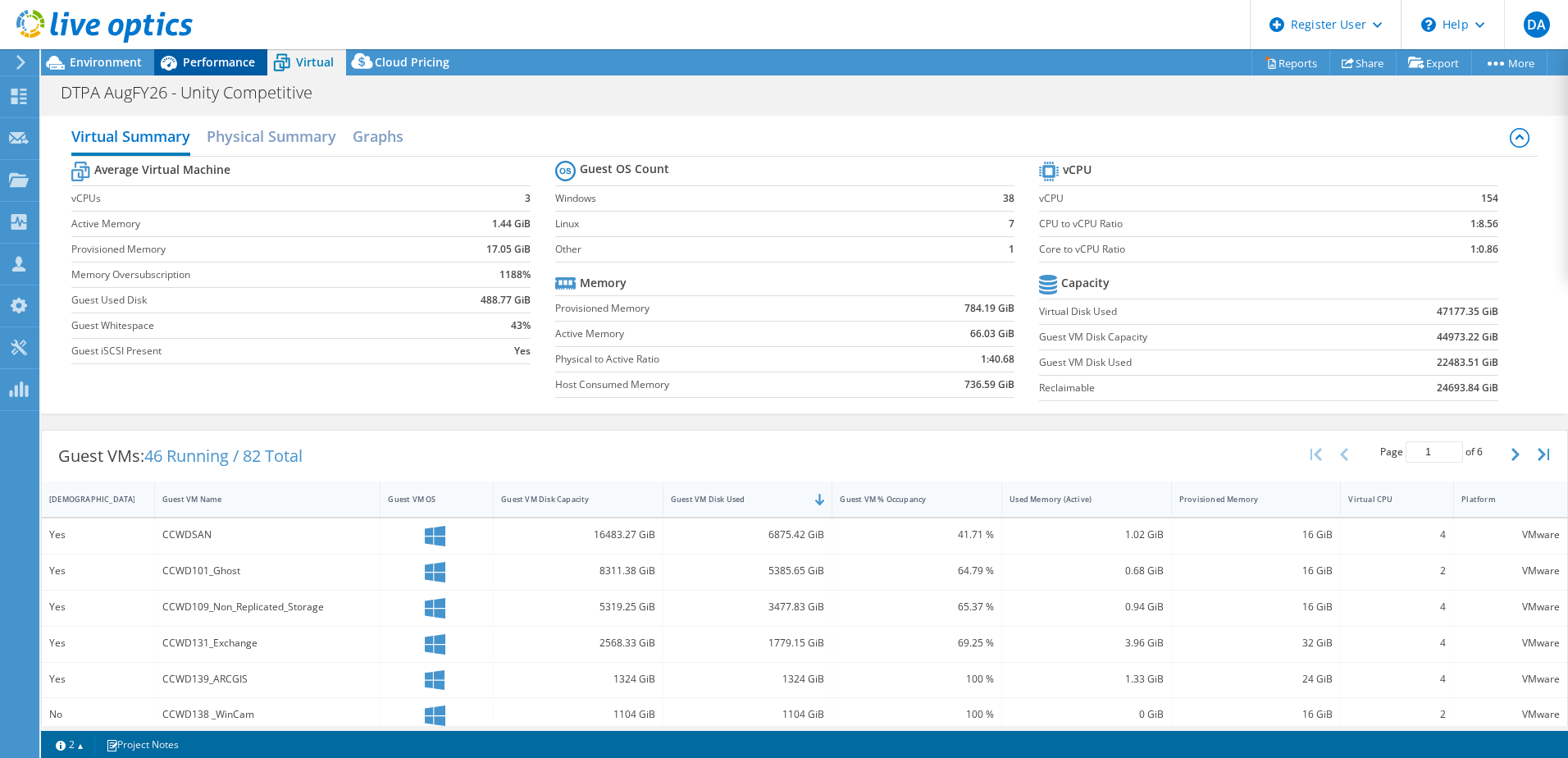
click at [196, 72] on div "Performance" at bounding box center [211, 62] width 113 height 26
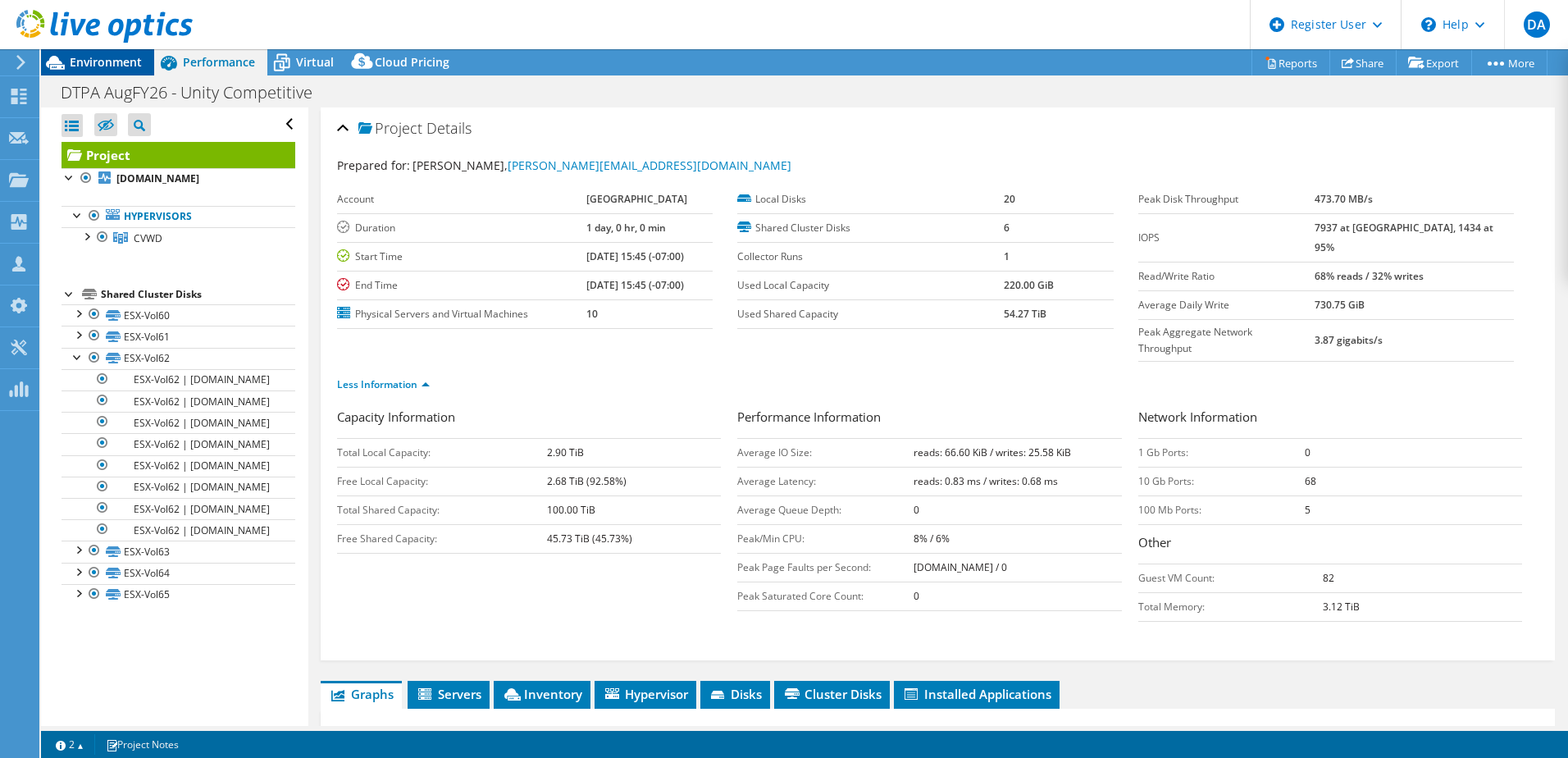
click at [98, 55] on span "Environment" at bounding box center [105, 62] width 72 height 15
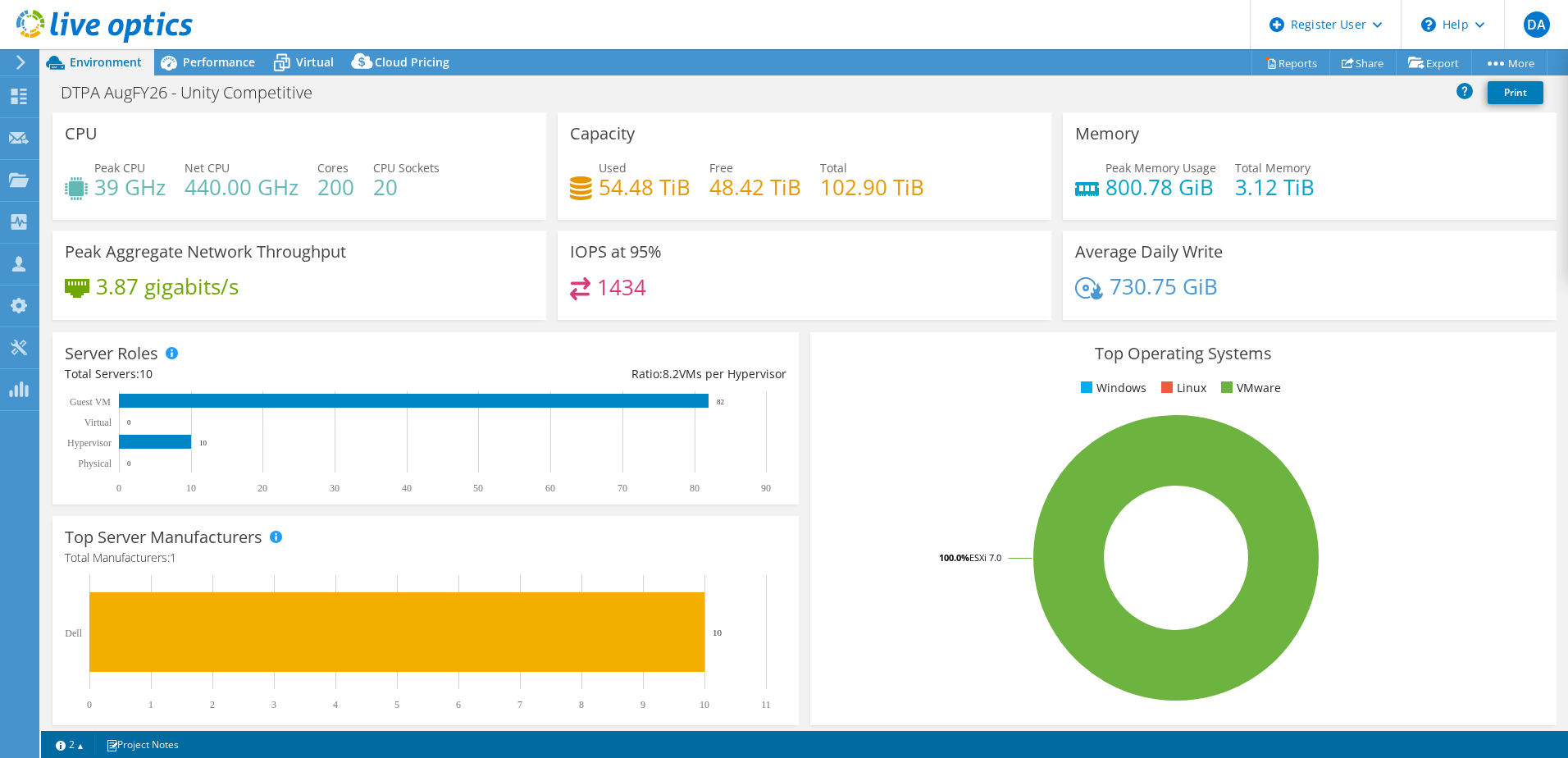
click at [1396, 369] on div "Top Operating Systems Windows Linux VMware 100.0% ESXi 7.0" at bounding box center [1183, 529] width 746 height 393
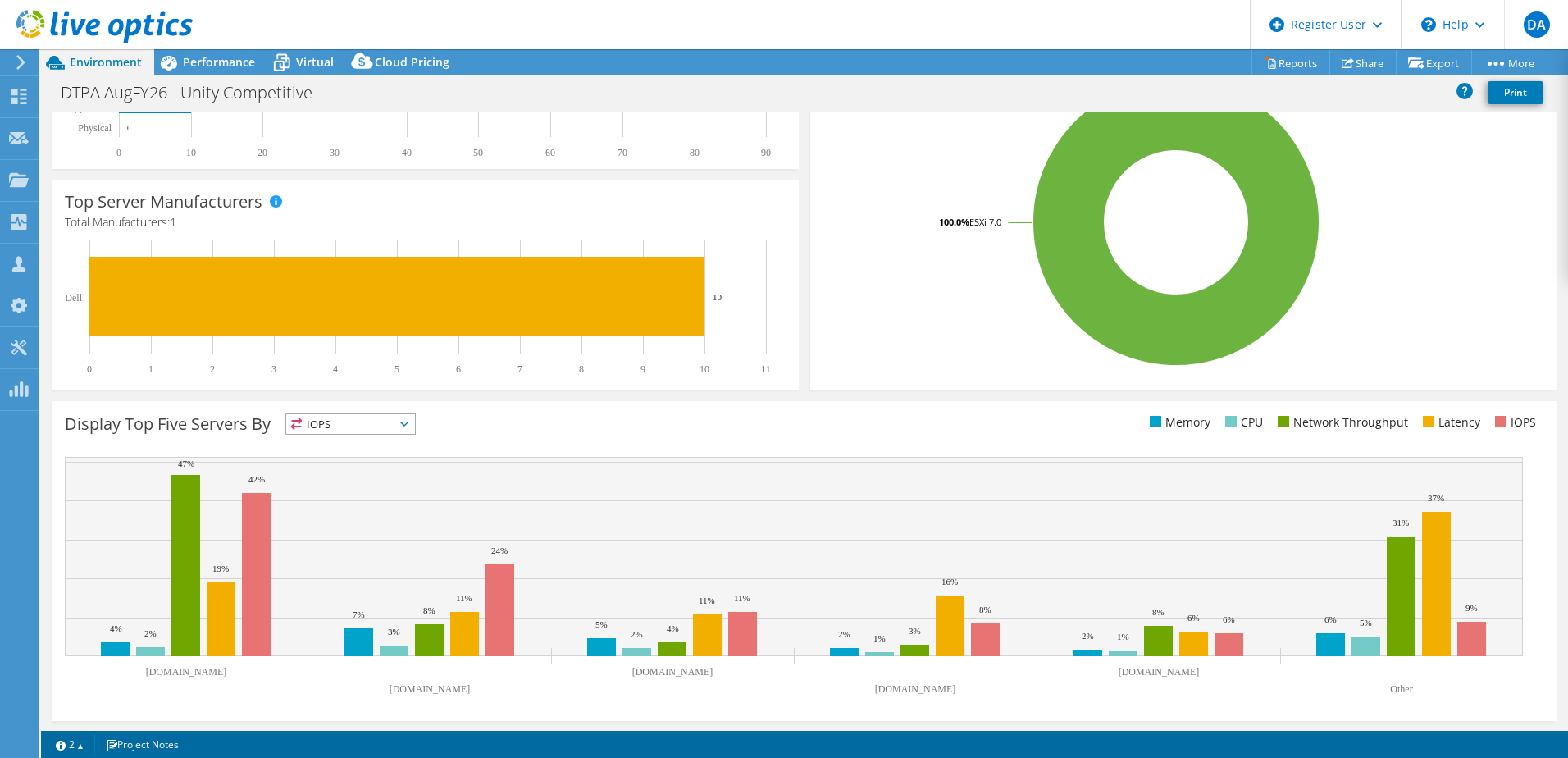
scroll to position [335, 0]
click at [221, 66] on span "Performance" at bounding box center [219, 62] width 72 height 15
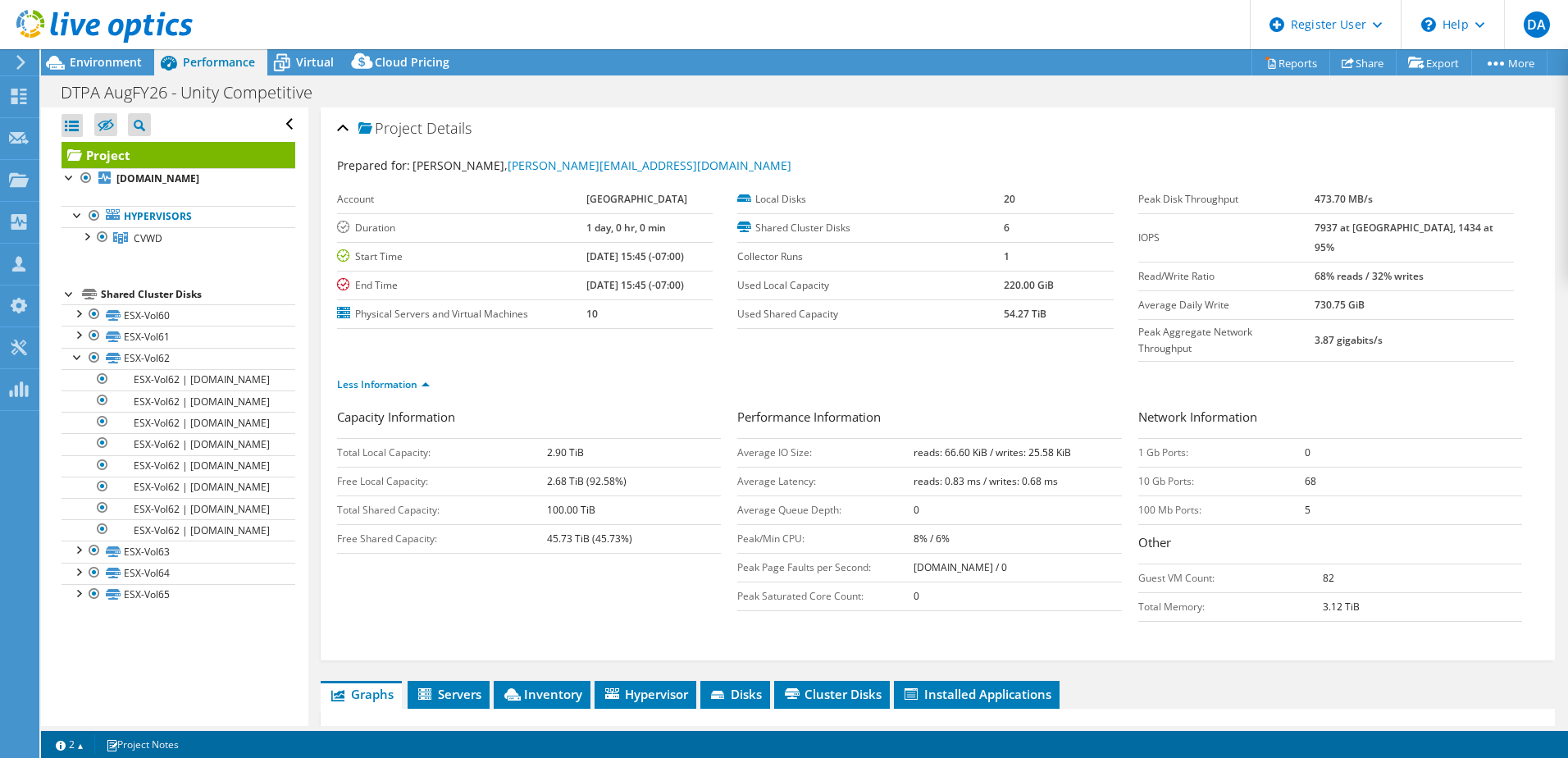
scroll to position [0, 0]
click at [833, 686] on span "Cluster Disks" at bounding box center [831, 694] width 99 height 16
drag, startPoint x: 909, startPoint y: 638, endPoint x: 855, endPoint y: 664, distance: 59.9
click at [855, 664] on div "Project Details Prepared for: [PERSON_NAME], [PERSON_NAME][EMAIL_ADDRESS][DOMAI…" at bounding box center [937, 613] width 1259 height 1012
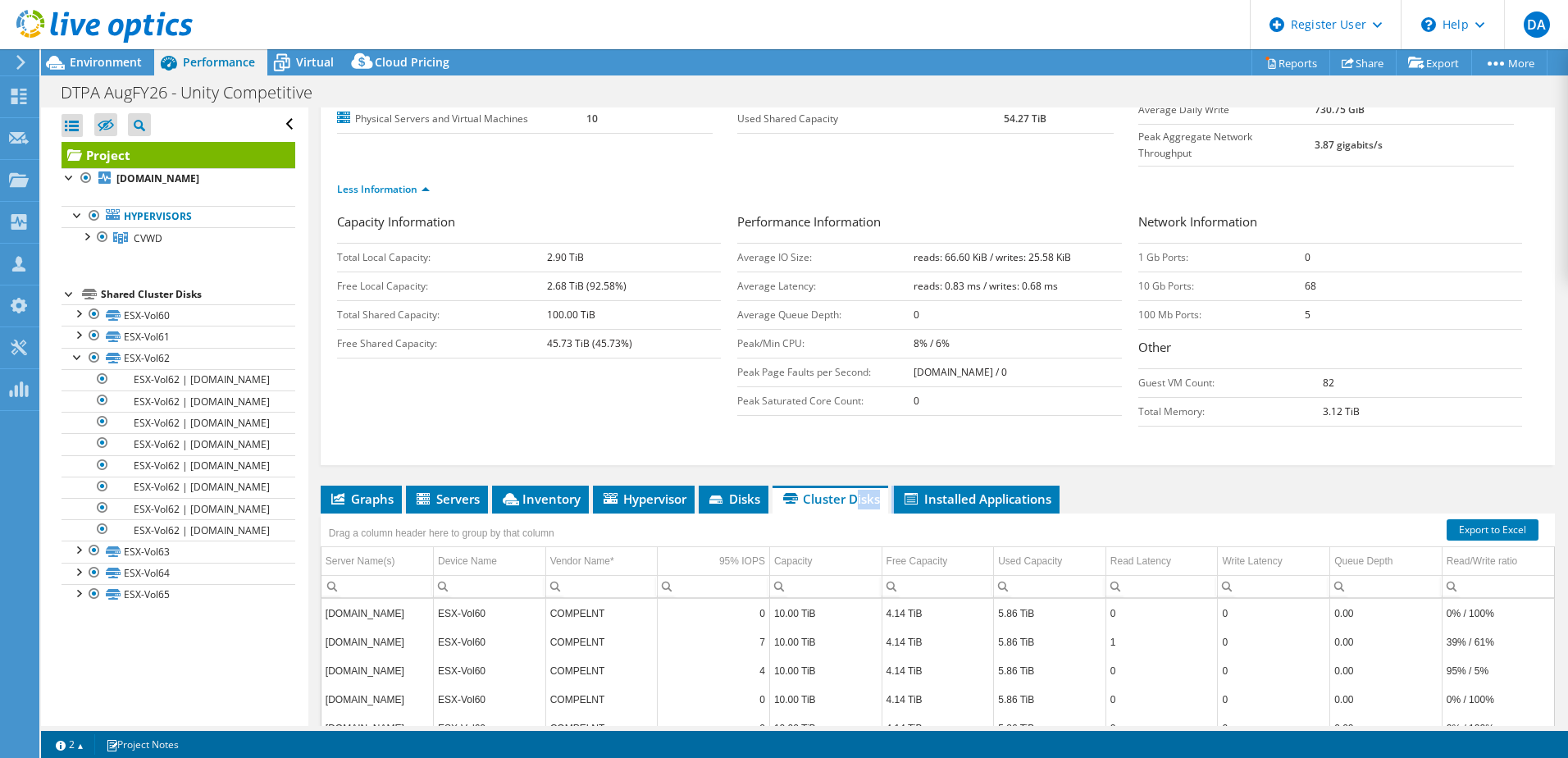
scroll to position [328, 0]
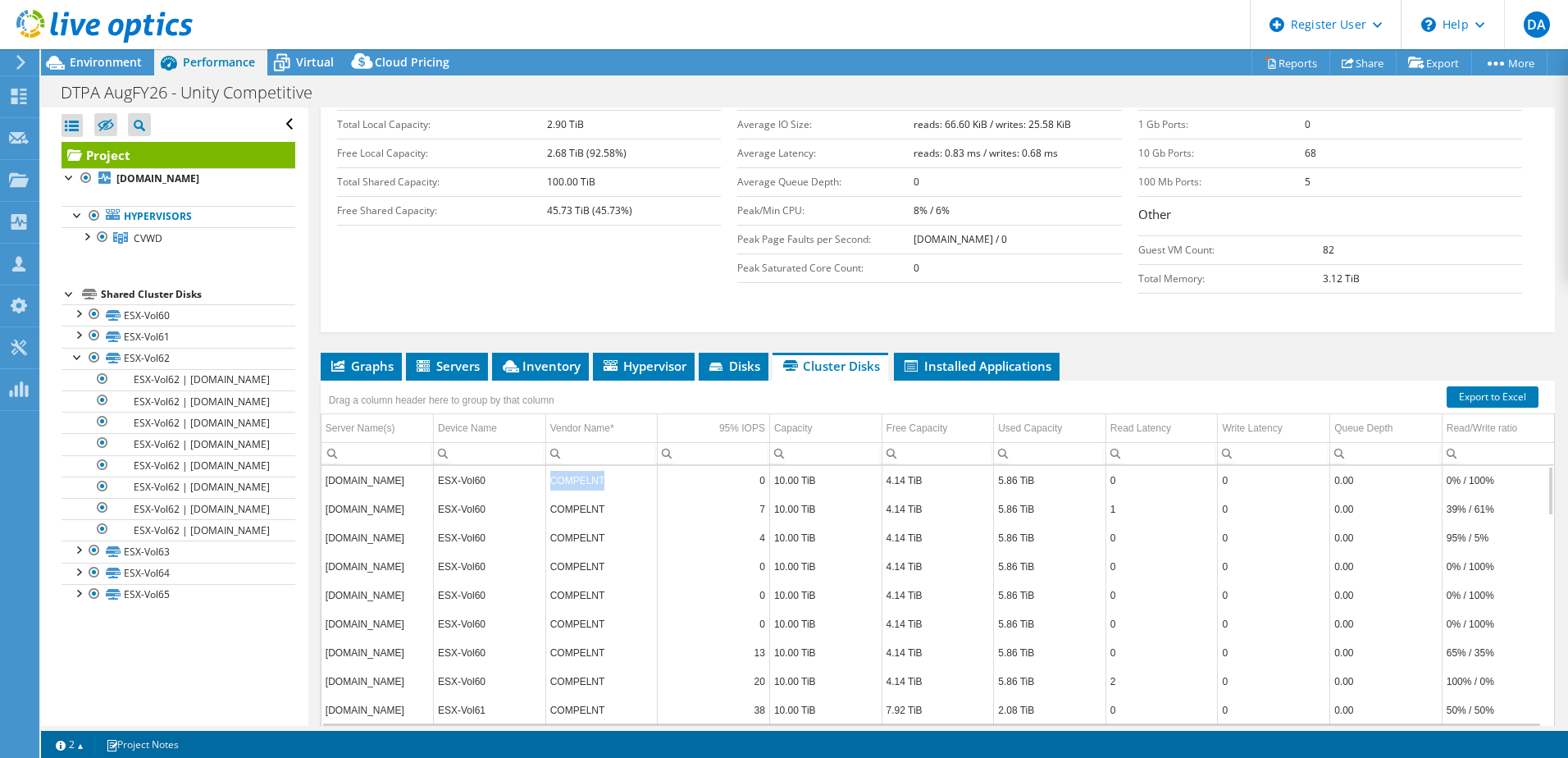
drag, startPoint x: 608, startPoint y: 452, endPoint x: 536, endPoint y: 450, distance: 72.0
click at [536, 466] on tr "[DOMAIN_NAME] ESX-Vol60 COMPELNT 0 10.00 TiB 4.14 TiB 5.86 TiB 0 0 0.00 0% / 10…" at bounding box center [937, 480] width 1232 height 29
copy tr "COMPELNT"
click at [741, 316] on div "Project Details Prepared for: [PERSON_NAME], [PERSON_NAME][EMAIL_ADDRESS][DOMAI…" at bounding box center [937, 285] width 1259 height 1012
click at [742, 358] on span "Disks" at bounding box center [734, 366] width 54 height 16
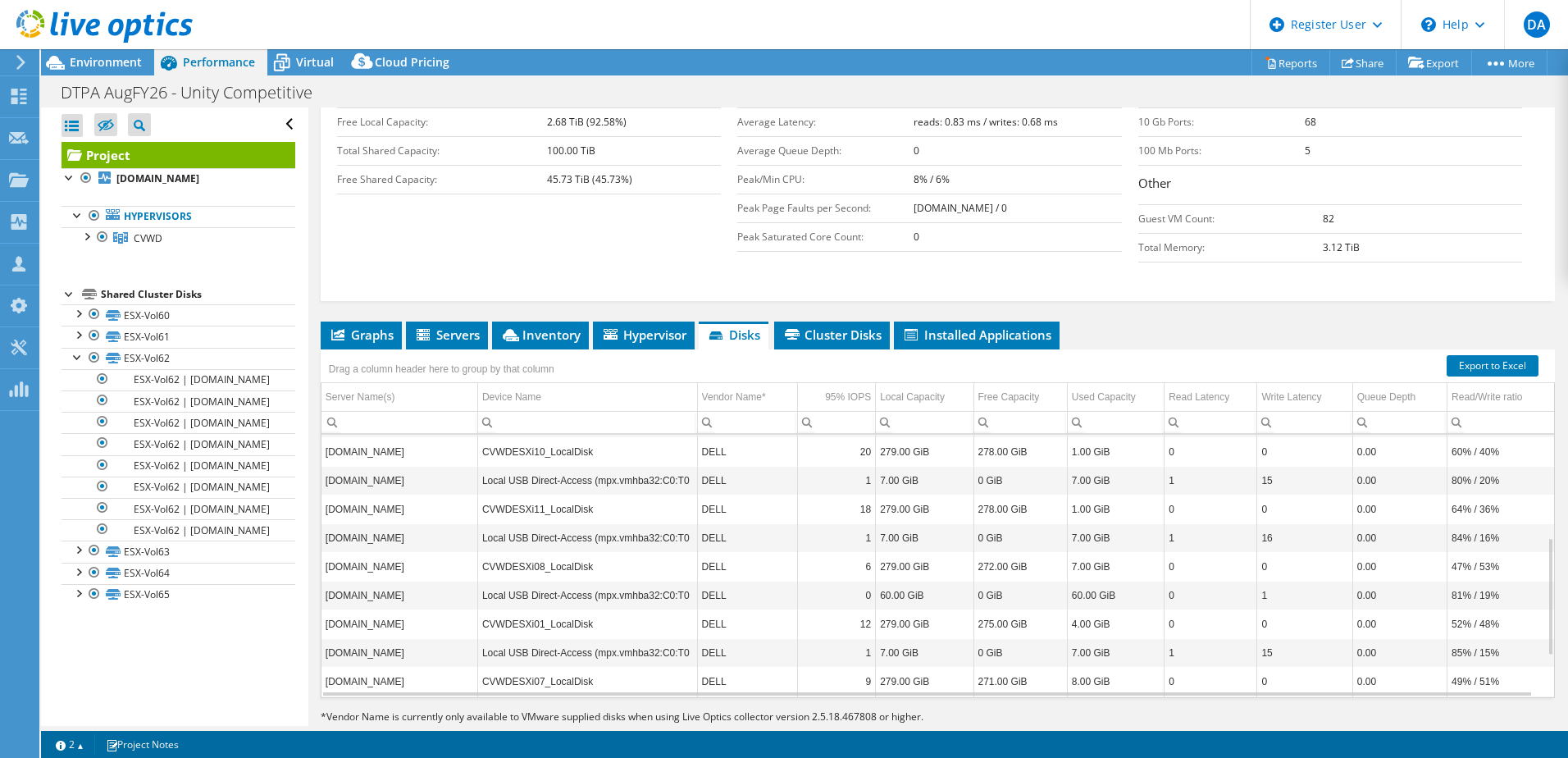
scroll to position [361, 0]
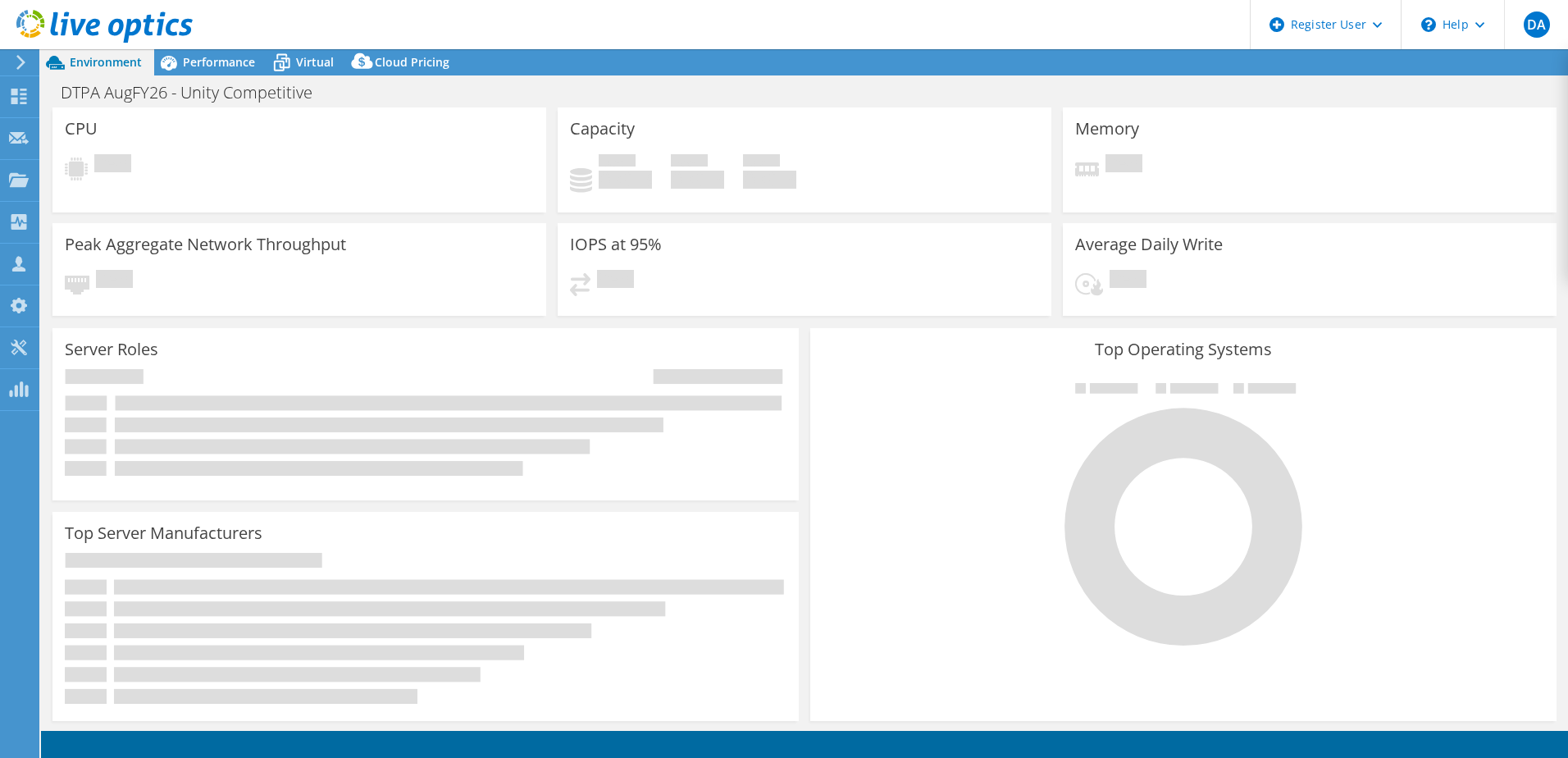
select select "USEast"
select select "USD"
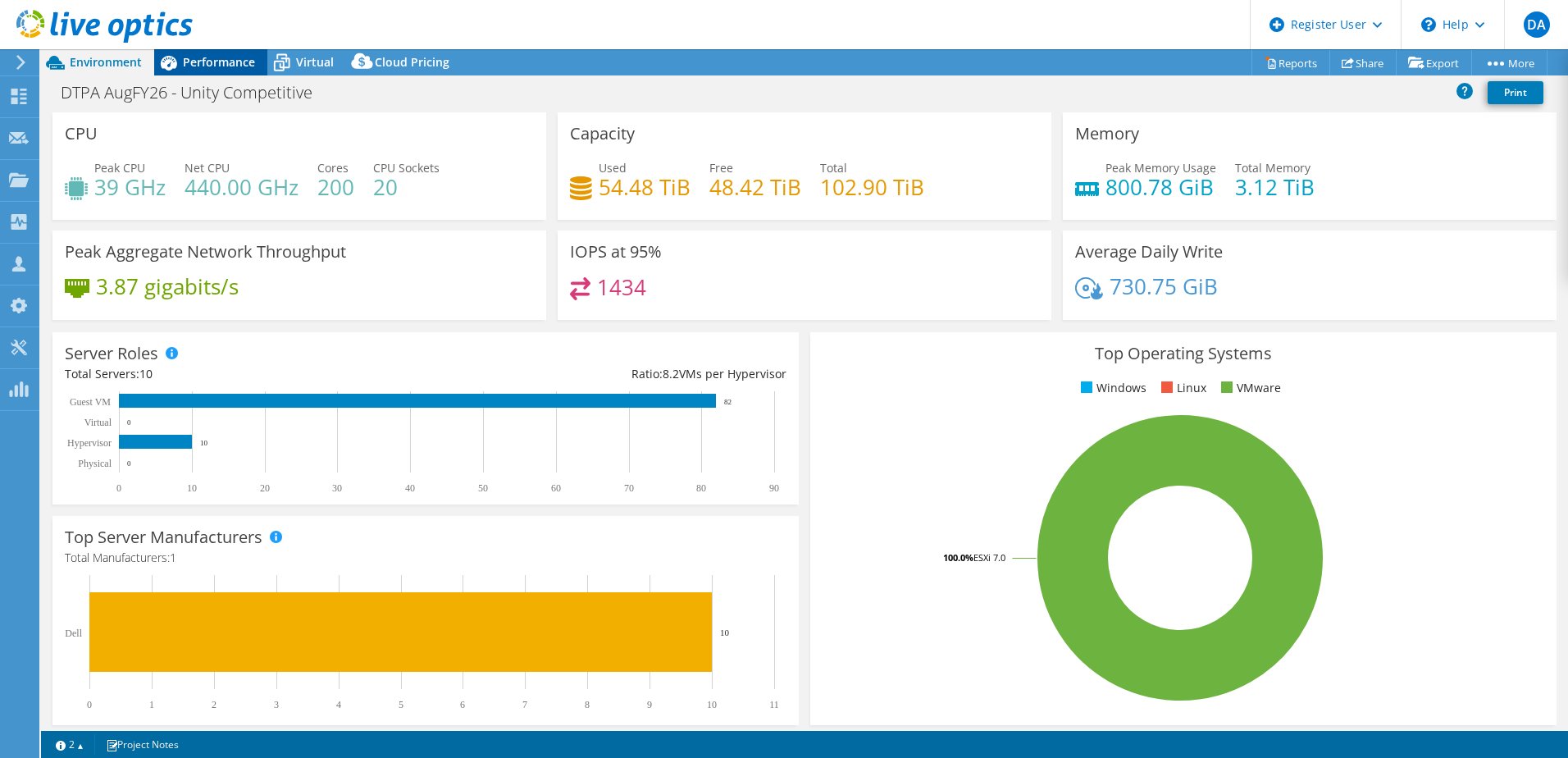
click at [194, 70] on div "Performance" at bounding box center [211, 62] width 113 height 26
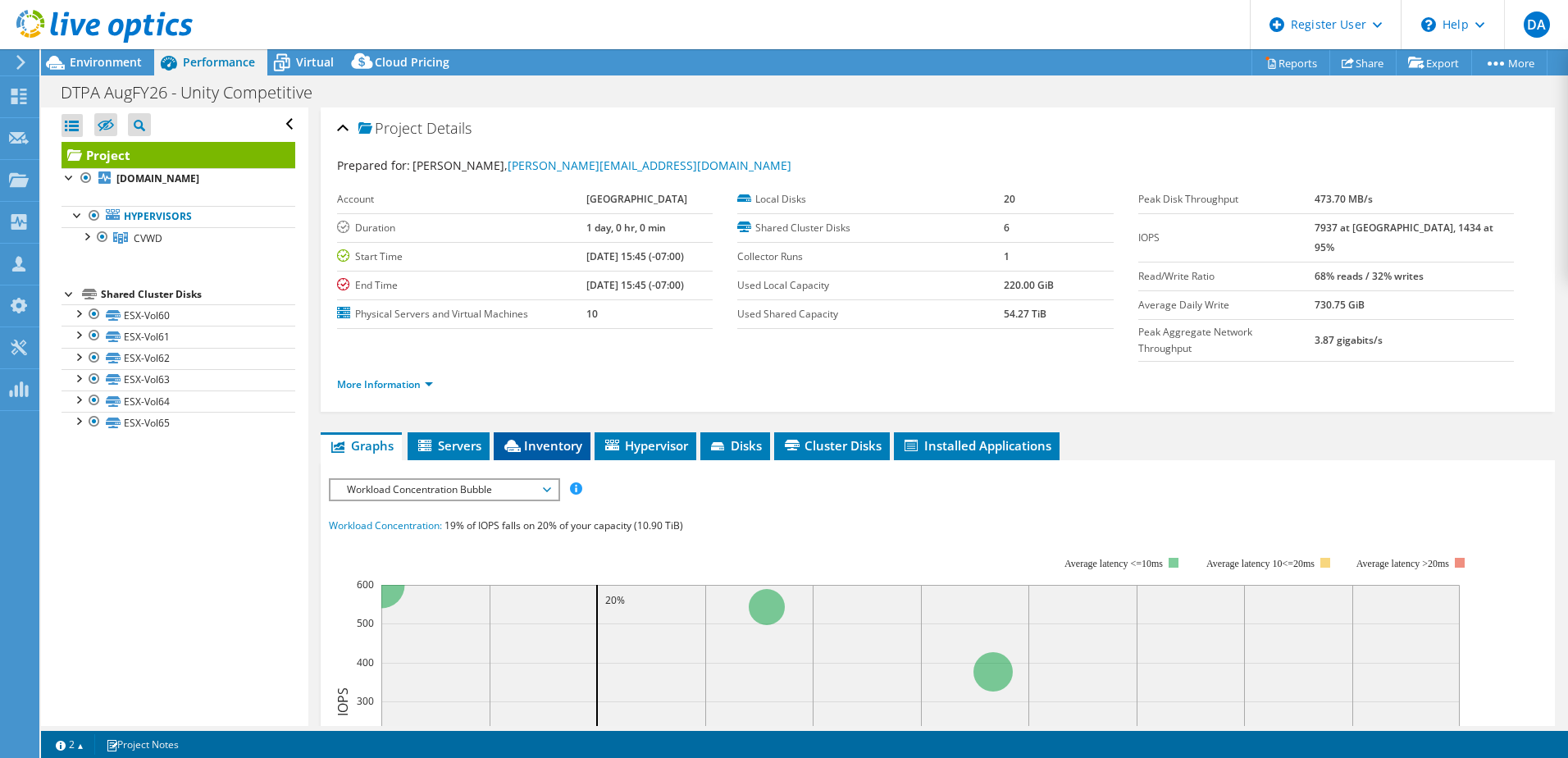
click at [535, 437] on span "Inventory" at bounding box center [542, 445] width 80 height 16
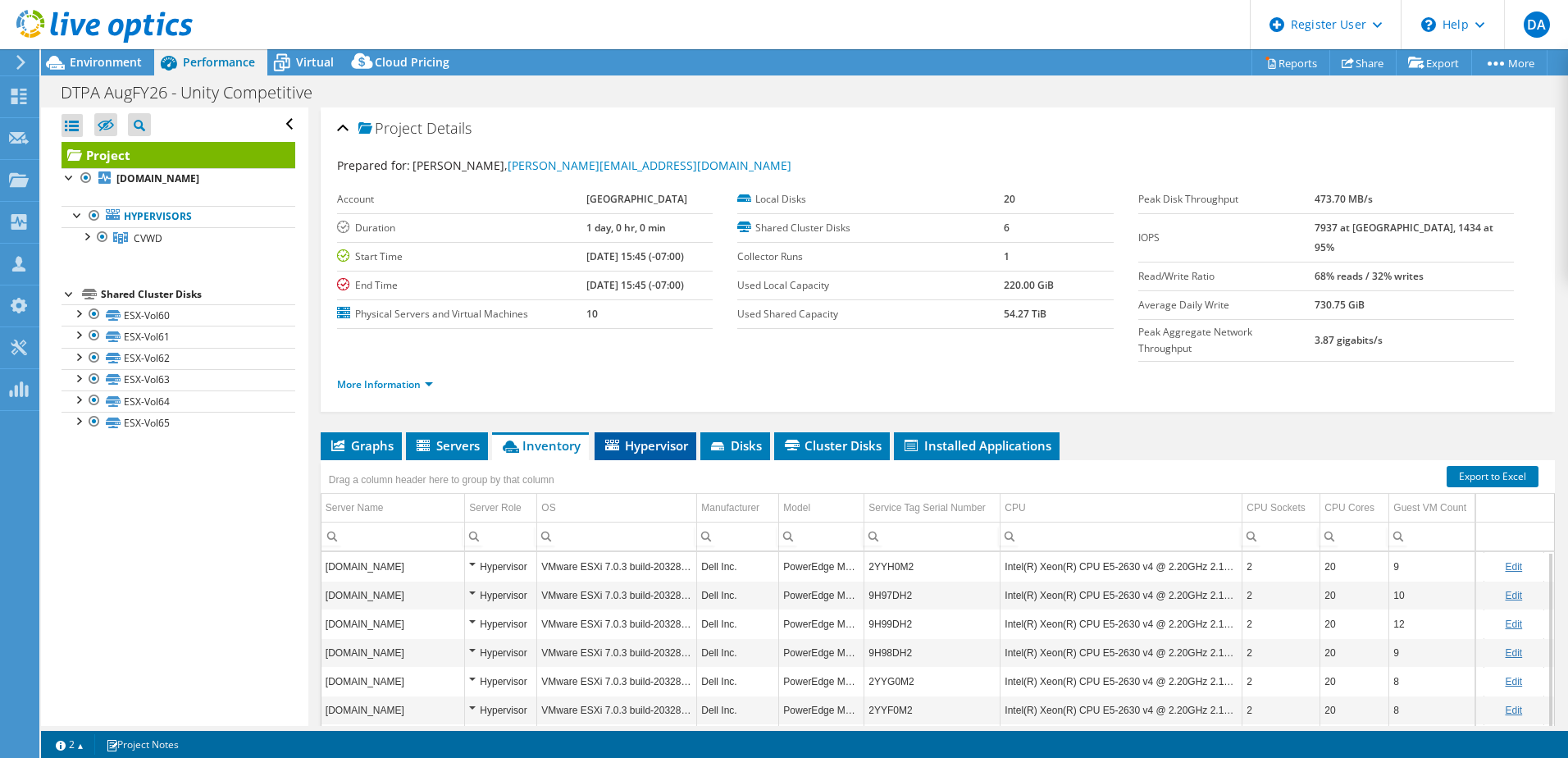
scroll to position [113, 0]
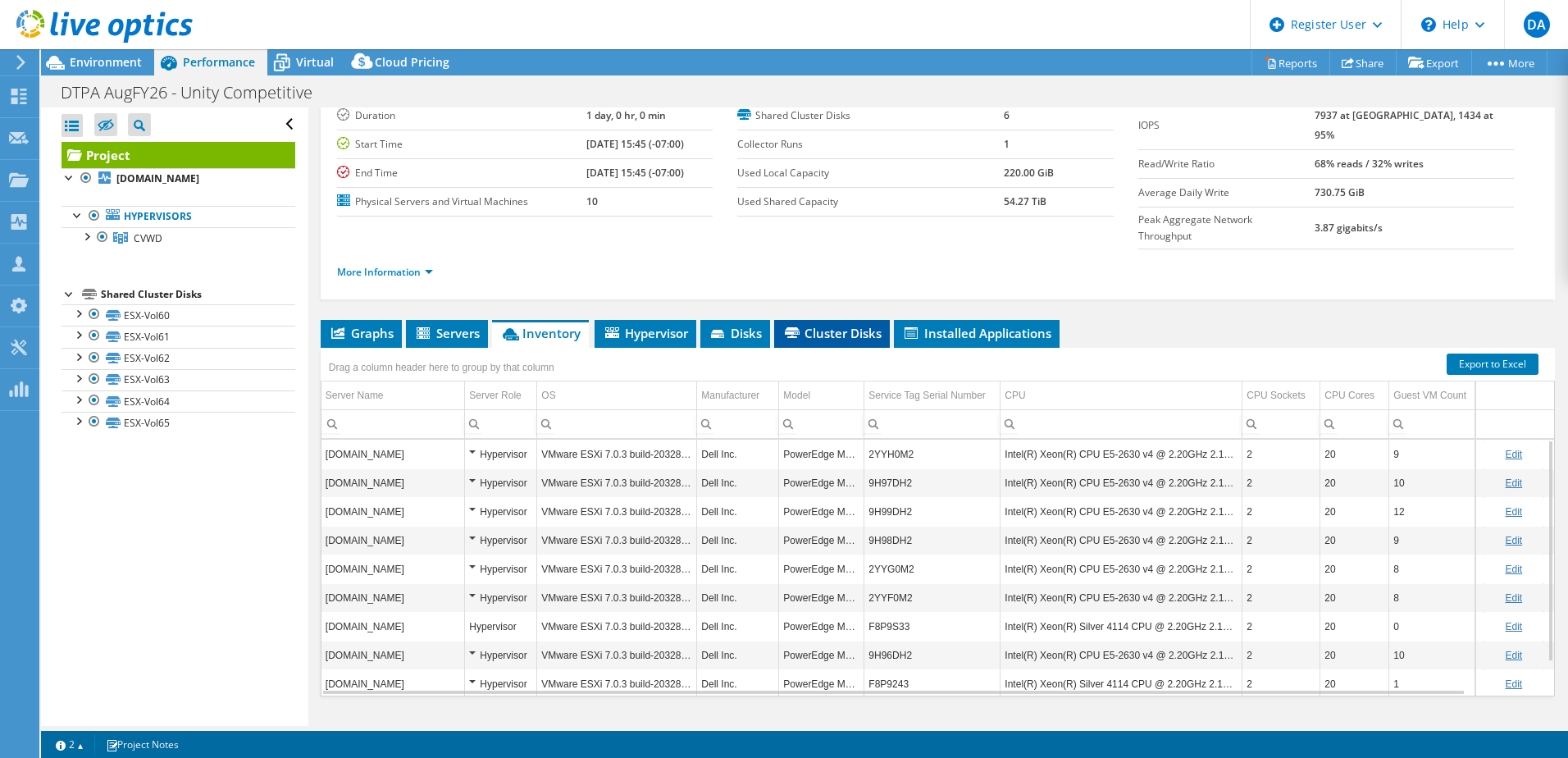
click at [852, 324] on span "Cluster Disks" at bounding box center [831, 333] width 99 height 16
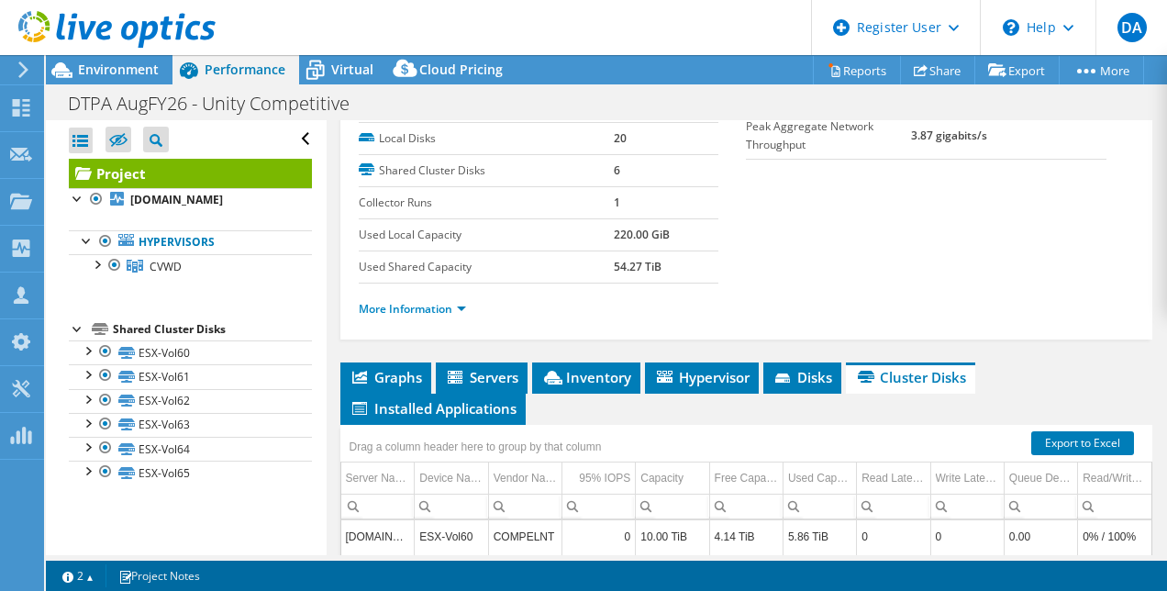
scroll to position [250, 0]
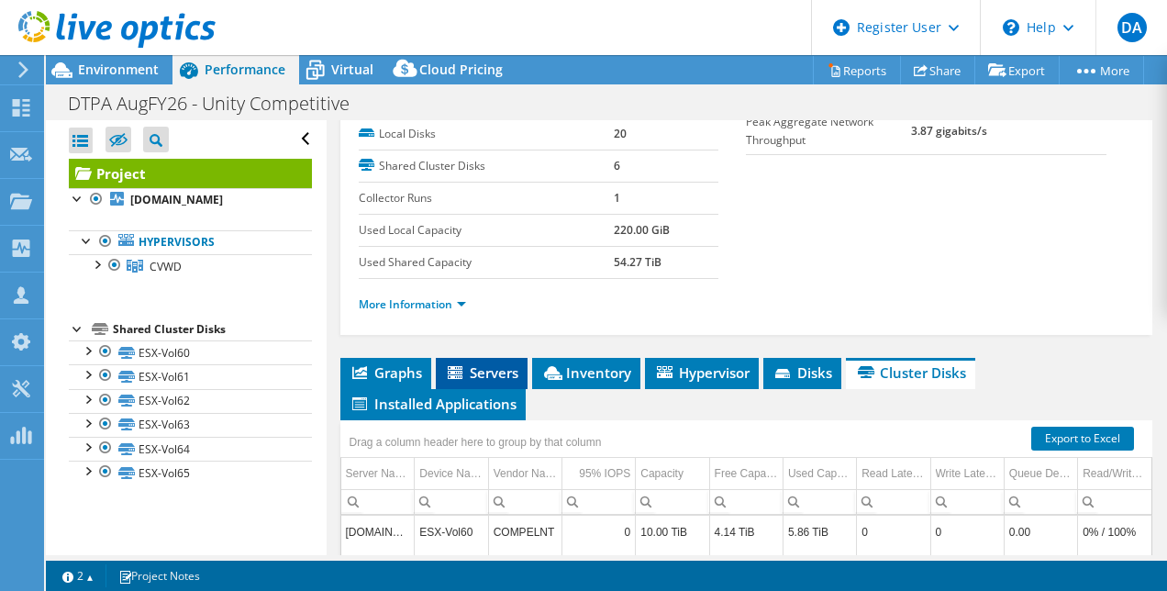
click at [448, 379] on icon at bounding box center [455, 372] width 15 height 13
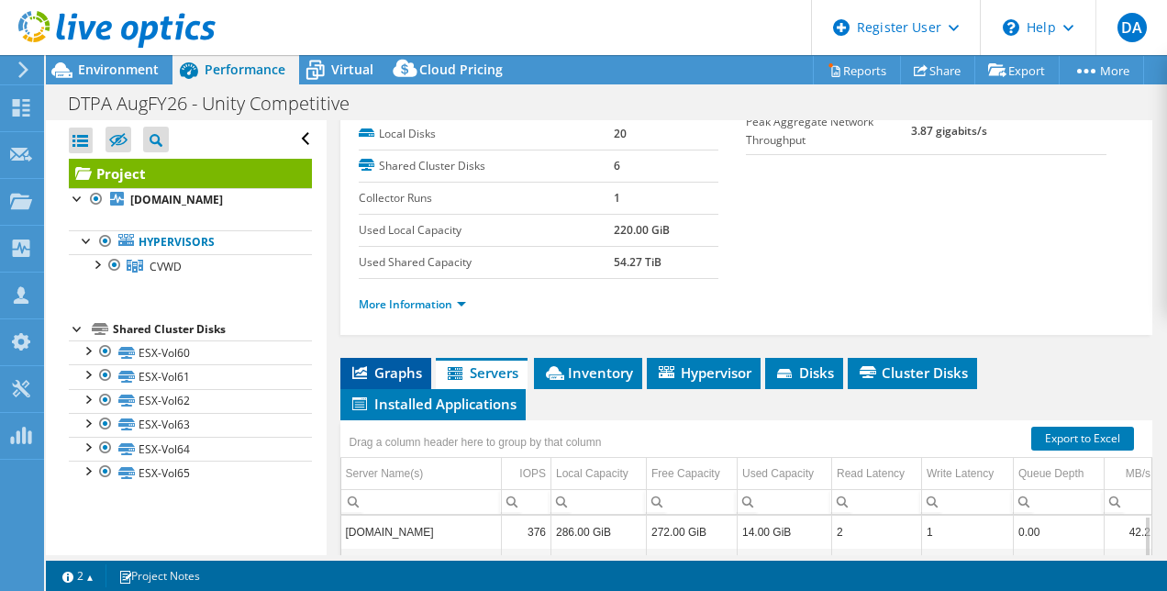
click at [380, 389] on li "Graphs" at bounding box center [385, 373] width 91 height 31
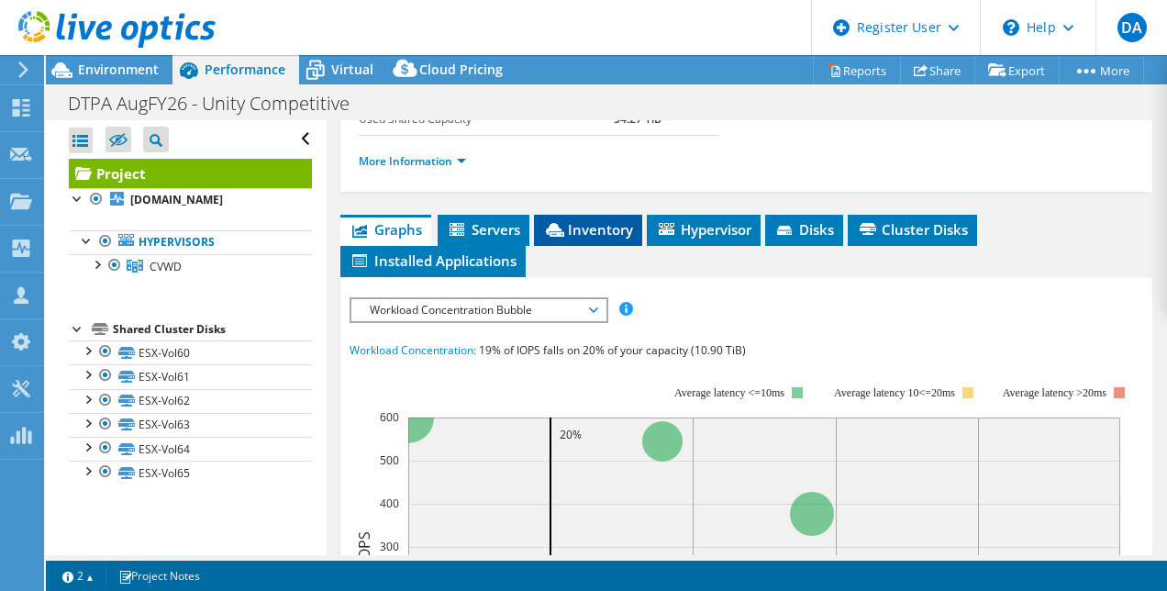
scroll to position [393, 0]
click at [594, 239] on span "Inventory" at bounding box center [588, 229] width 90 height 18
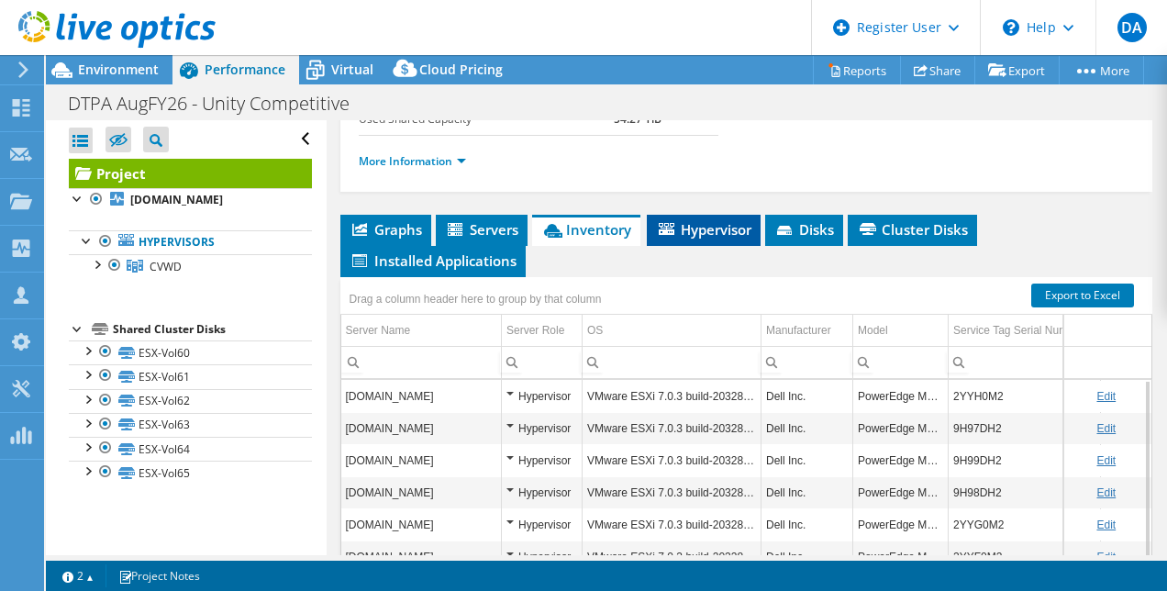
click at [738, 239] on span "Hypervisor" at bounding box center [703, 229] width 95 height 18
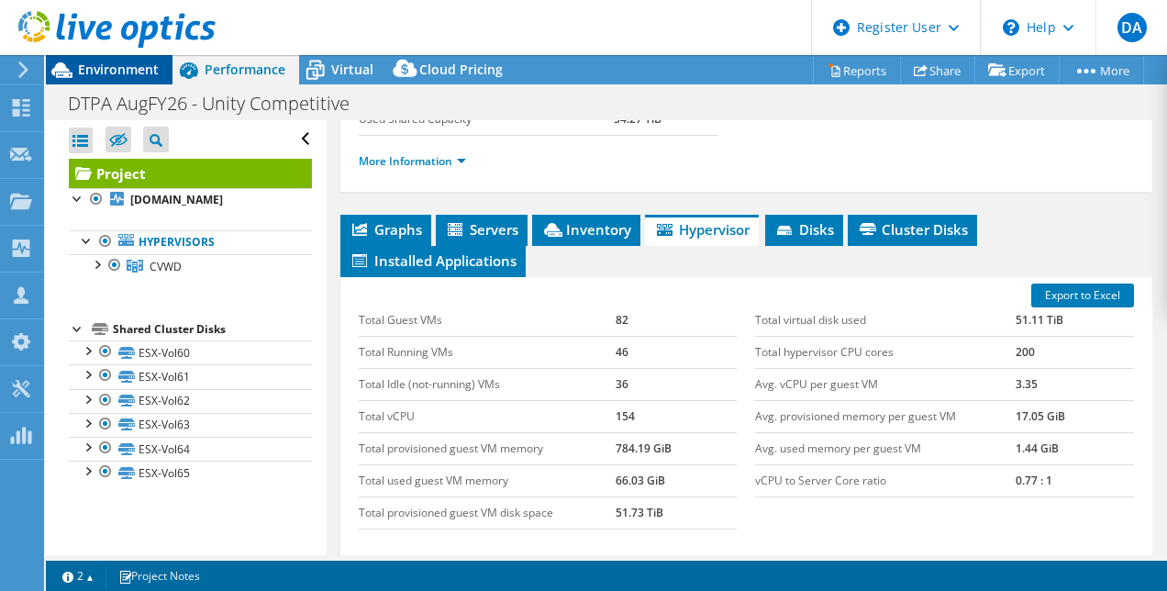
click at [104, 77] on span "Environment" at bounding box center [118, 69] width 81 height 17
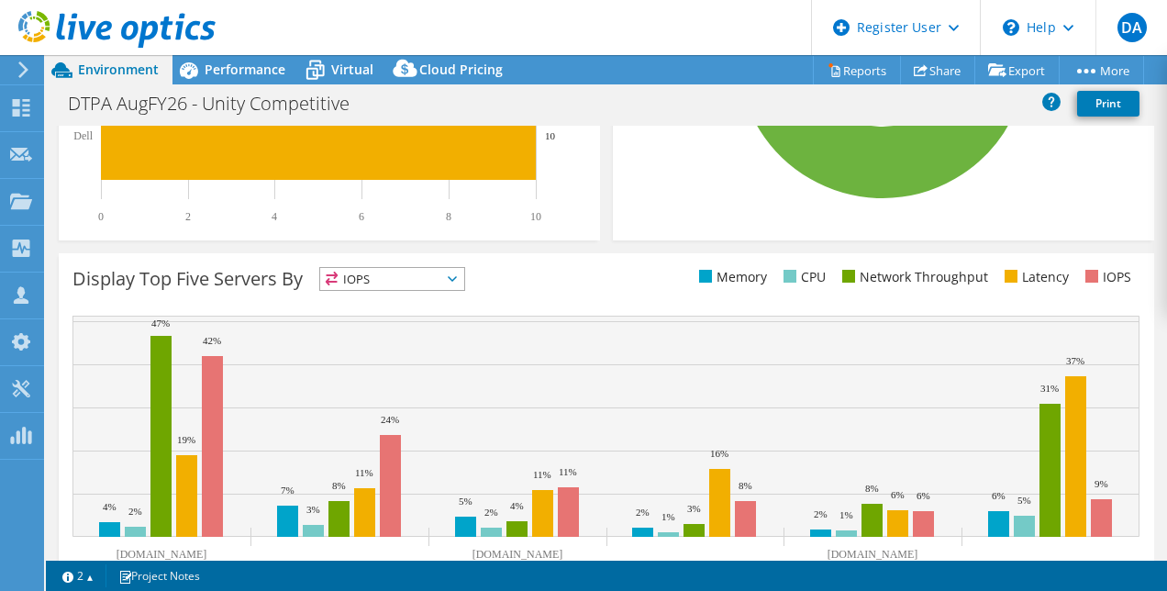
scroll to position [622, 0]
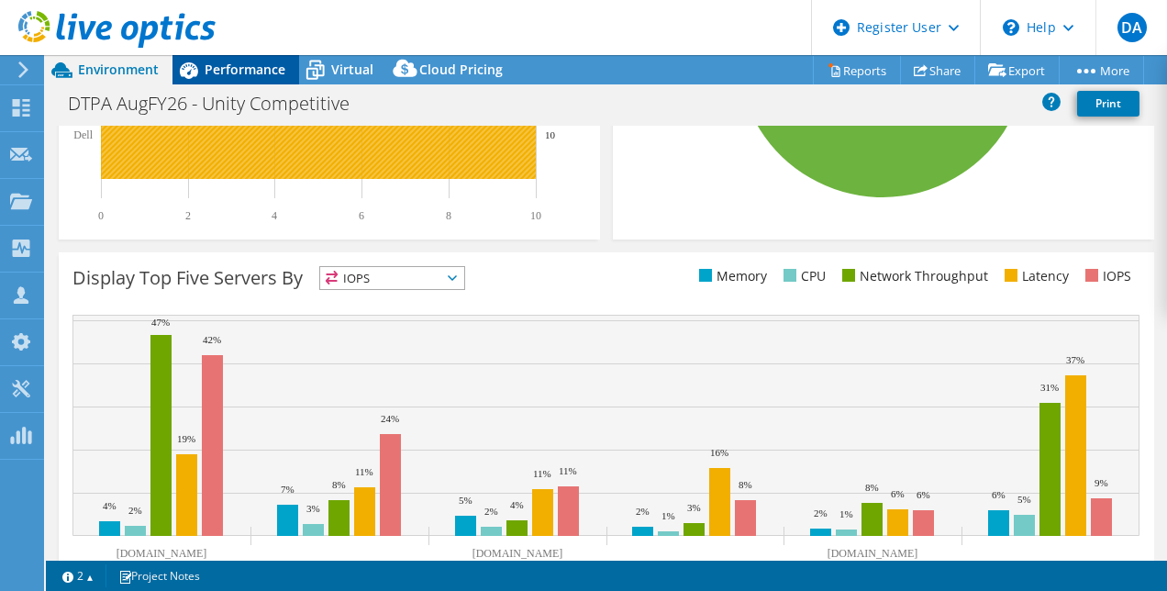
click at [208, 73] on span "Performance" at bounding box center [245, 69] width 81 height 17
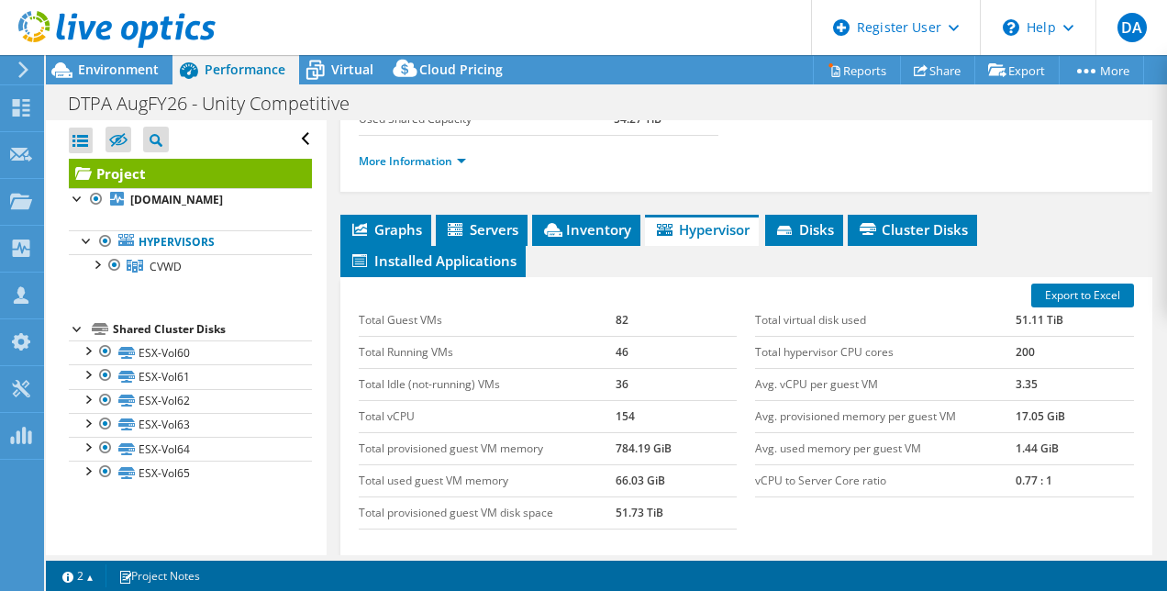
scroll to position [0, 0]
click at [418, 169] on link "More Information" at bounding box center [412, 161] width 107 height 16
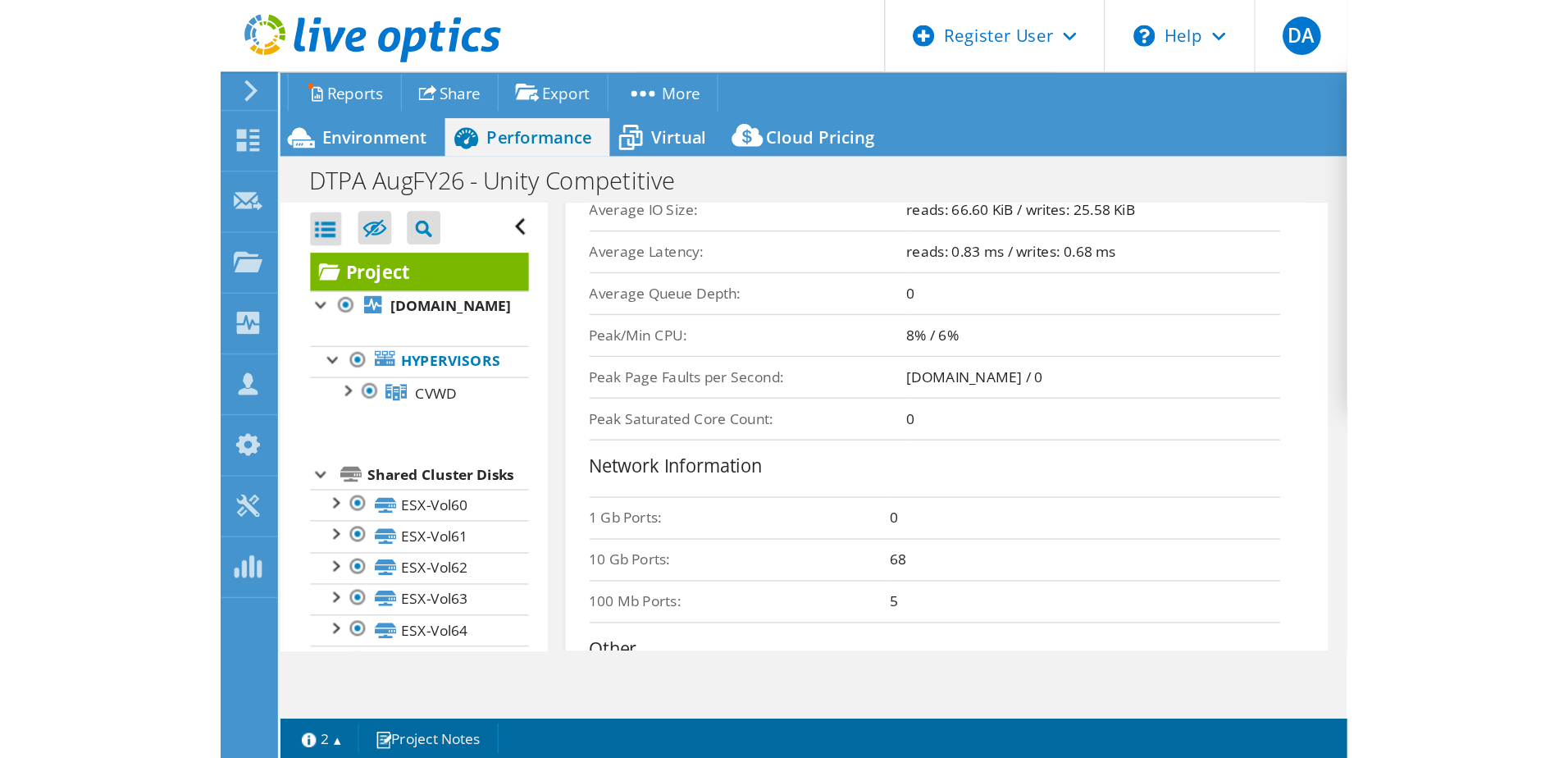
scroll to position [361, 0]
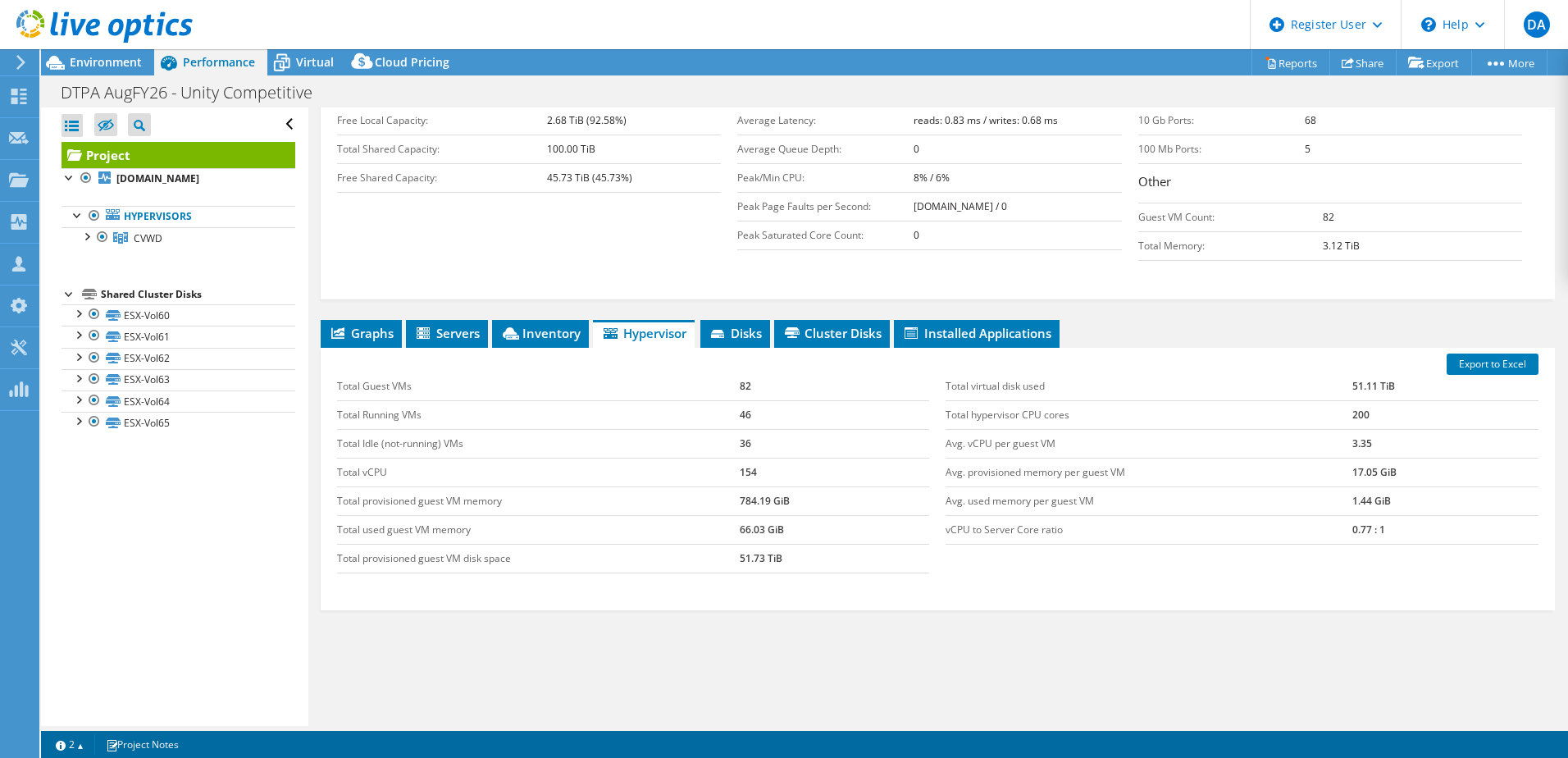
click at [127, 55] on div at bounding box center [96, 27] width 193 height 55
click at [127, 65] on span "Environment" at bounding box center [105, 62] width 72 height 15
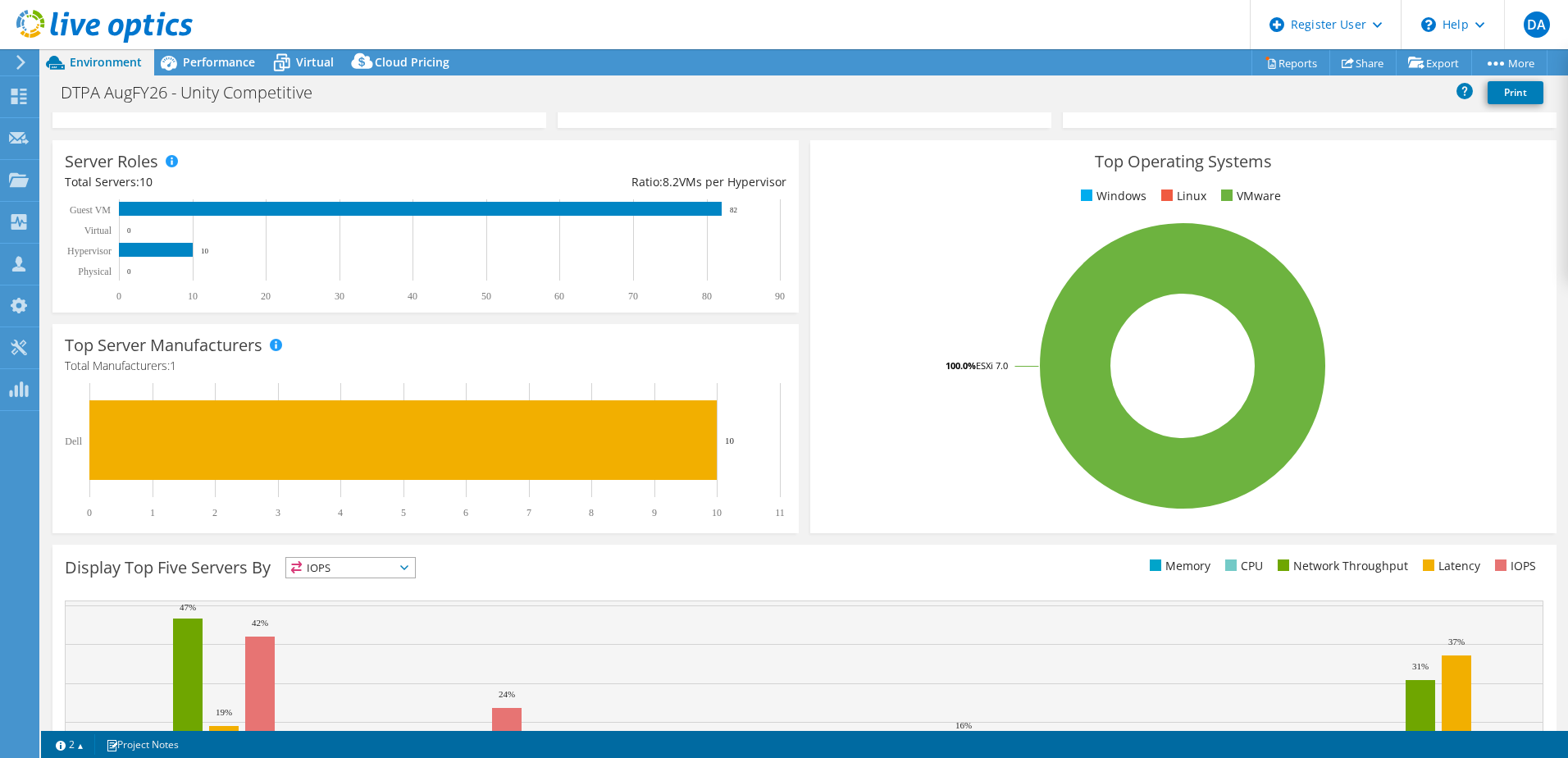
scroll to position [197, 0]
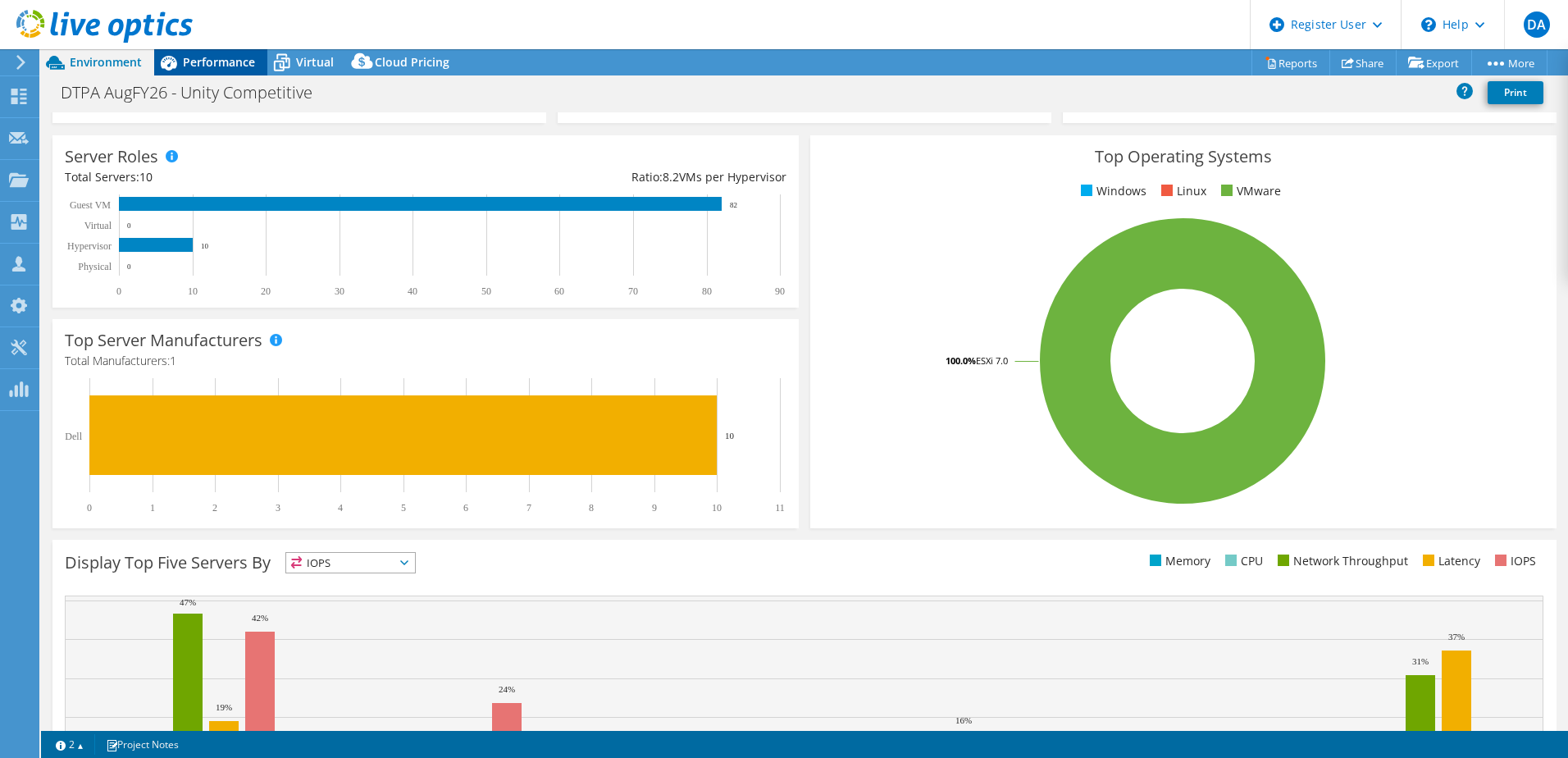
click at [219, 62] on span "Performance" at bounding box center [219, 62] width 72 height 15
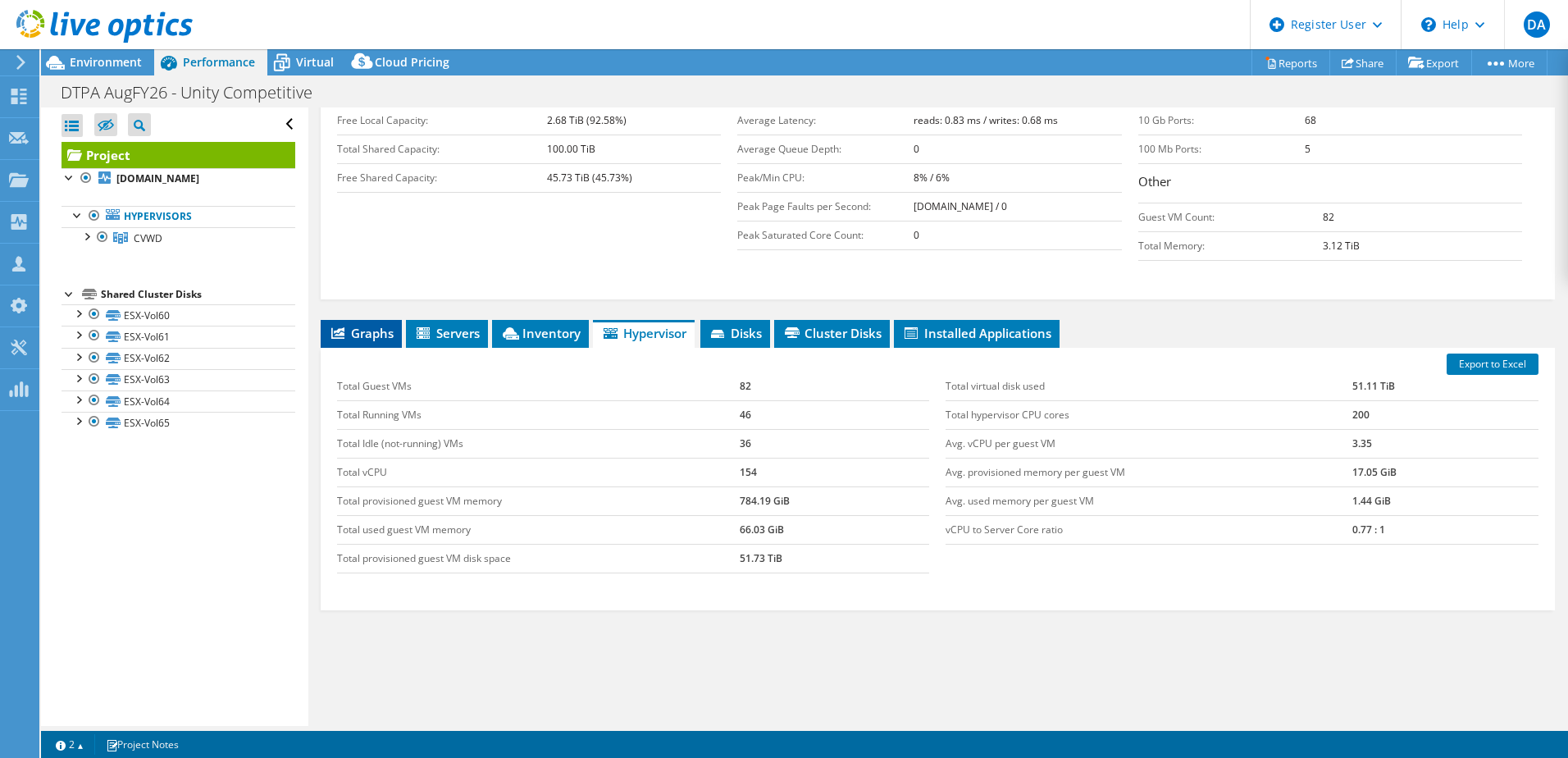
click at [363, 324] on span "Graphs" at bounding box center [361, 333] width 64 height 16
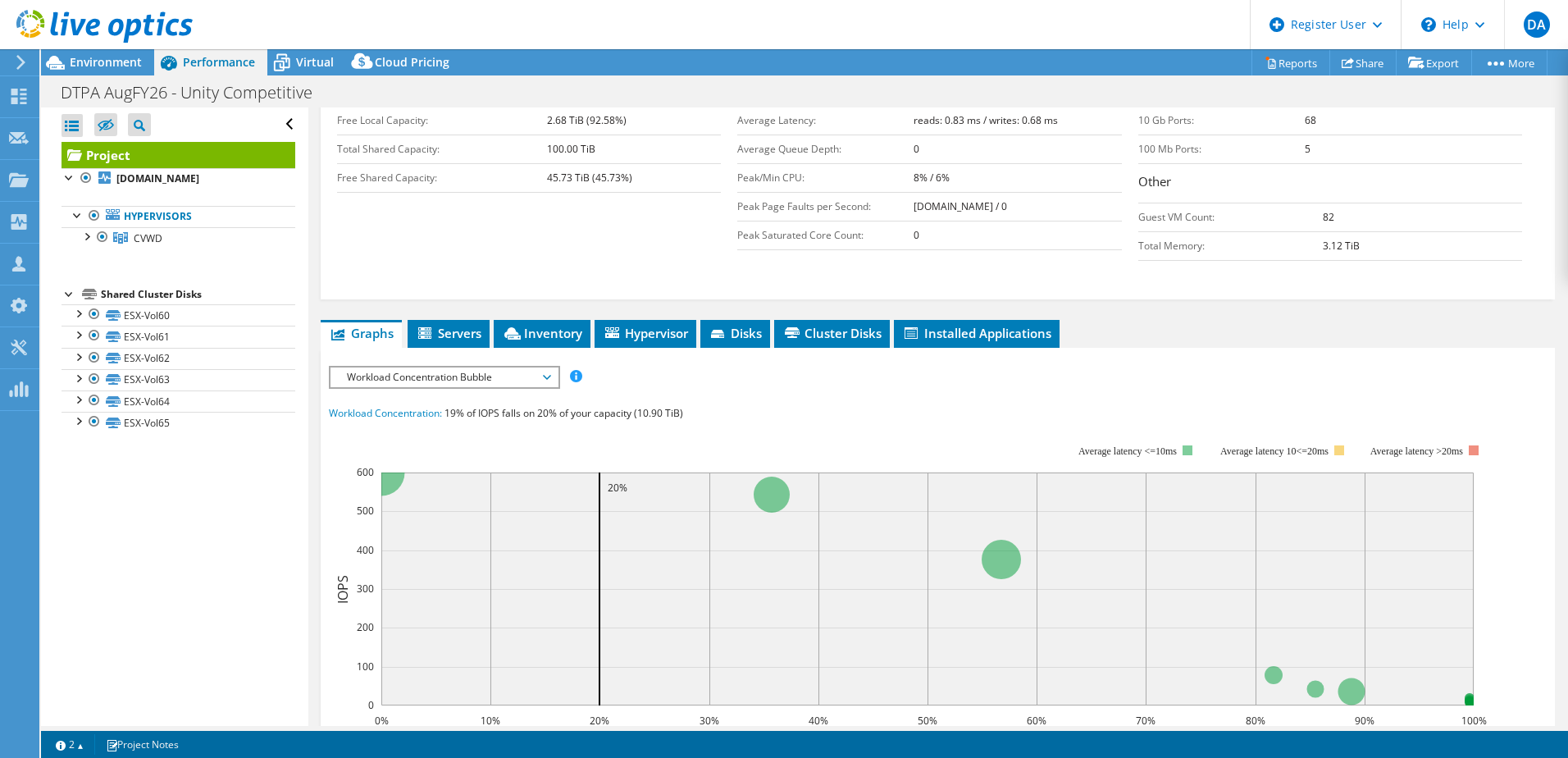
click at [415, 367] on span "Workload Concentration Bubble" at bounding box center [444, 377] width 211 height 20
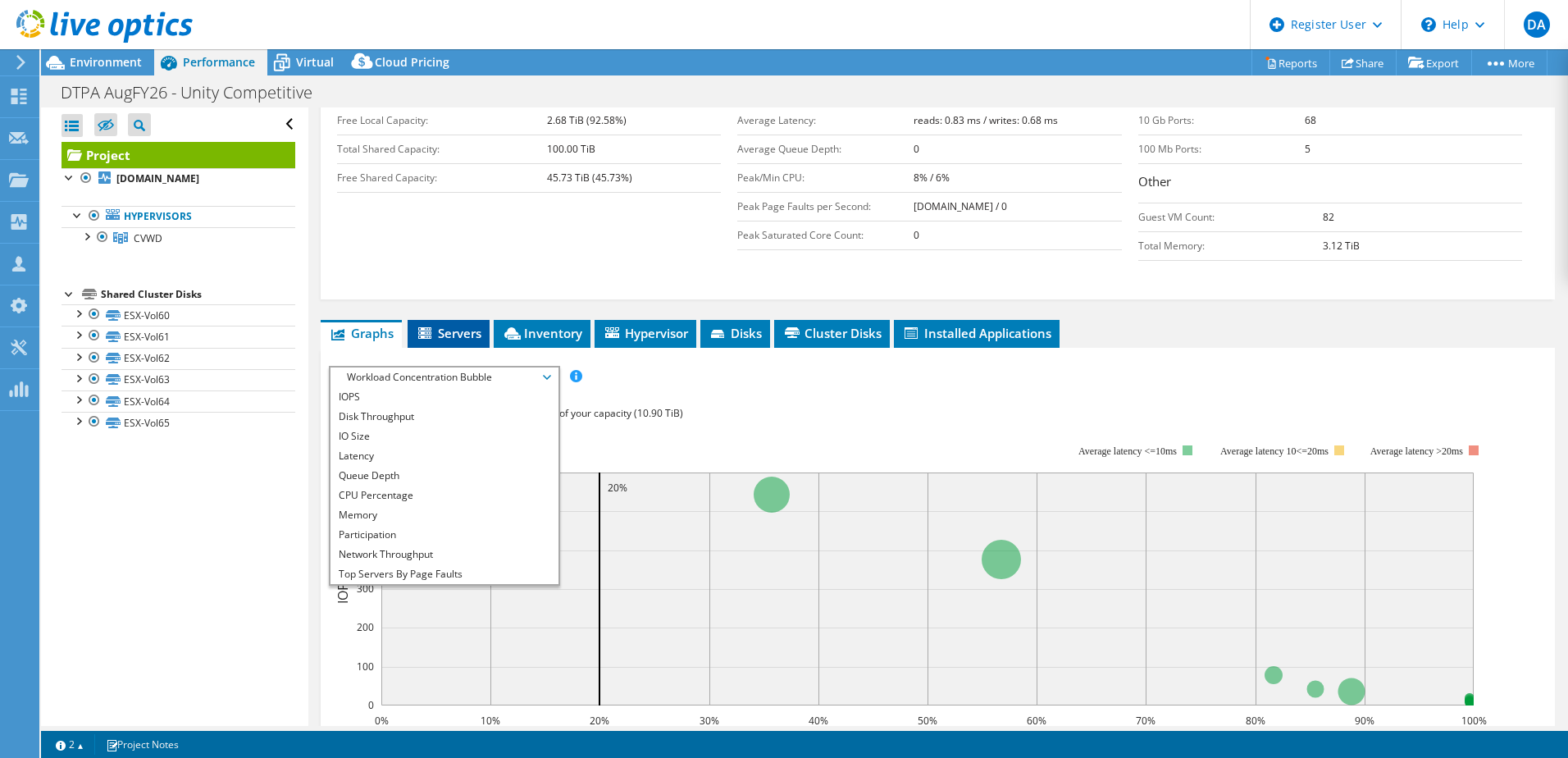
click at [490, 320] on li "Servers" at bounding box center [449, 333] width 82 height 28
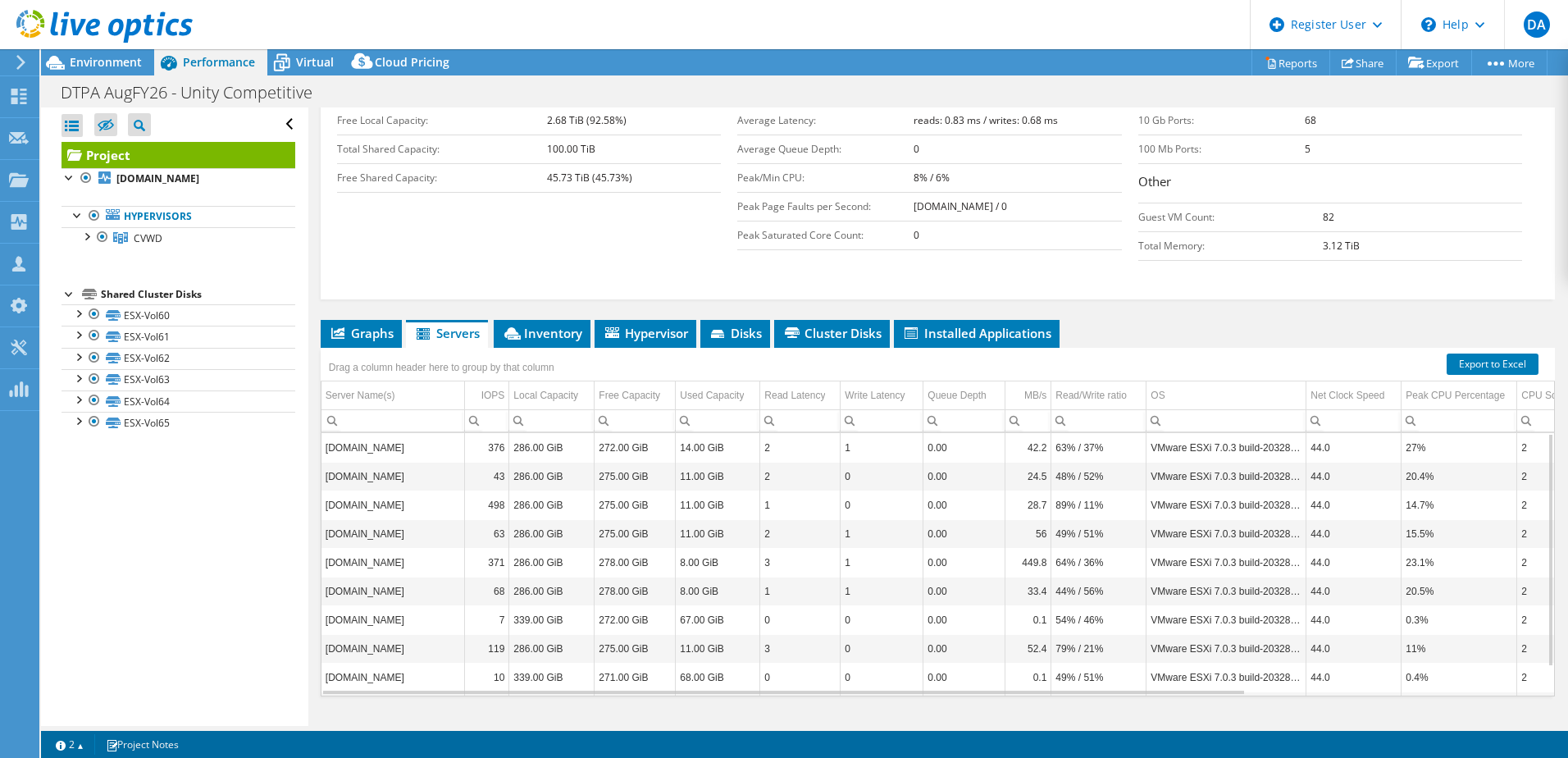
drag, startPoint x: 567, startPoint y: 304, endPoint x: 549, endPoint y: 282, distance: 28.4
click at [549, 282] on div "Project Details Prepared for: [PERSON_NAME], [PERSON_NAME][EMAIL_ADDRESS][DOMAI…" at bounding box center [937, 252] width 1259 height 1012
click at [544, 320] on li "Inventory" at bounding box center [541, 333] width 96 height 28
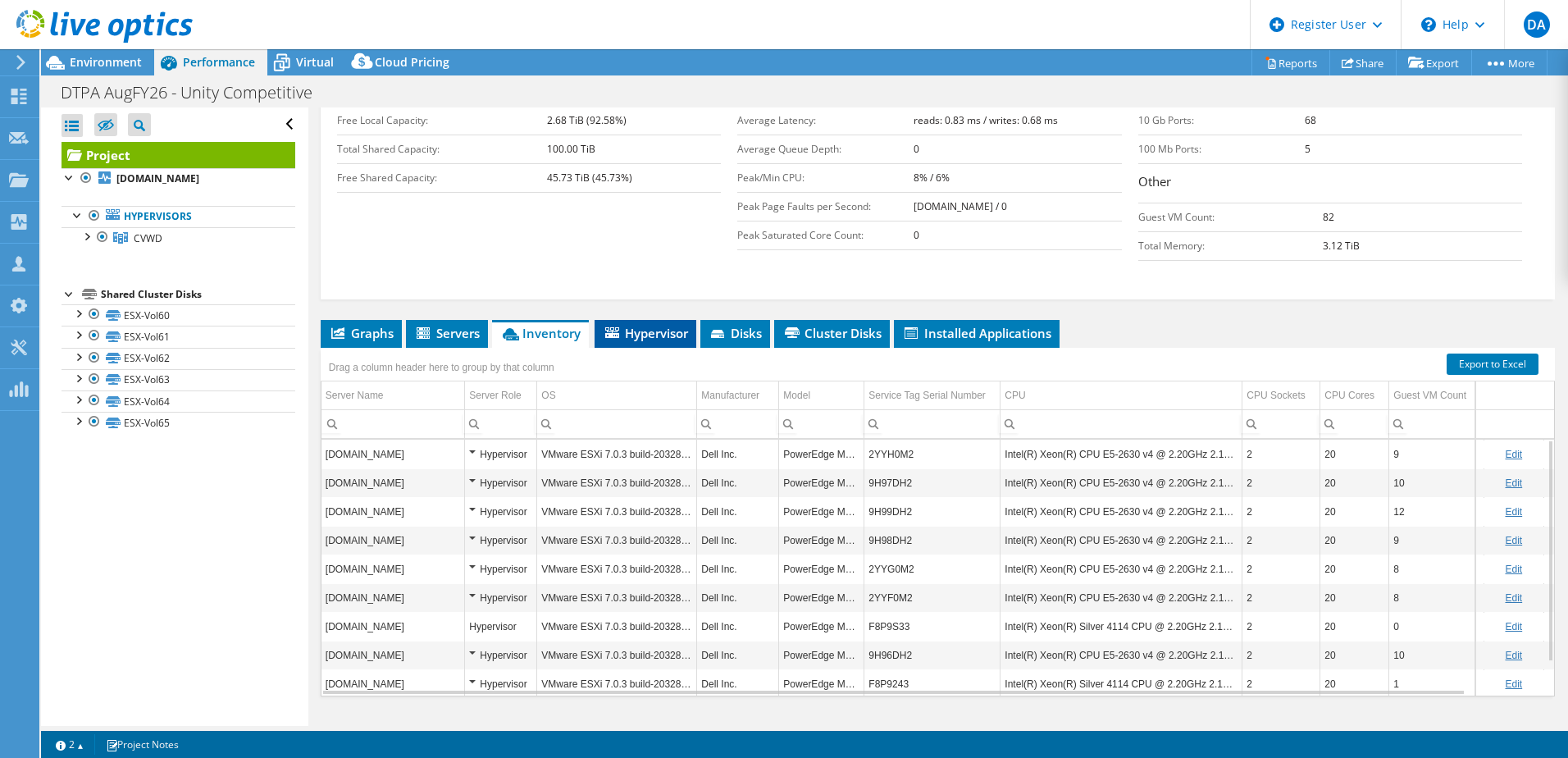
click at [664, 320] on li "Hypervisor" at bounding box center [645, 333] width 102 height 28
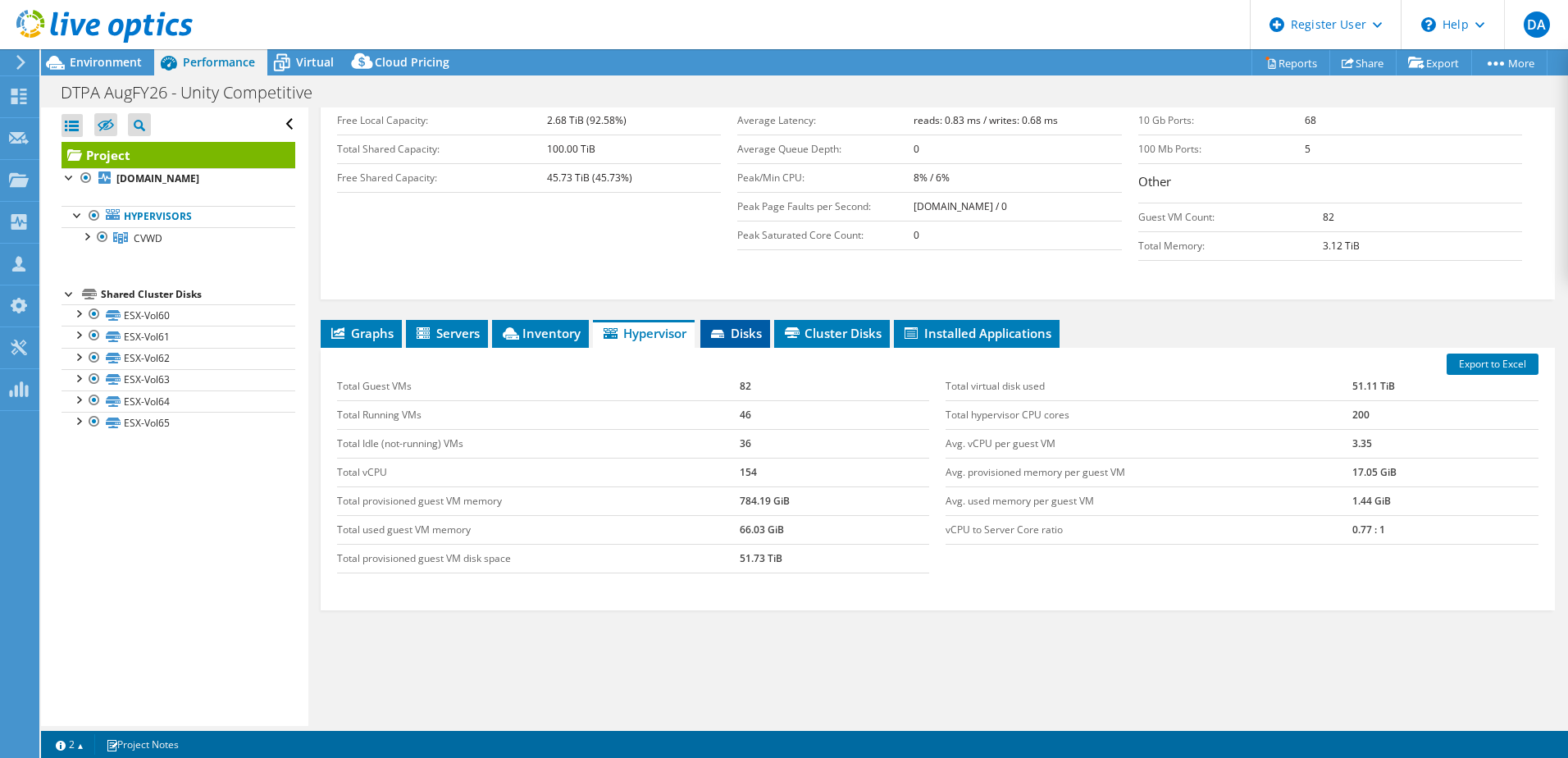
click at [747, 320] on li "Disks" at bounding box center [735, 333] width 70 height 28
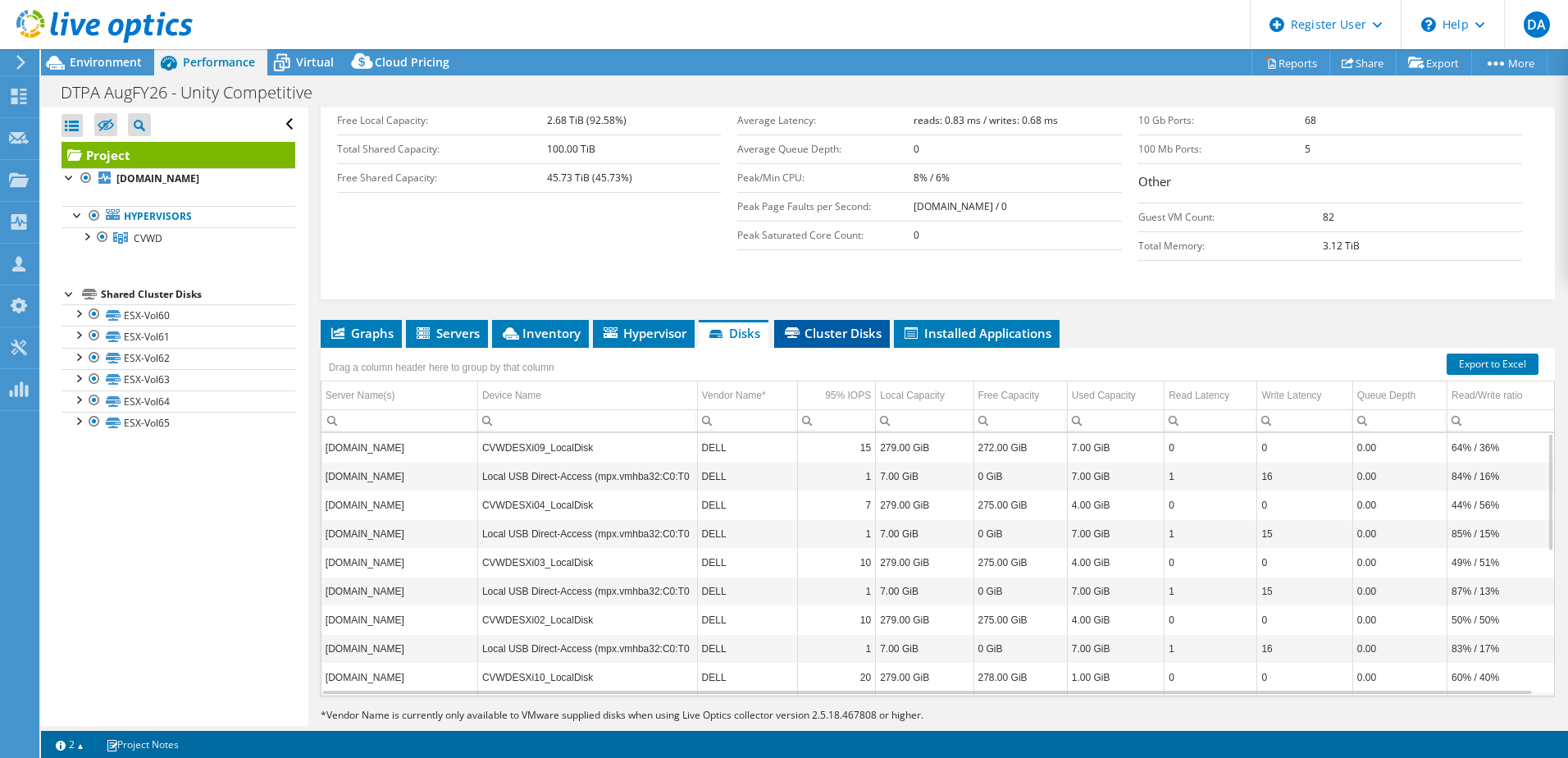
click at [818, 324] on span "Cluster Disks" at bounding box center [831, 333] width 99 height 16
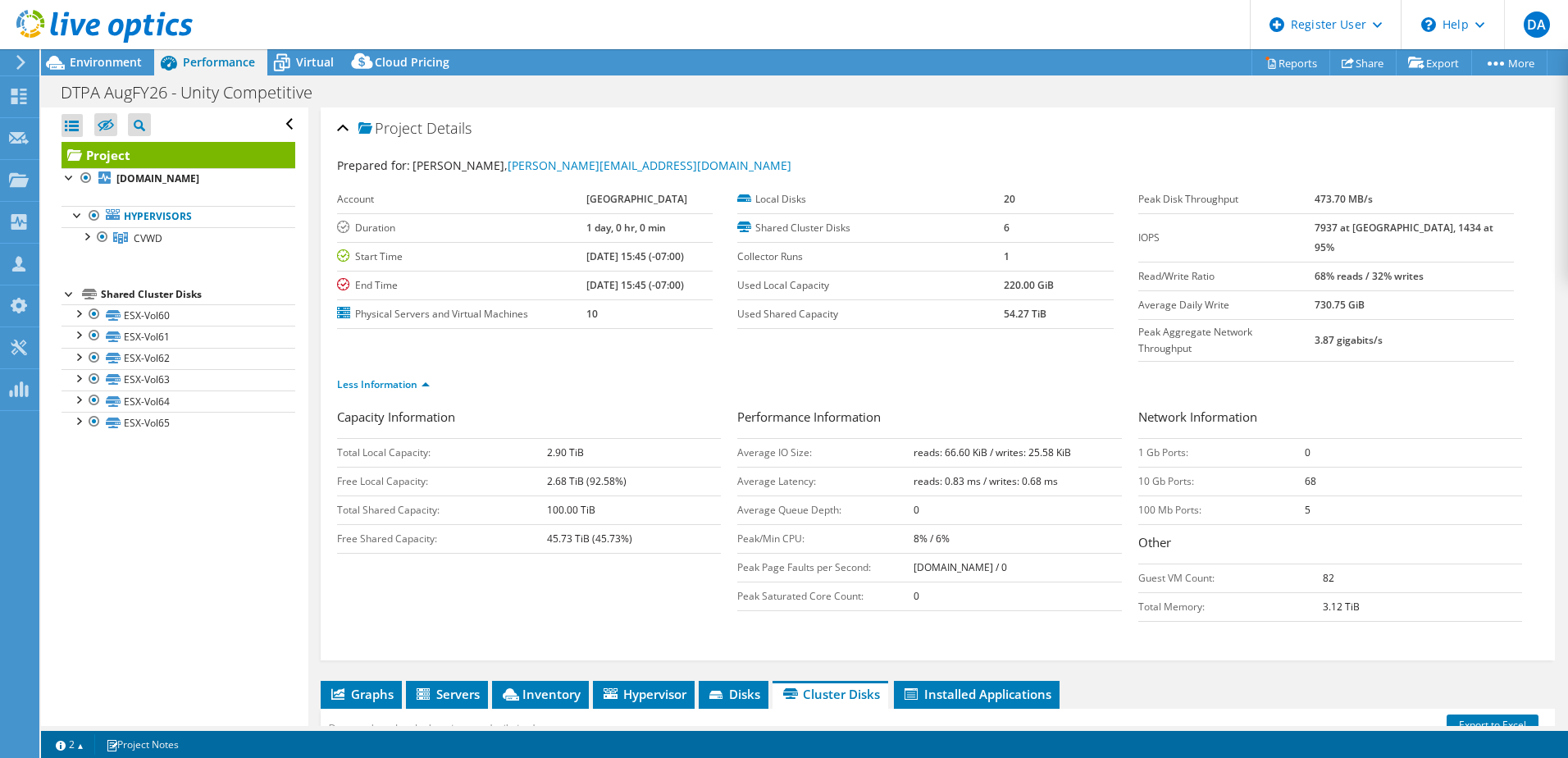
scroll to position [361, 0]
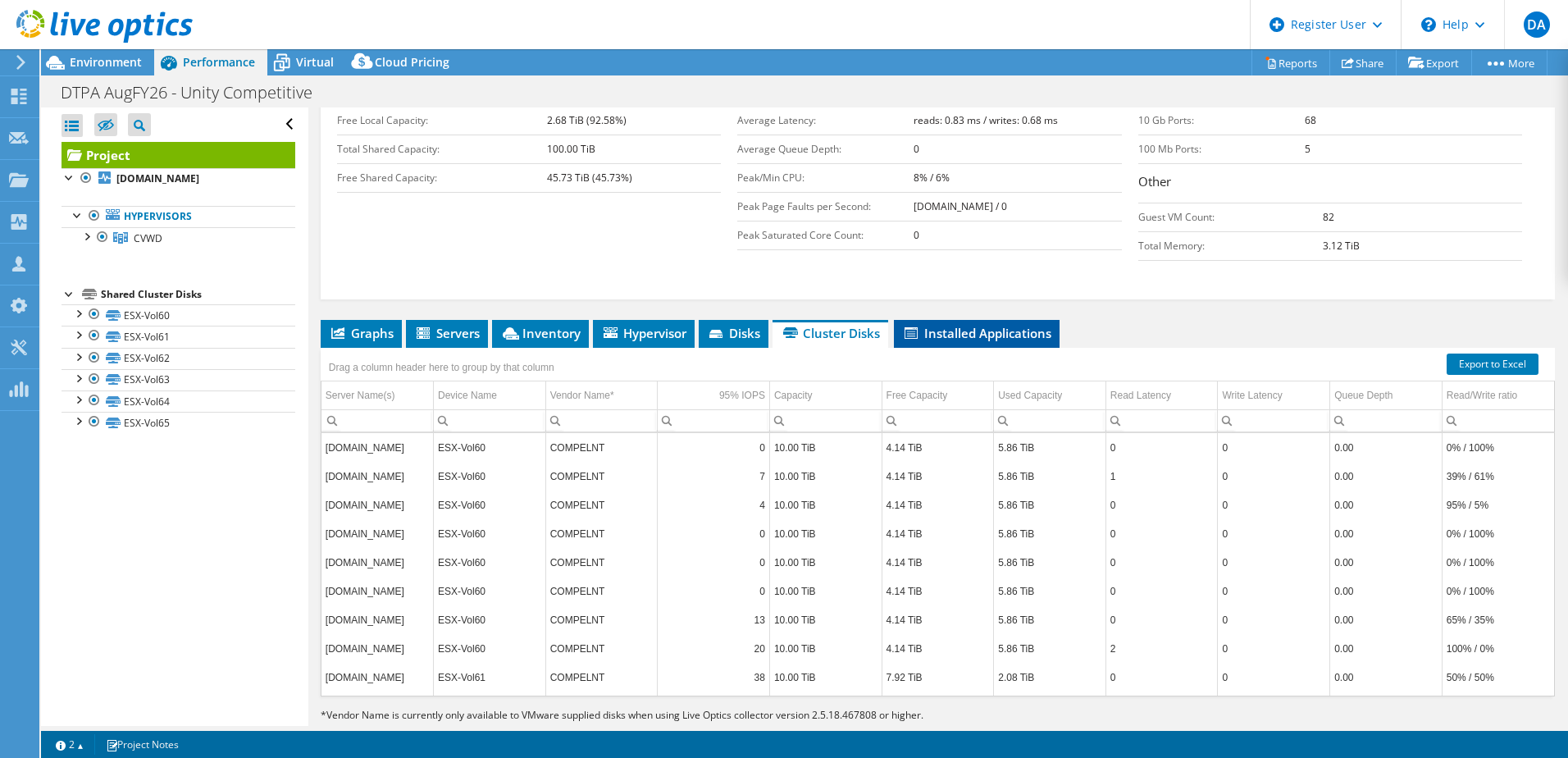
click at [938, 324] on span "Installed Applications" at bounding box center [976, 333] width 149 height 16
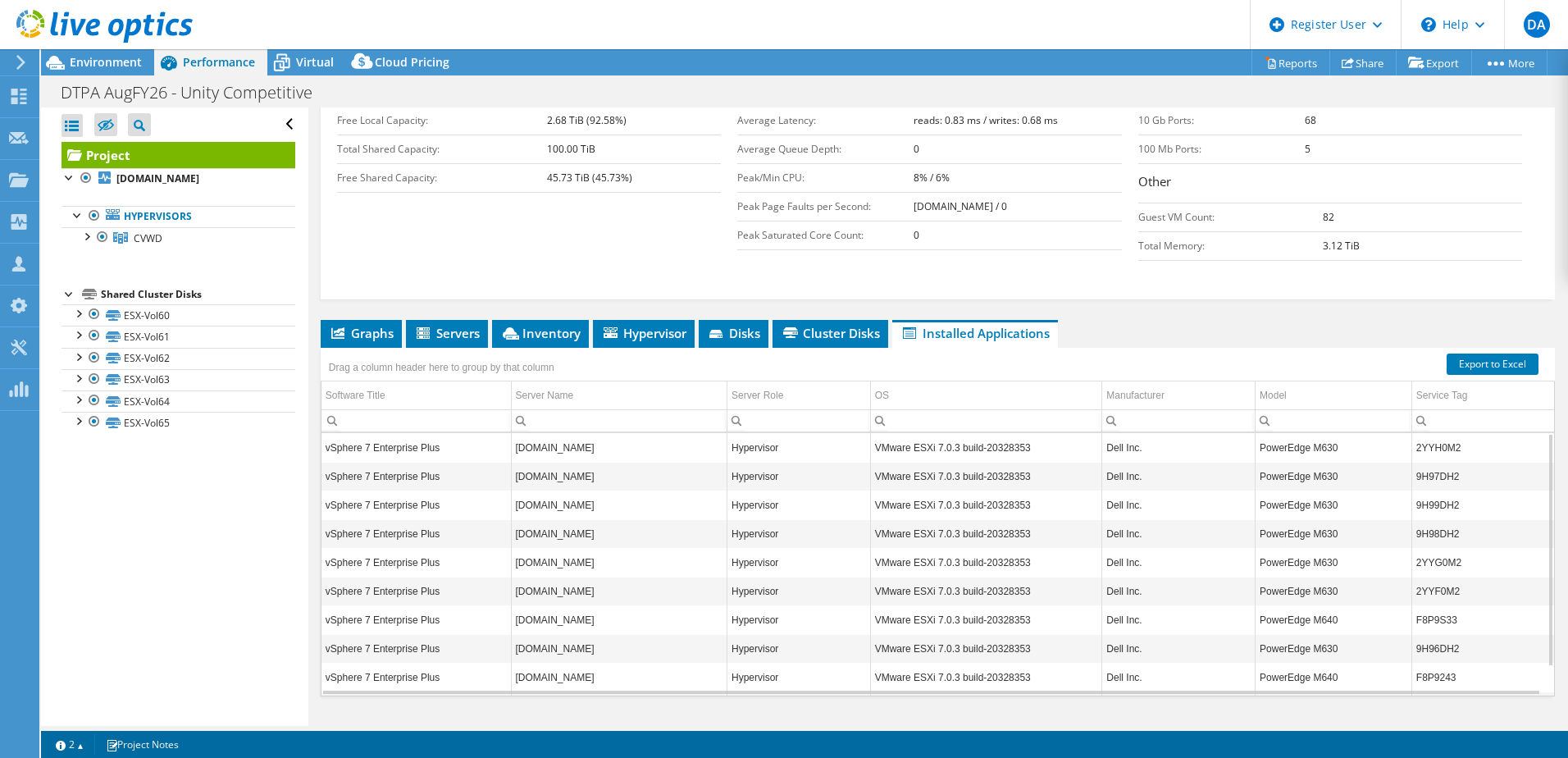
scroll to position [32, 0]
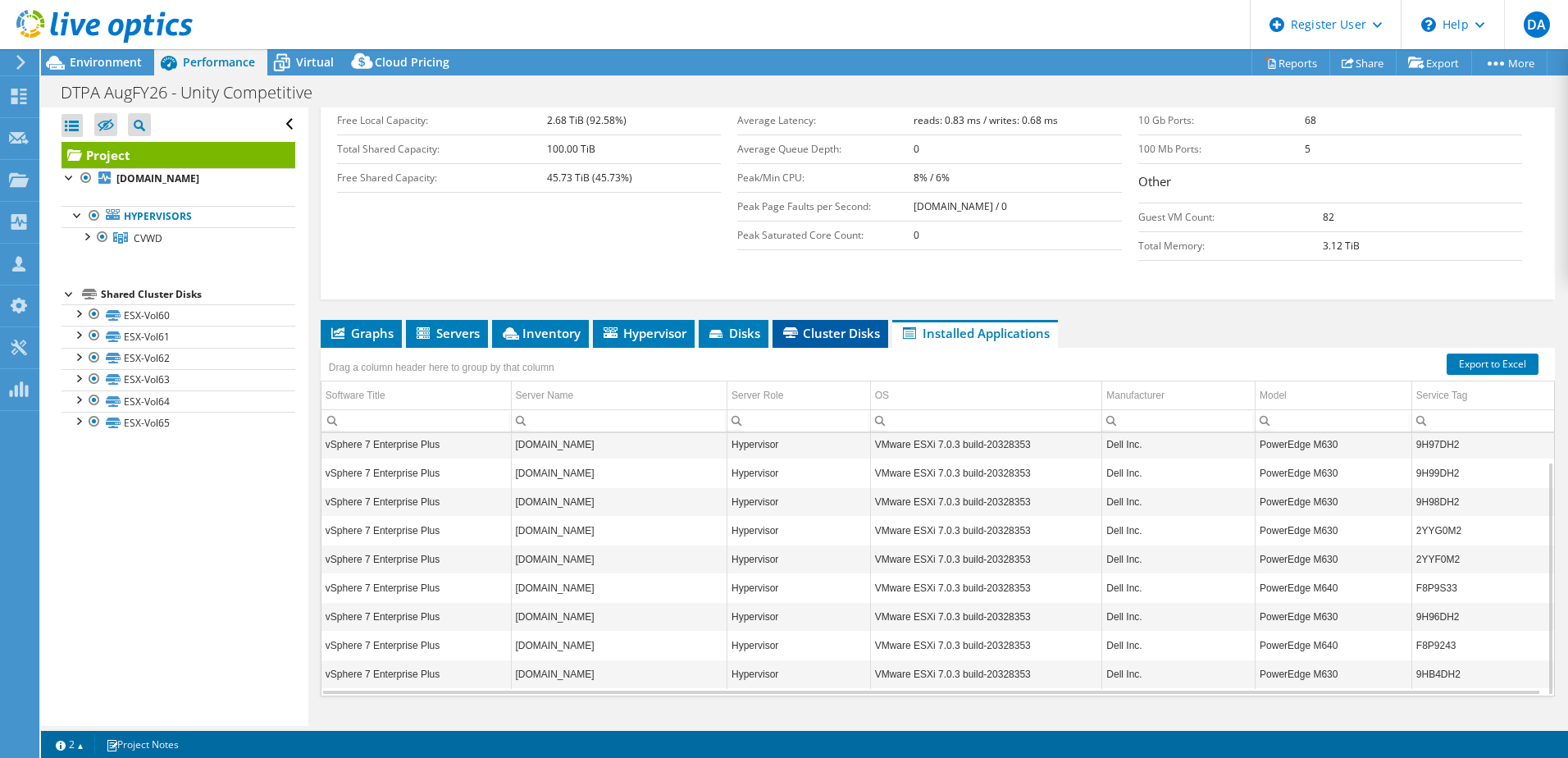
click at [822, 324] on span "Cluster Disks" at bounding box center [830, 333] width 99 height 16
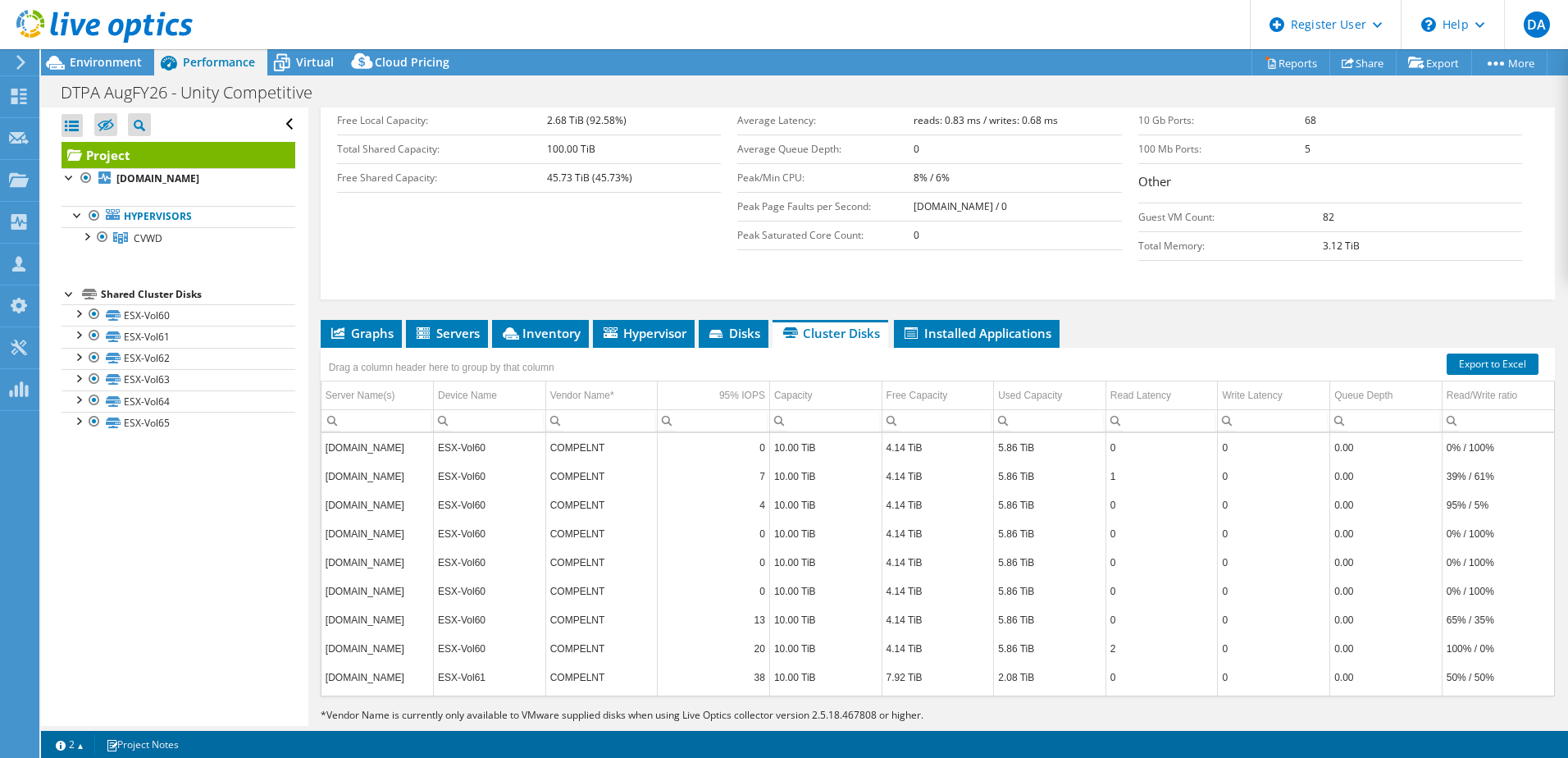
click at [566, 348] on div "Drag a column header here to group by that column" at bounding box center [448, 365] width 254 height 35
drag, startPoint x: 537, startPoint y: 304, endPoint x: 497, endPoint y: 307, distance: 40.1
click at [497, 320] on li "Inventory" at bounding box center [541, 333] width 96 height 28
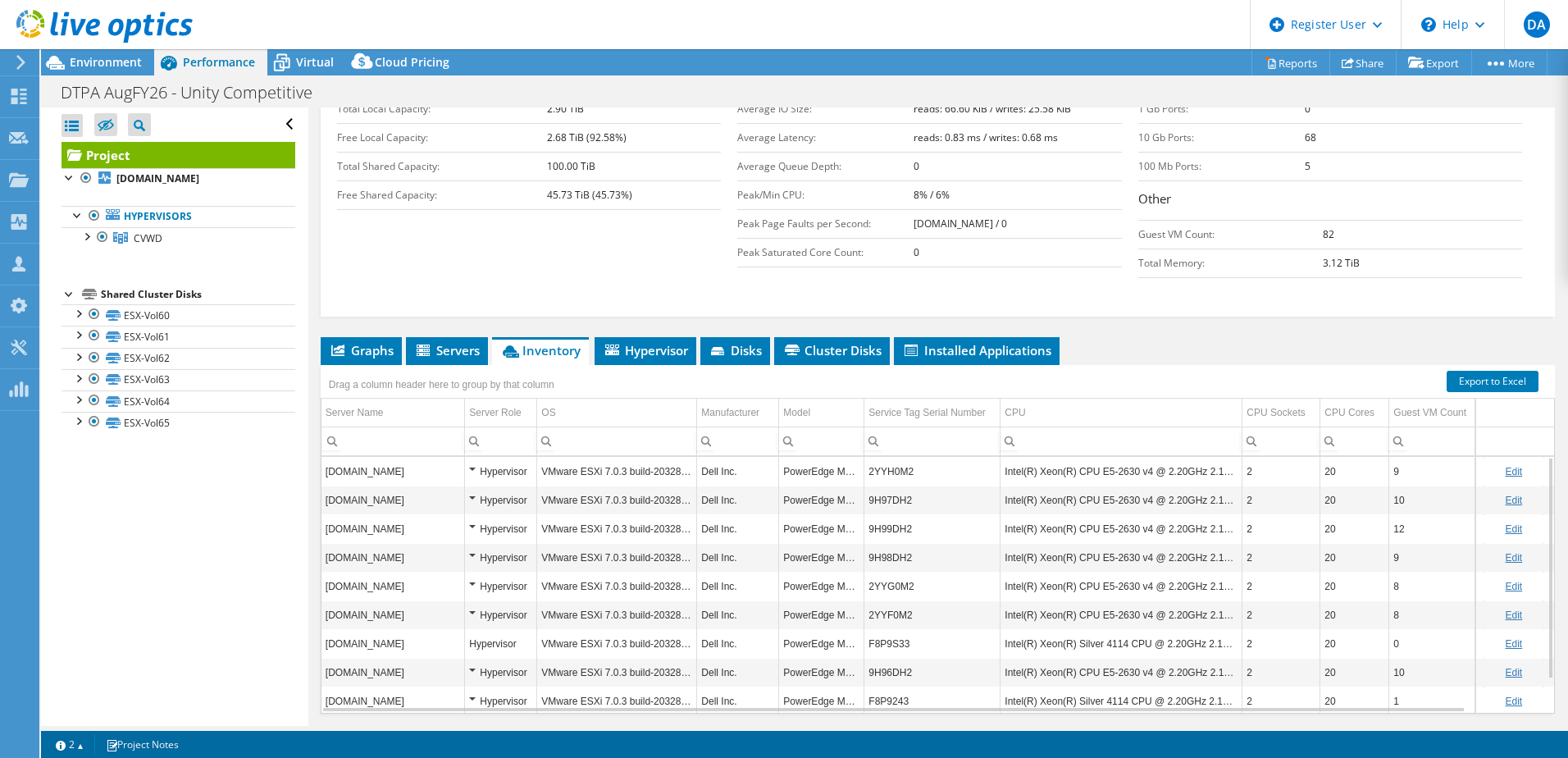
scroll to position [345, 0]
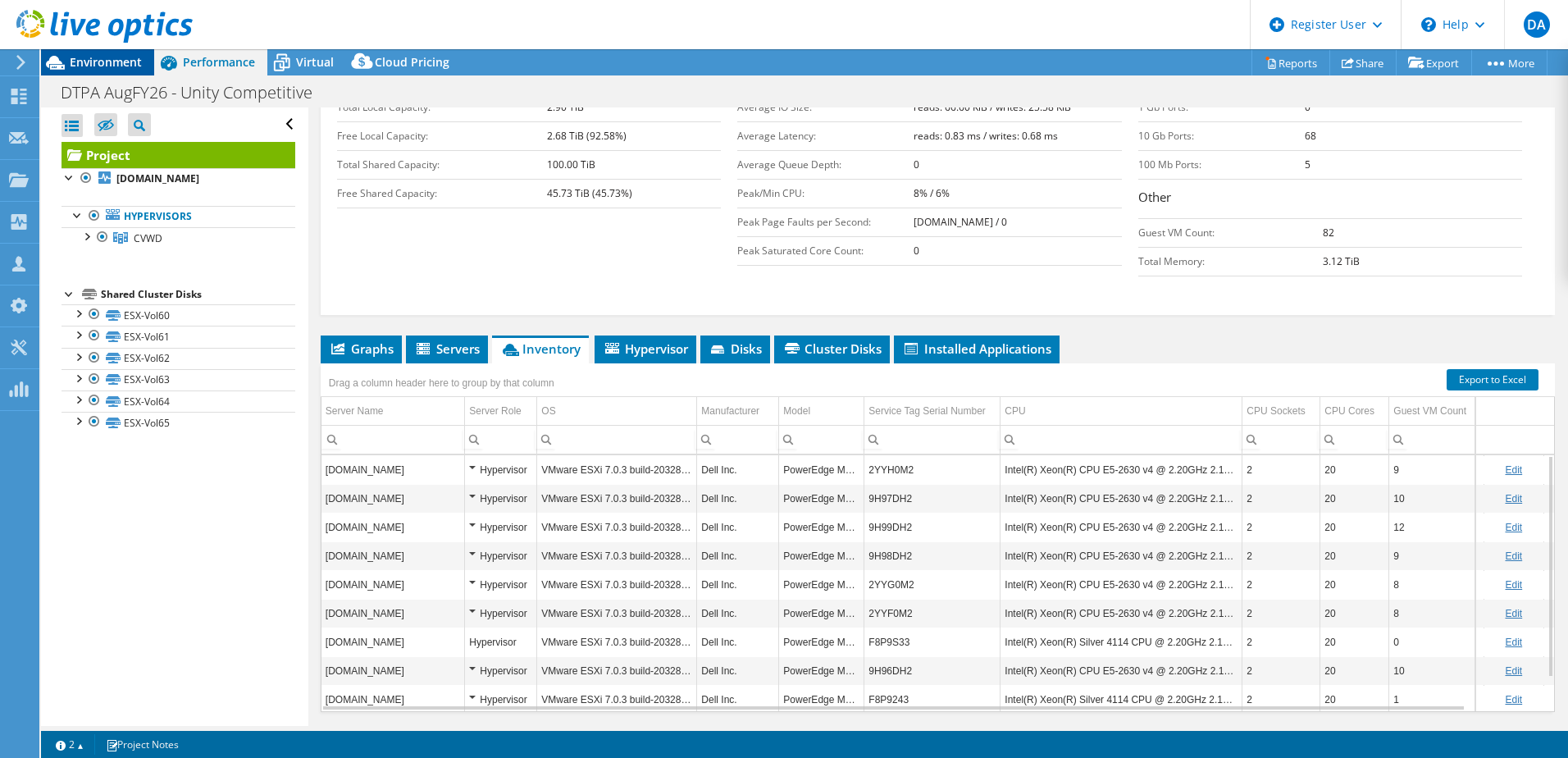
click at [96, 63] on span "Environment" at bounding box center [105, 62] width 72 height 15
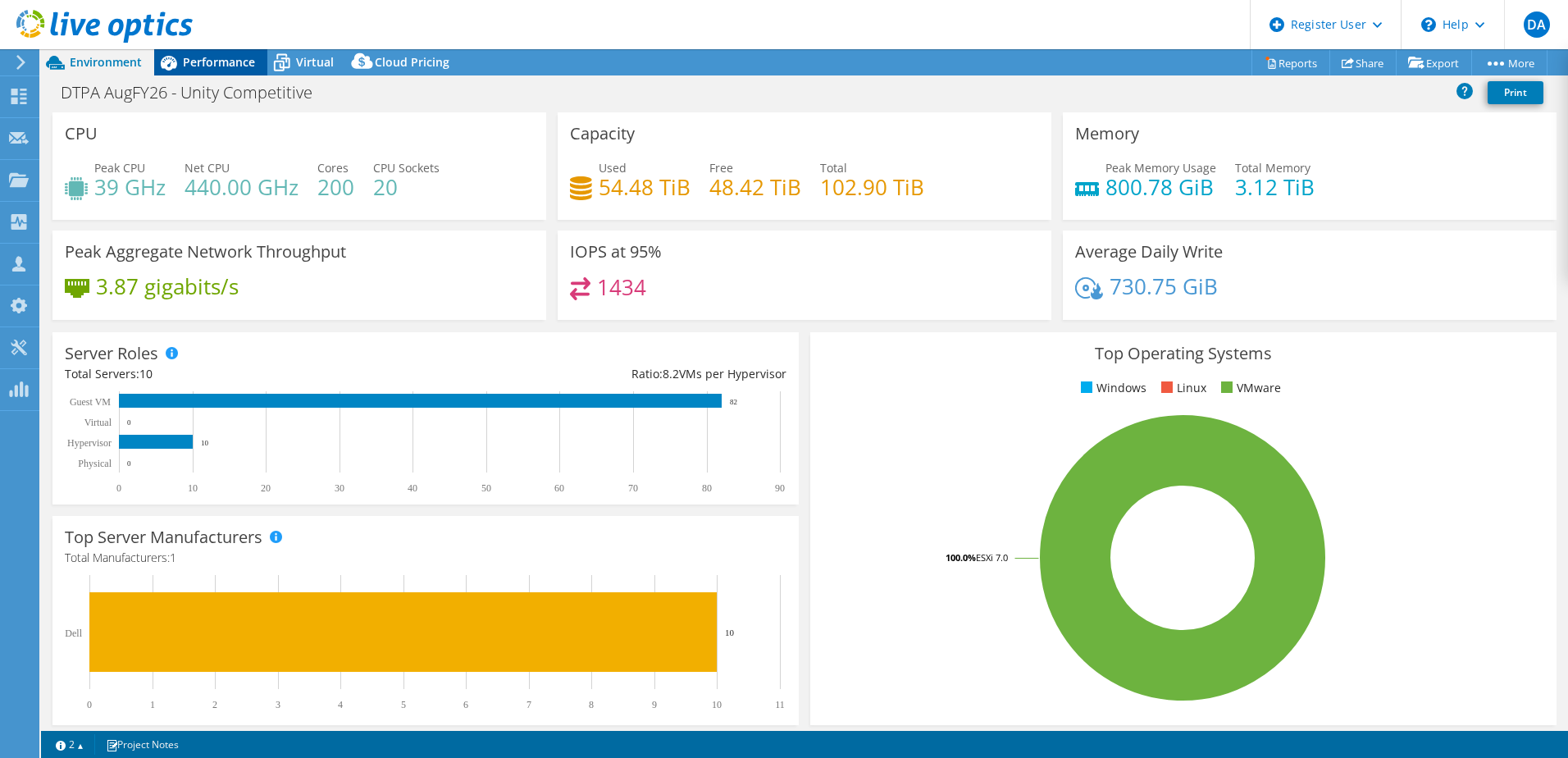
click at [184, 59] on span "Performance" at bounding box center [219, 62] width 72 height 15
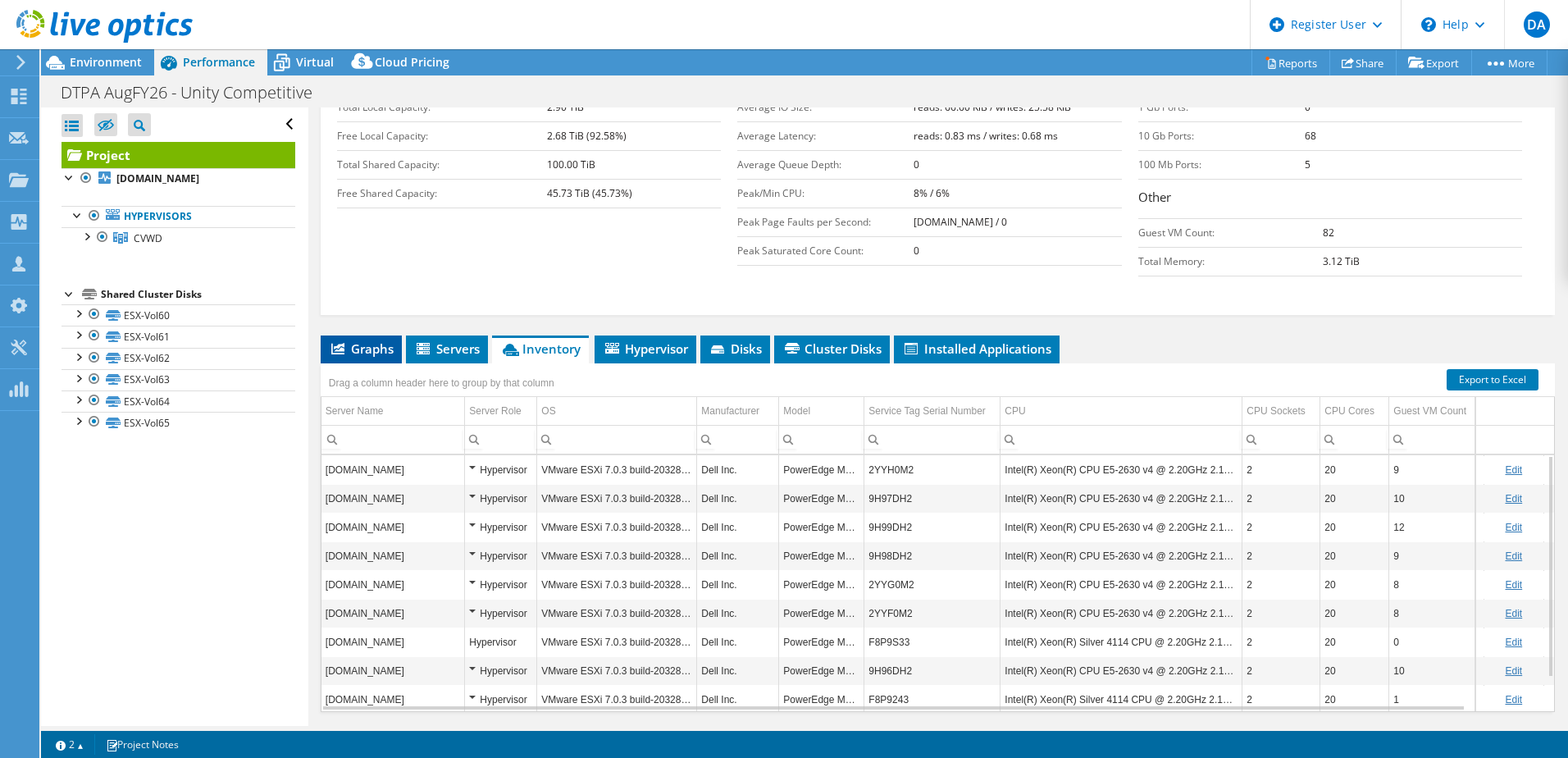
click at [379, 335] on li "Graphs" at bounding box center [361, 349] width 81 height 28
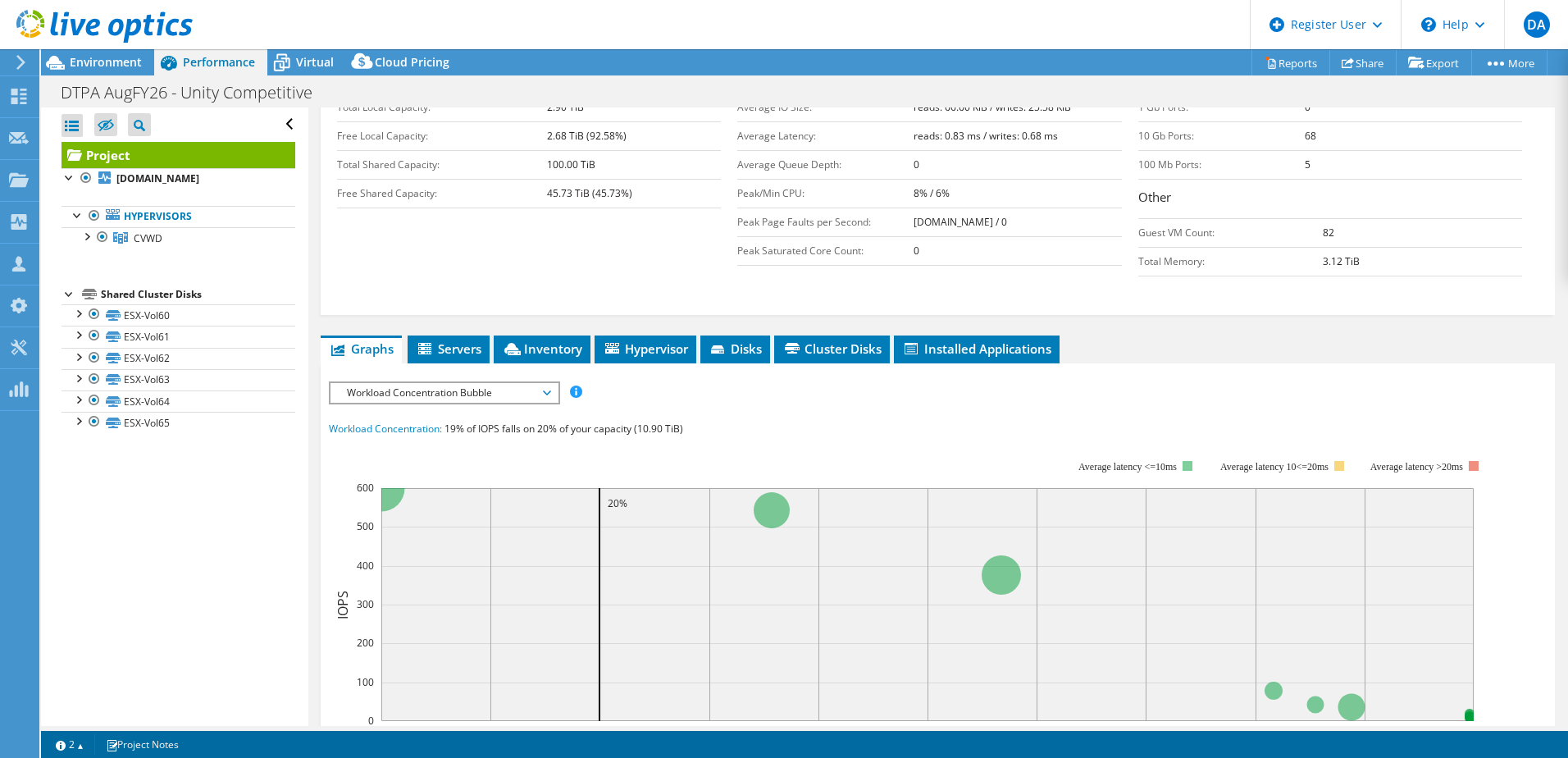
click at [393, 383] on span "Workload Concentration Bubble" at bounding box center [444, 393] width 211 height 20
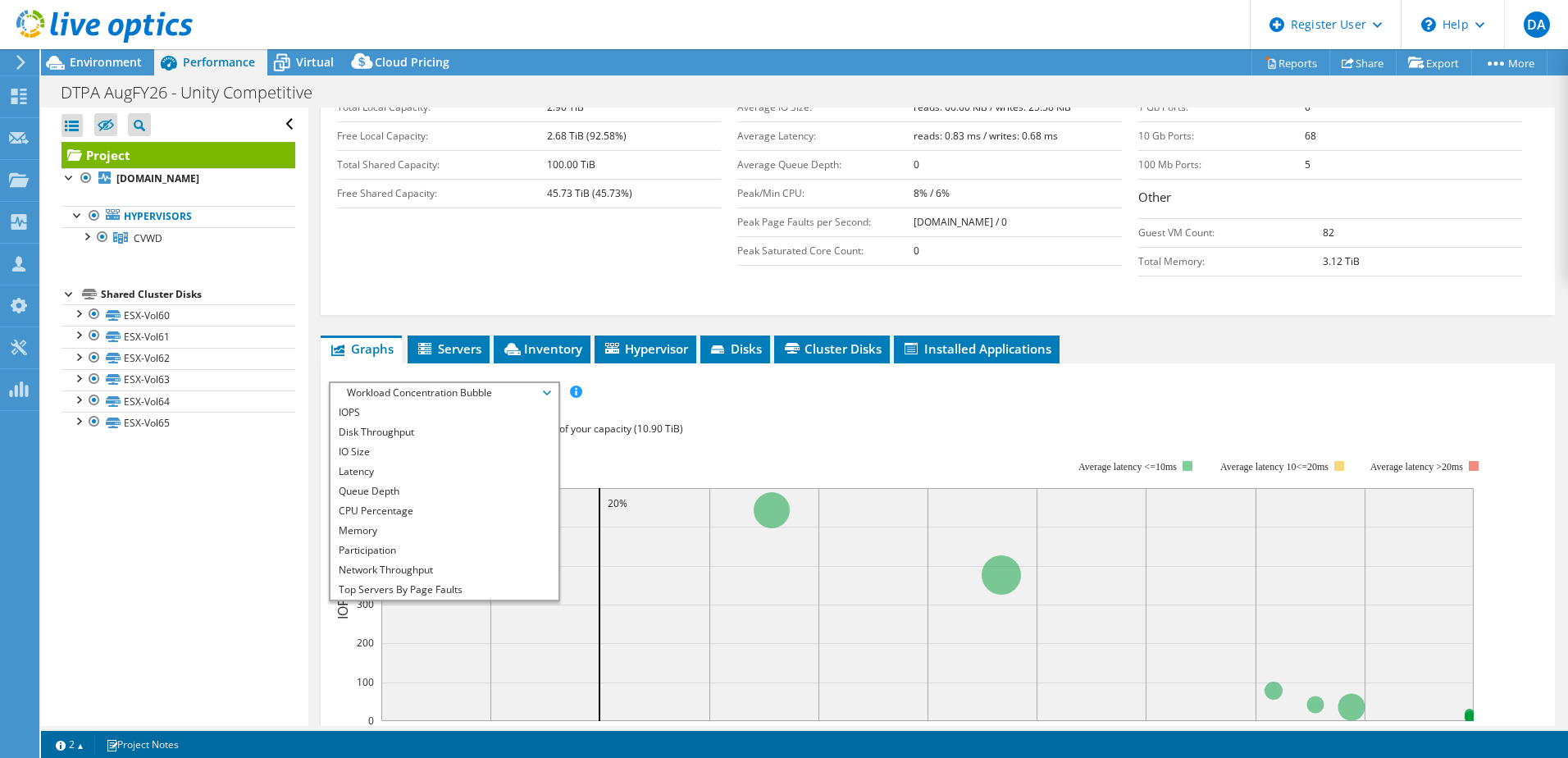
click at [646, 263] on div "Capacity Information Total Local Capacity: 2.90 TiB Free Local Capacity: 2.68 T…" at bounding box center [937, 187] width 1201 height 248
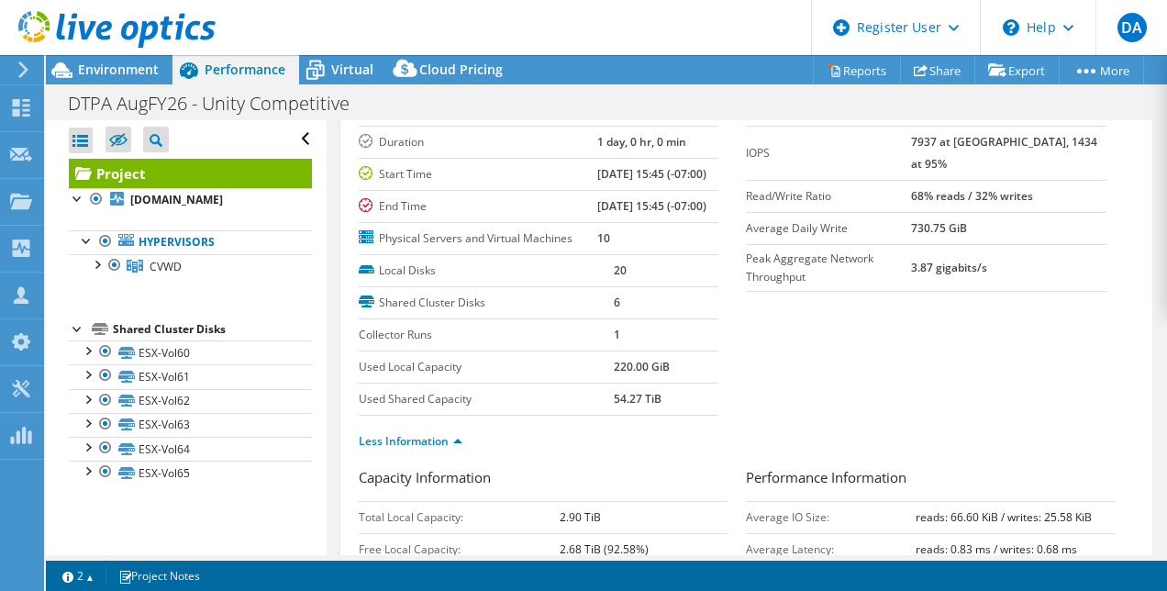
scroll to position [113, 0]
